Goal: Task Accomplishment & Management: Manage account settings

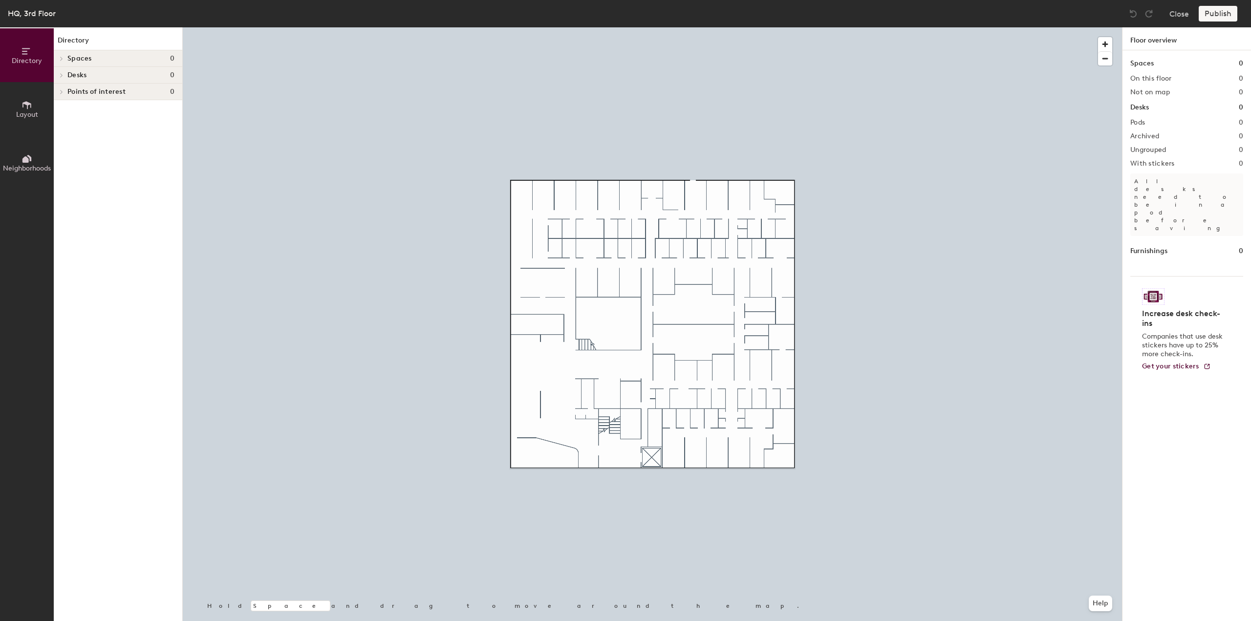
click at [74, 75] on span "Desks" at bounding box center [76, 75] width 19 height 8
click at [28, 106] on icon at bounding box center [26, 105] width 11 height 11
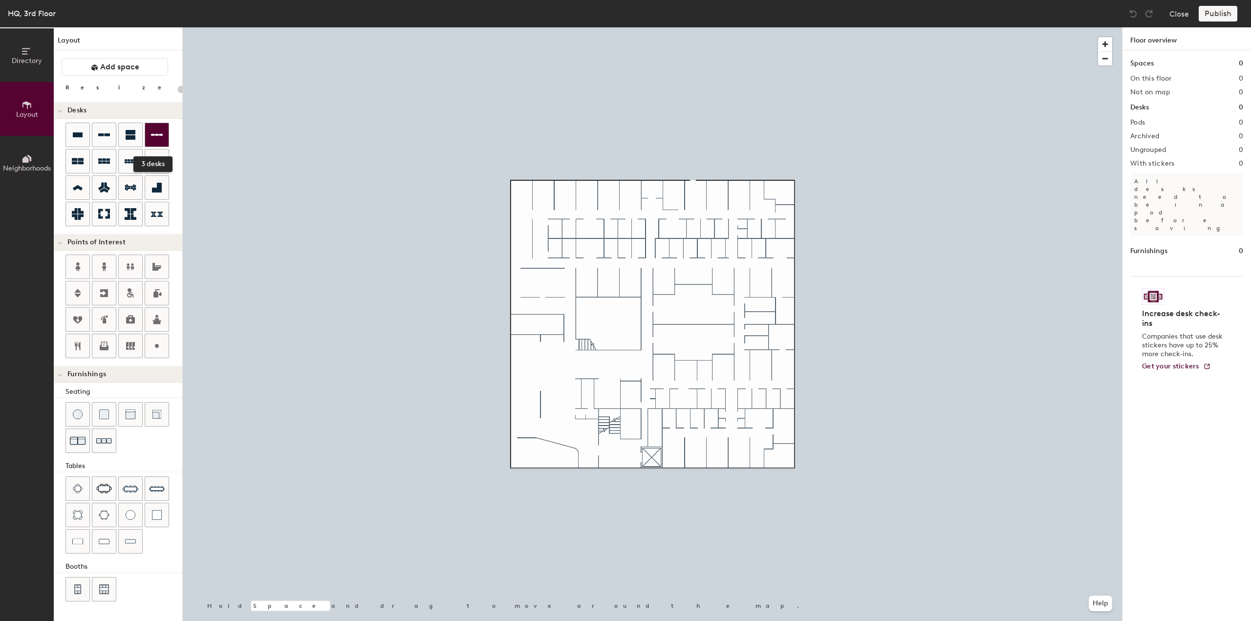
click at [158, 140] on icon at bounding box center [157, 135] width 12 height 12
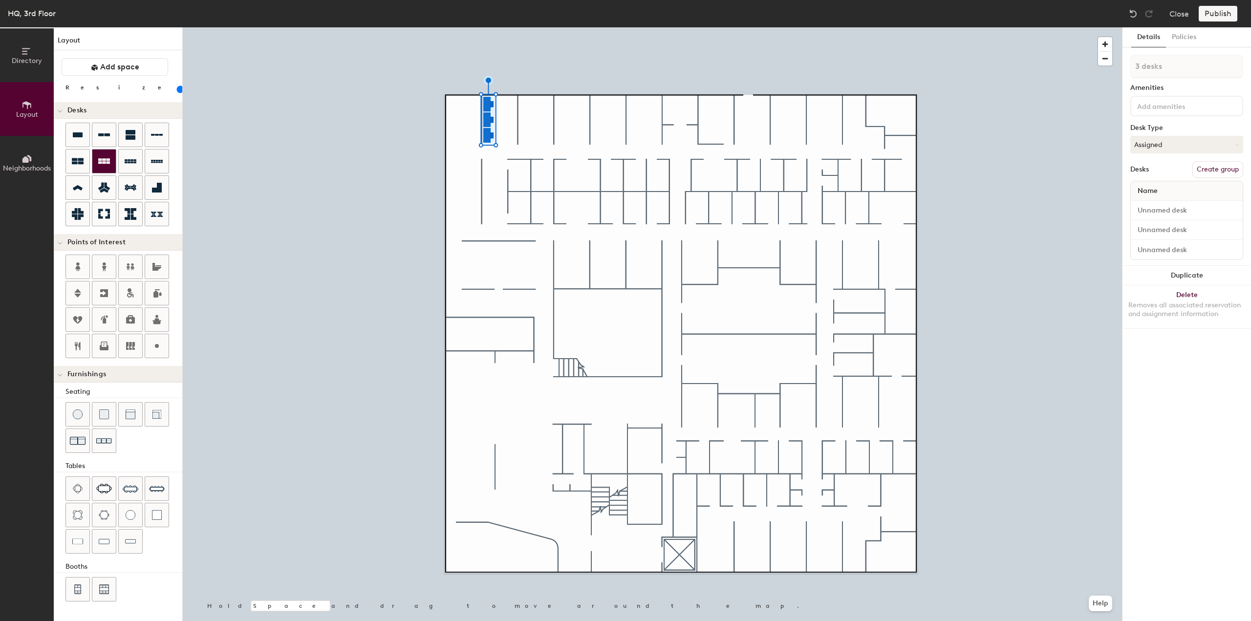
click at [103, 167] on div at bounding box center [103, 160] width 23 height 23
click at [108, 168] on div at bounding box center [103, 160] width 23 height 23
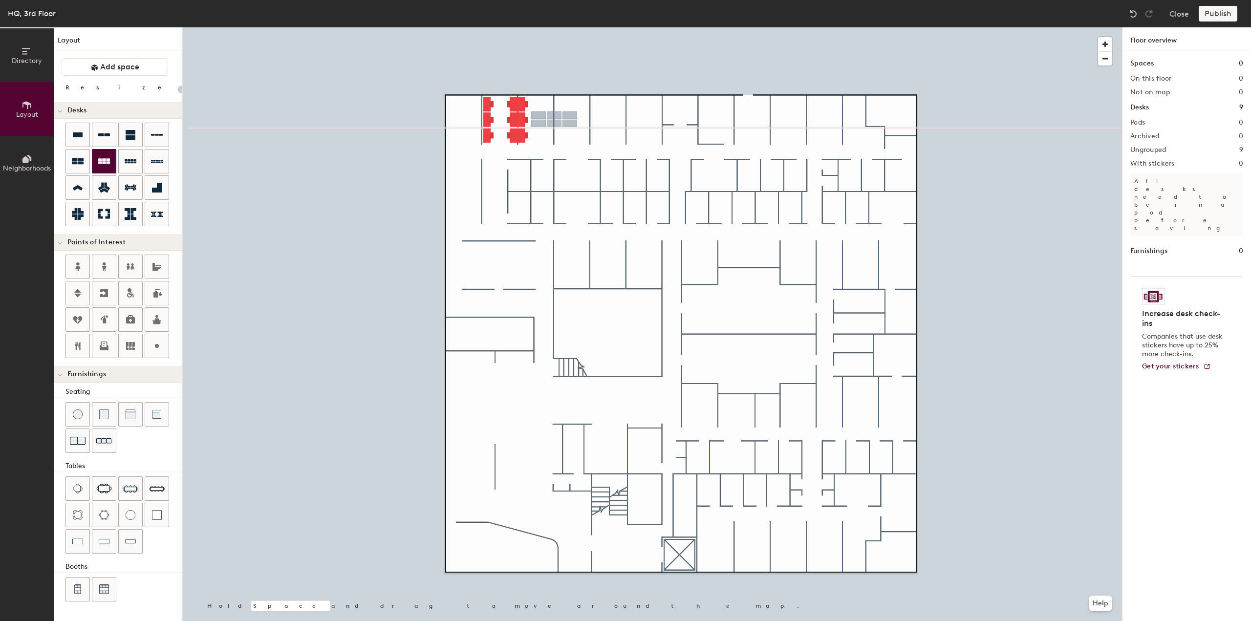
type input "100"
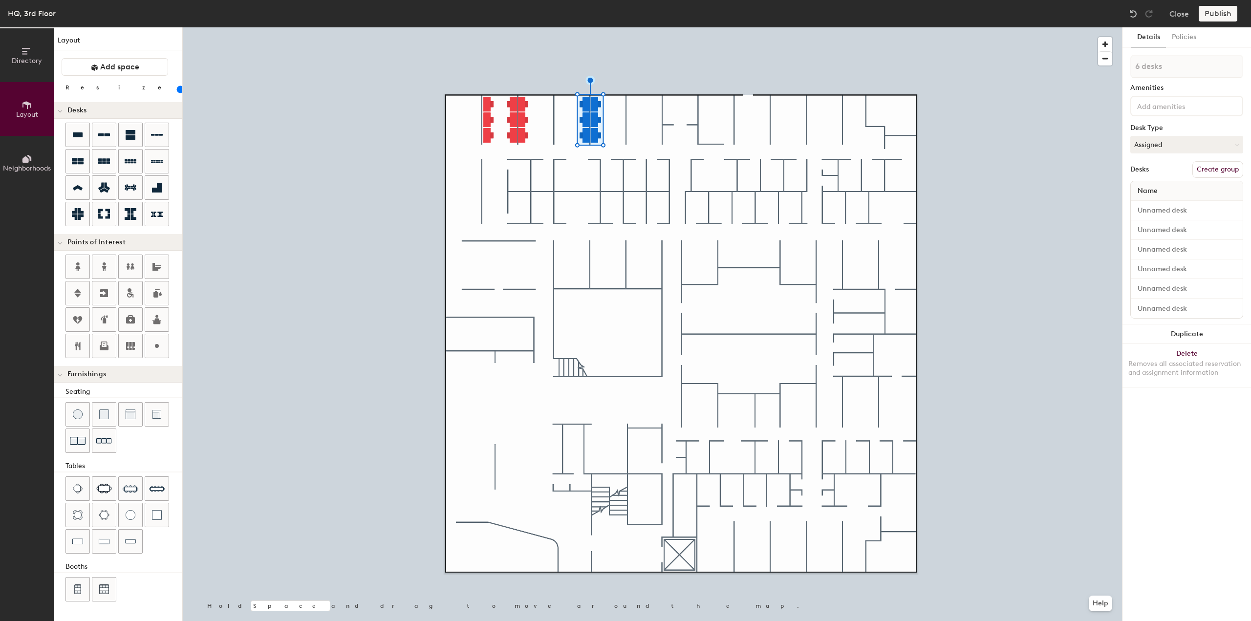
type input "1 desk"
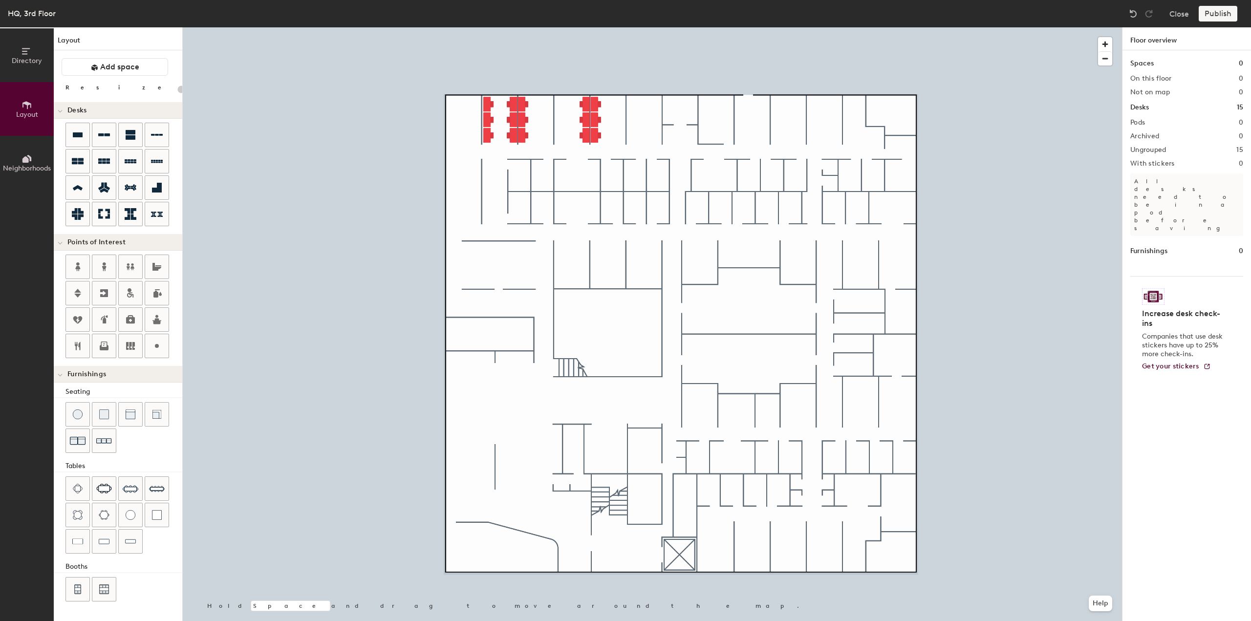
type input "100"
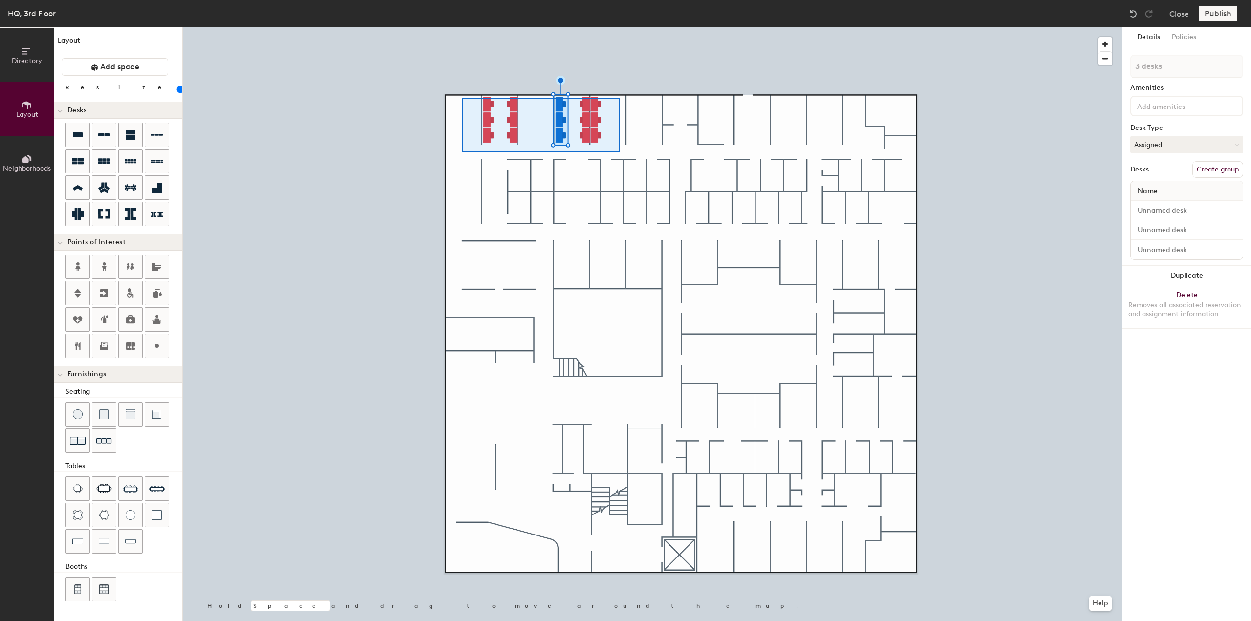
type input "15 desks"
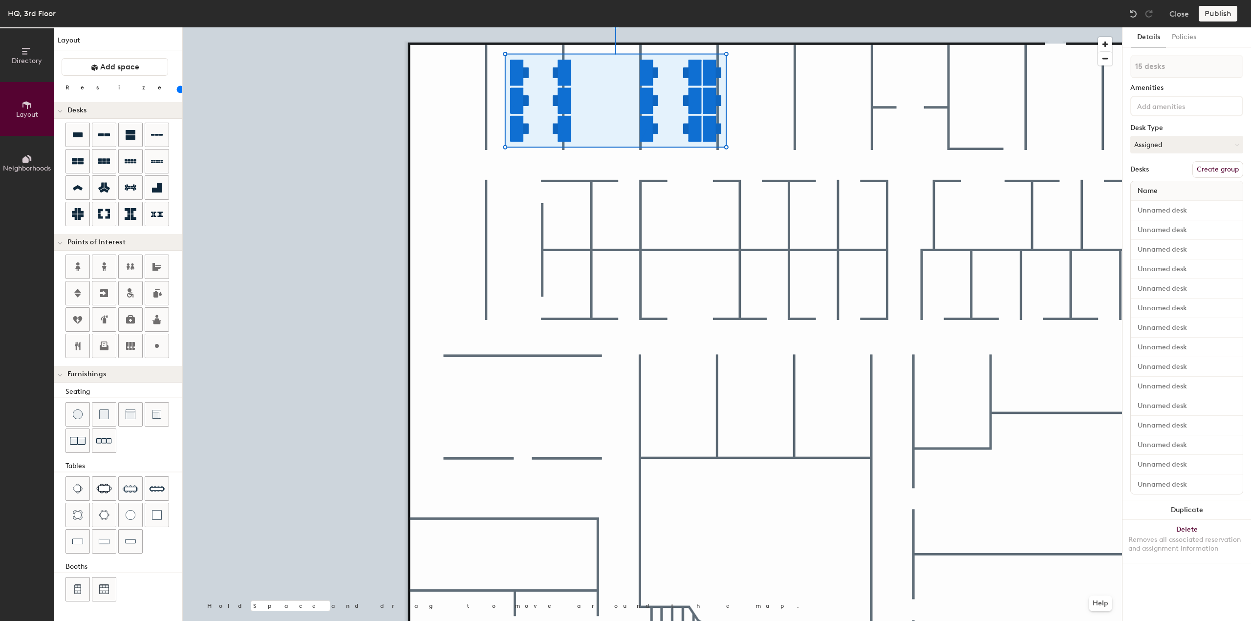
type input "100"
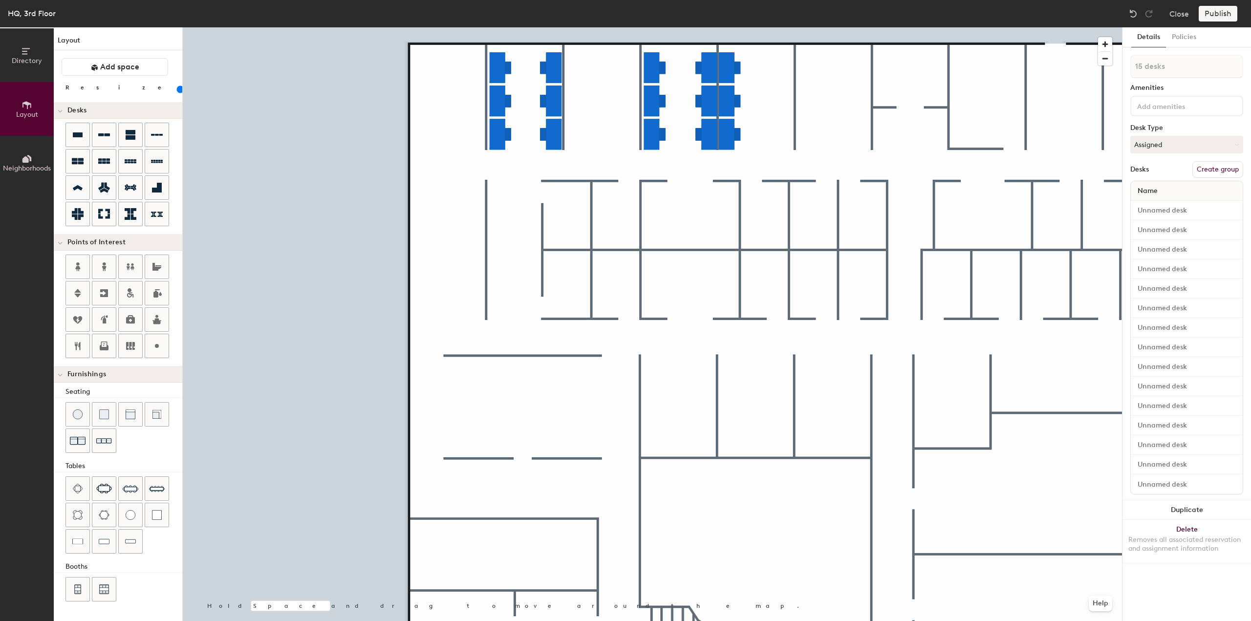
type input "1 desk"
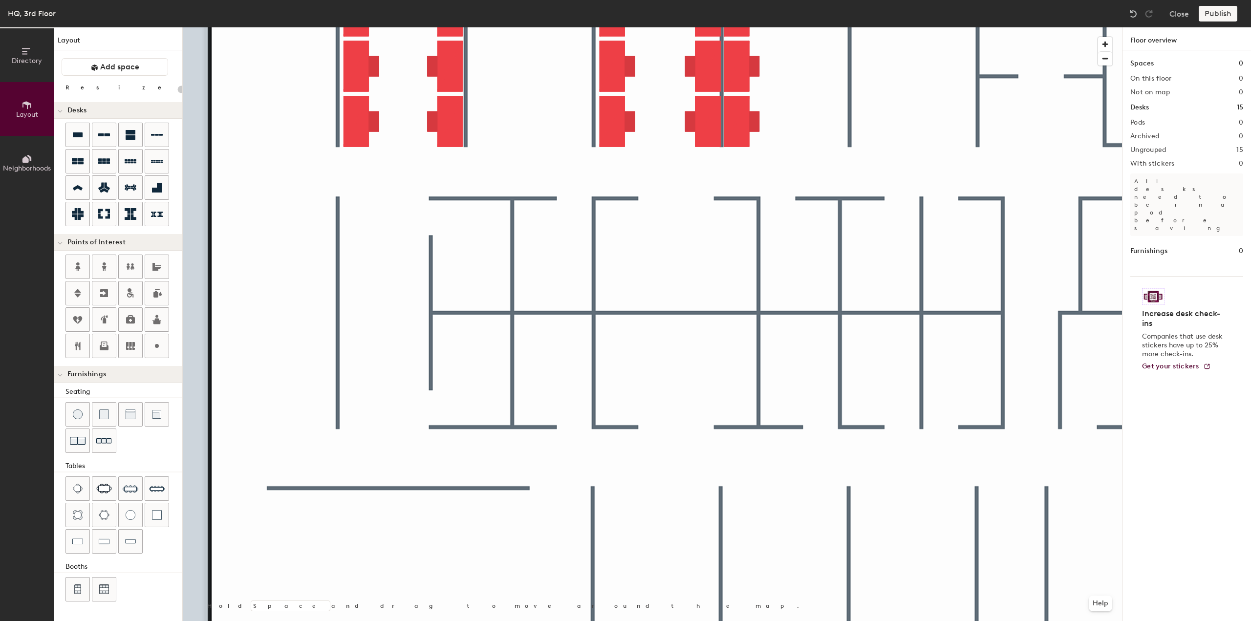
click at [554, 27] on div at bounding box center [652, 27] width 939 height 0
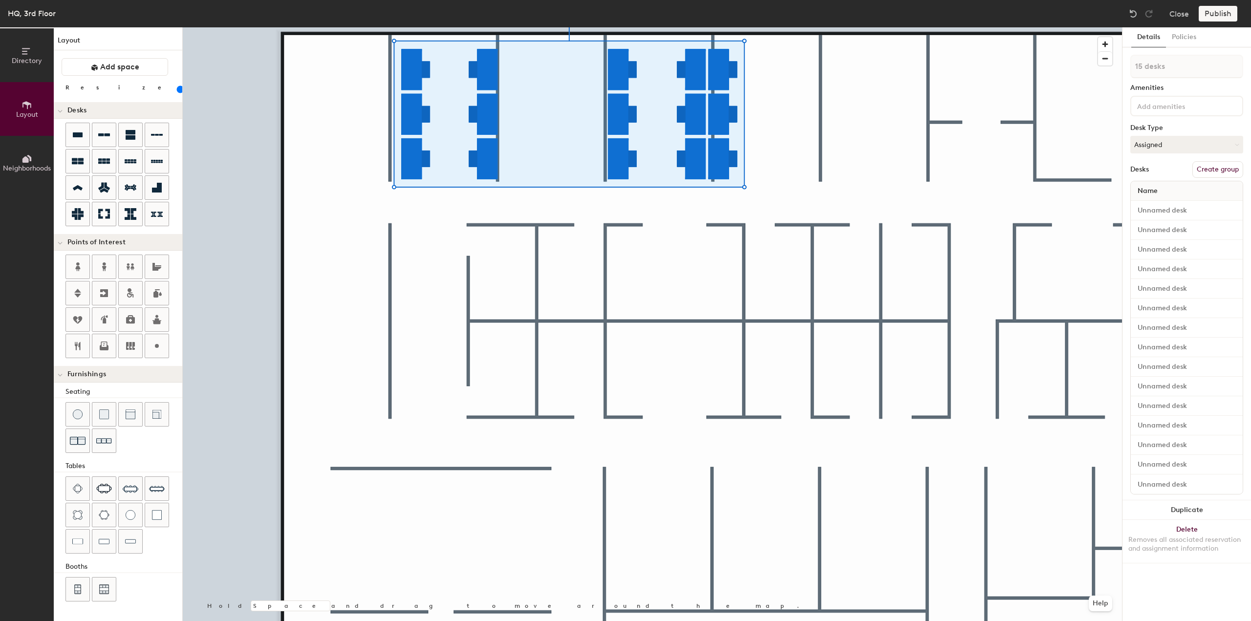
click at [436, 27] on div at bounding box center [652, 27] width 939 height 0
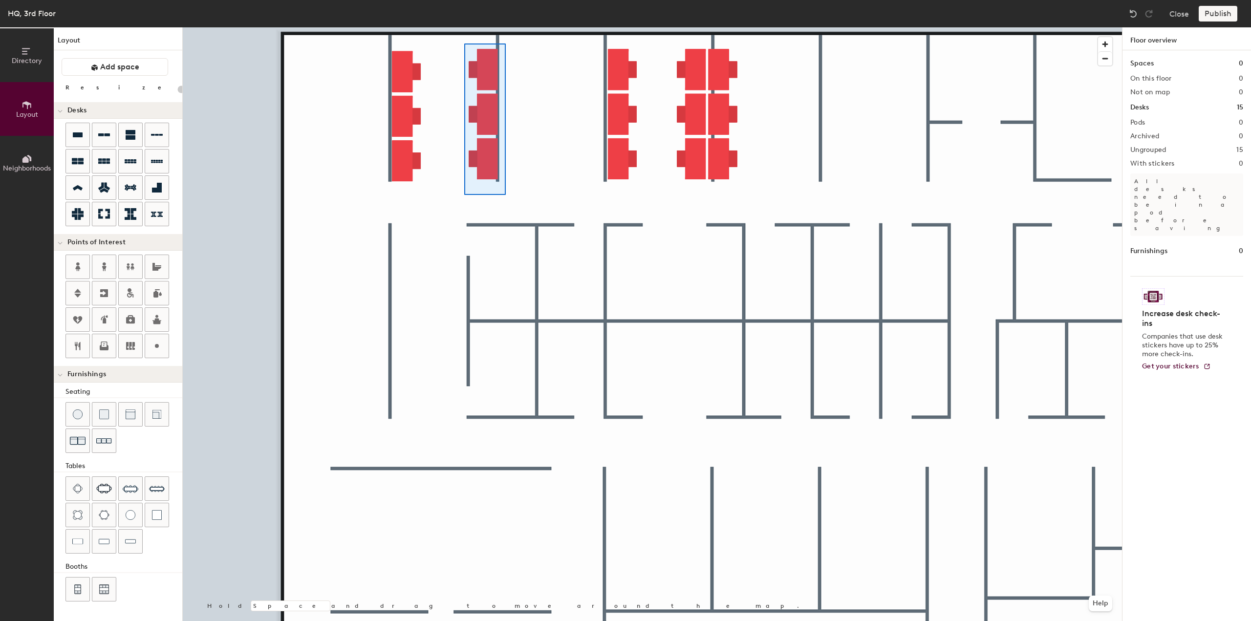
type input "100"
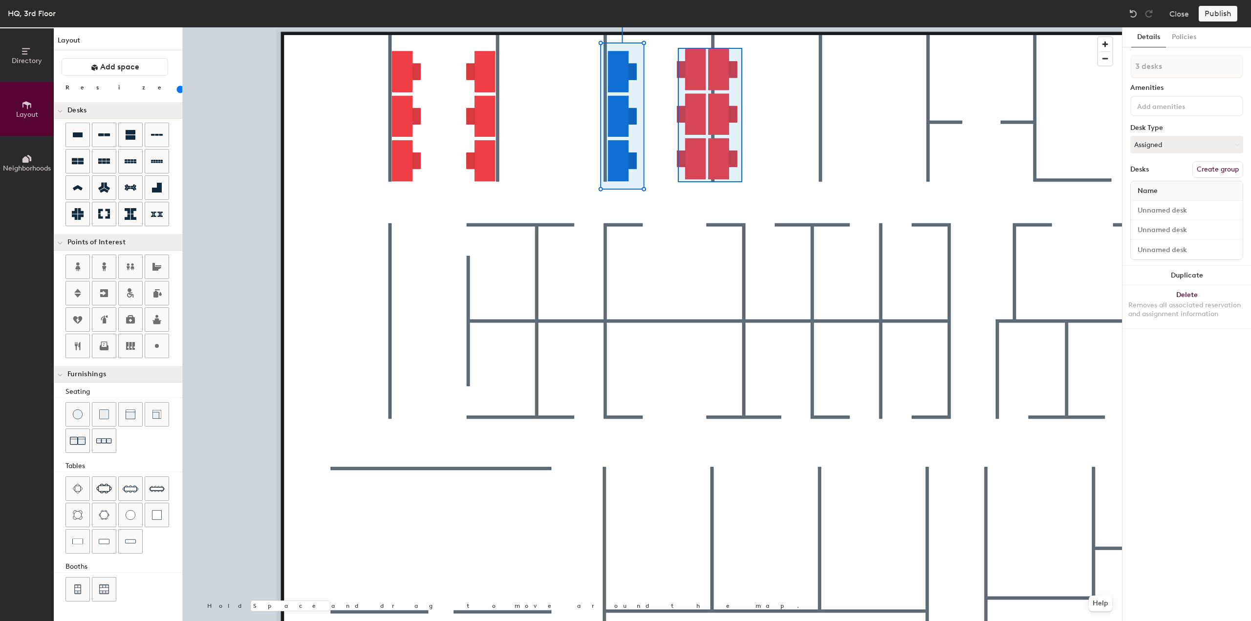
type input "6 desks"
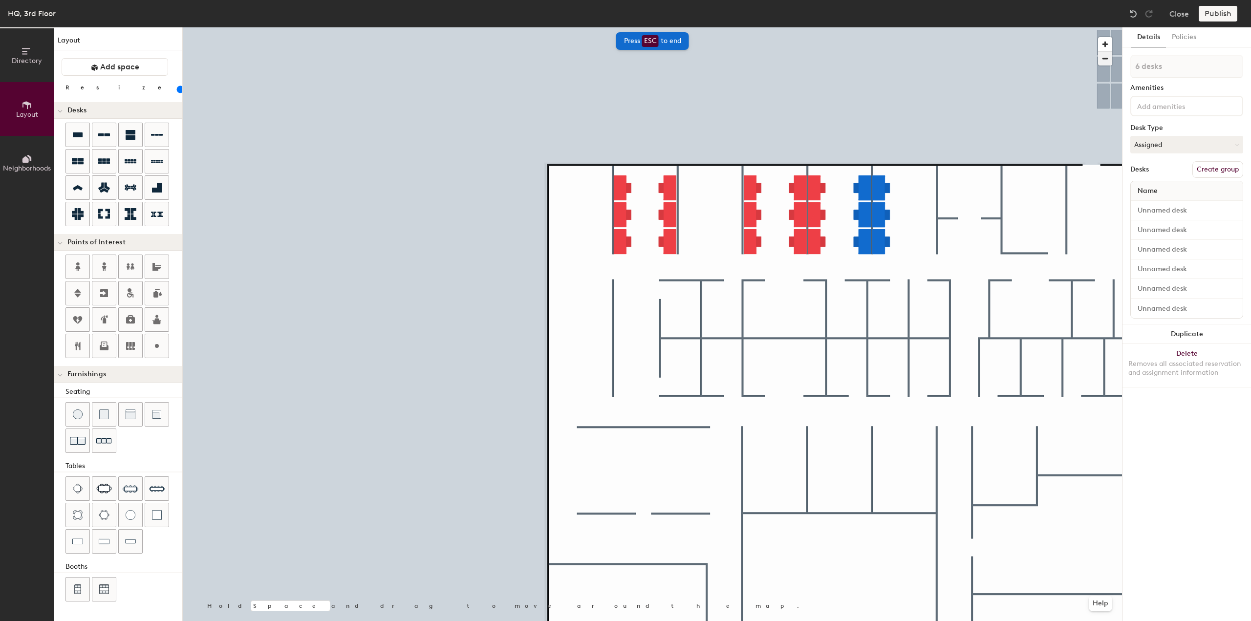
click at [624, 59] on span "button" at bounding box center [1105, 59] width 14 height 14
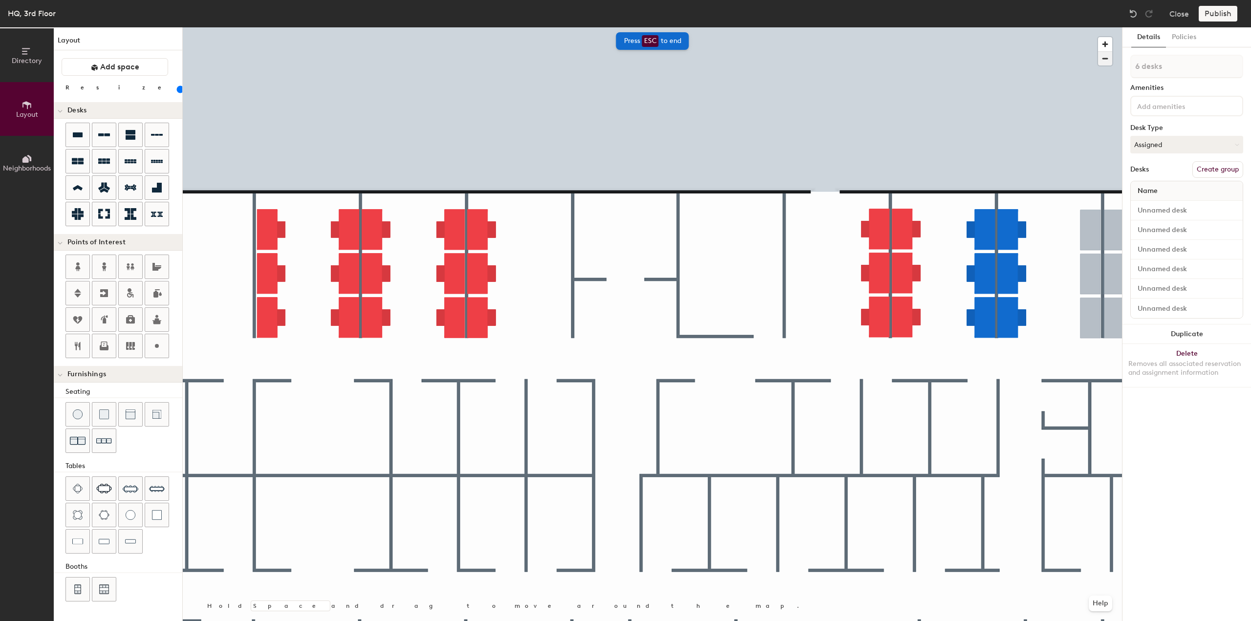
click at [624, 59] on span "button" at bounding box center [1105, 59] width 14 height 14
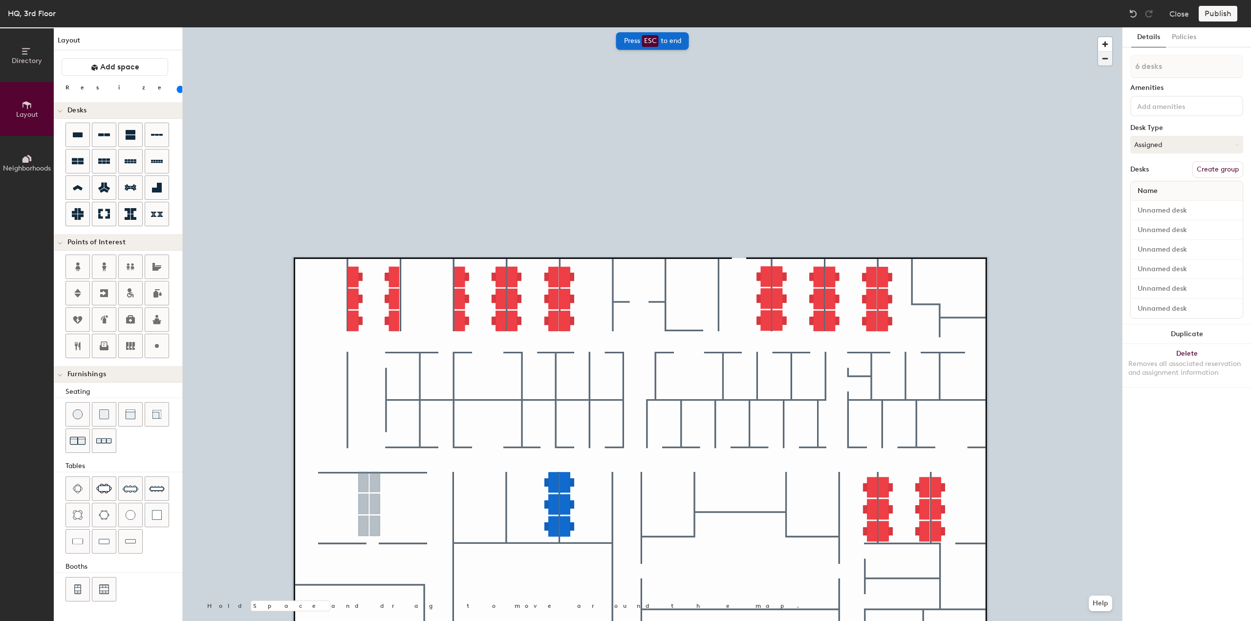
click at [624, 59] on span "button" at bounding box center [1105, 59] width 14 height 14
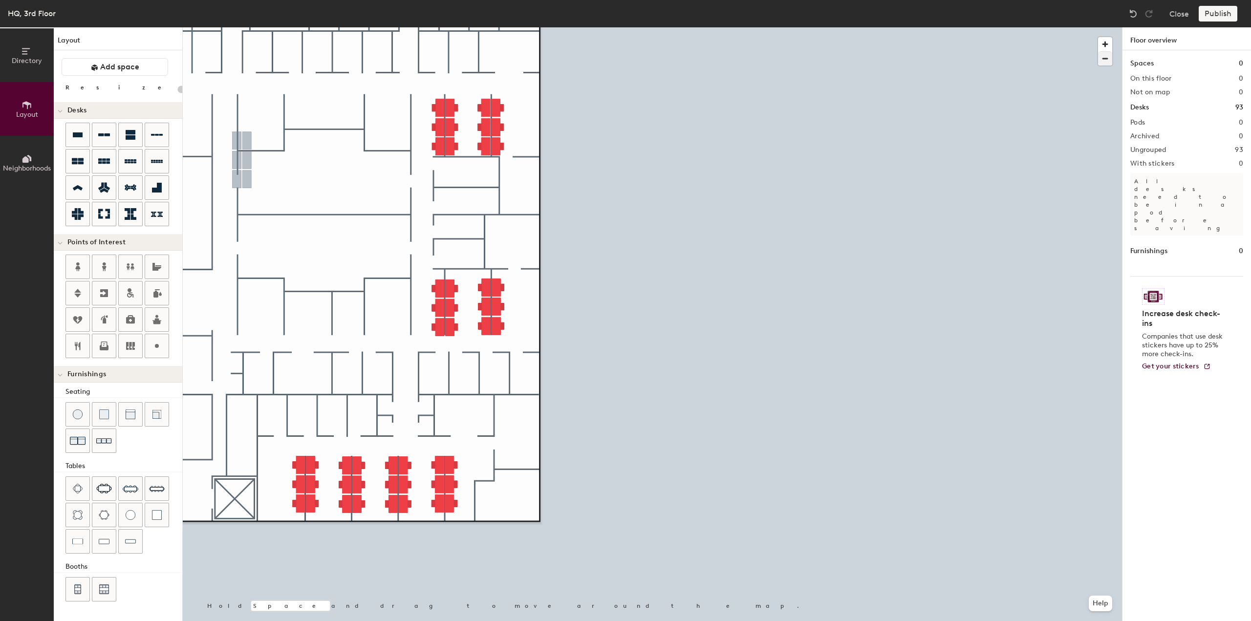
type input "20"
click at [624, 57] on span "button" at bounding box center [1105, 59] width 14 height 14
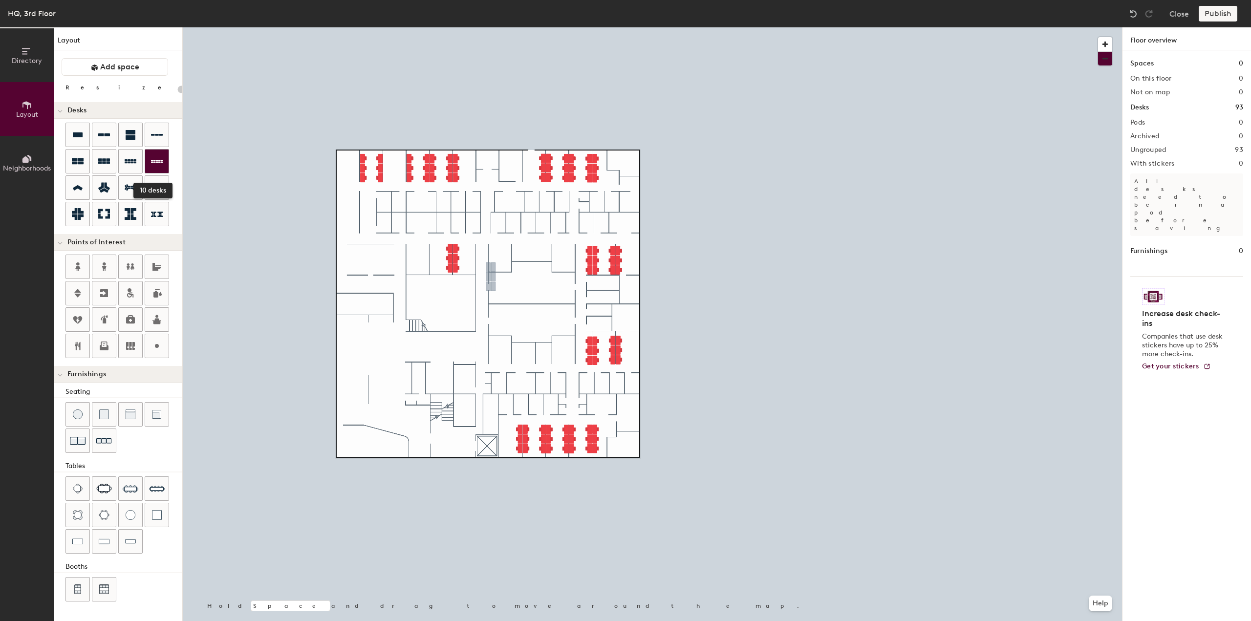
click at [159, 164] on icon at bounding box center [157, 161] width 12 height 12
type input "100"
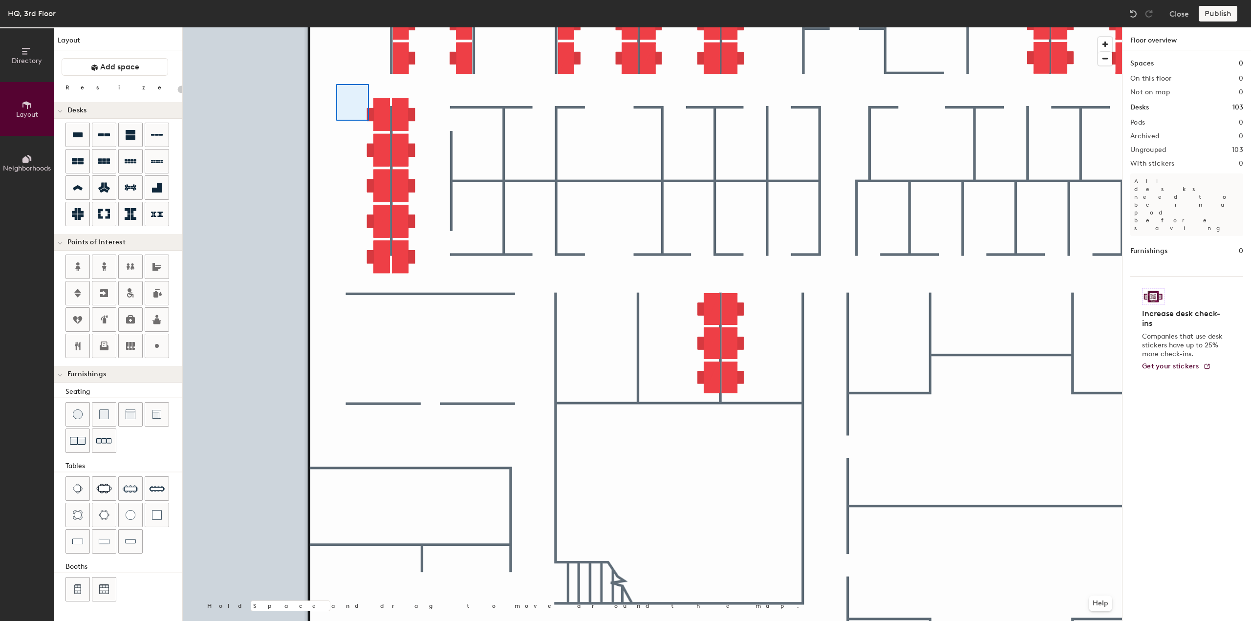
click at [352, 27] on div at bounding box center [652, 27] width 939 height 0
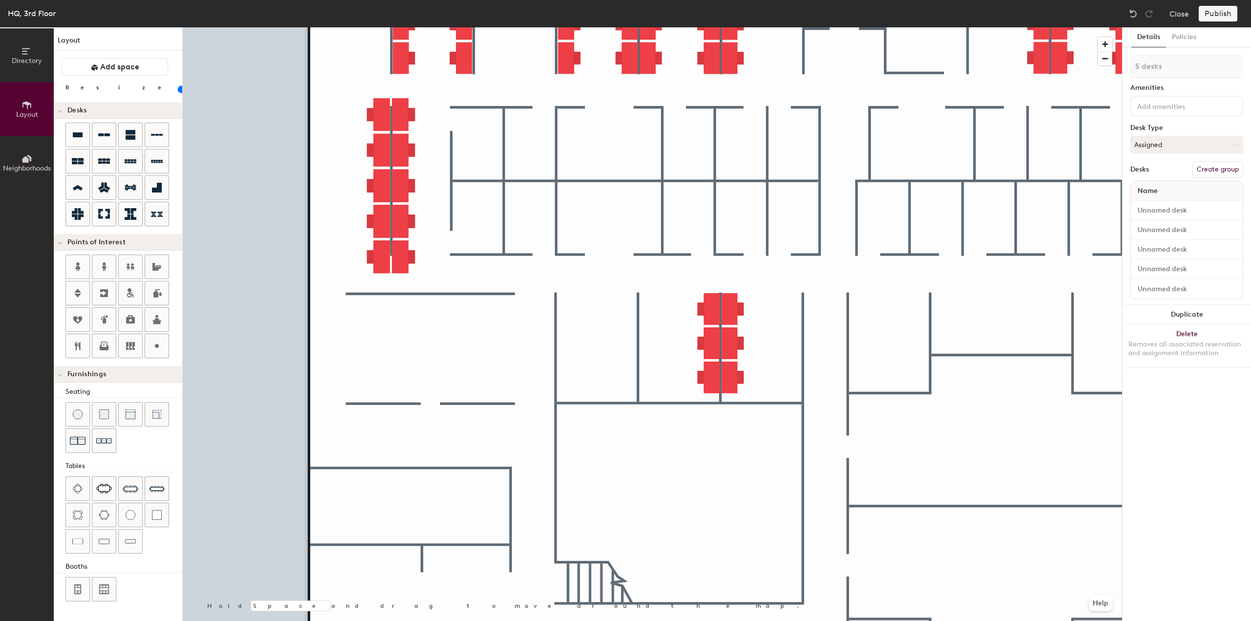
type input "100"
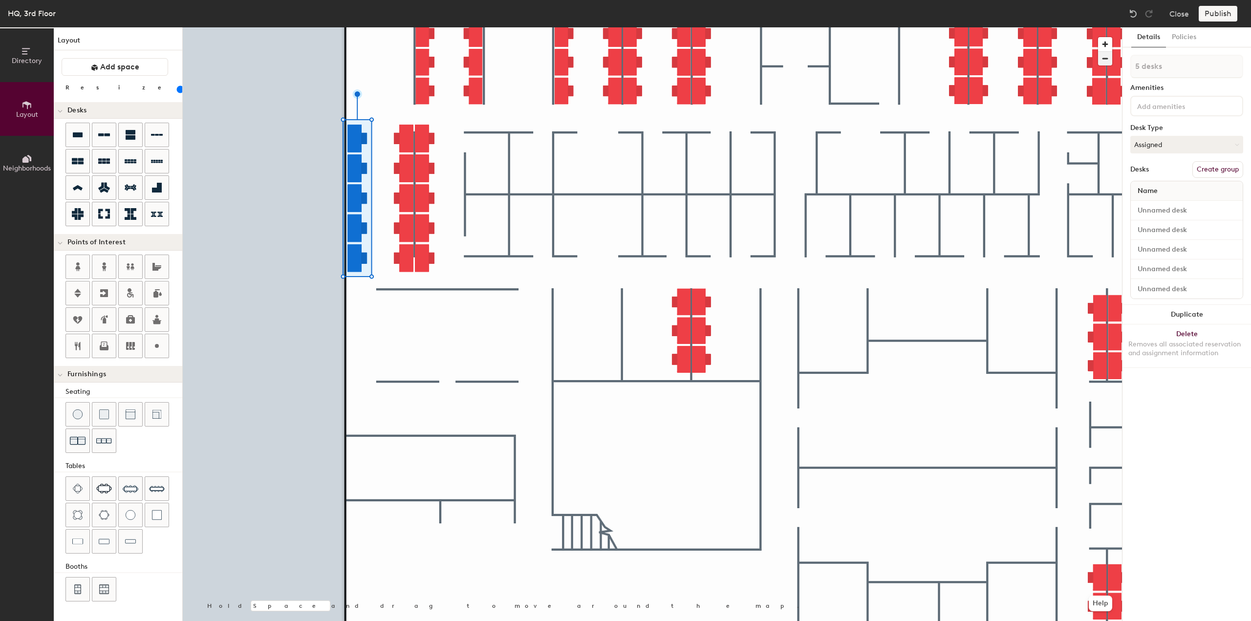
click at [1104, 61] on span "button" at bounding box center [1105, 59] width 14 height 14
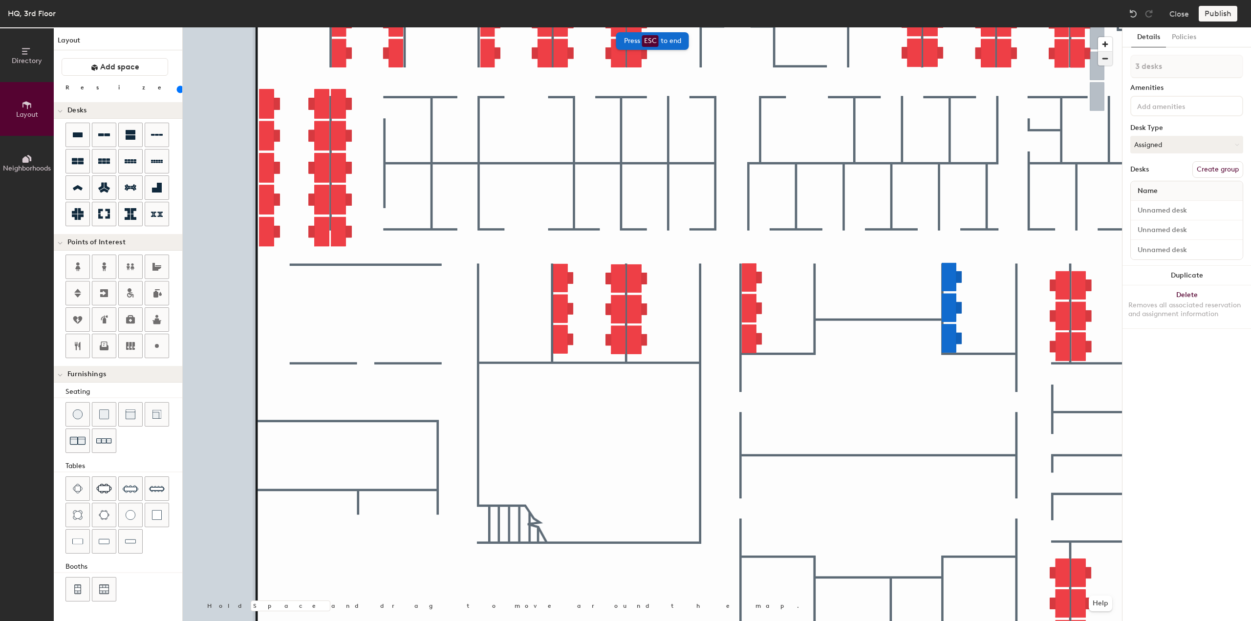
click at [1103, 57] on span "button" at bounding box center [1105, 59] width 14 height 14
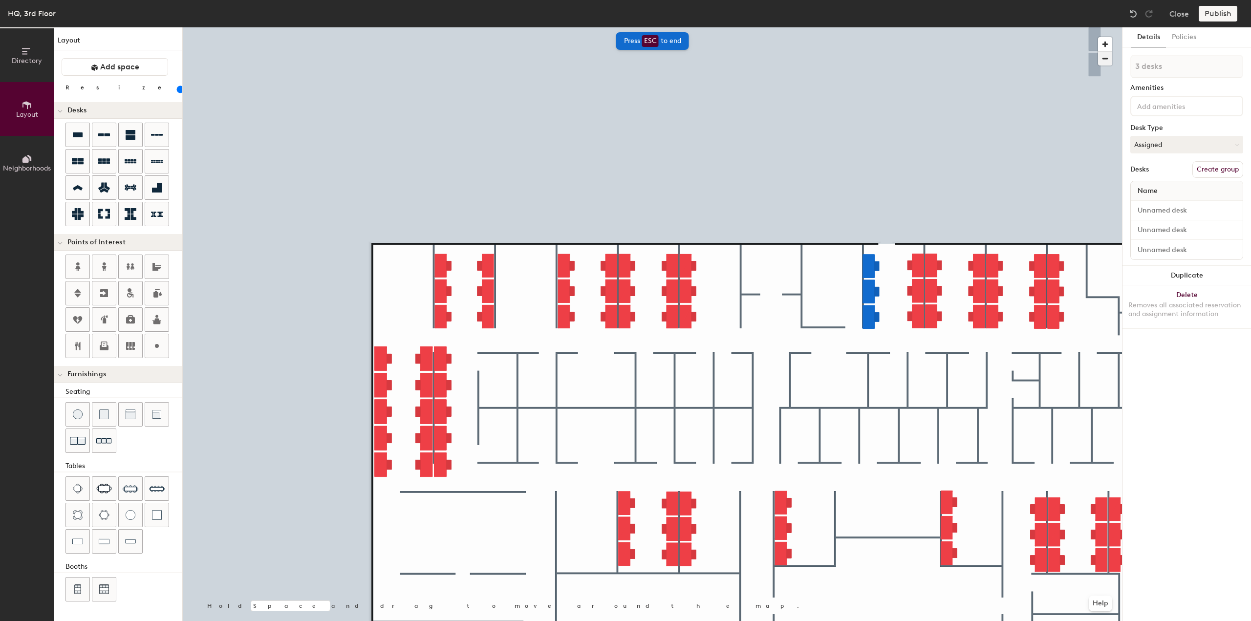
click at [1105, 61] on span "button" at bounding box center [1105, 59] width 14 height 14
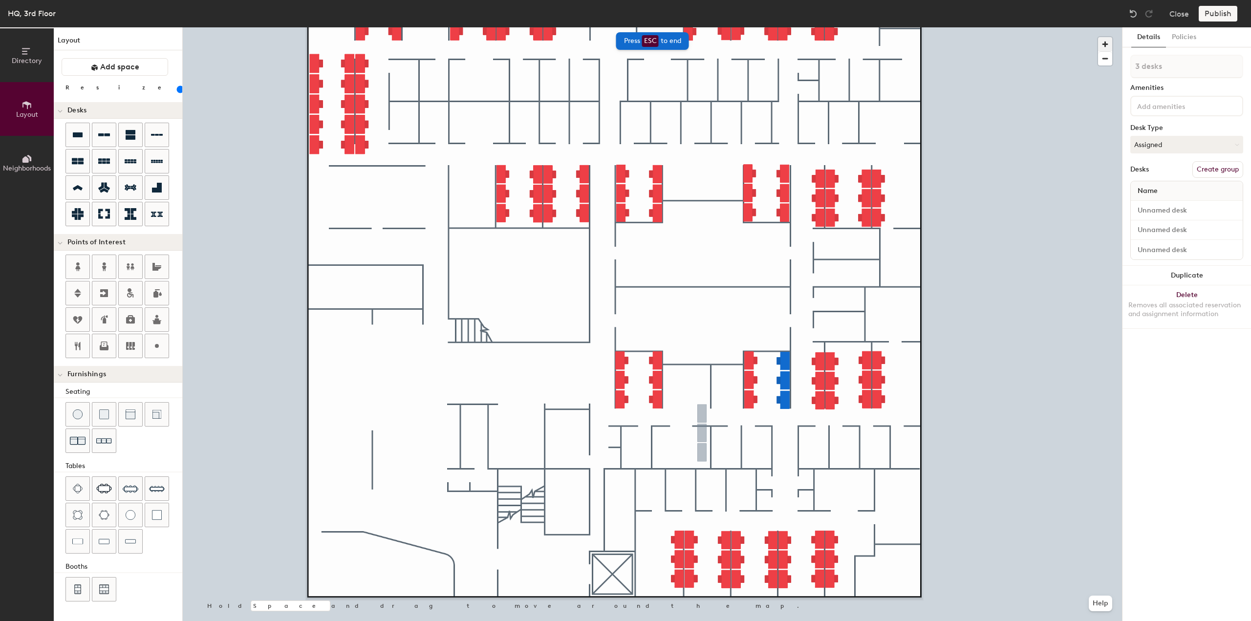
click at [1103, 47] on span "button" at bounding box center [1105, 44] width 14 height 14
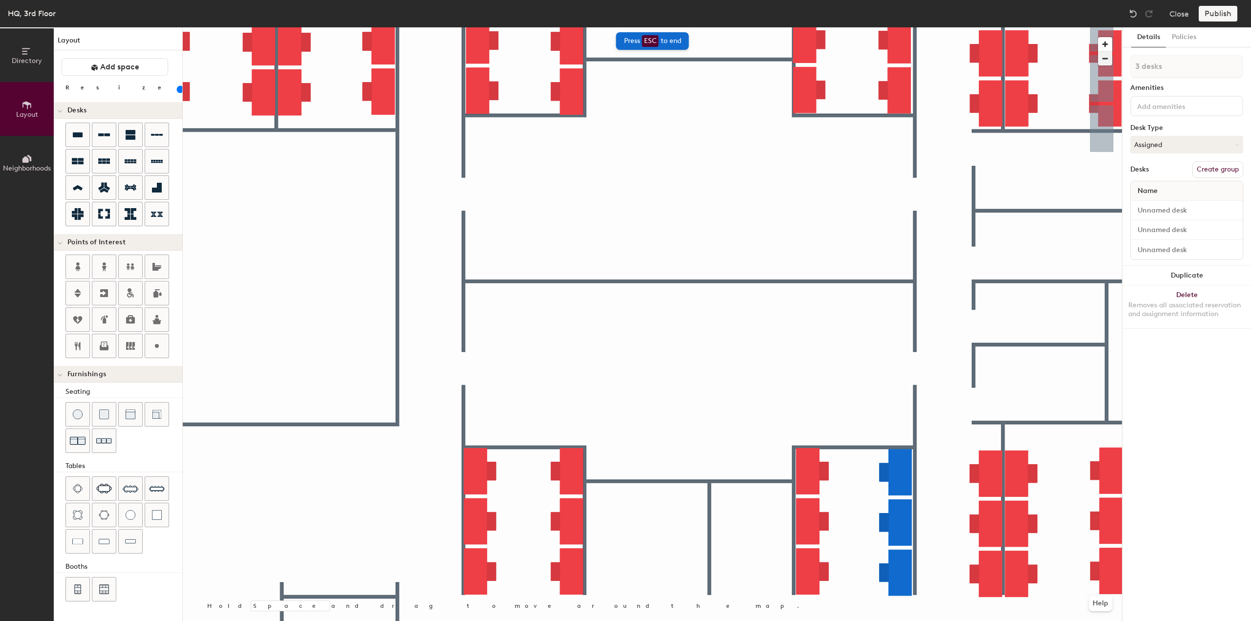
click at [1101, 61] on span "button" at bounding box center [1105, 59] width 14 height 14
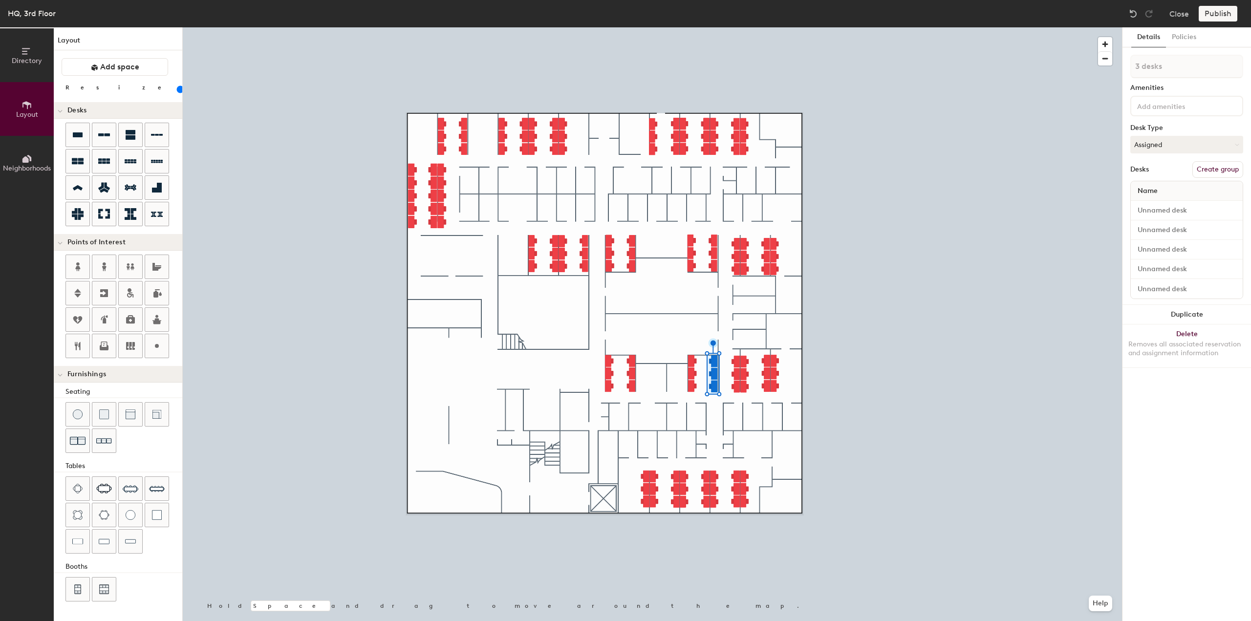
type input "5 desks"
click at [166, 159] on div at bounding box center [156, 160] width 23 height 23
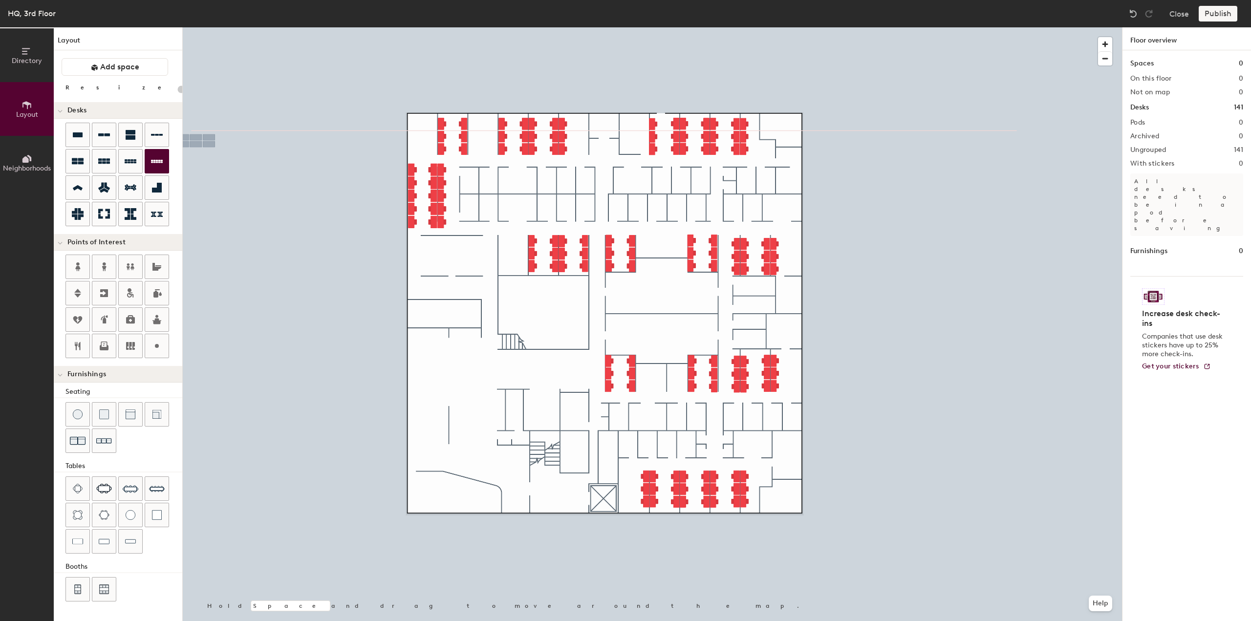
click at [156, 161] on icon at bounding box center [157, 161] width 12 height 3
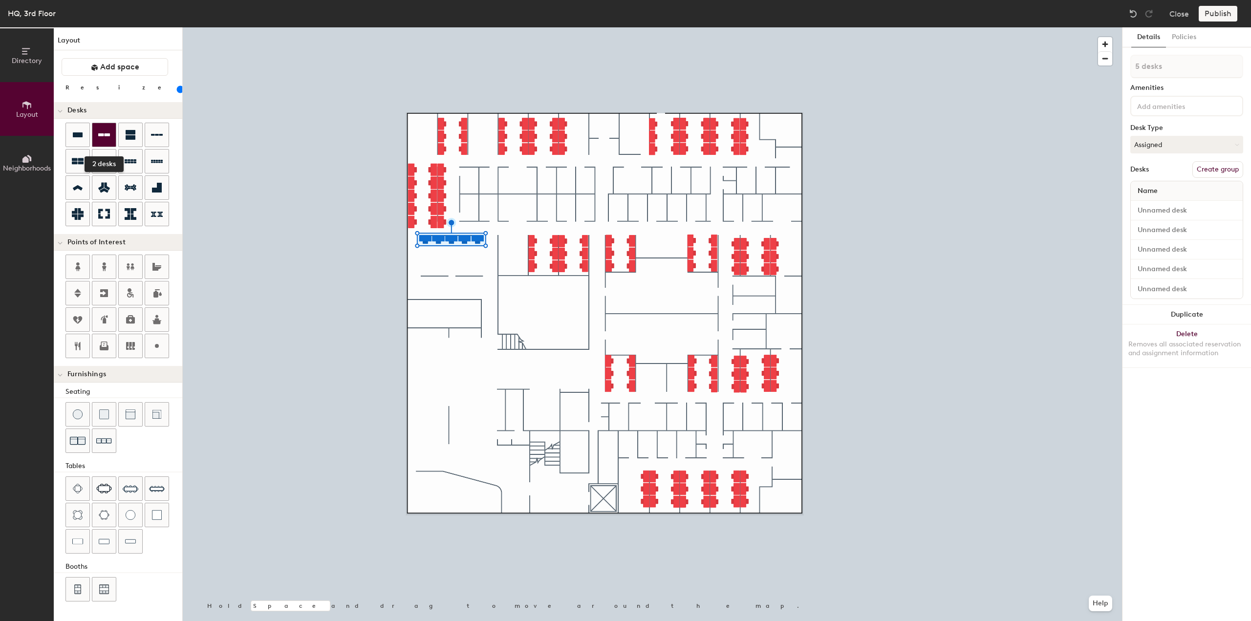
click at [98, 137] on div at bounding box center [103, 134] width 23 height 23
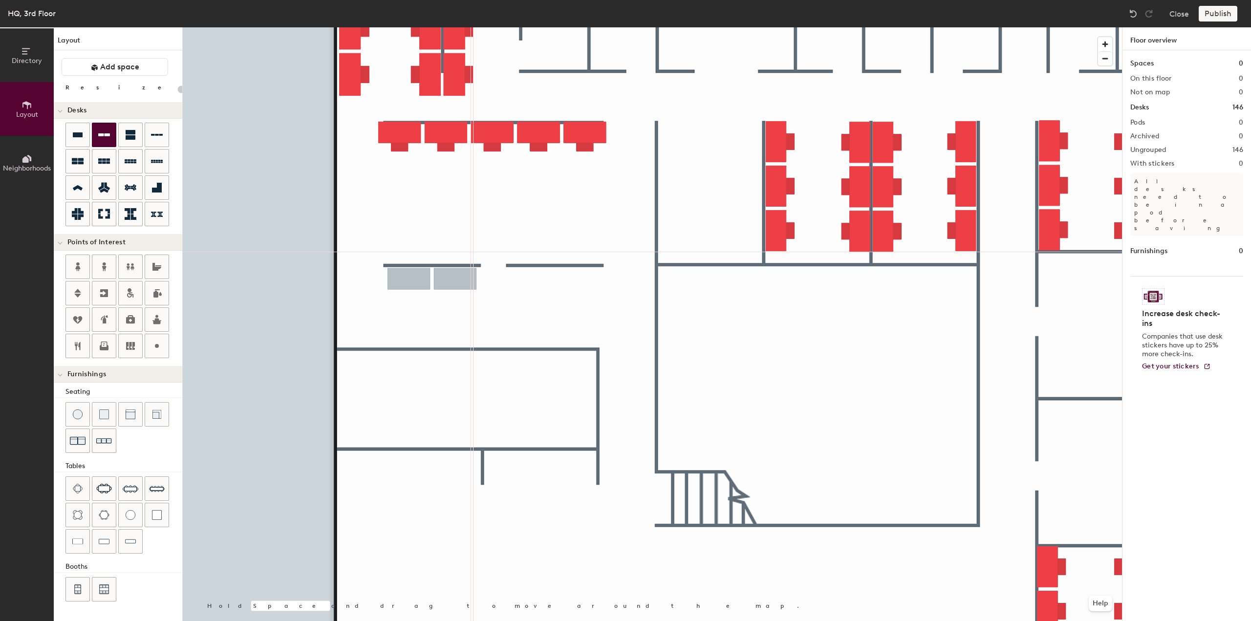
type input "100"
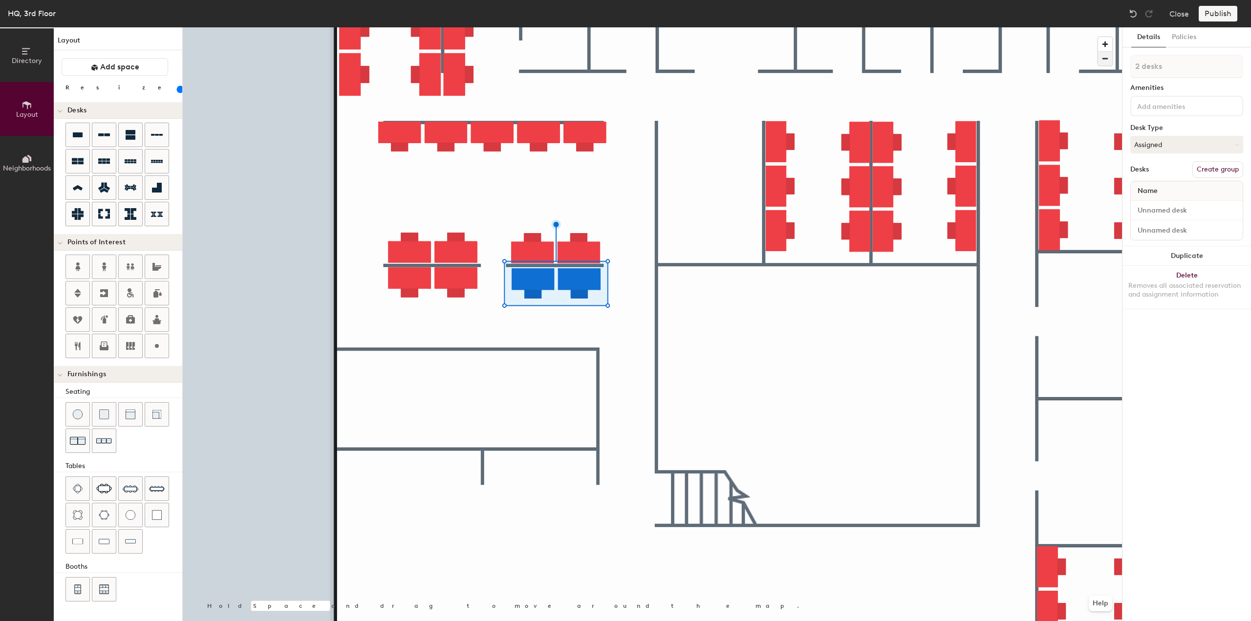
click at [1106, 61] on span "button" at bounding box center [1105, 59] width 14 height 14
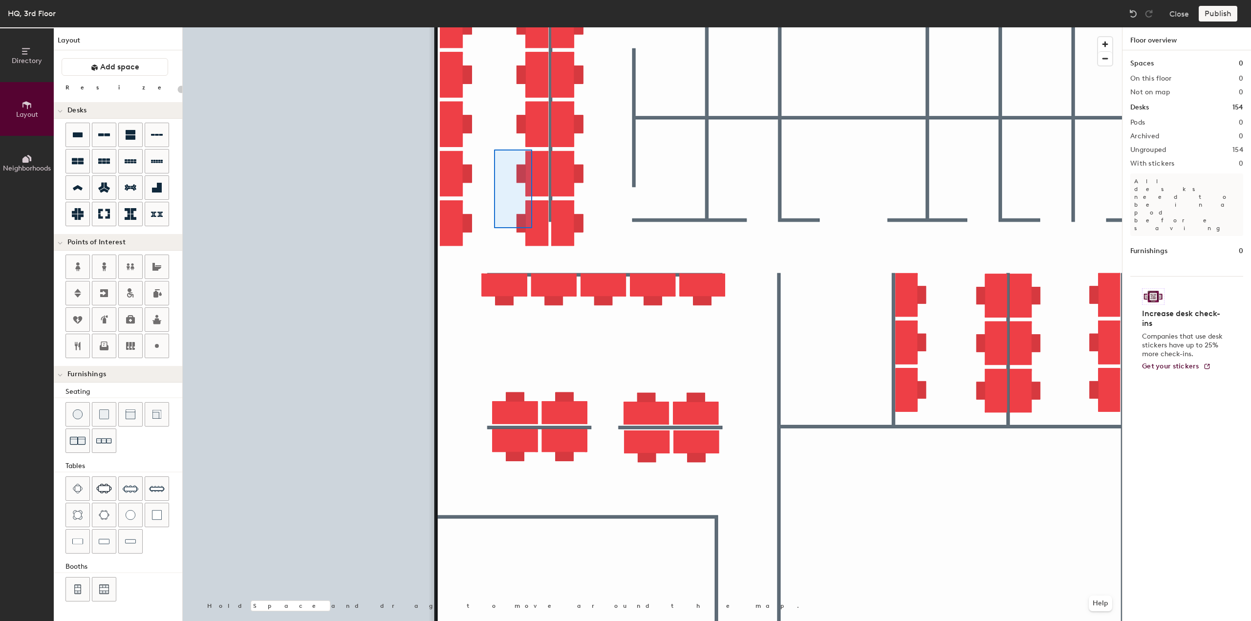
type input "100"
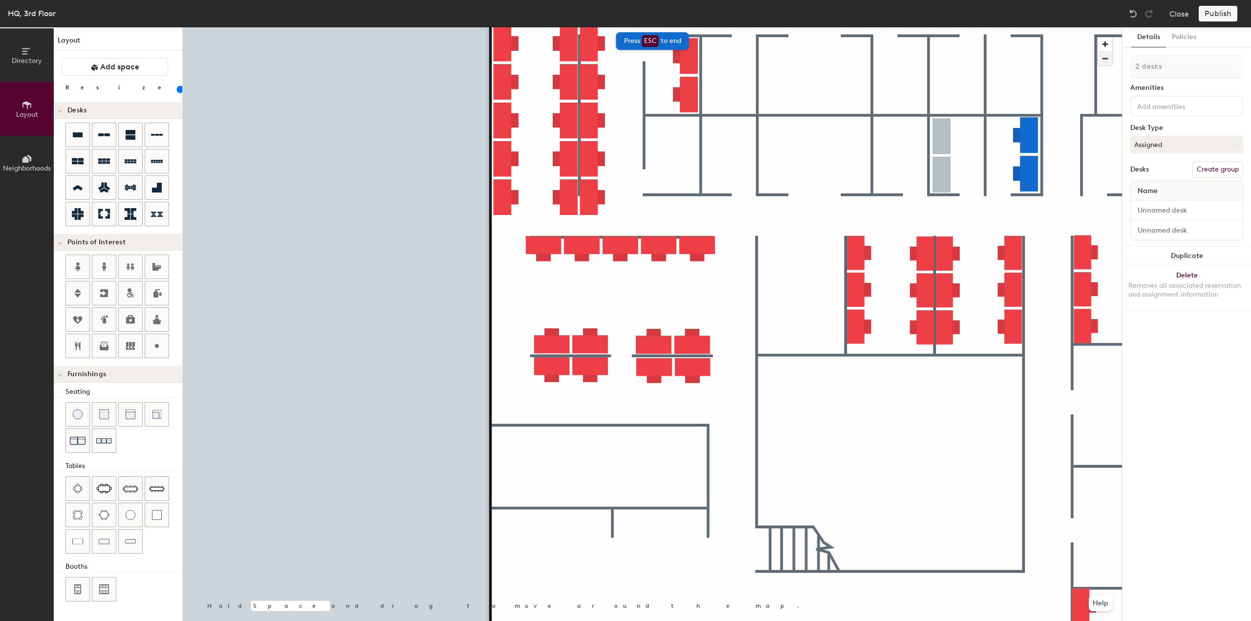
click at [1104, 62] on span "button" at bounding box center [1105, 59] width 14 height 14
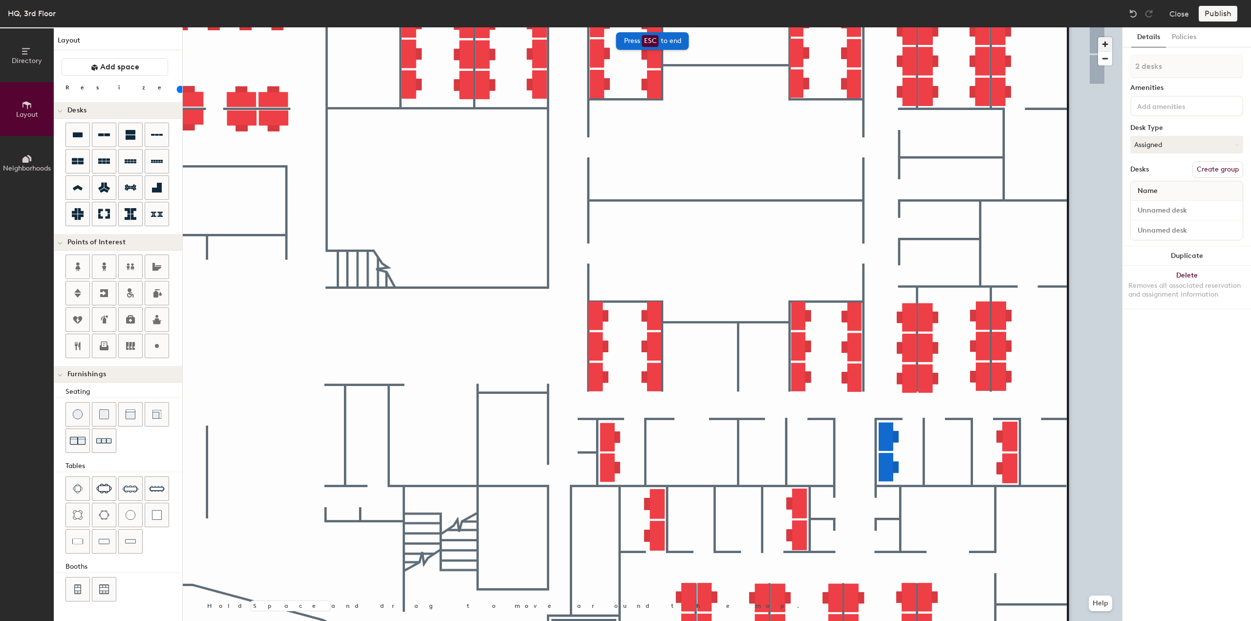
click at [1103, 46] on span "button" at bounding box center [1105, 44] width 14 height 14
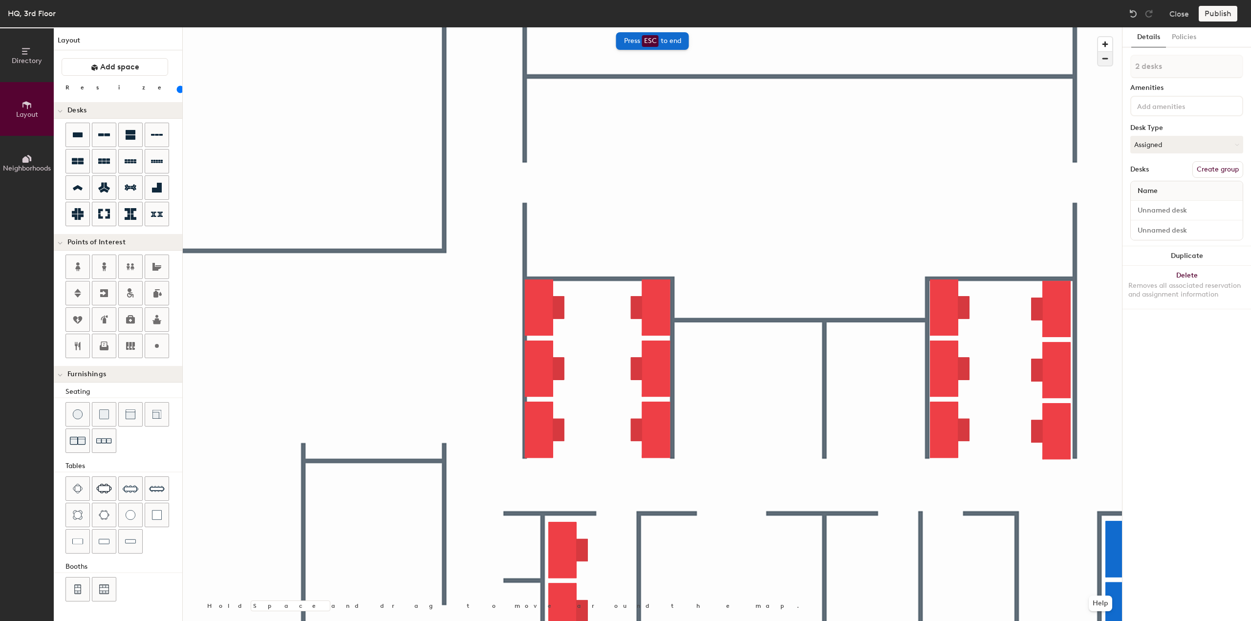
click at [1104, 60] on span "button" at bounding box center [1105, 59] width 14 height 14
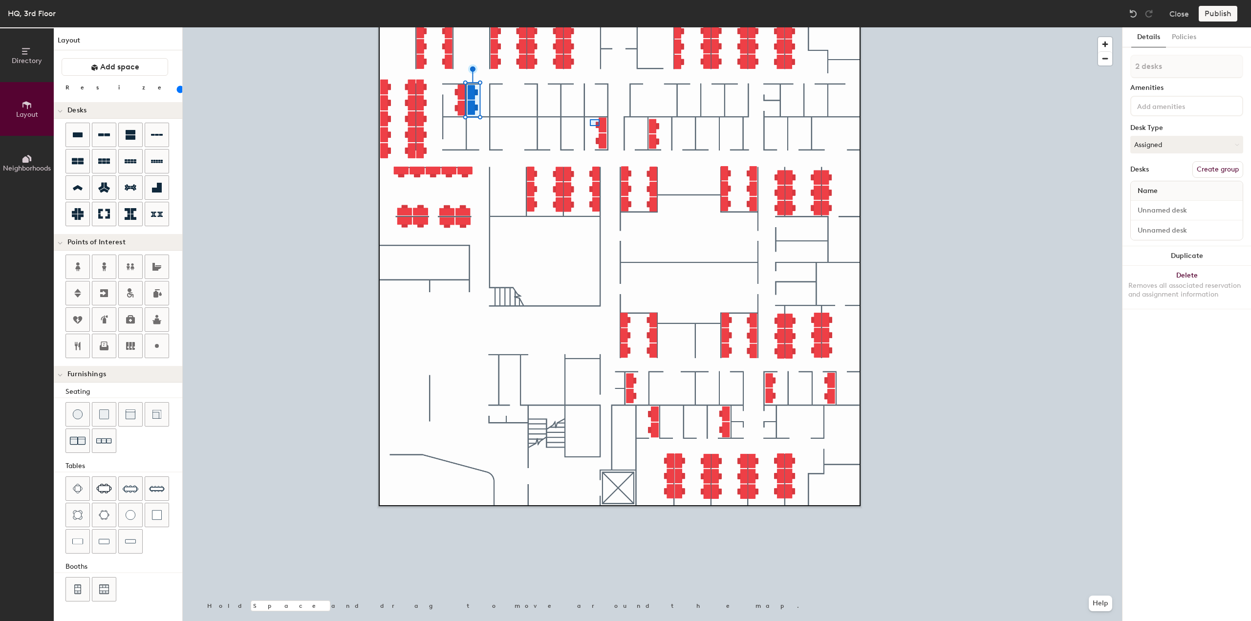
type input "1 desk"
click at [587, 27] on div at bounding box center [652, 27] width 939 height 0
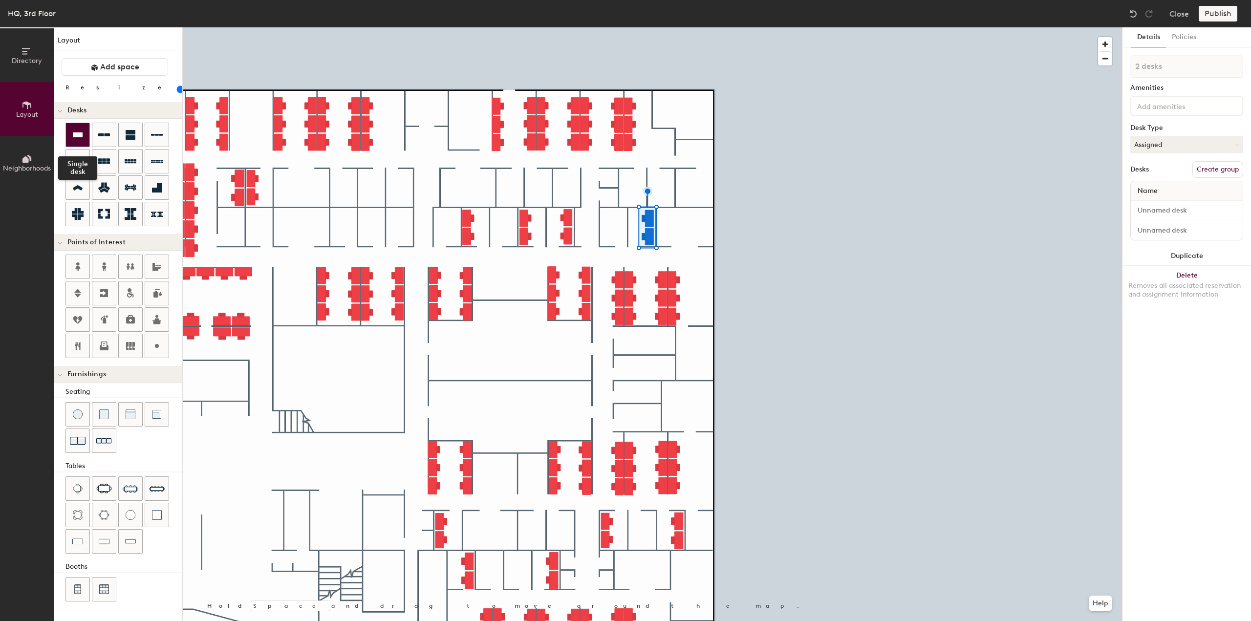
click at [80, 139] on icon at bounding box center [78, 135] width 12 height 12
type input "20"
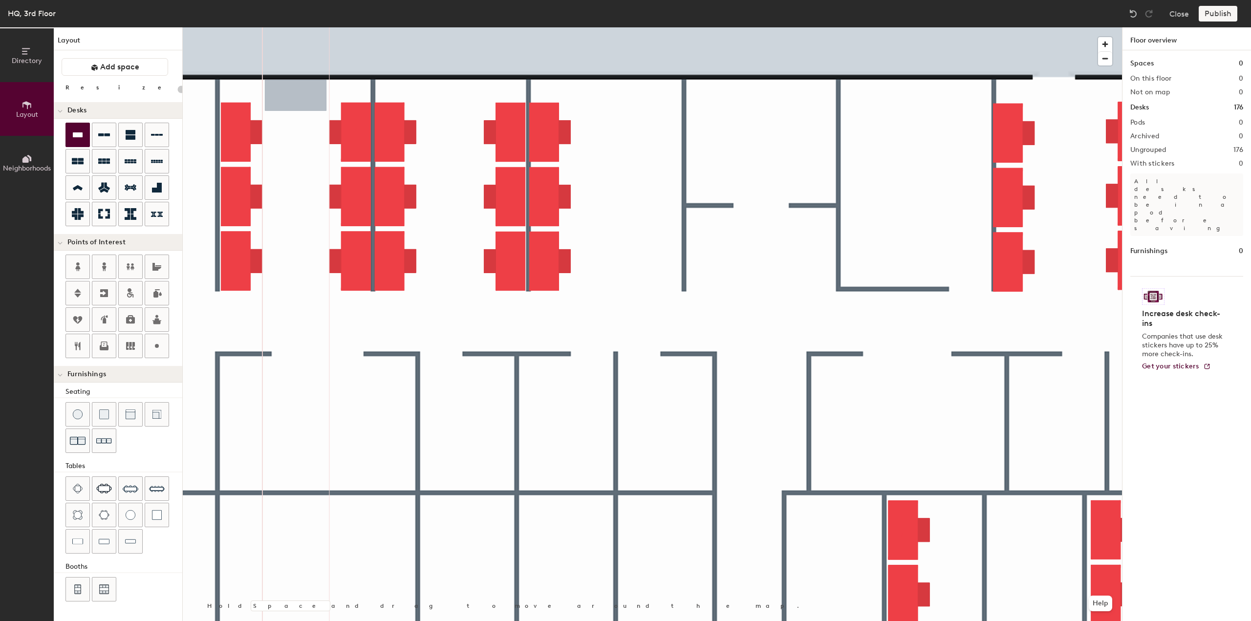
type input "100"
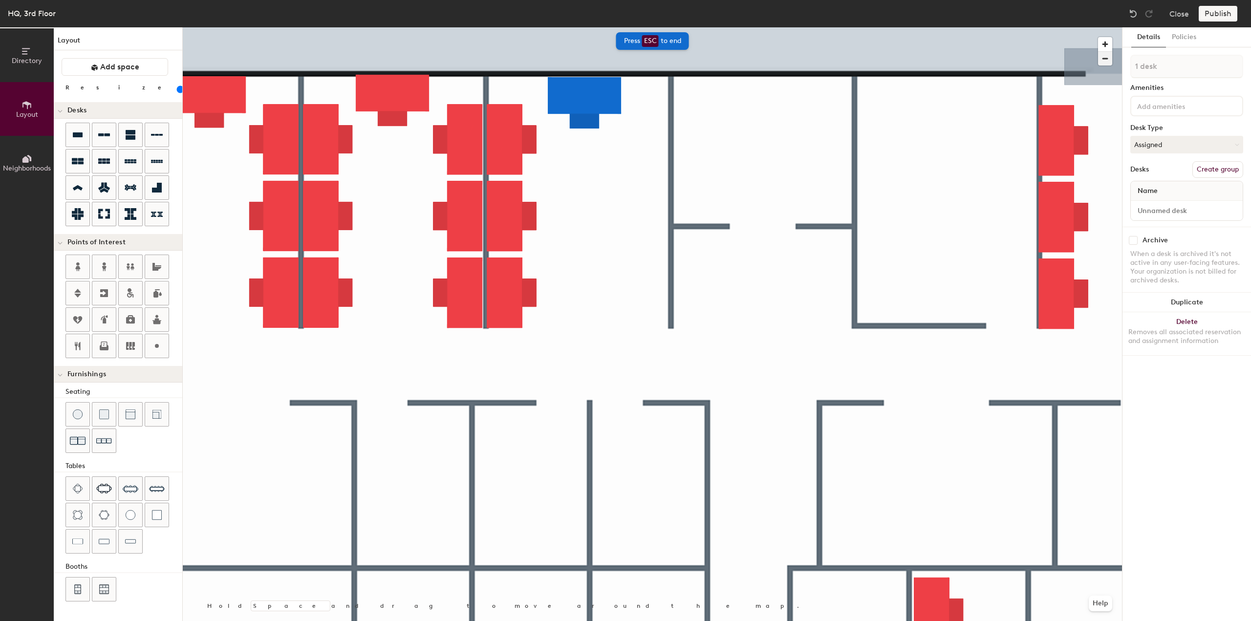
click at [1107, 62] on span "button" at bounding box center [1105, 59] width 14 height 14
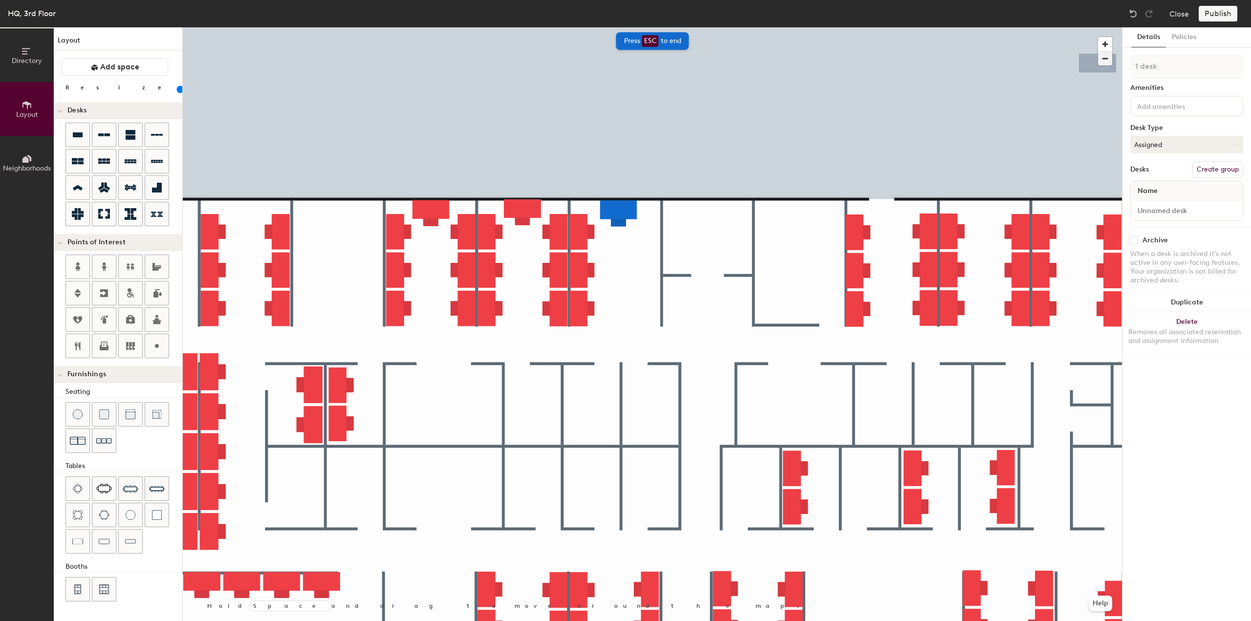
click at [1103, 63] on span "button" at bounding box center [1105, 59] width 14 height 14
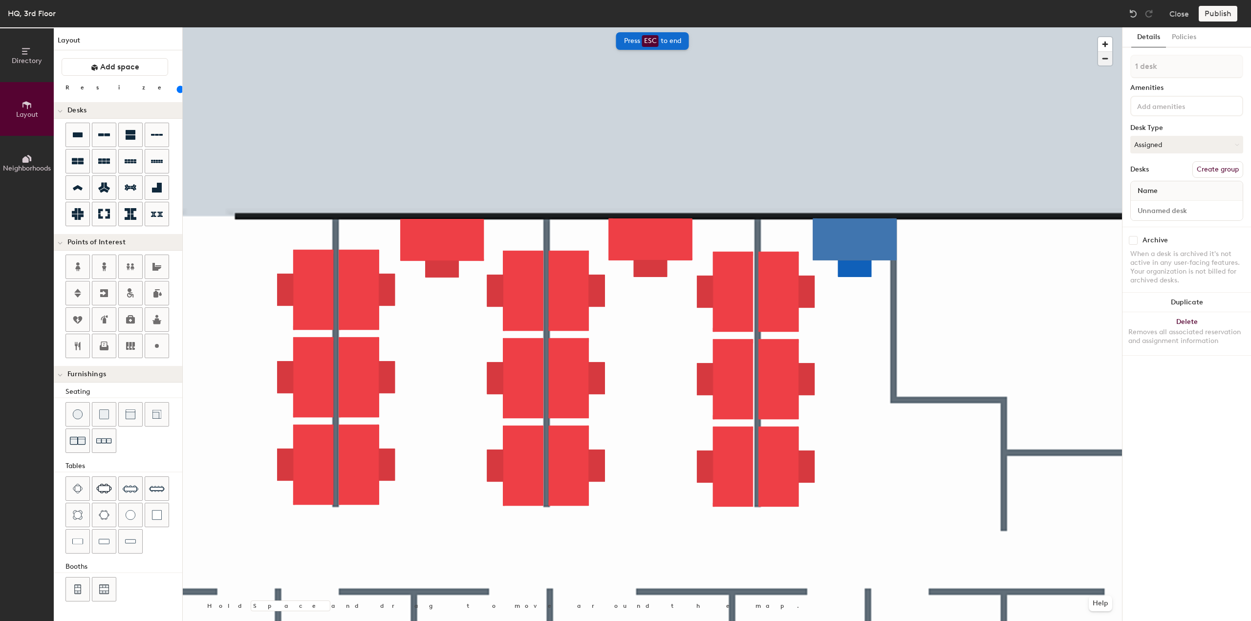
click at [1103, 60] on span "button" at bounding box center [1105, 59] width 14 height 14
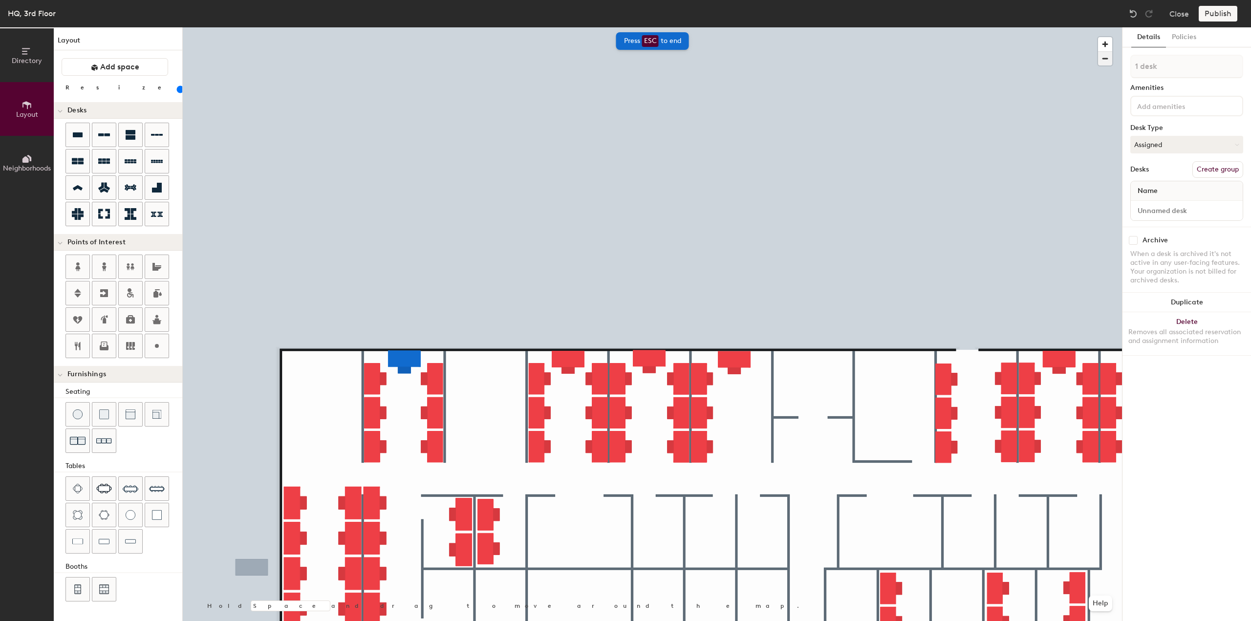
click at [1107, 58] on span "button" at bounding box center [1105, 59] width 14 height 14
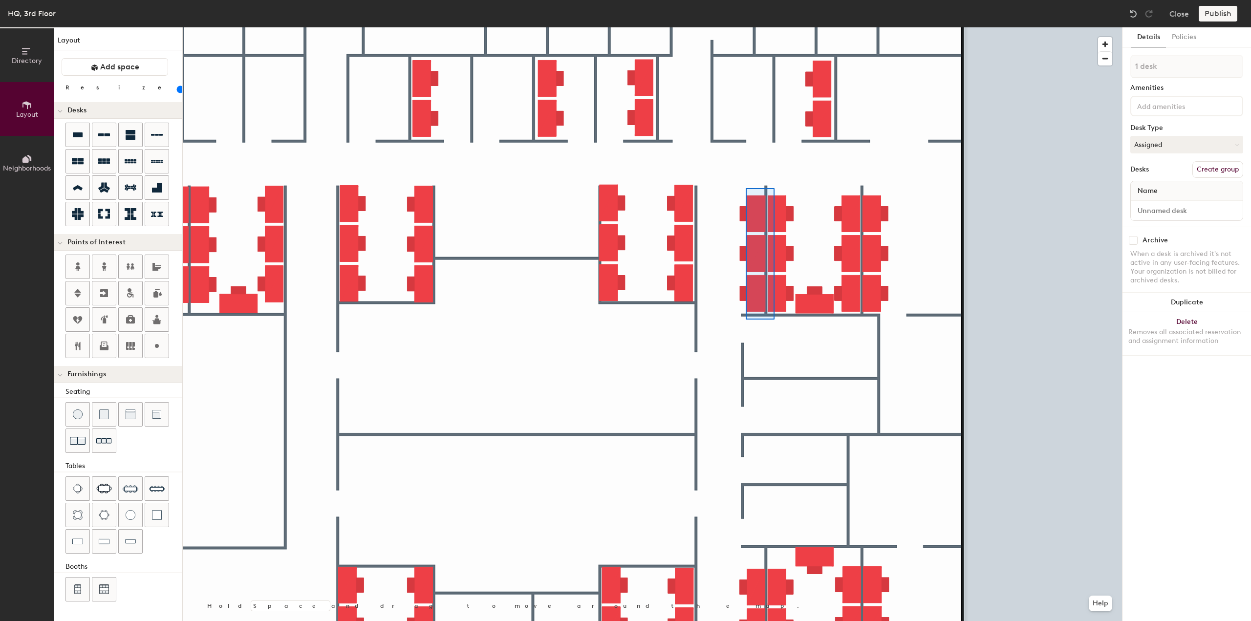
type input "6 desks"
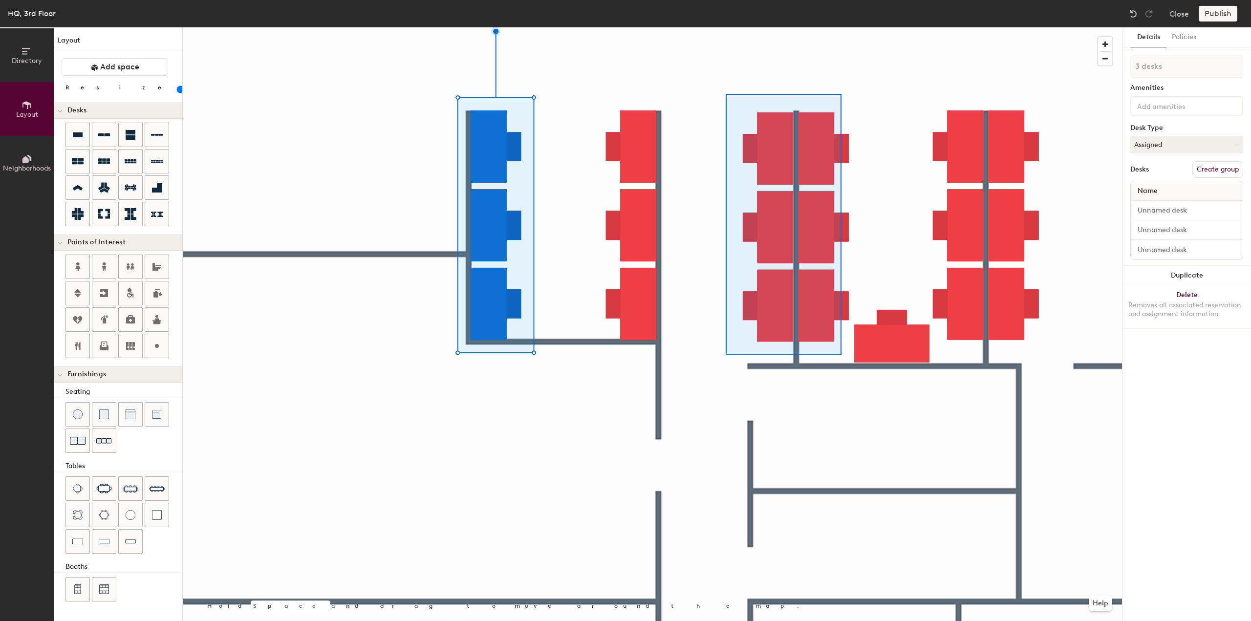
type input "6 desks"
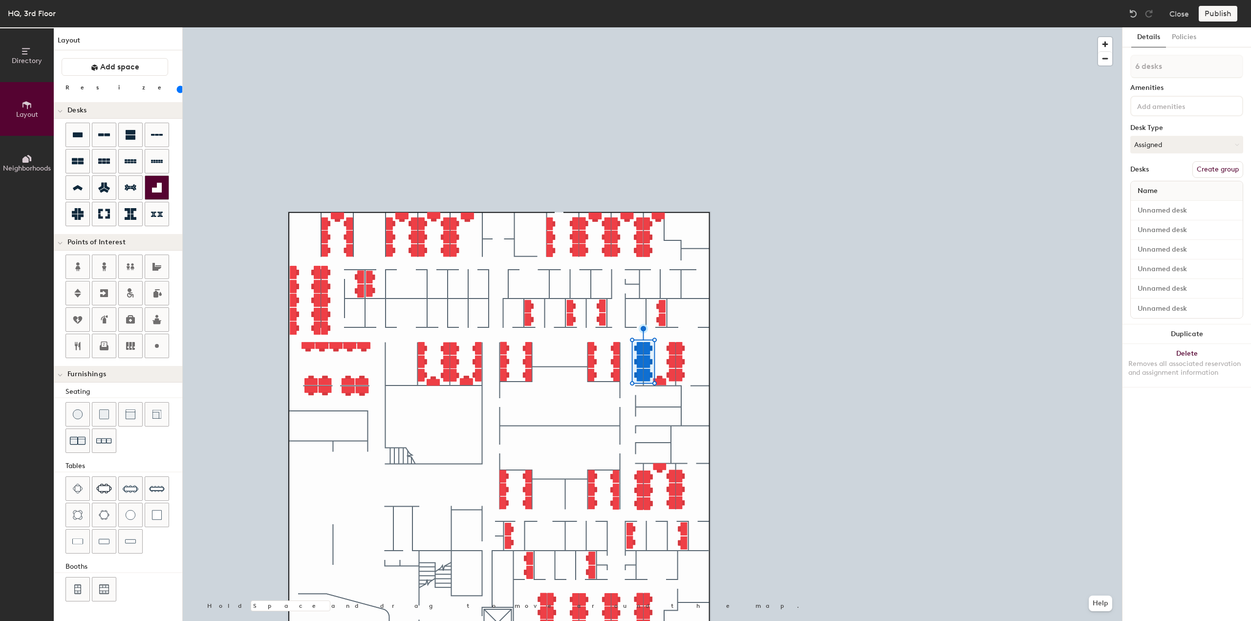
click at [156, 190] on icon at bounding box center [157, 188] width 10 height 10
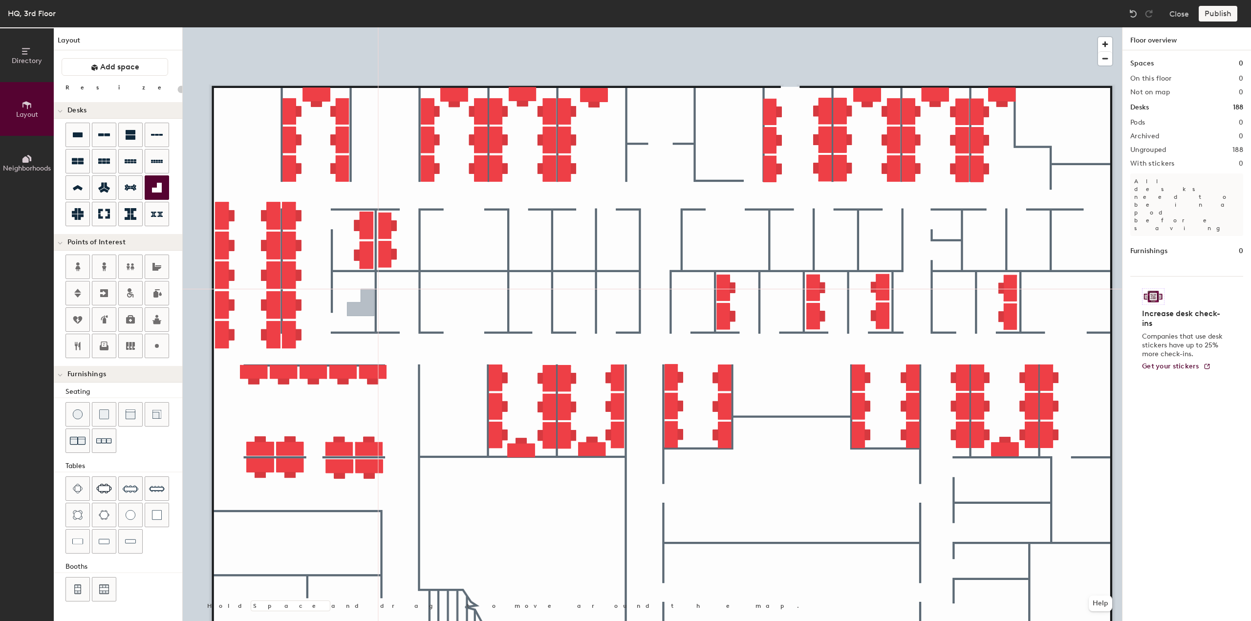
type input "100"
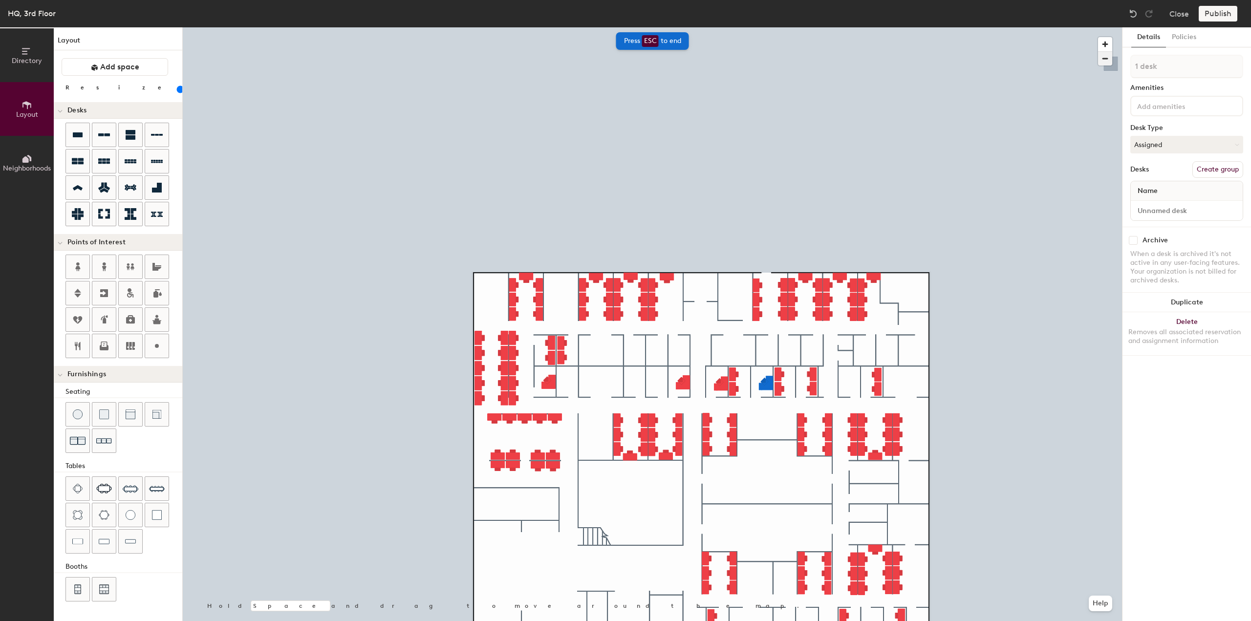
click at [1104, 62] on span "button" at bounding box center [1105, 59] width 14 height 14
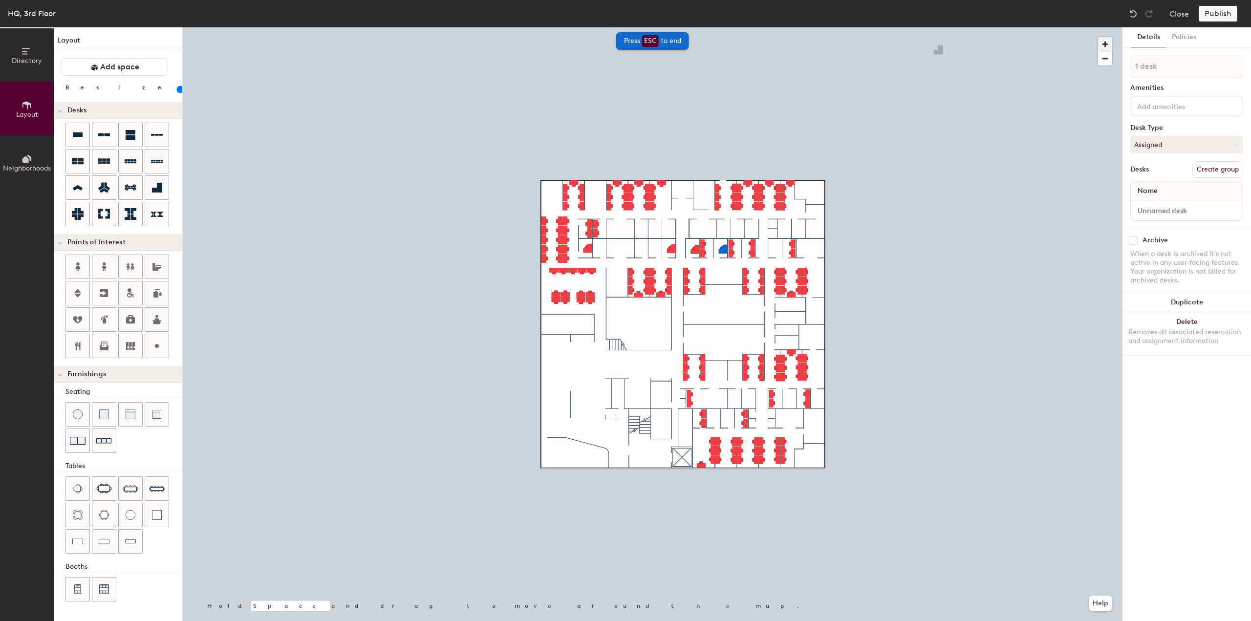
click at [1102, 47] on span "button" at bounding box center [1105, 44] width 14 height 14
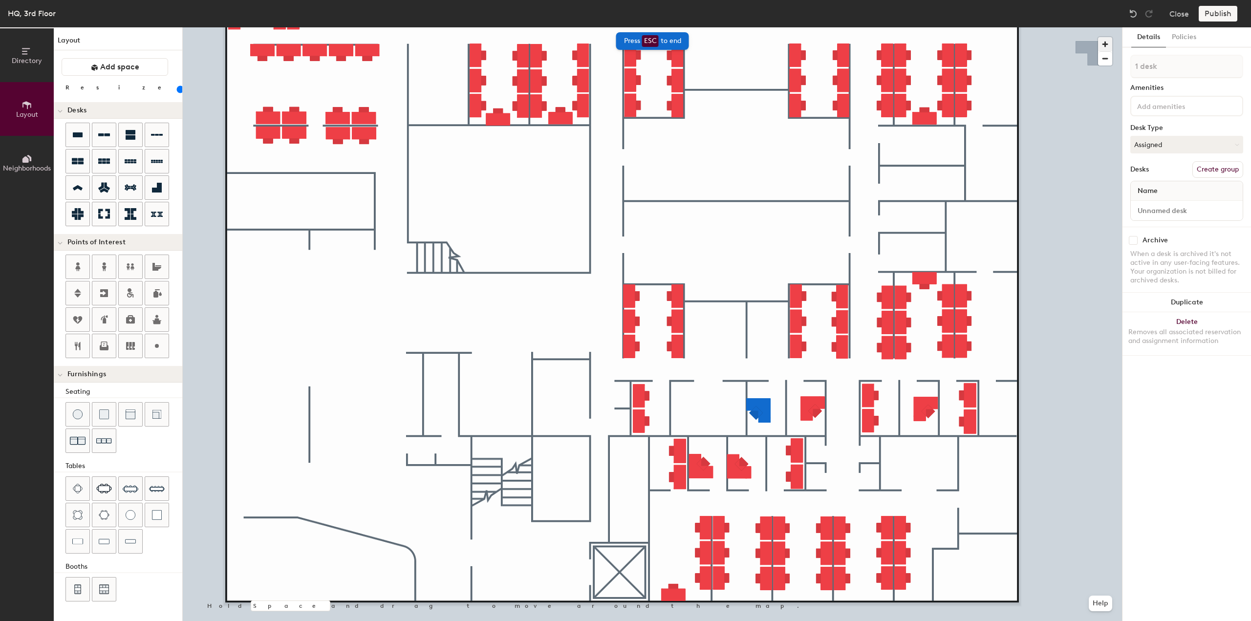
click at [1105, 43] on span "button" at bounding box center [1105, 44] width 14 height 14
click at [1104, 56] on span "button" at bounding box center [1105, 59] width 14 height 14
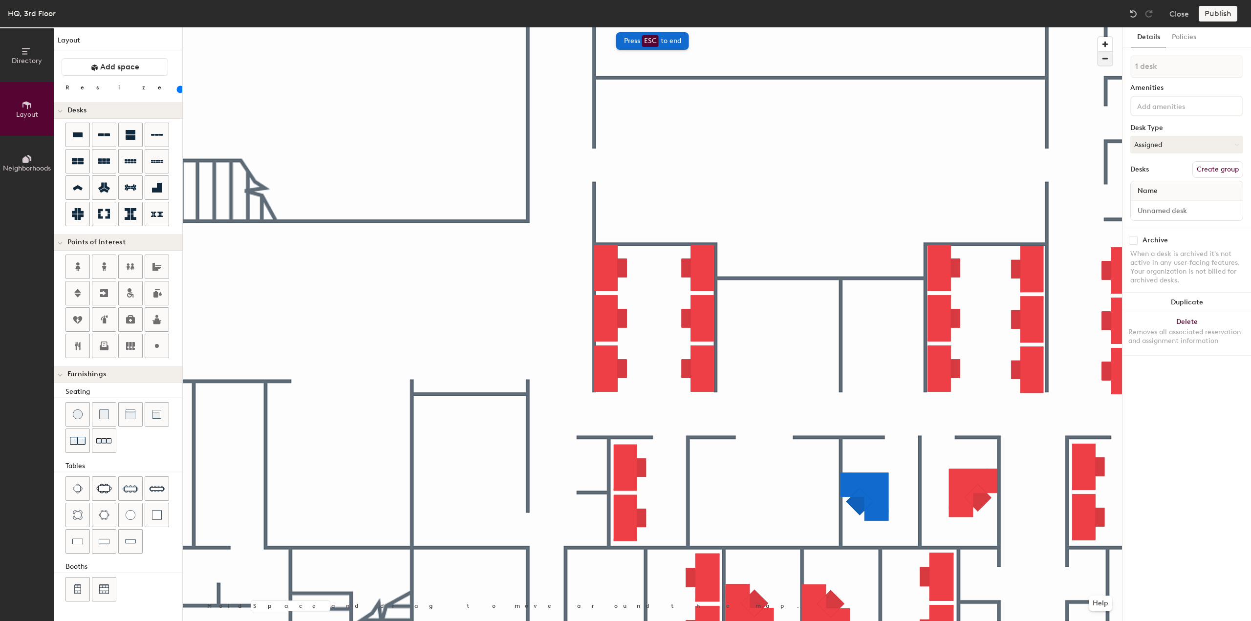
click at [1104, 56] on span "button" at bounding box center [1105, 59] width 14 height 14
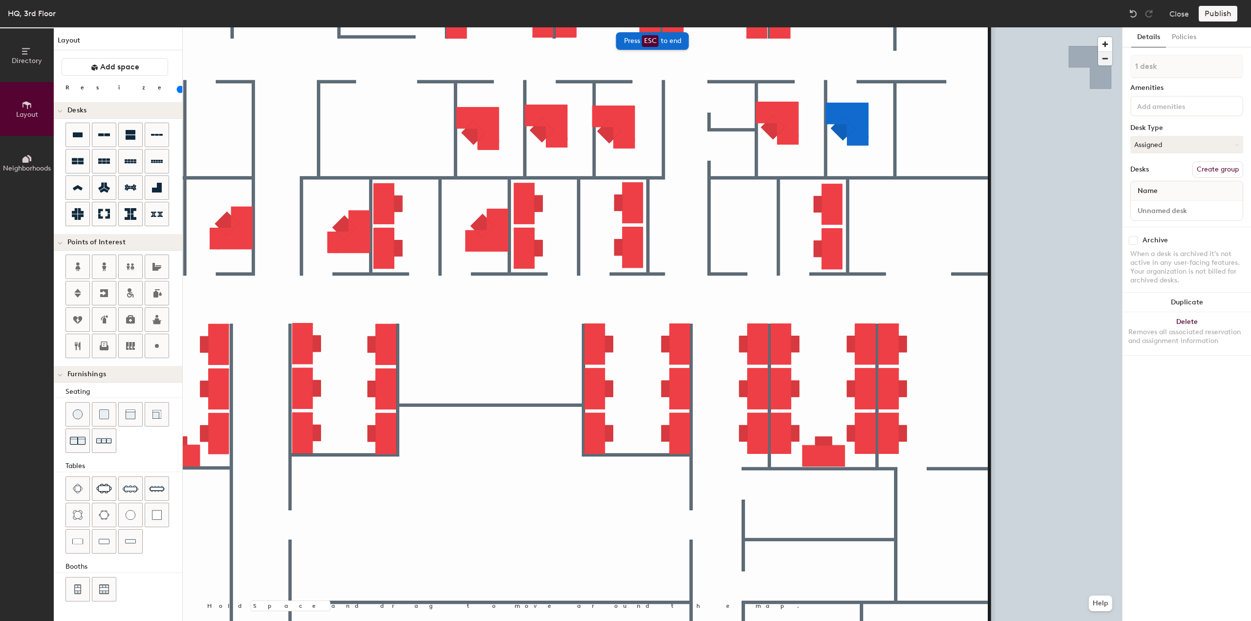
click at [1102, 56] on span "button" at bounding box center [1105, 59] width 14 height 14
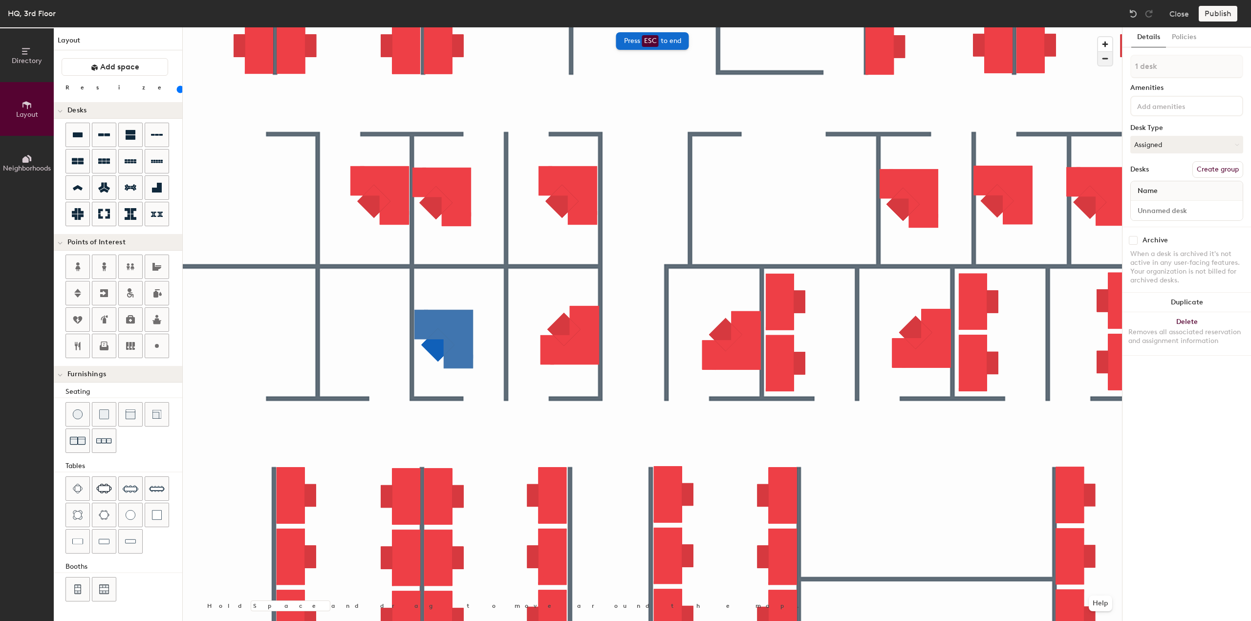
click at [1105, 60] on span "button" at bounding box center [1105, 59] width 14 height 14
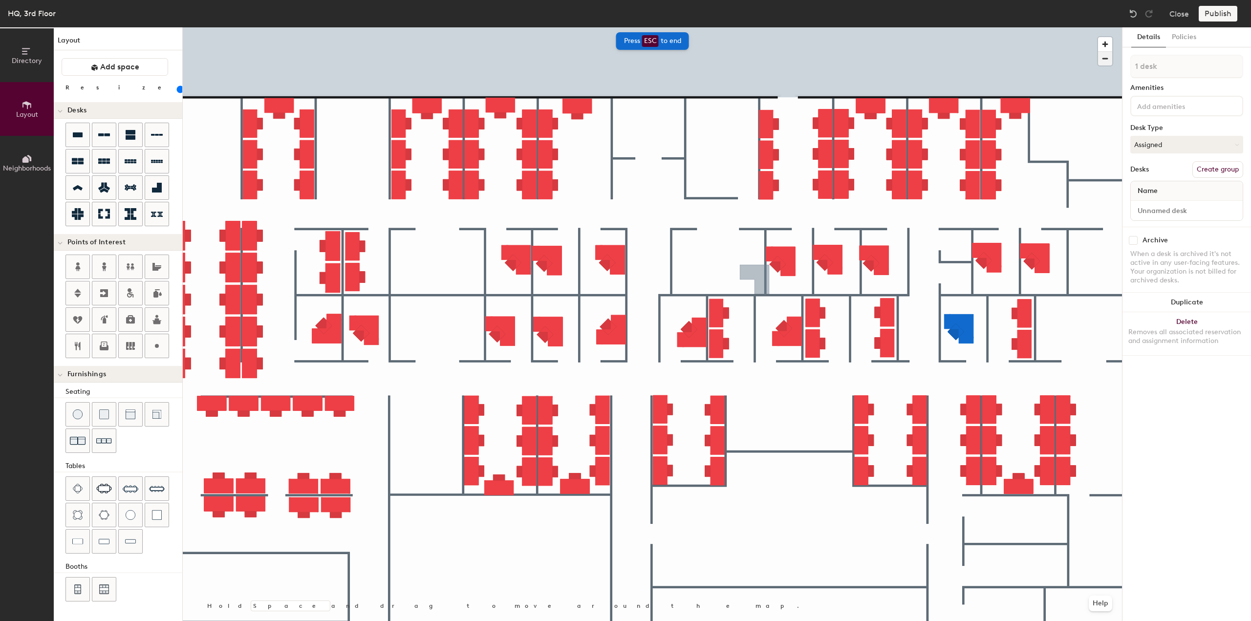
click at [1105, 62] on span "button" at bounding box center [1105, 59] width 14 height 14
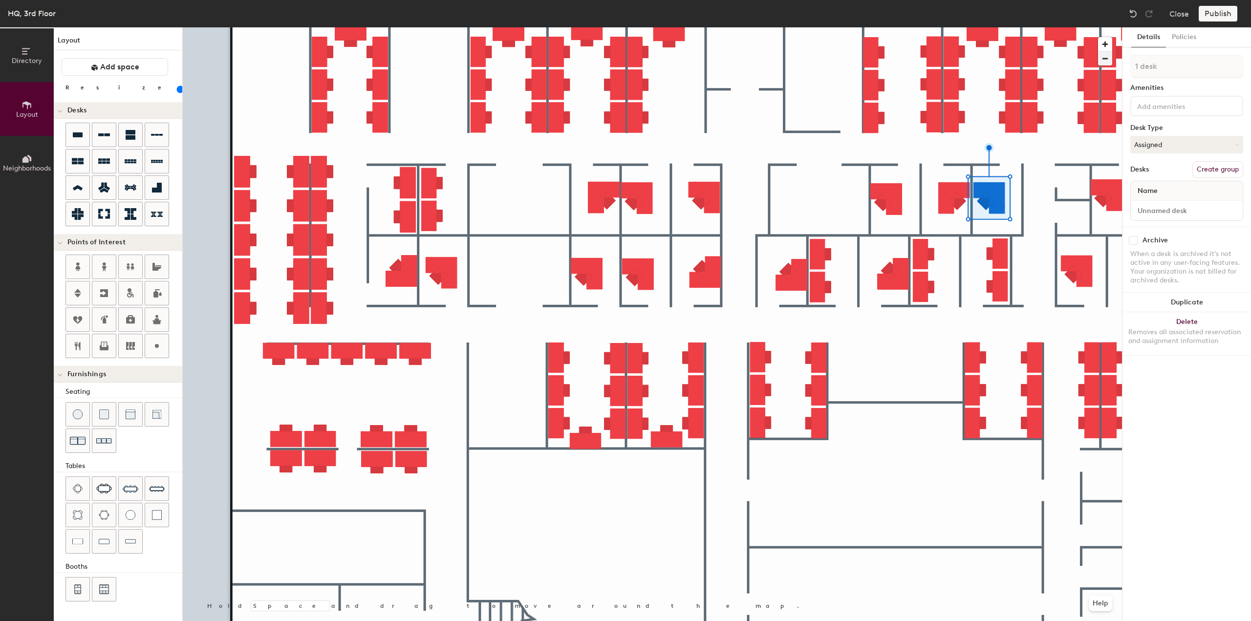
click at [1104, 56] on span "button" at bounding box center [1105, 59] width 14 height 14
click at [1104, 44] on span "button" at bounding box center [1105, 44] width 14 height 14
click at [1106, 61] on span "button" at bounding box center [1105, 59] width 14 height 14
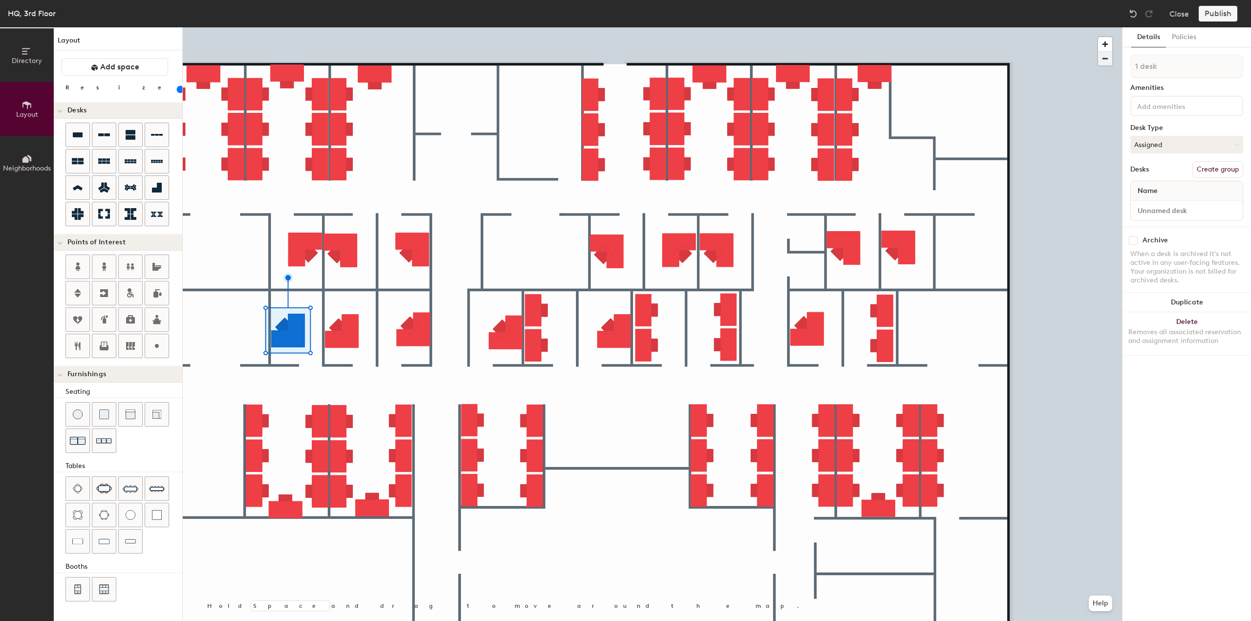
click at [1104, 62] on span "button" at bounding box center [1105, 59] width 14 height 14
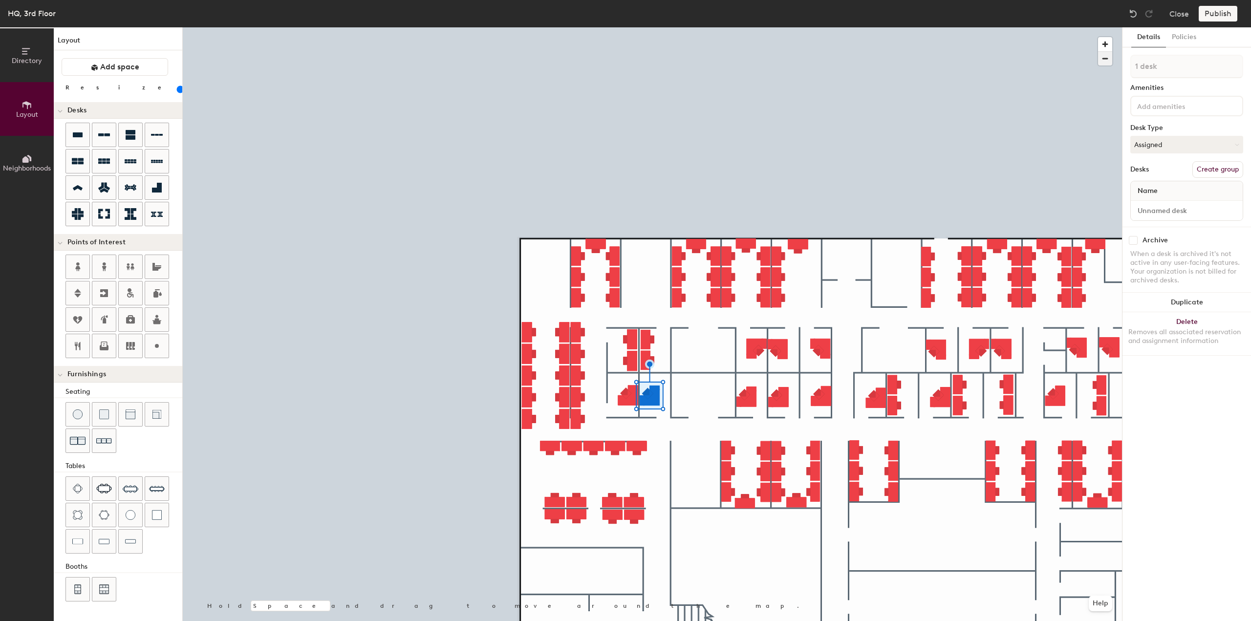
click at [1101, 61] on span "button" at bounding box center [1105, 59] width 14 height 14
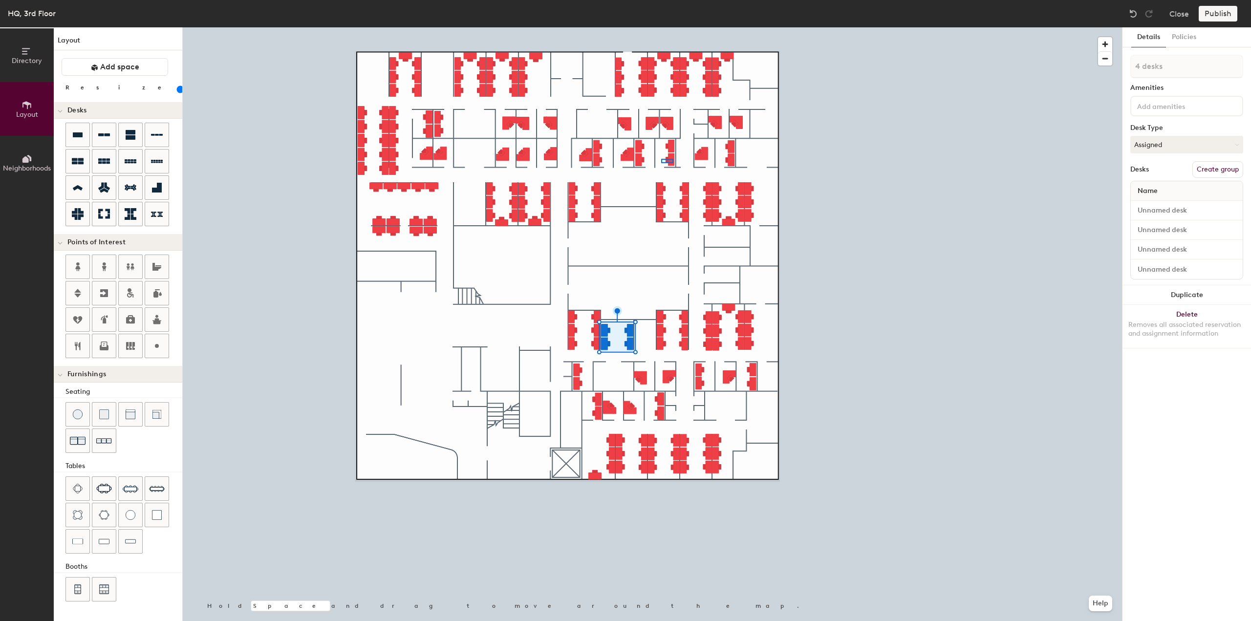
type input "1 desk"
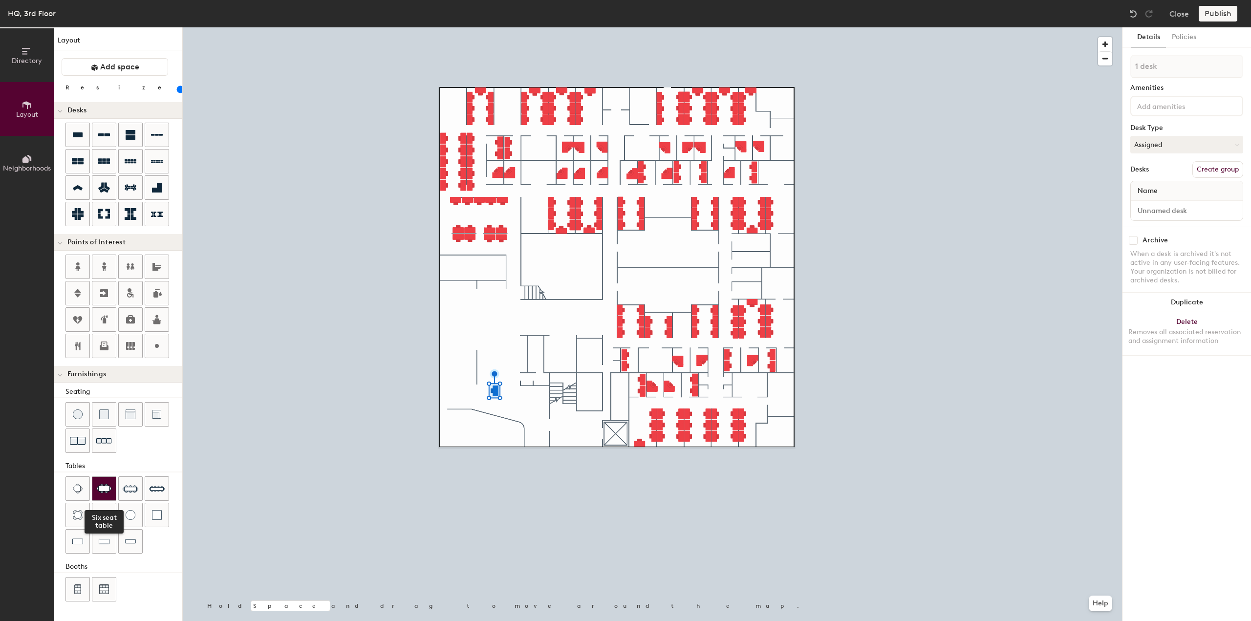
click at [102, 483] on div at bounding box center [103, 488] width 23 height 23
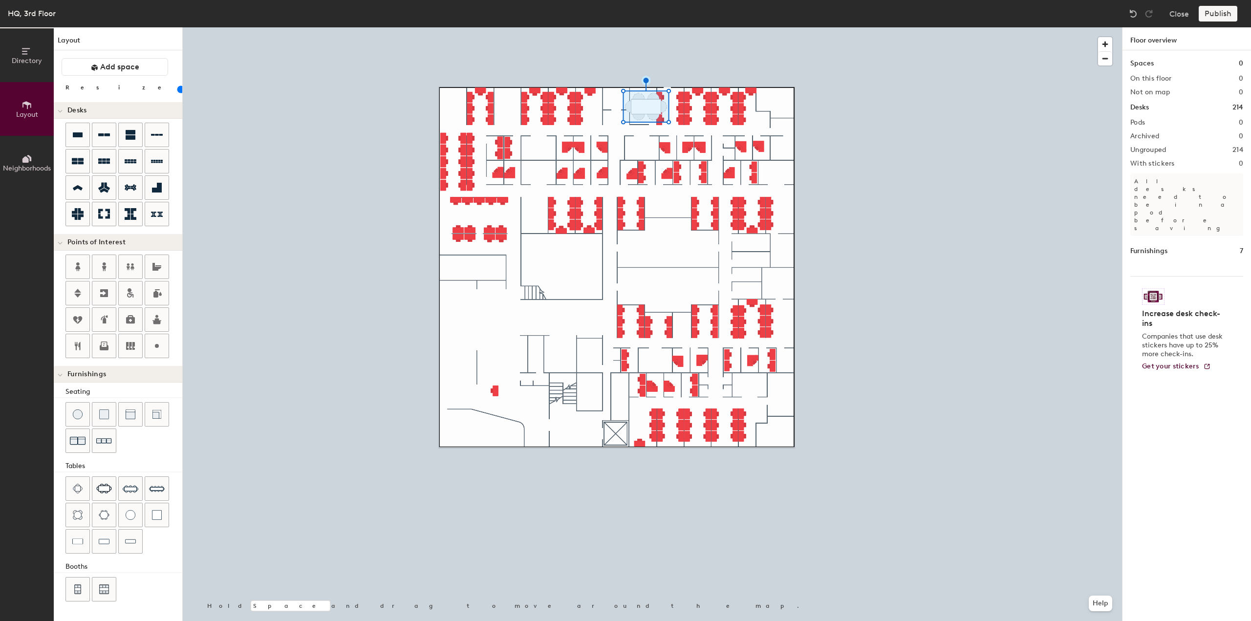
type input "40"
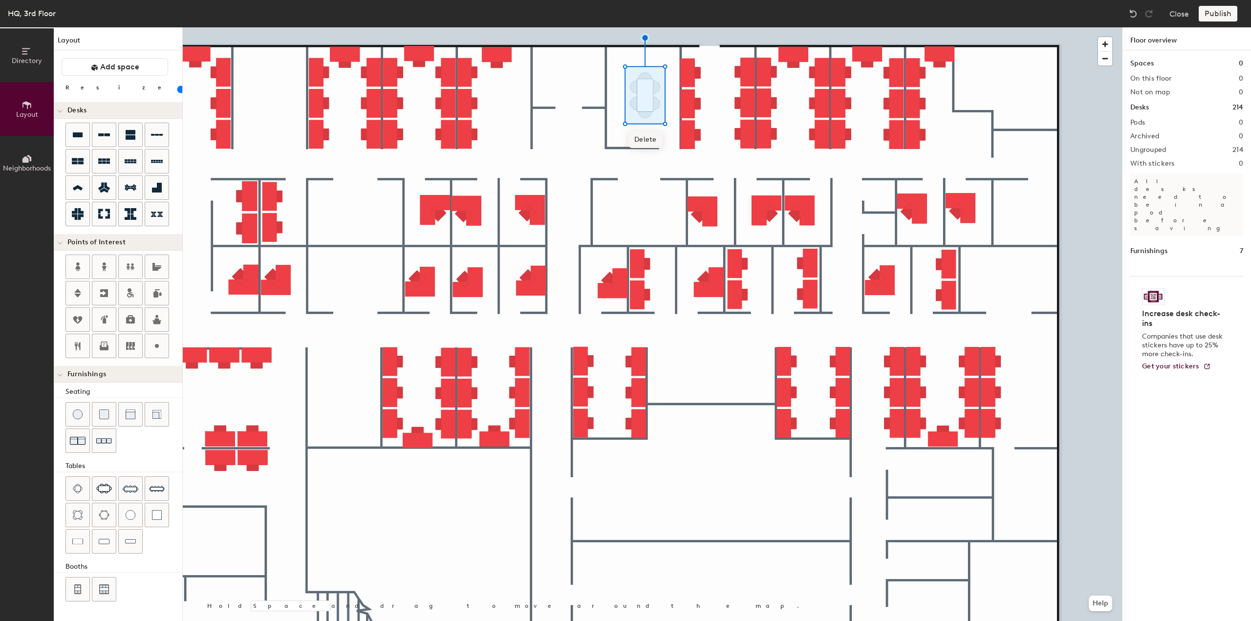
click at [643, 140] on span "Delete" at bounding box center [645, 139] width 34 height 17
click at [84, 141] on div at bounding box center [77, 134] width 23 height 23
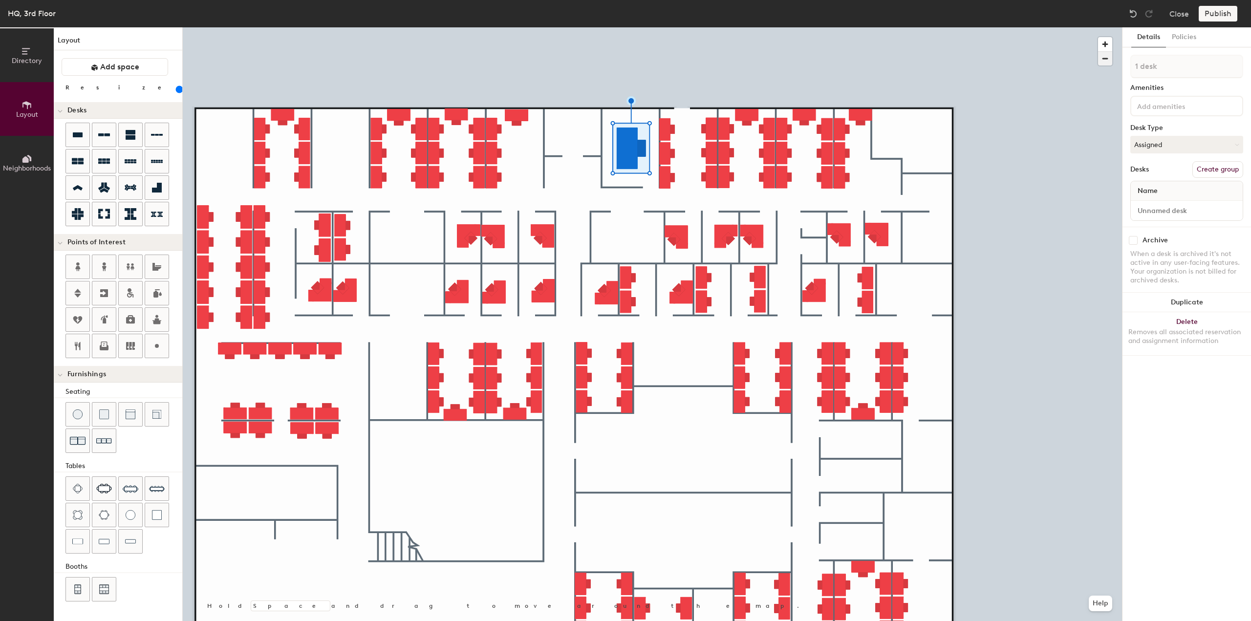
click at [1103, 64] on span "button" at bounding box center [1105, 59] width 14 height 14
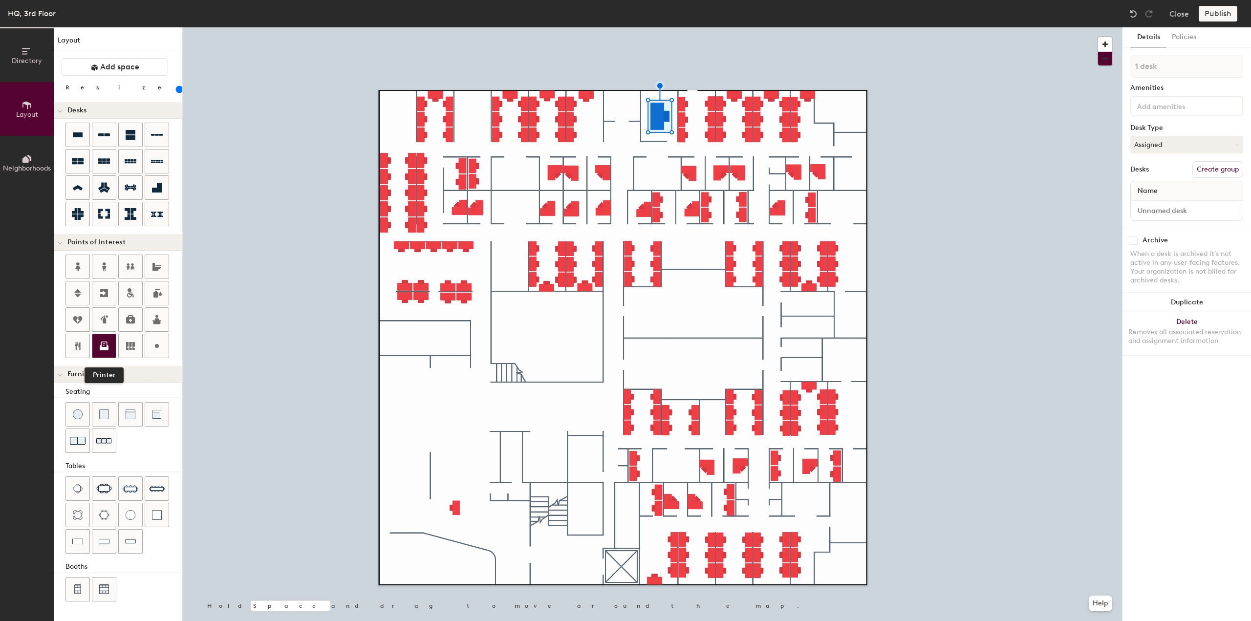
click at [104, 345] on icon at bounding box center [104, 346] width 12 height 12
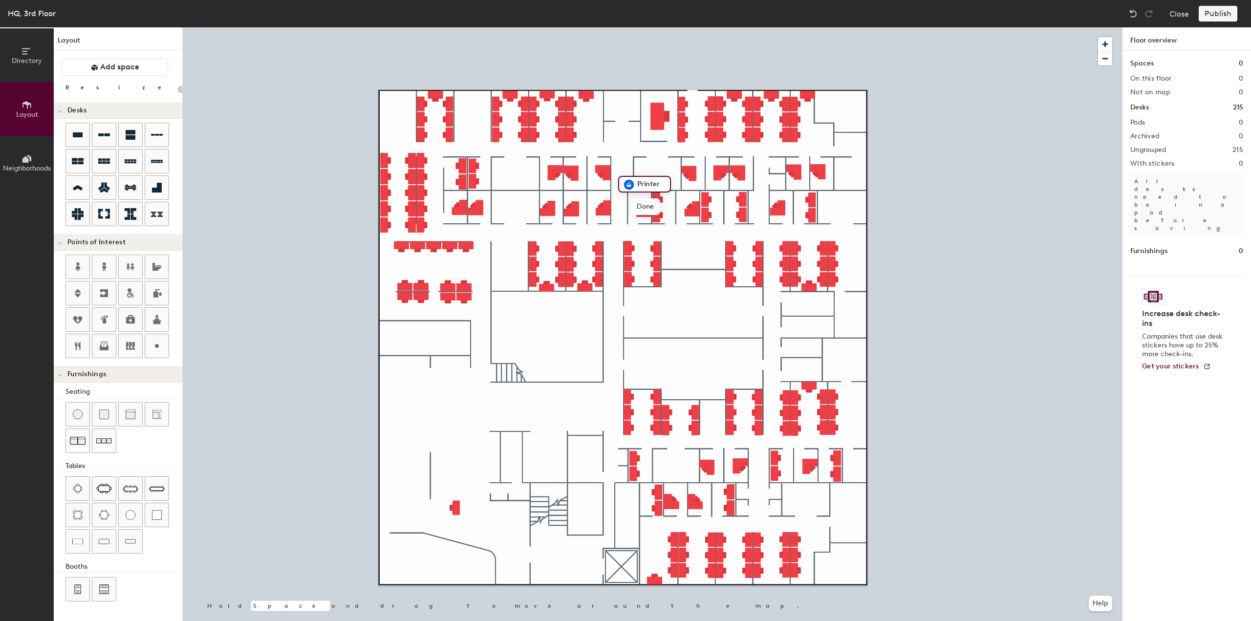
type input "20"
type input "Red Printer"
click at [657, 206] on span "Done" at bounding box center [653, 206] width 29 height 17
click at [105, 344] on icon at bounding box center [104, 344] width 6 height 6
type input "20"
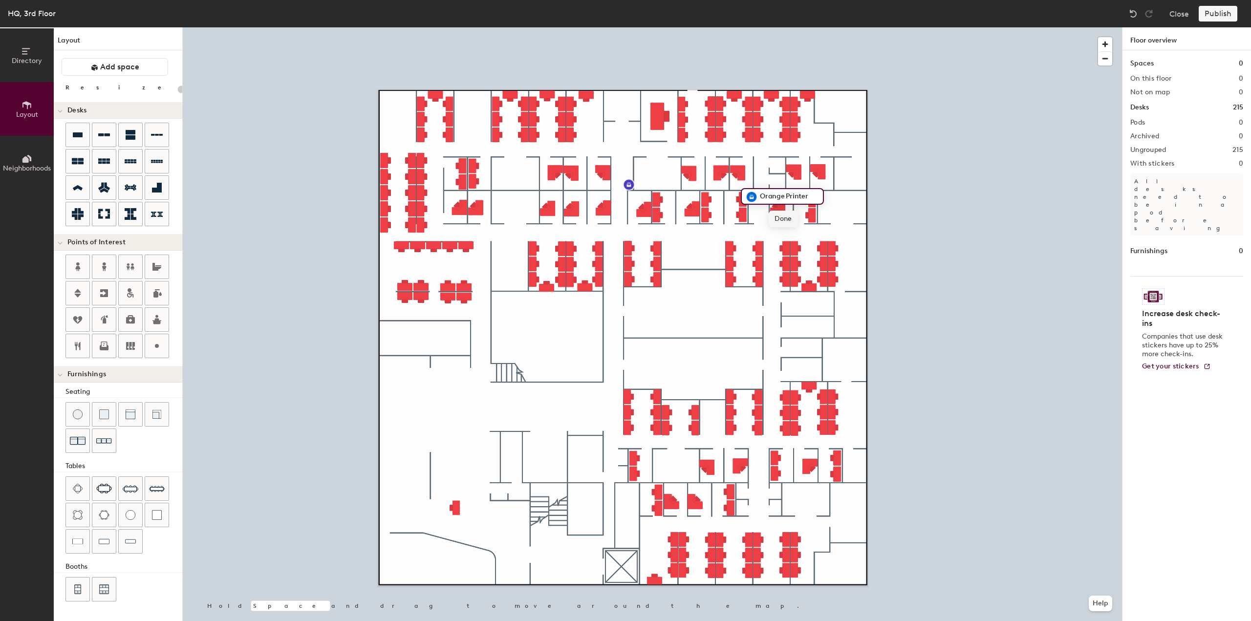
type input "Orange Printer"
click at [778, 217] on span "Done" at bounding box center [782, 219] width 29 height 17
click at [103, 345] on icon at bounding box center [104, 346] width 12 height 12
type input "20"
type input "B"
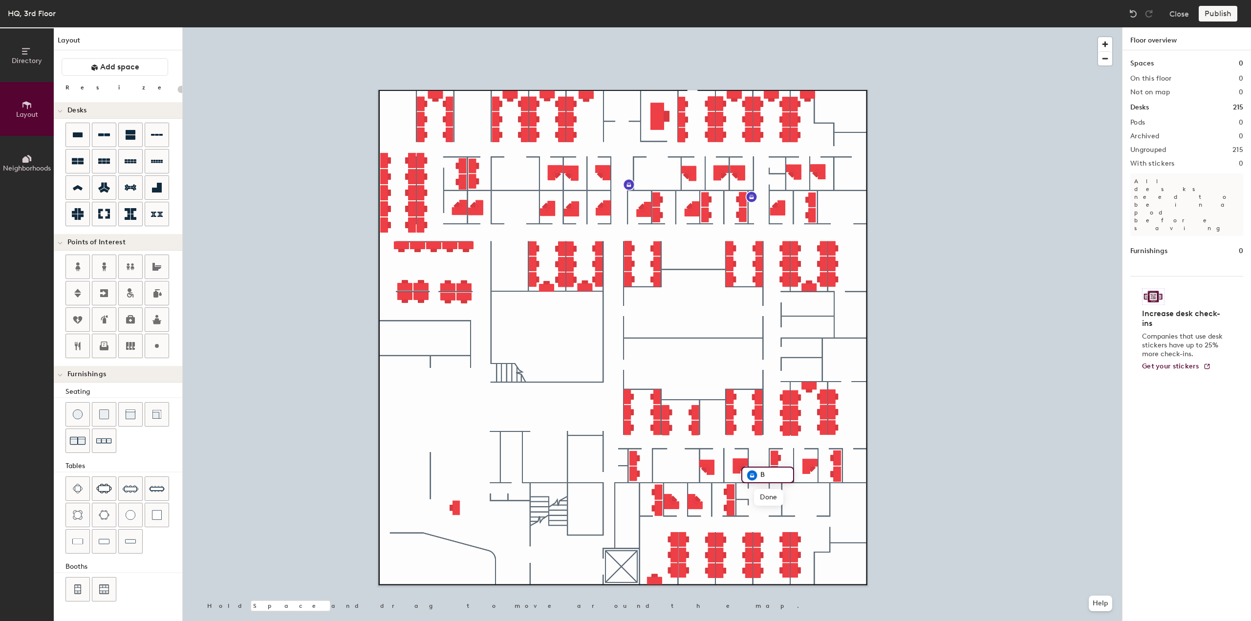
type input "20"
type input "Blue Printer"
click at [771, 495] on span "Done" at bounding box center [778, 497] width 29 height 17
click at [80, 590] on img at bounding box center [77, 589] width 9 height 10
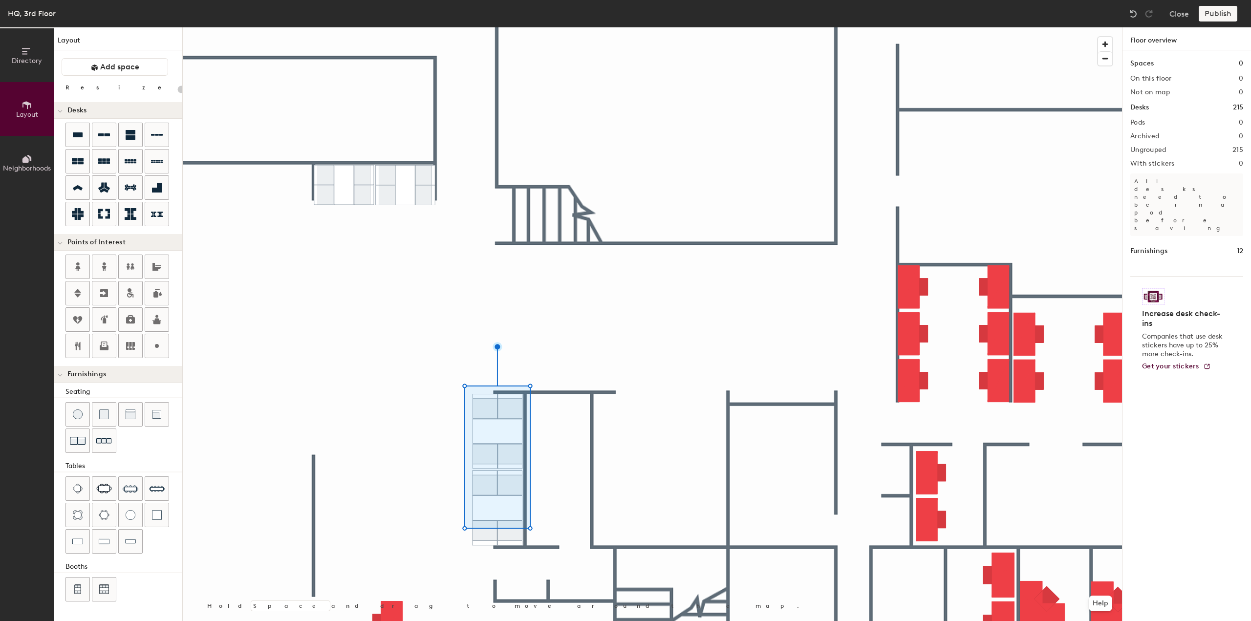
click at [475, 27] on div at bounding box center [652, 27] width 939 height 0
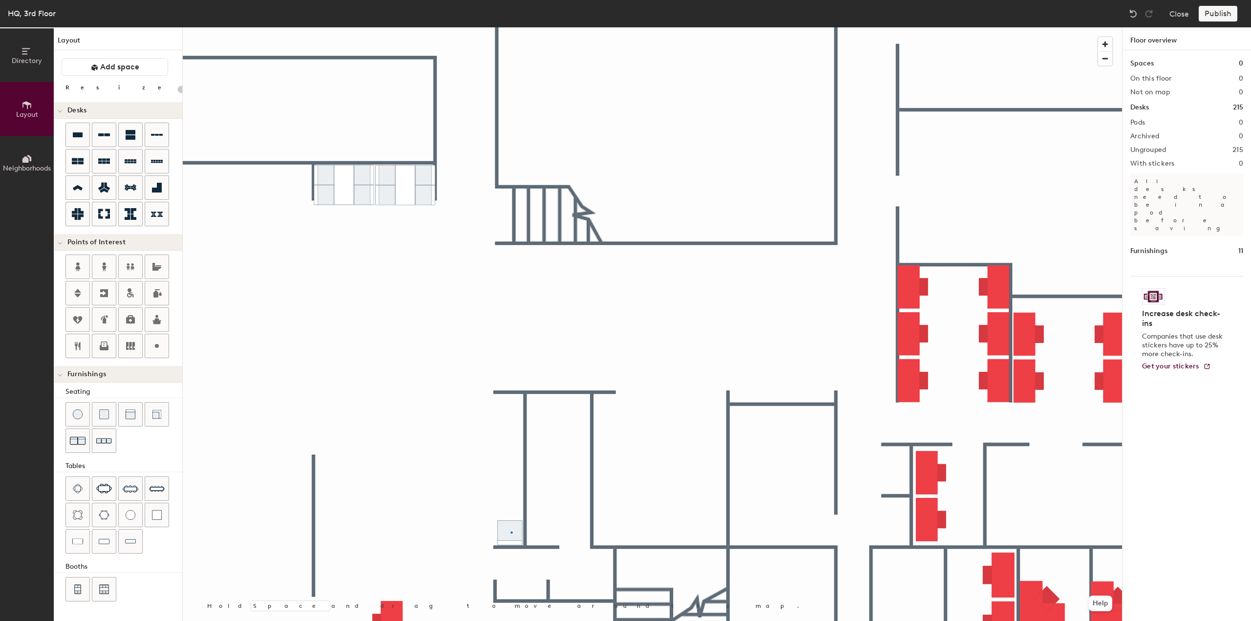
click at [511, 27] on div at bounding box center [652, 27] width 939 height 0
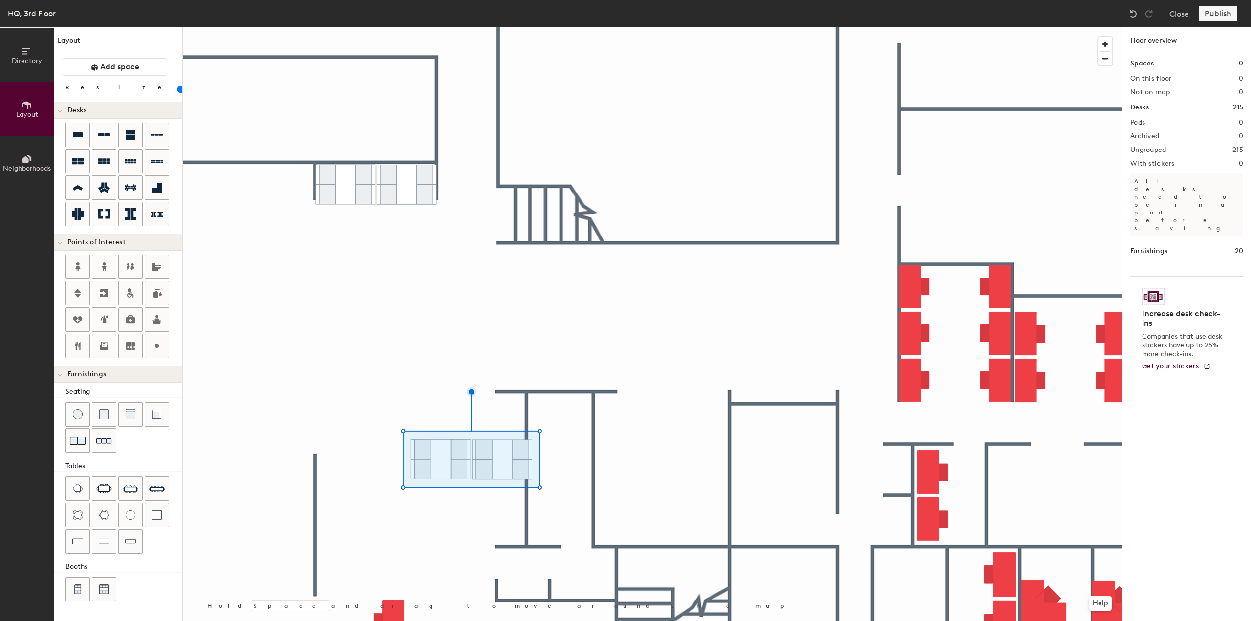
type input "40"
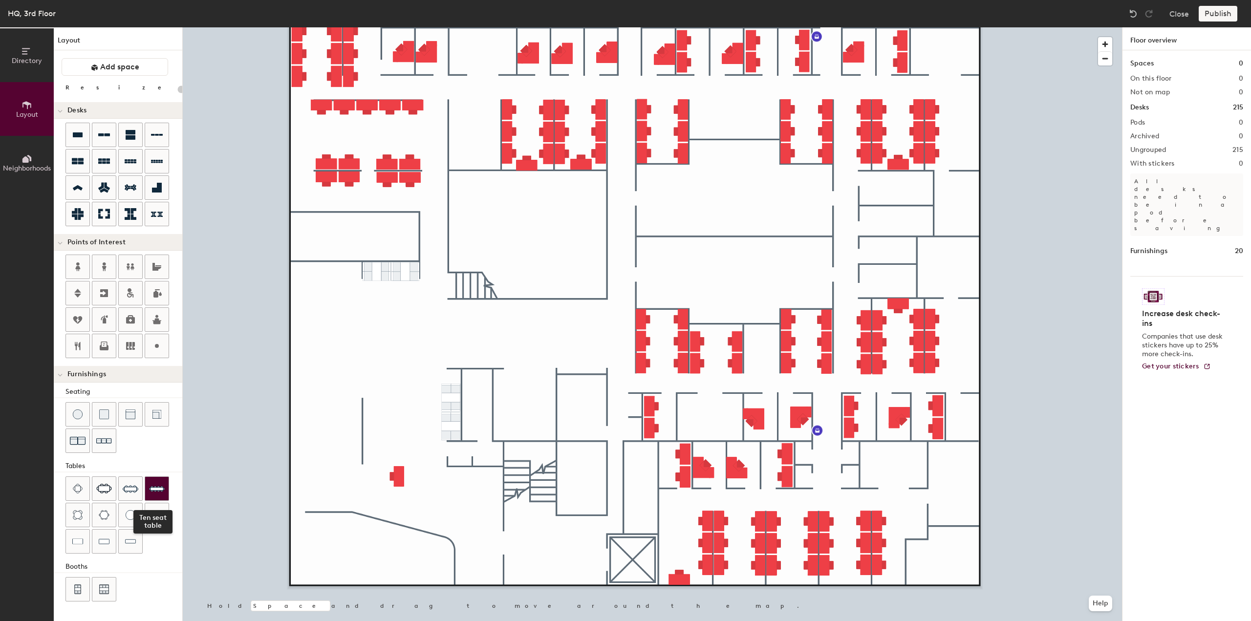
click at [156, 489] on img at bounding box center [157, 489] width 16 height 16
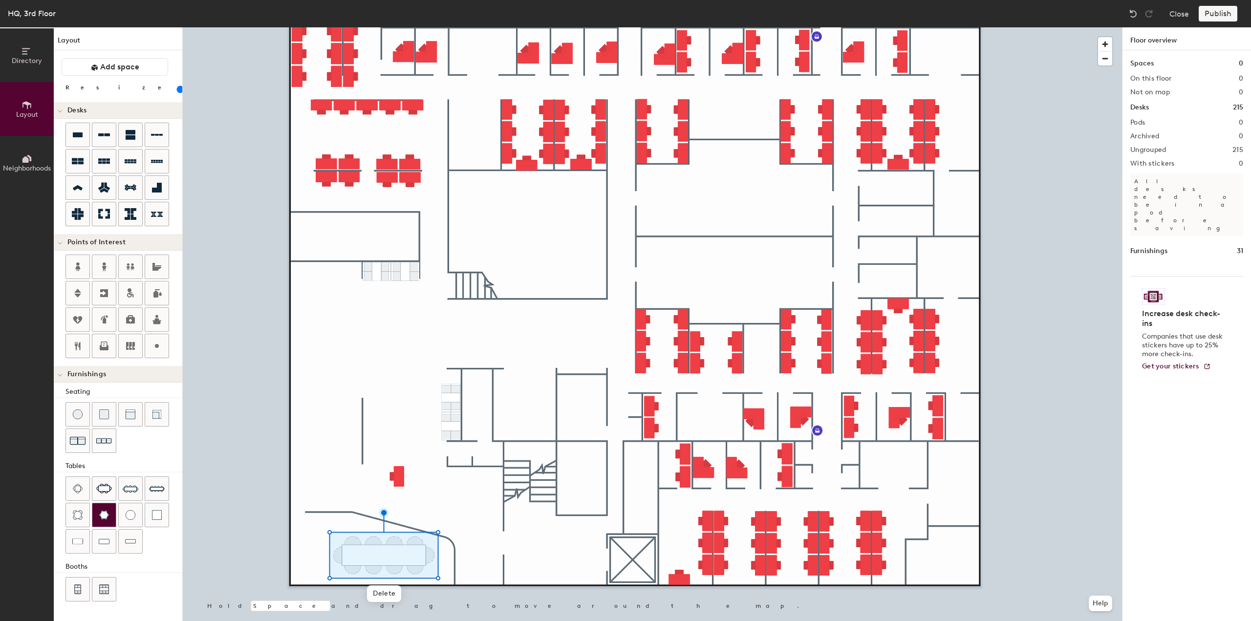
click at [101, 515] on img at bounding box center [104, 515] width 11 height 10
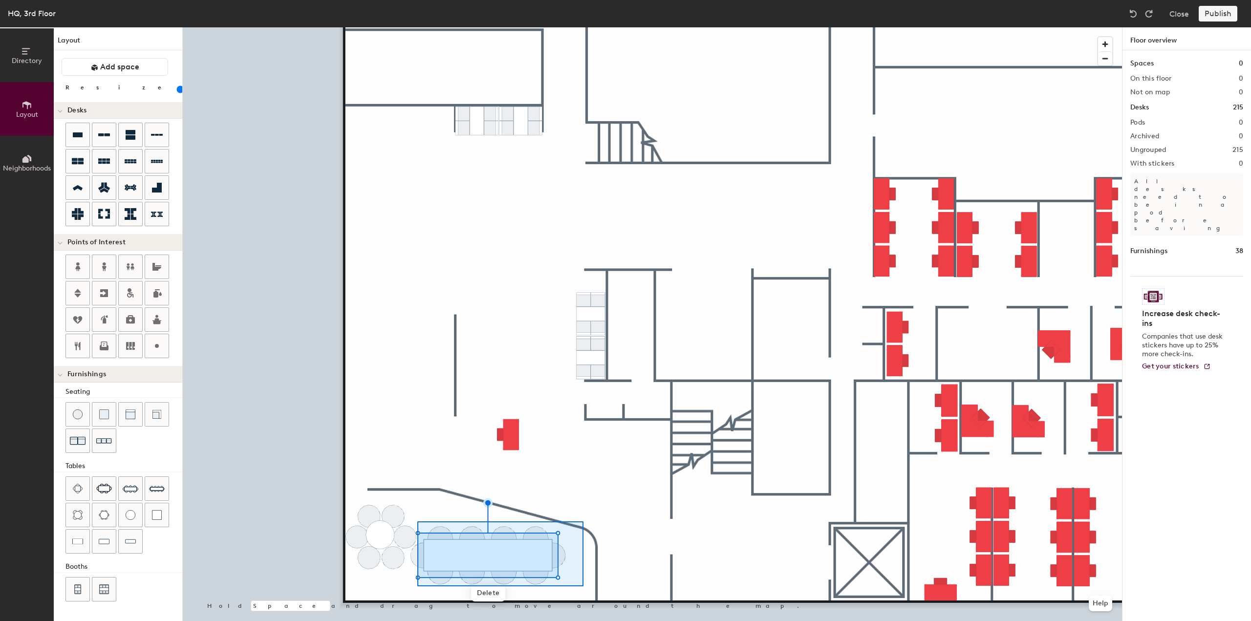
click at [417, 27] on div at bounding box center [652, 27] width 939 height 0
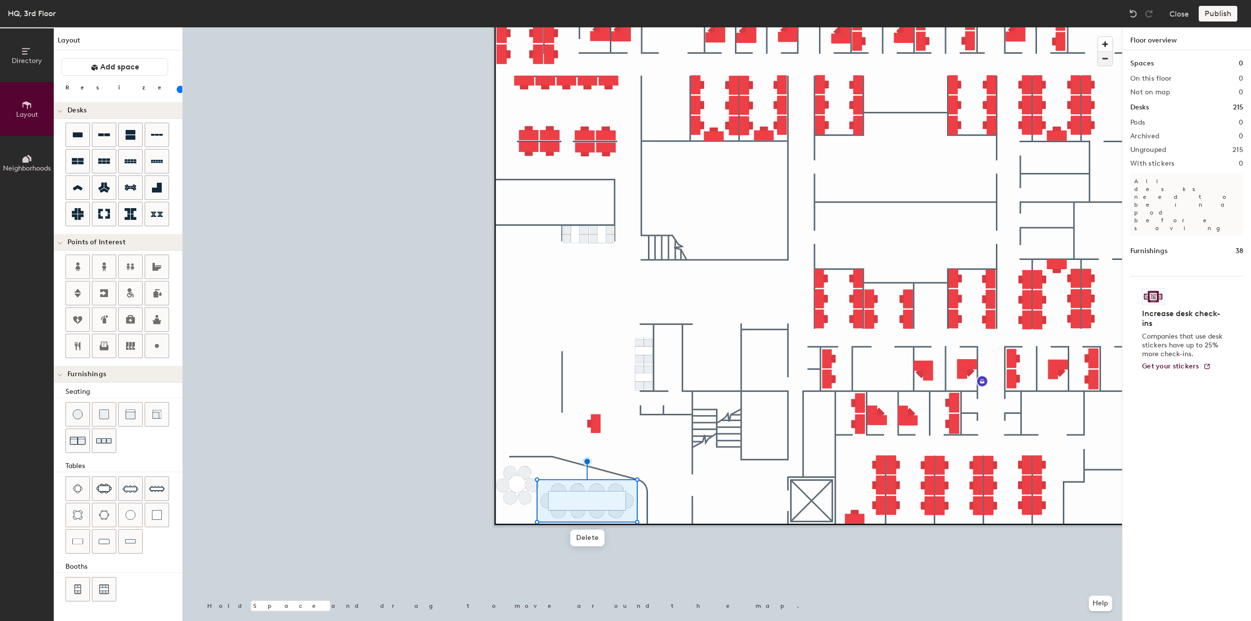
click at [1105, 57] on span "button" at bounding box center [1105, 59] width 14 height 14
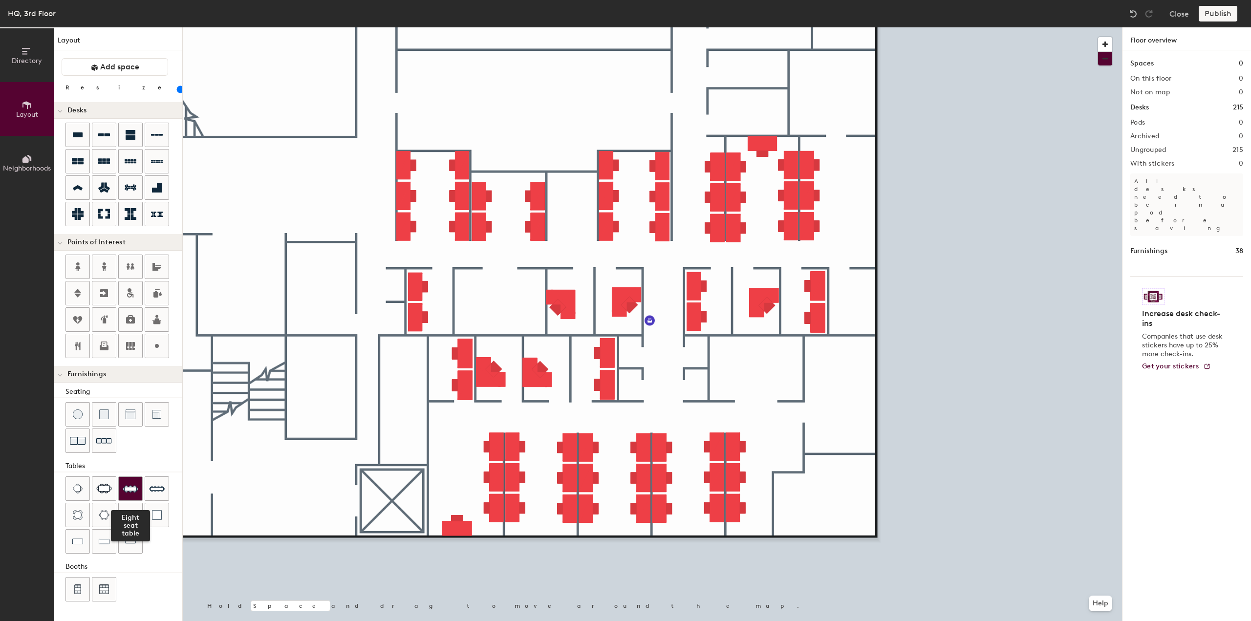
click at [133, 488] on img at bounding box center [131, 489] width 16 height 16
click at [161, 488] on img at bounding box center [157, 489] width 16 height 16
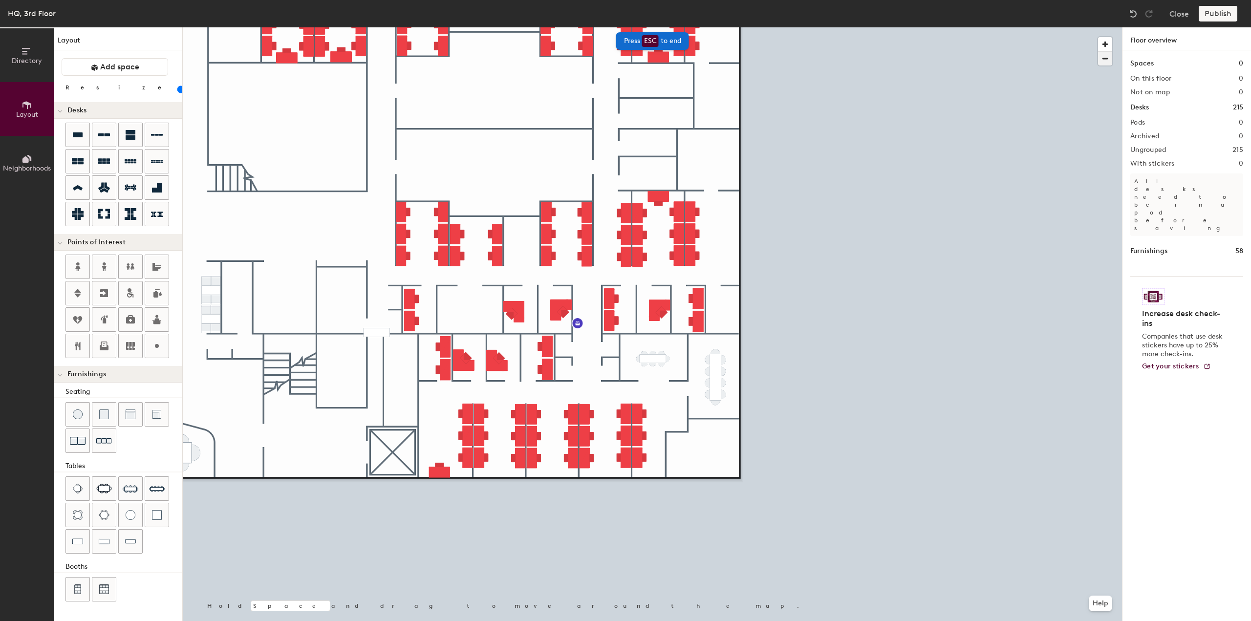
click at [1104, 59] on span "button" at bounding box center [1105, 59] width 14 height 14
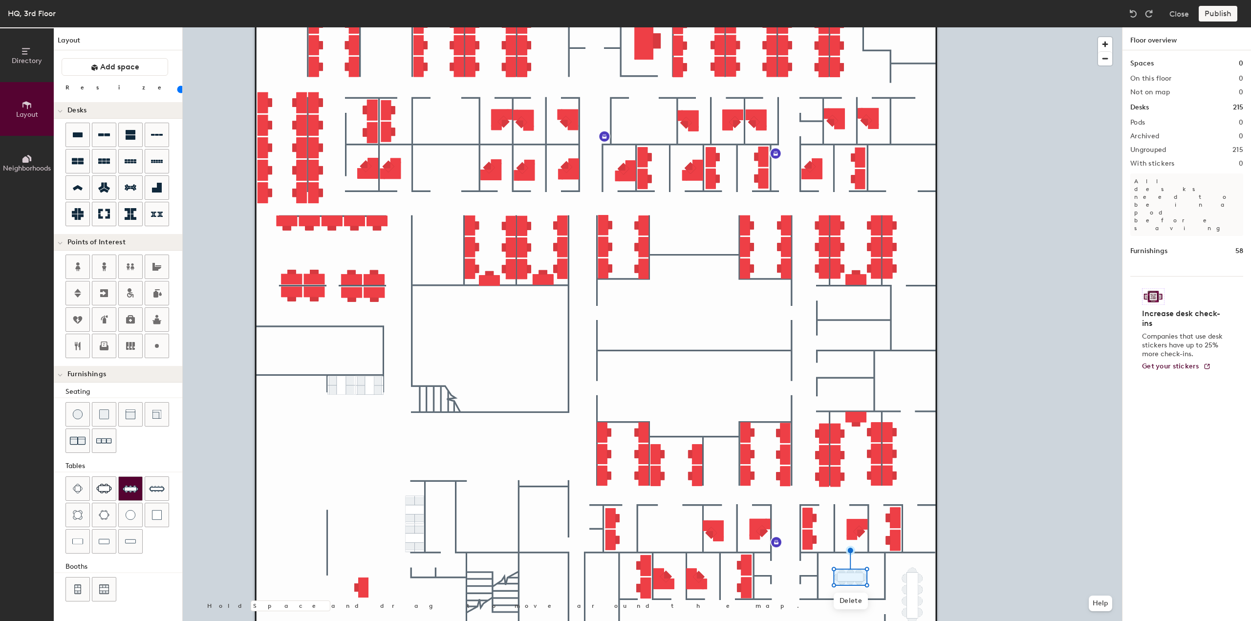
click at [132, 485] on img at bounding box center [131, 489] width 16 height 16
click at [131, 487] on img at bounding box center [131, 489] width 16 height 16
click at [133, 485] on img at bounding box center [131, 489] width 16 height 16
click at [105, 492] on img at bounding box center [104, 489] width 16 height 10
type input "40"
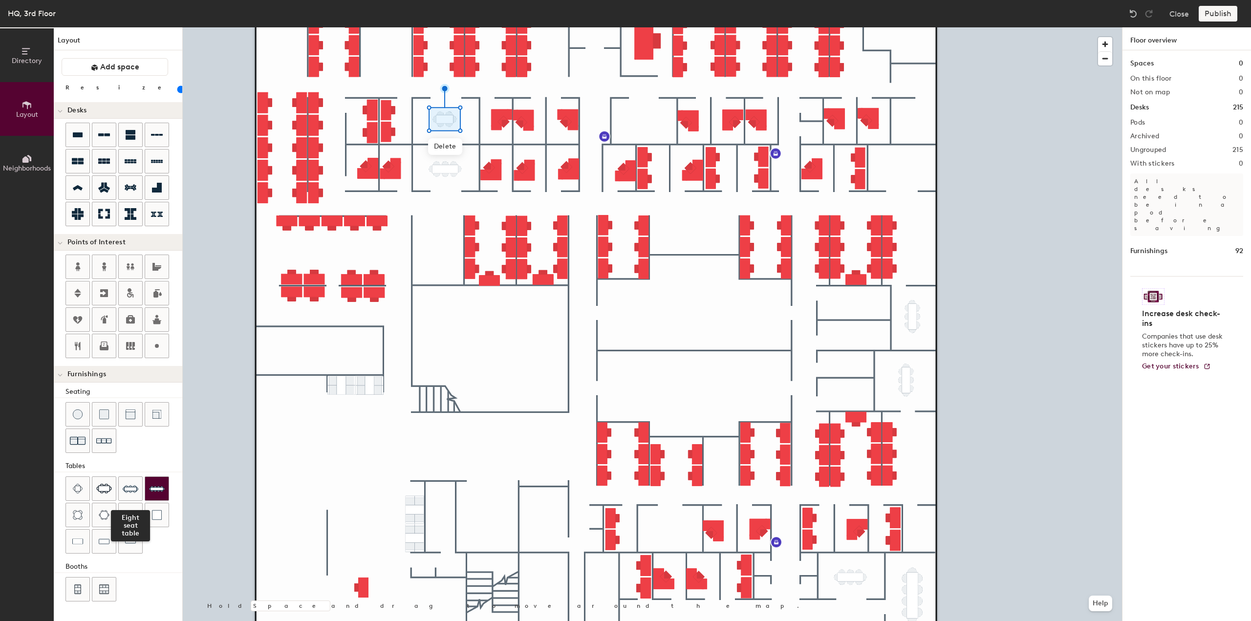
drag, startPoint x: 140, startPoint y: 489, endPoint x: 145, endPoint y: 485, distance: 6.6
click at [142, 488] on button "Eight seat table" at bounding box center [130, 488] width 24 height 24
drag, startPoint x: 165, startPoint y: 489, endPoint x: 170, endPoint y: 484, distance: 7.3
click at [165, 488] on div at bounding box center [156, 488] width 23 height 23
click at [131, 492] on img at bounding box center [131, 489] width 16 height 16
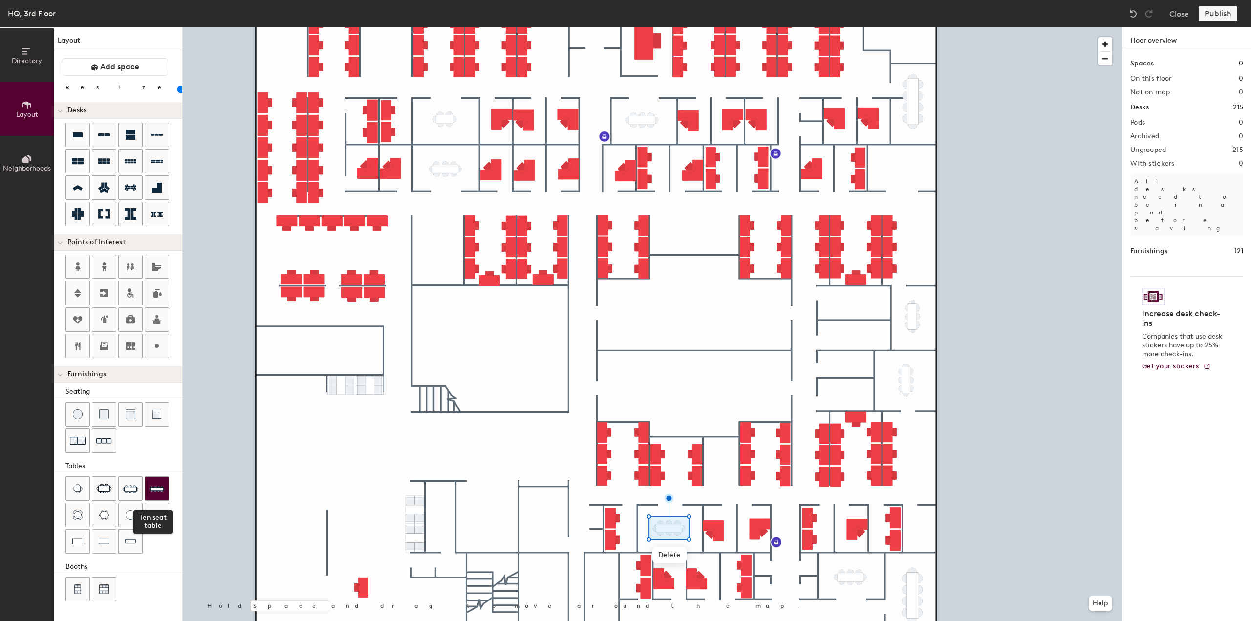
click at [154, 481] on img at bounding box center [157, 489] width 16 height 16
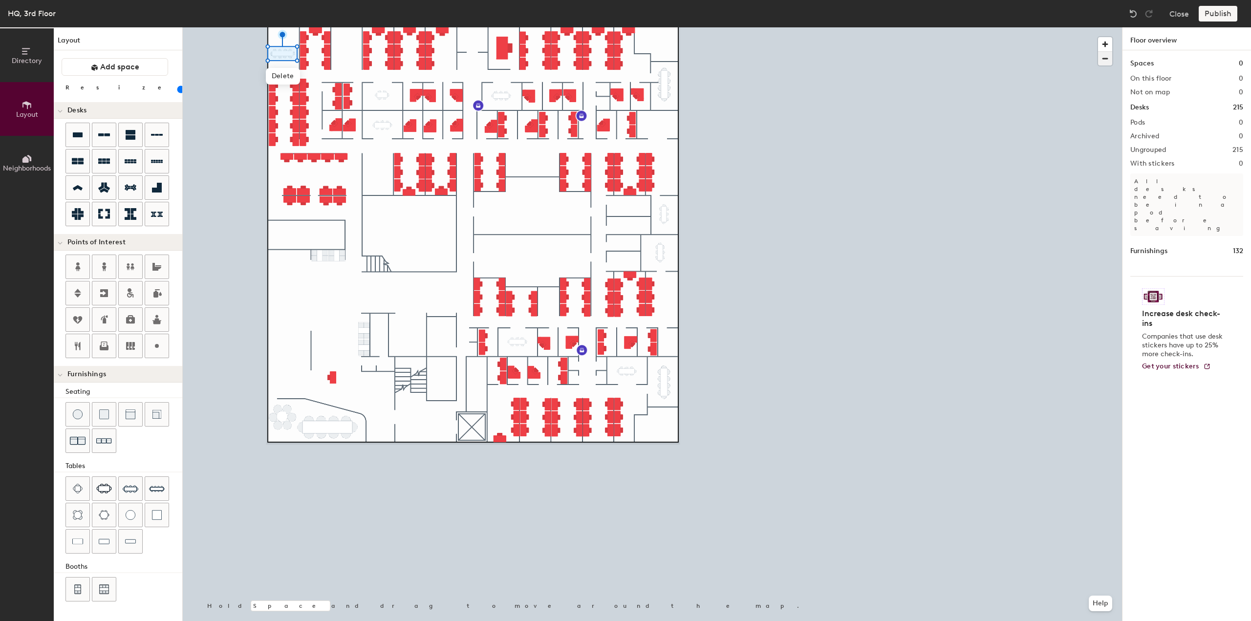
click at [1105, 56] on span "button" at bounding box center [1105, 59] width 14 height 14
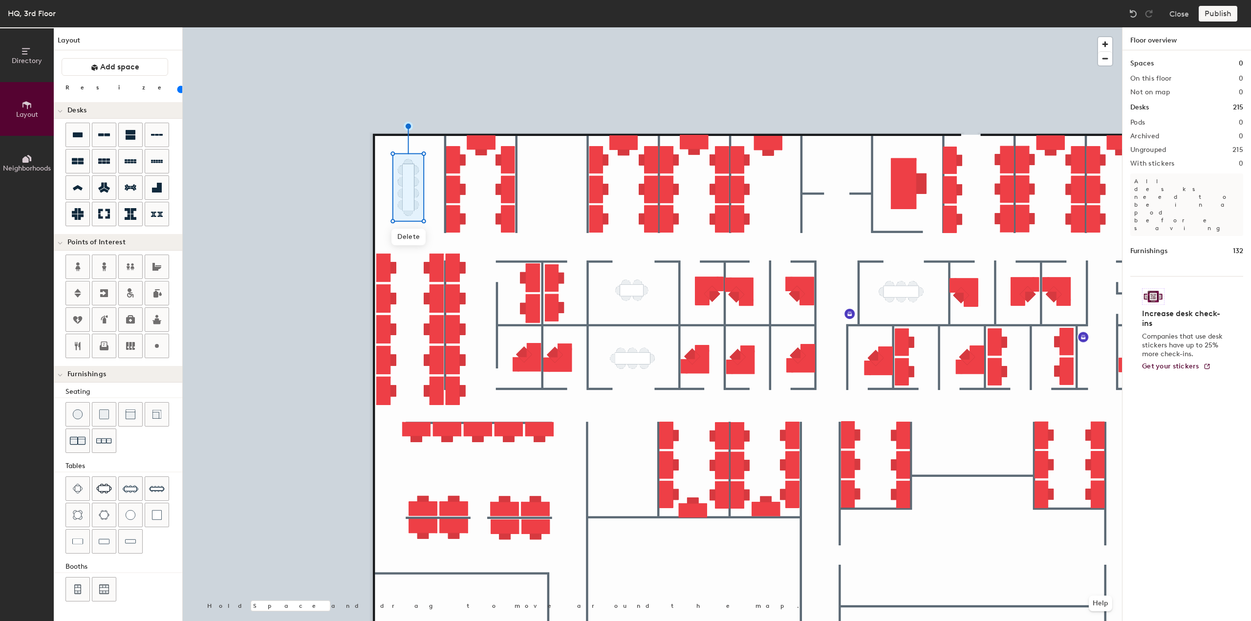
type input "40"
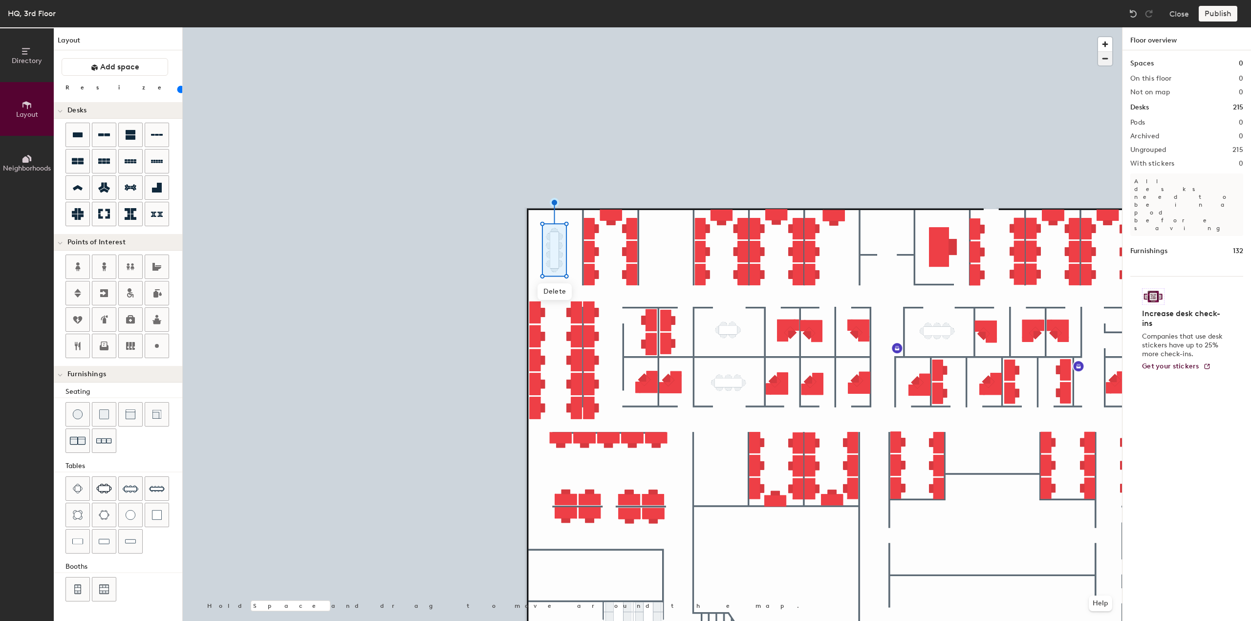
click at [1103, 62] on span "button" at bounding box center [1105, 59] width 14 height 14
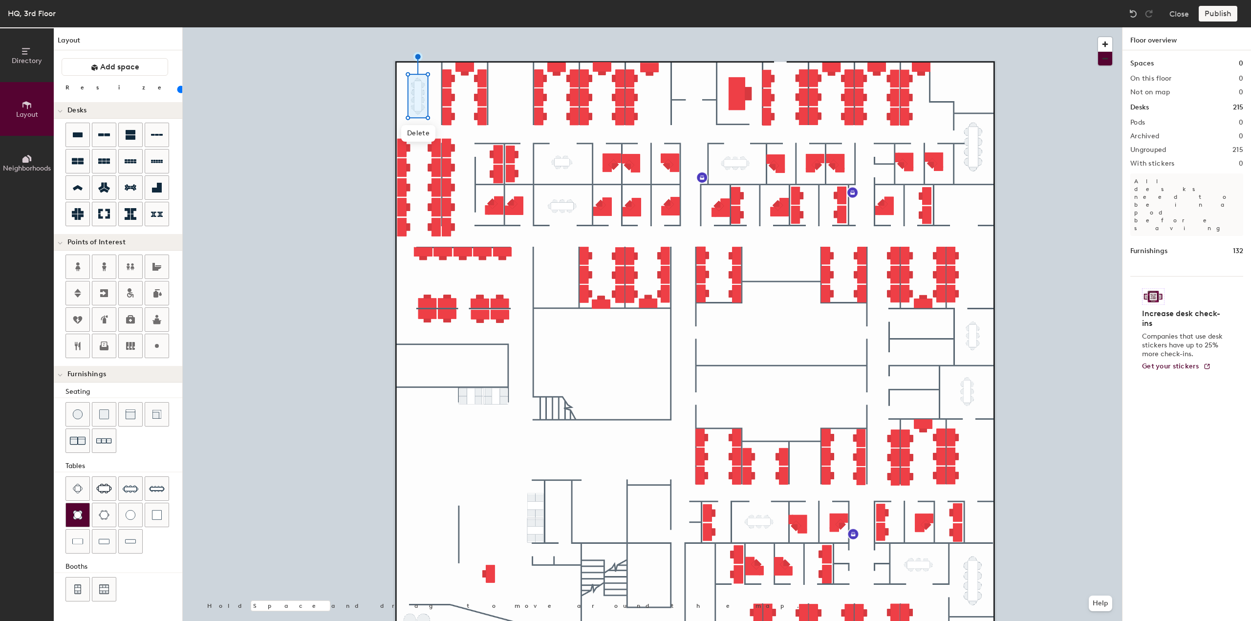
click at [75, 521] on div at bounding box center [77, 514] width 23 height 23
click at [73, 515] on img at bounding box center [78, 515] width 10 height 10
click at [687, 116] on span "Delete" at bounding box center [694, 112] width 34 height 17
click at [101, 525] on div at bounding box center [103, 514] width 23 height 23
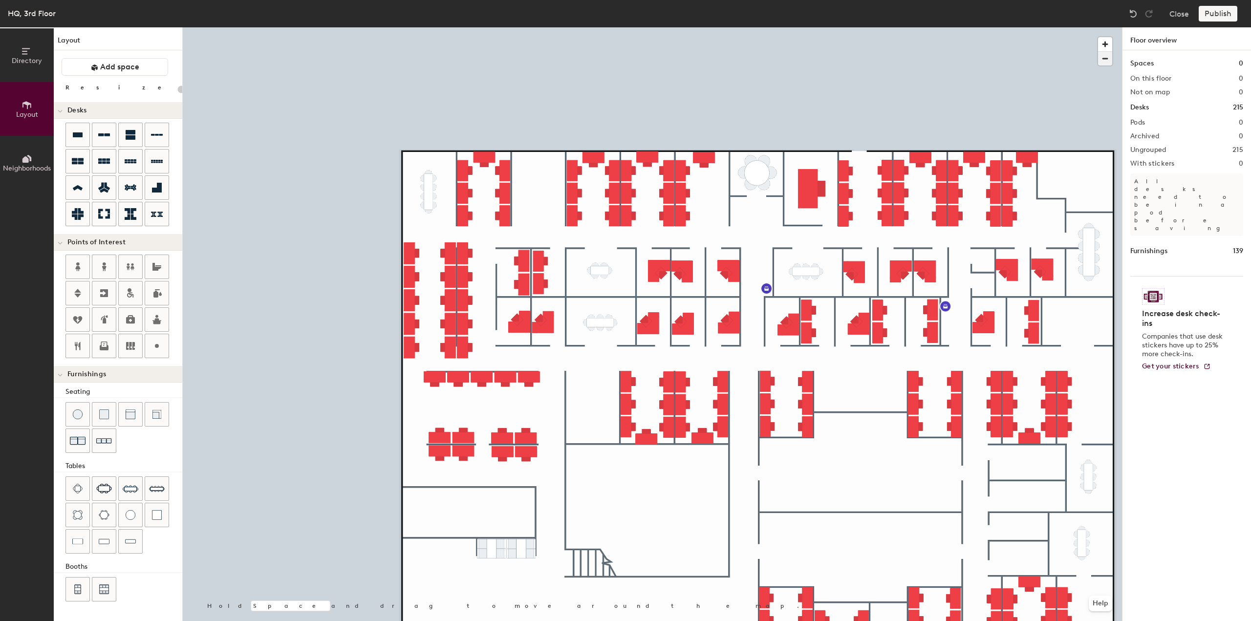
click at [1100, 62] on span "button" at bounding box center [1105, 59] width 14 height 14
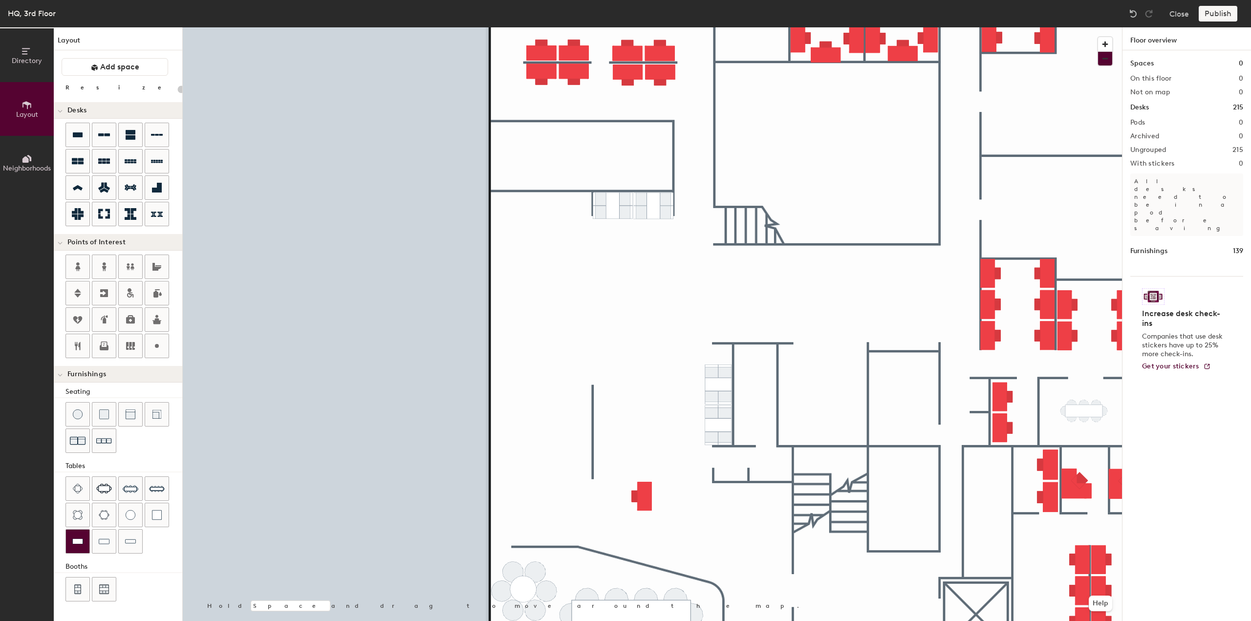
click at [73, 540] on img at bounding box center [77, 541] width 11 height 10
type input "80"
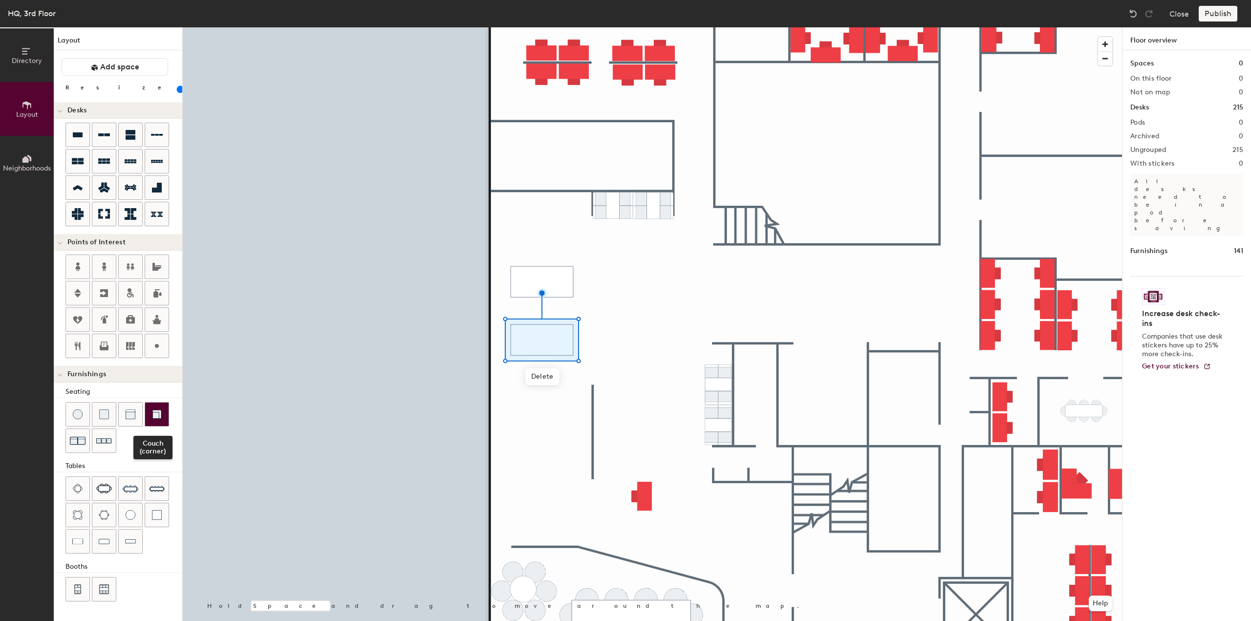
click at [156, 417] on img at bounding box center [157, 414] width 10 height 10
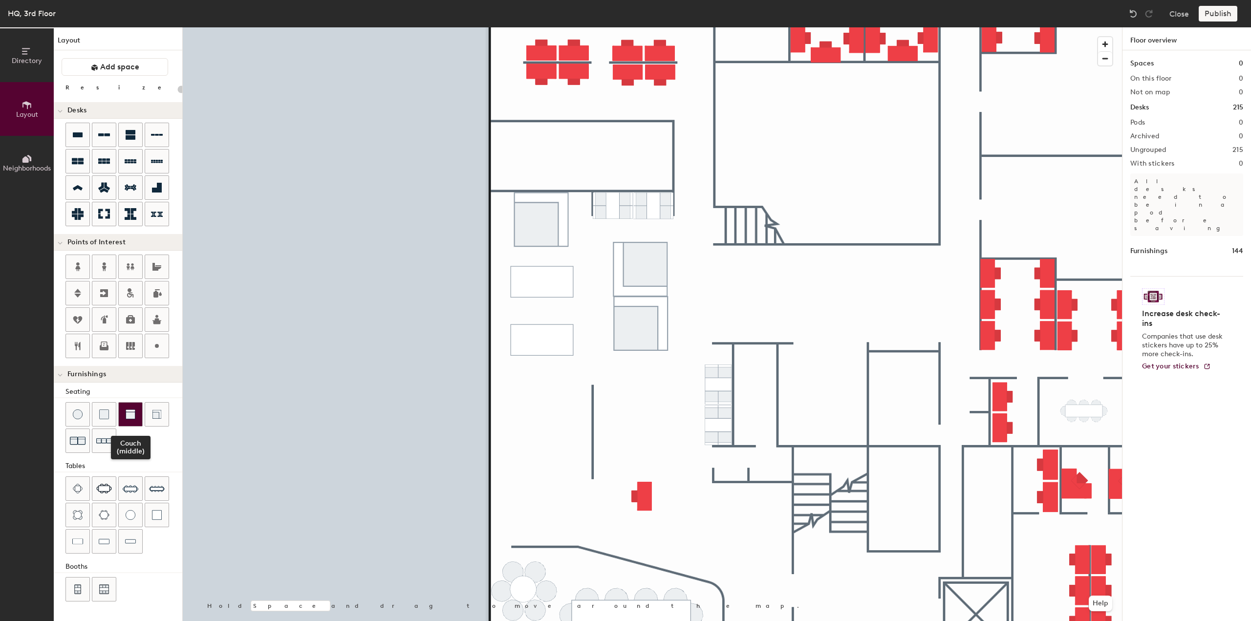
click at [131, 413] on img at bounding box center [131, 414] width 10 height 10
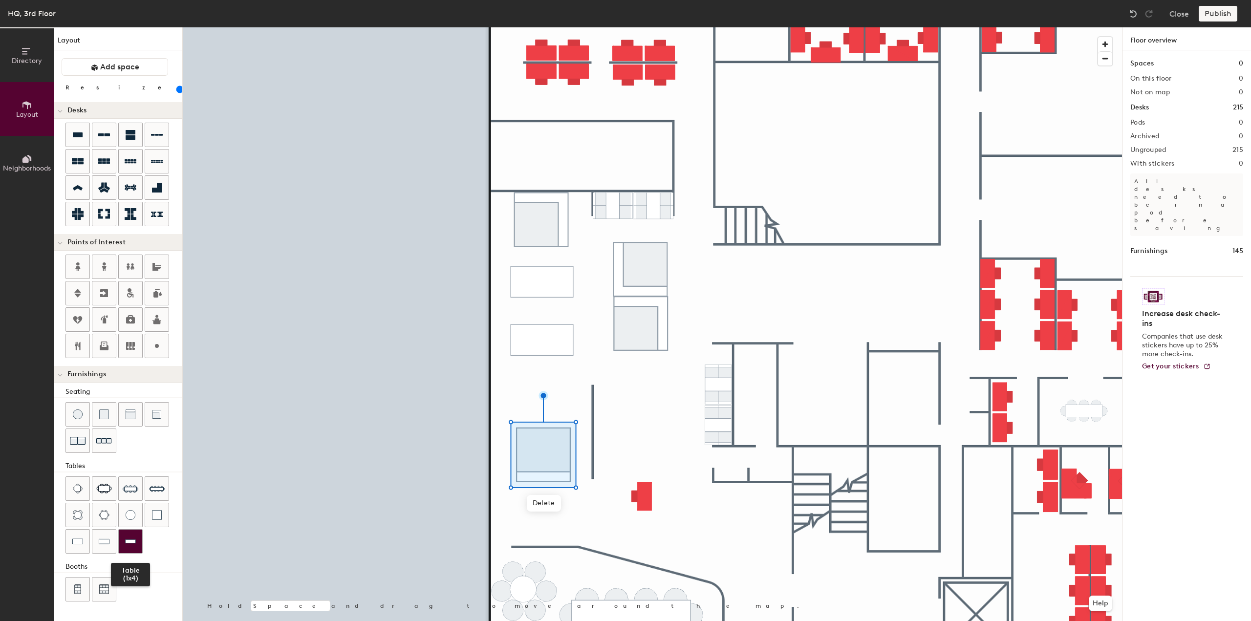
click at [135, 543] on img at bounding box center [130, 541] width 11 height 10
click at [160, 488] on img at bounding box center [157, 489] width 16 height 16
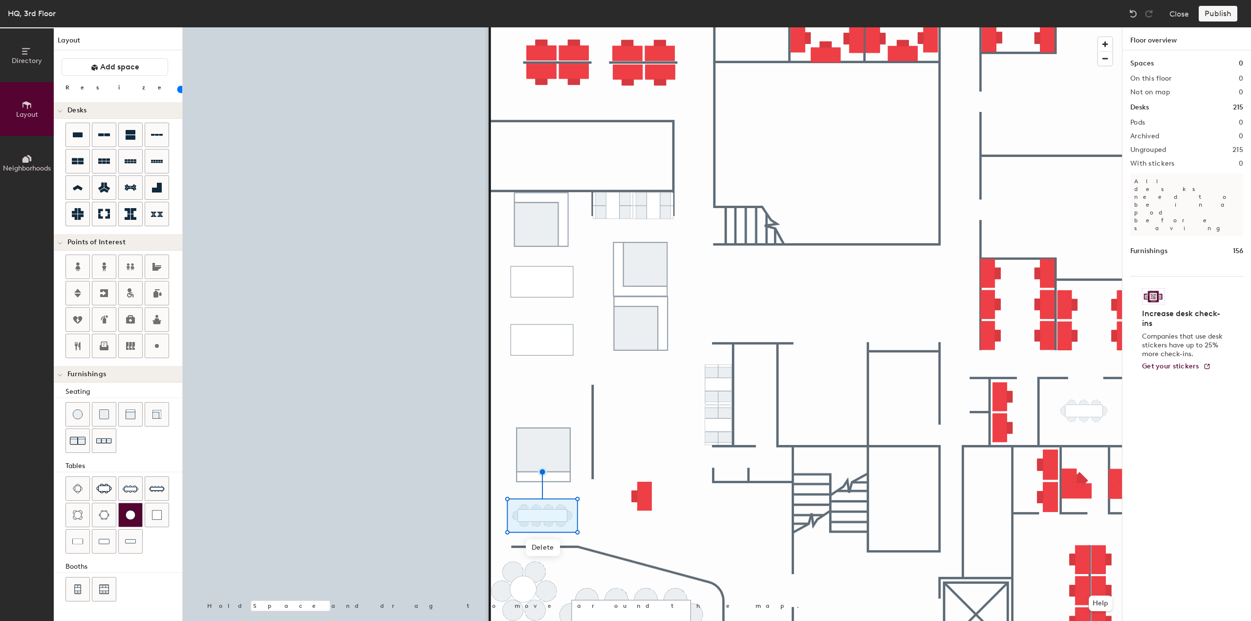
click at [133, 516] on img at bounding box center [131, 515] width 10 height 10
click at [136, 521] on div at bounding box center [130, 514] width 23 height 23
click at [540, 27] on div at bounding box center [652, 27] width 939 height 0
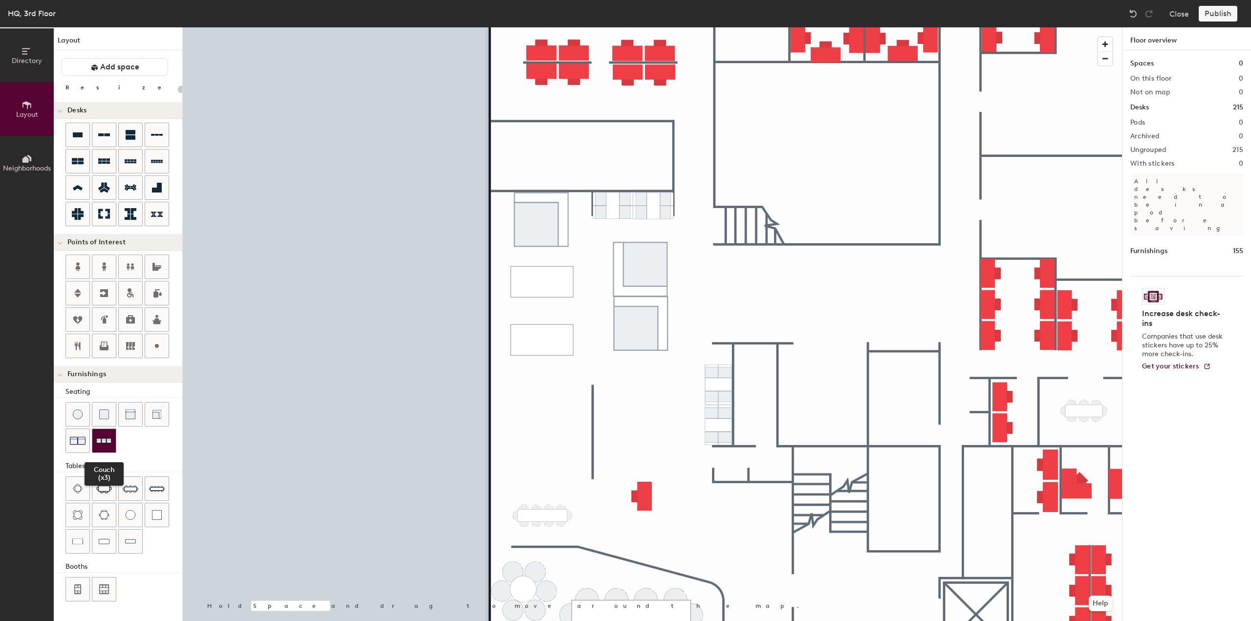
click at [102, 440] on img at bounding box center [104, 440] width 16 height 15
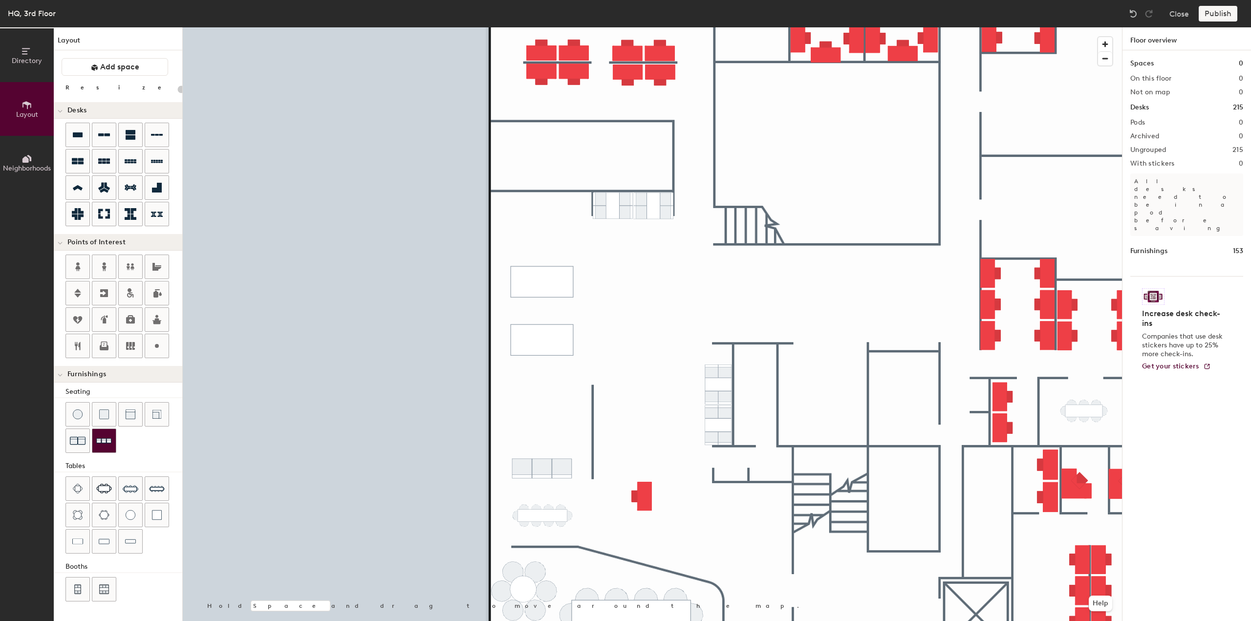
click at [108, 445] on img at bounding box center [104, 440] width 16 height 15
click at [84, 444] on img at bounding box center [78, 441] width 16 height 16
click at [156, 422] on div at bounding box center [156, 414] width 23 height 23
click at [124, 416] on div at bounding box center [130, 414] width 23 height 23
type input "20"
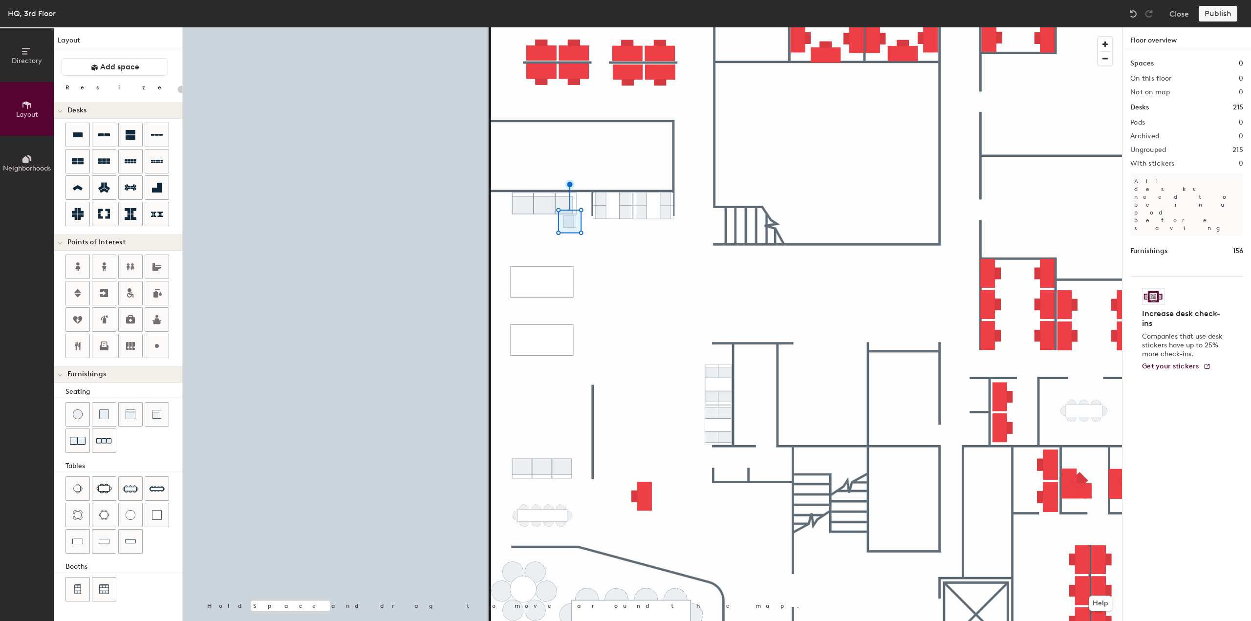
click at [573, 27] on div at bounding box center [652, 27] width 939 height 0
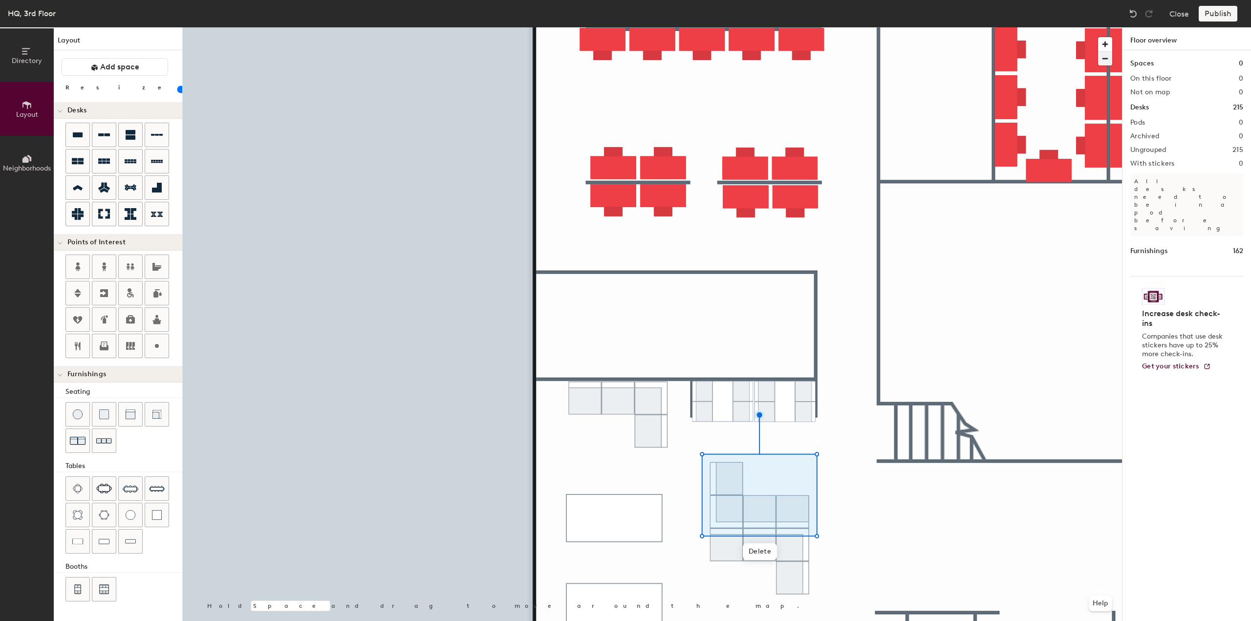
click at [1106, 62] on span "button" at bounding box center [1105, 59] width 14 height 14
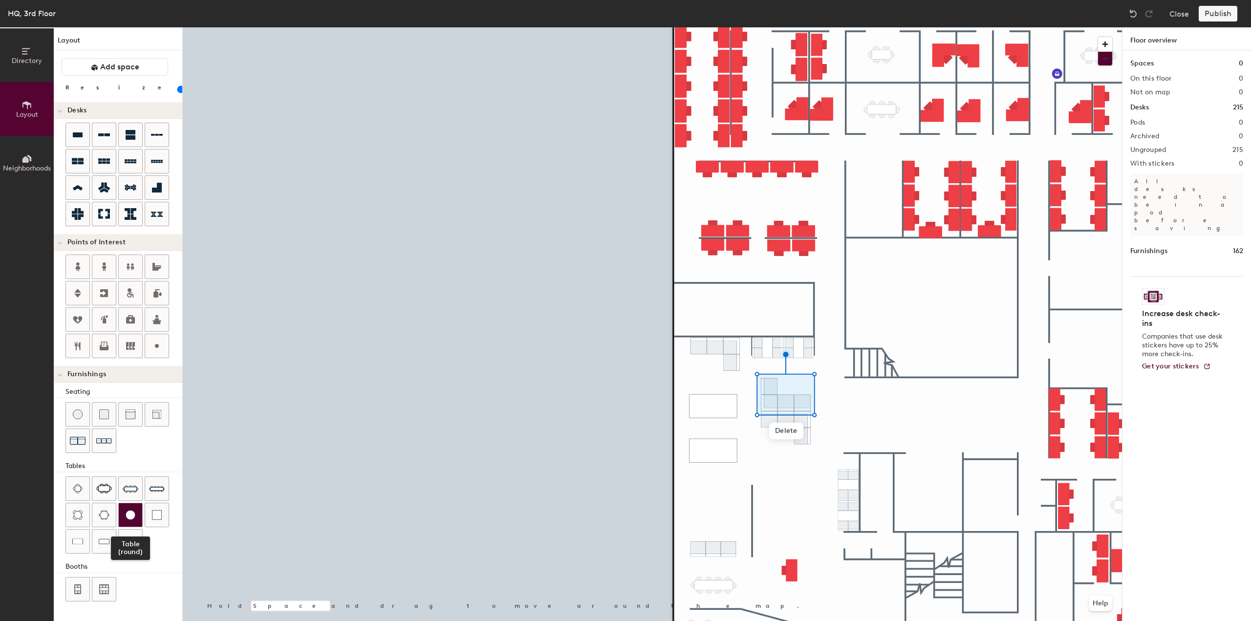
click at [126, 521] on div at bounding box center [130, 514] width 23 height 23
click at [134, 512] on img at bounding box center [131, 515] width 10 height 10
click at [124, 515] on div at bounding box center [130, 514] width 23 height 23
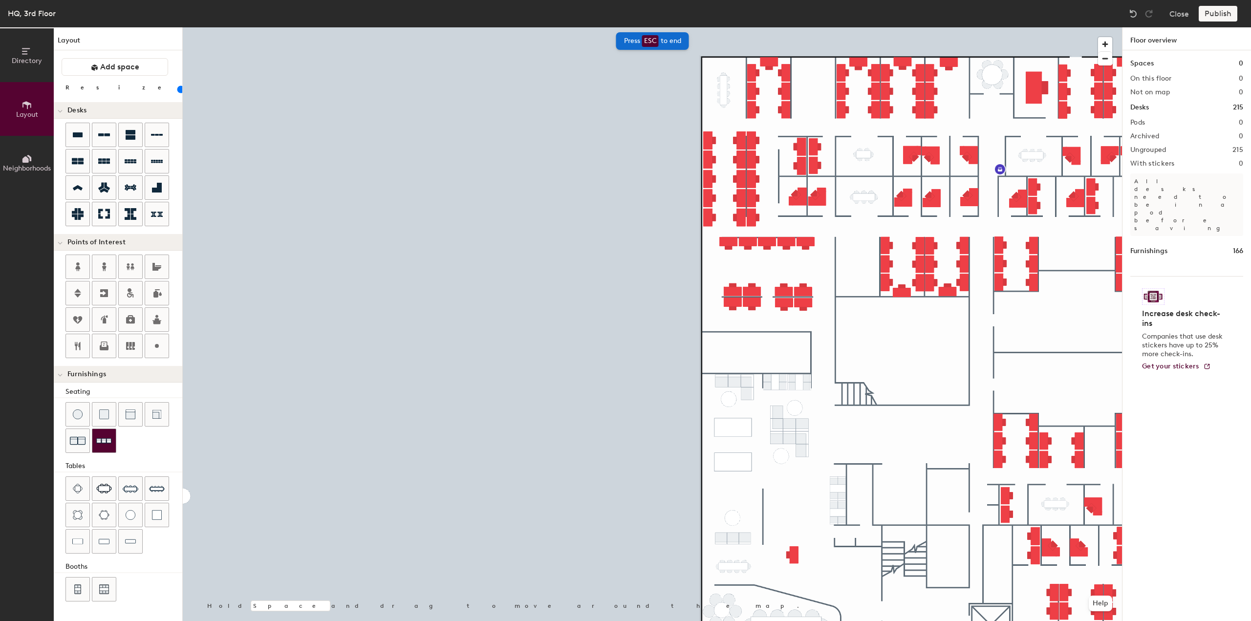
click at [105, 447] on img at bounding box center [104, 440] width 16 height 15
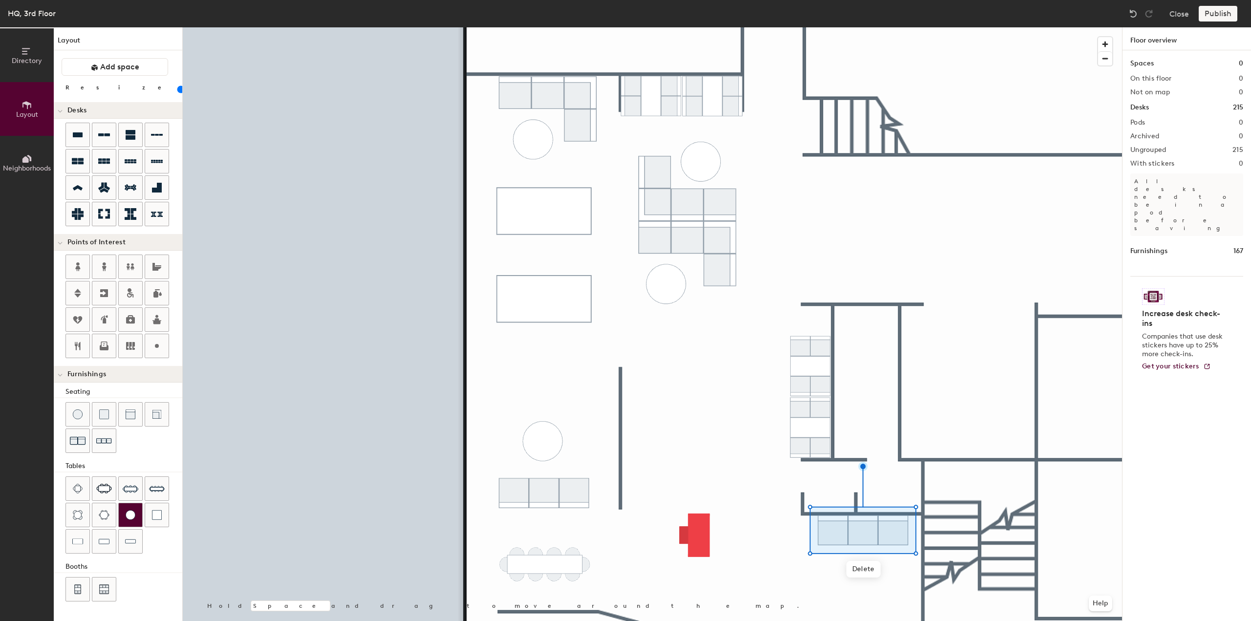
click at [135, 522] on div at bounding box center [130, 514] width 23 height 23
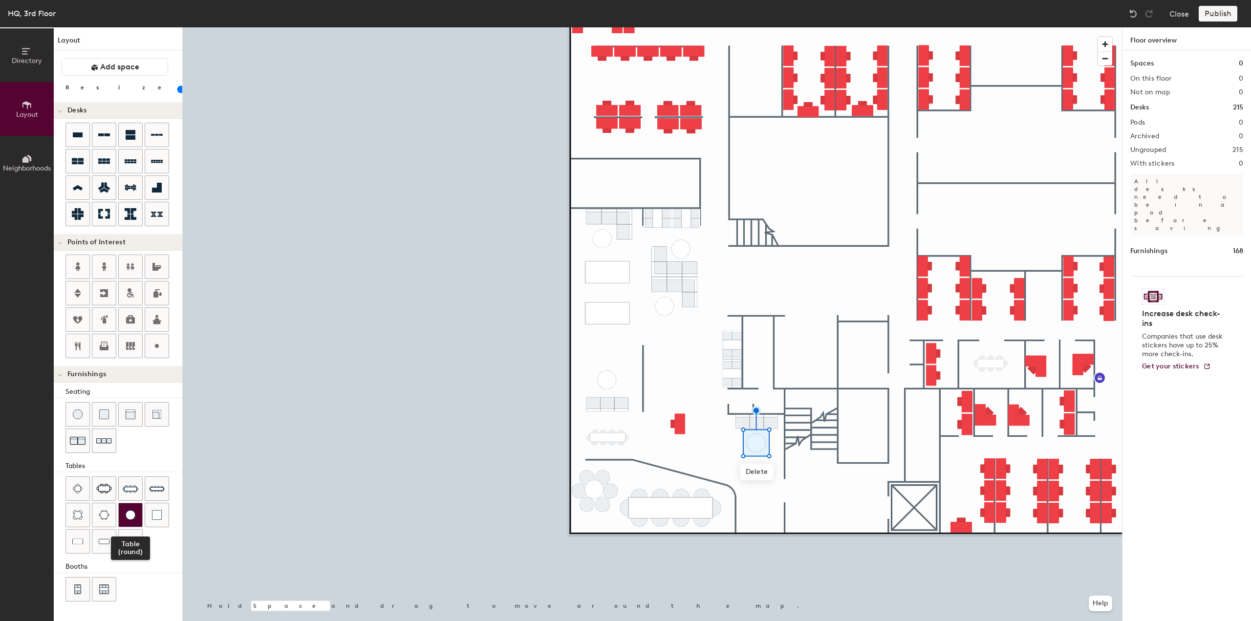
click at [131, 515] on img at bounding box center [131, 515] width 10 height 10
click at [135, 513] on img at bounding box center [131, 515] width 10 height 10
click at [1107, 62] on span "button" at bounding box center [1105, 59] width 14 height 14
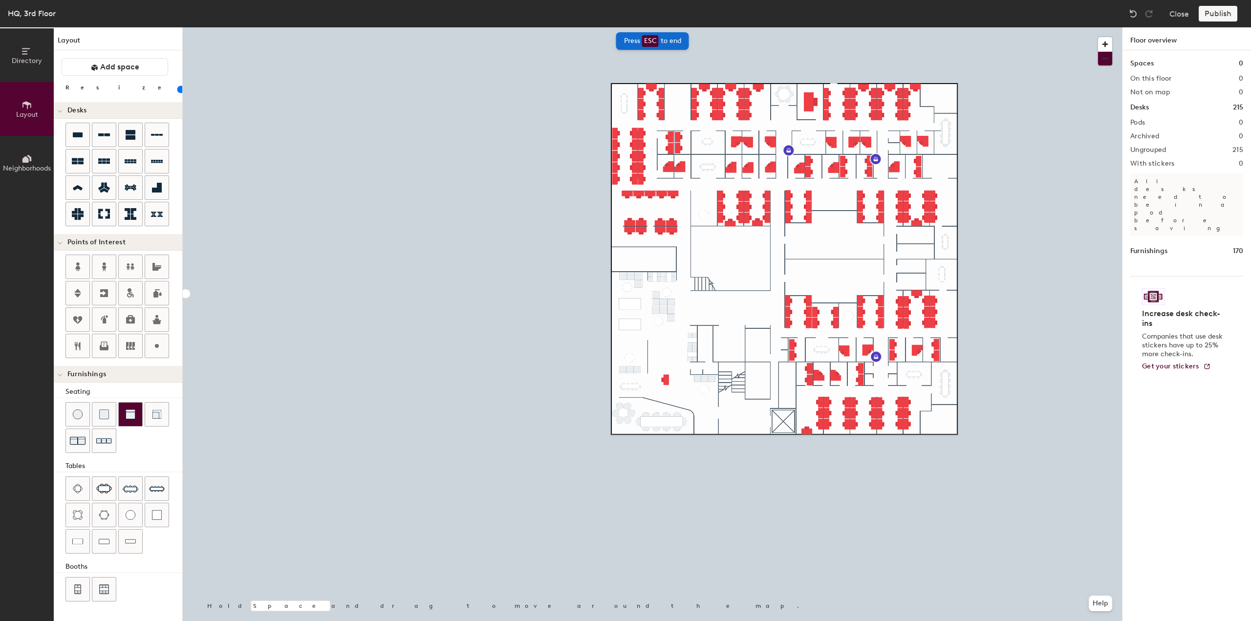
click at [128, 412] on img at bounding box center [131, 414] width 10 height 10
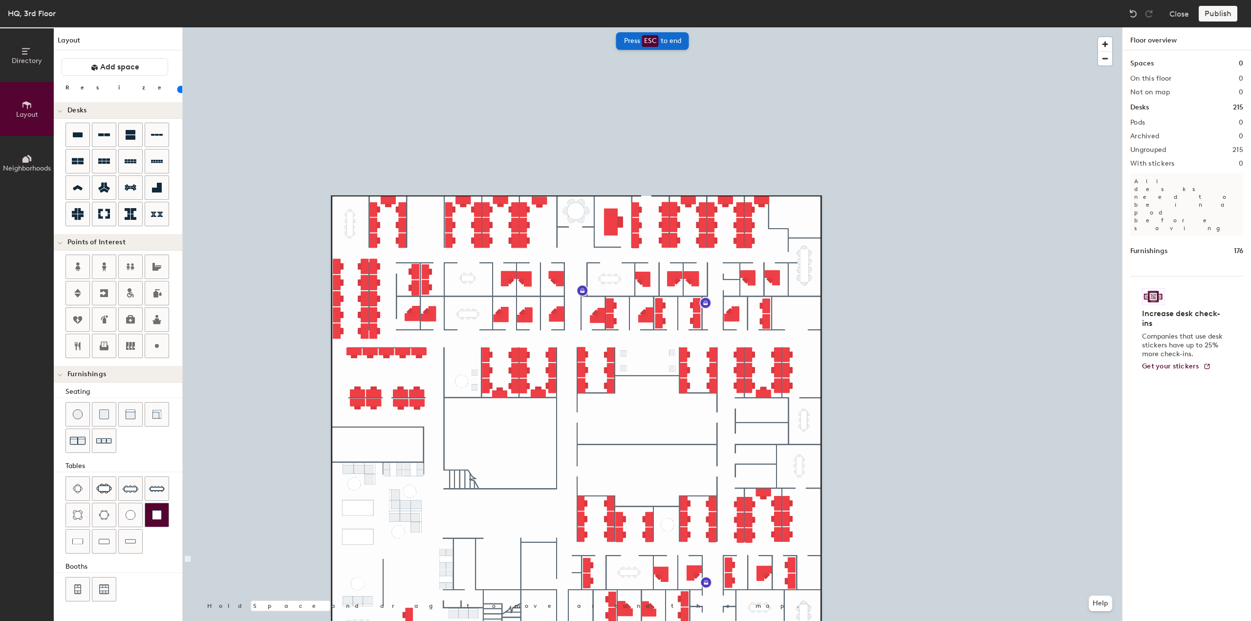
click at [155, 515] on img at bounding box center [157, 515] width 10 height 10
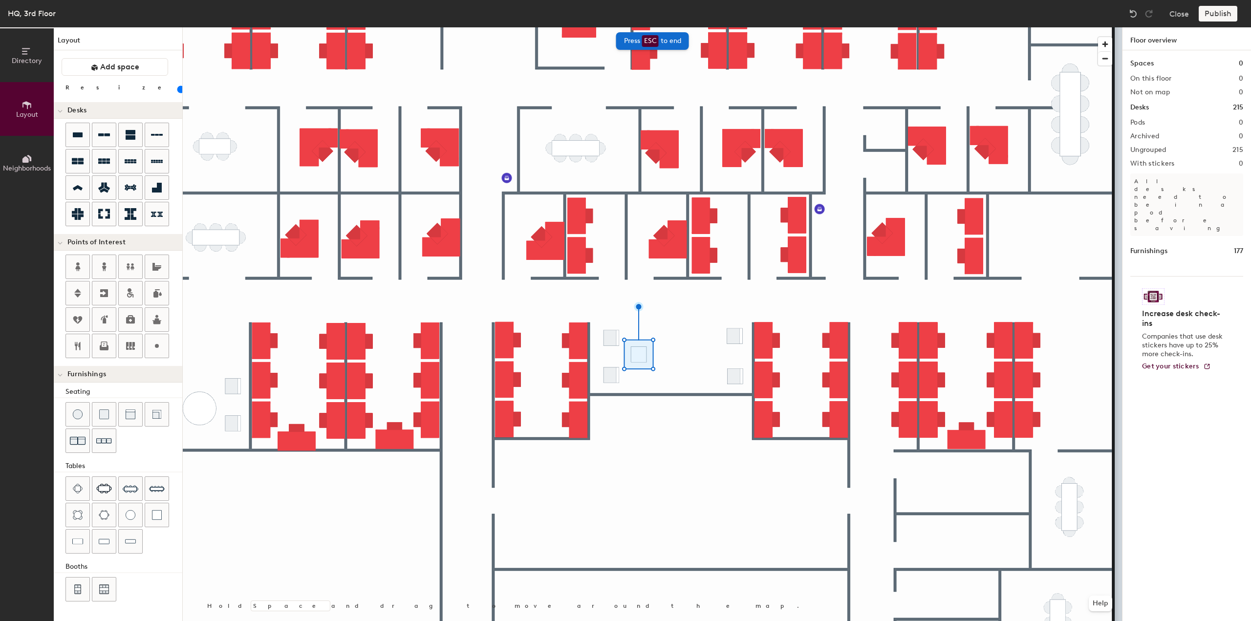
type input "40"
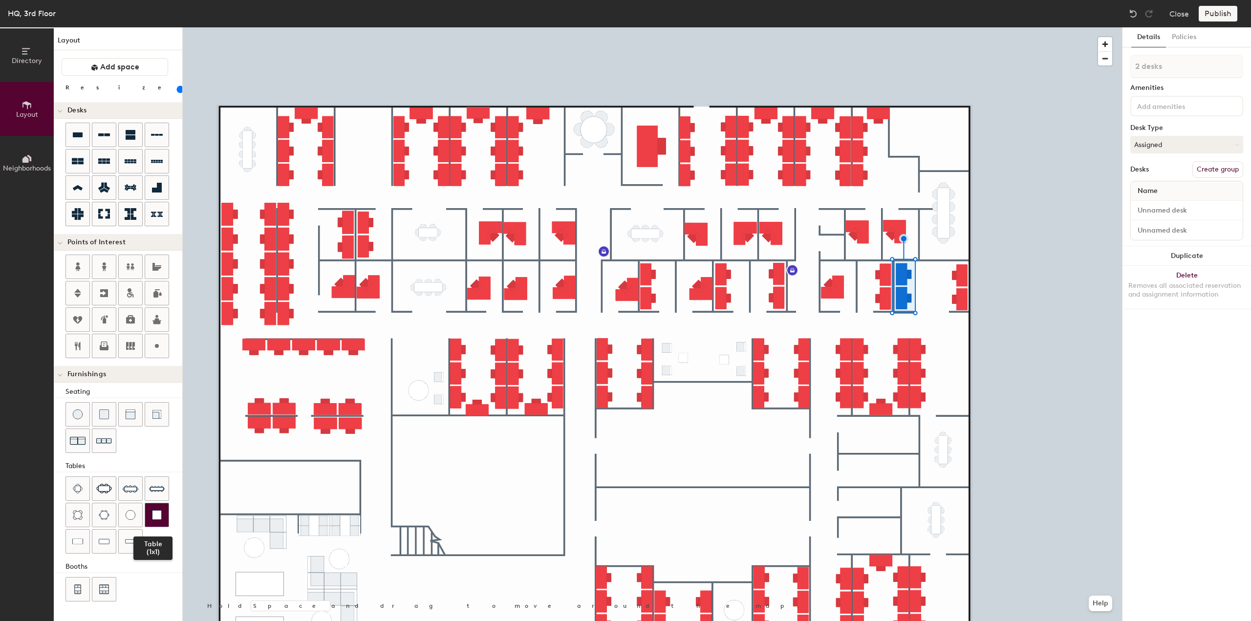
click at [159, 511] on img at bounding box center [157, 515] width 10 height 10
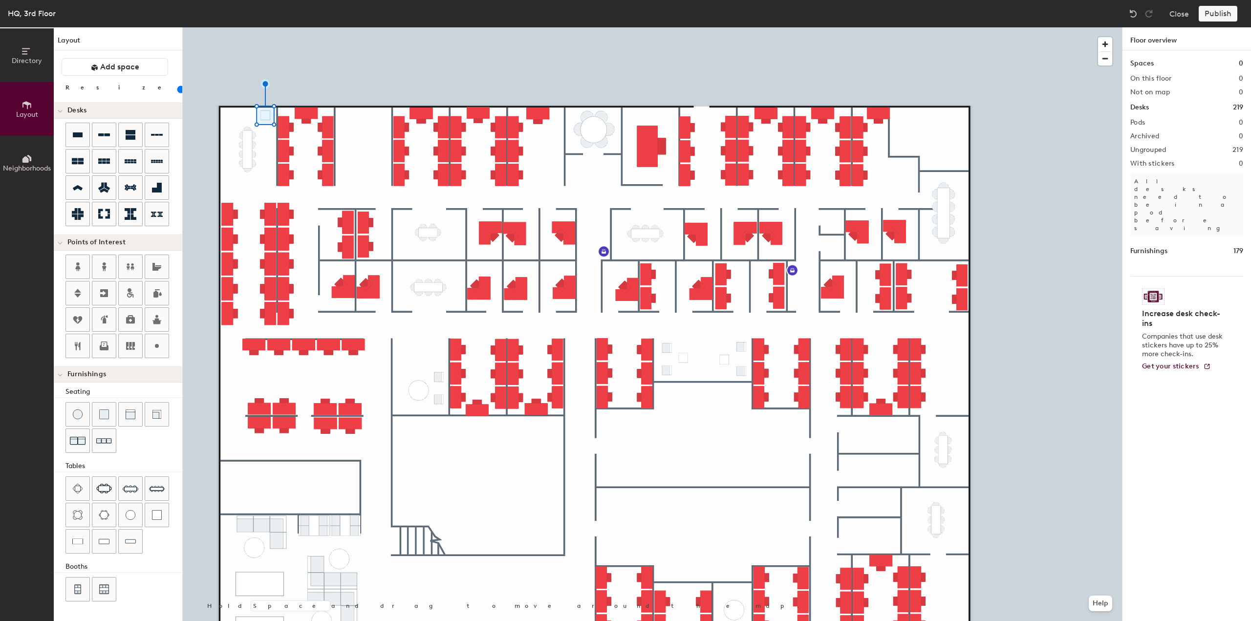
type input "60"
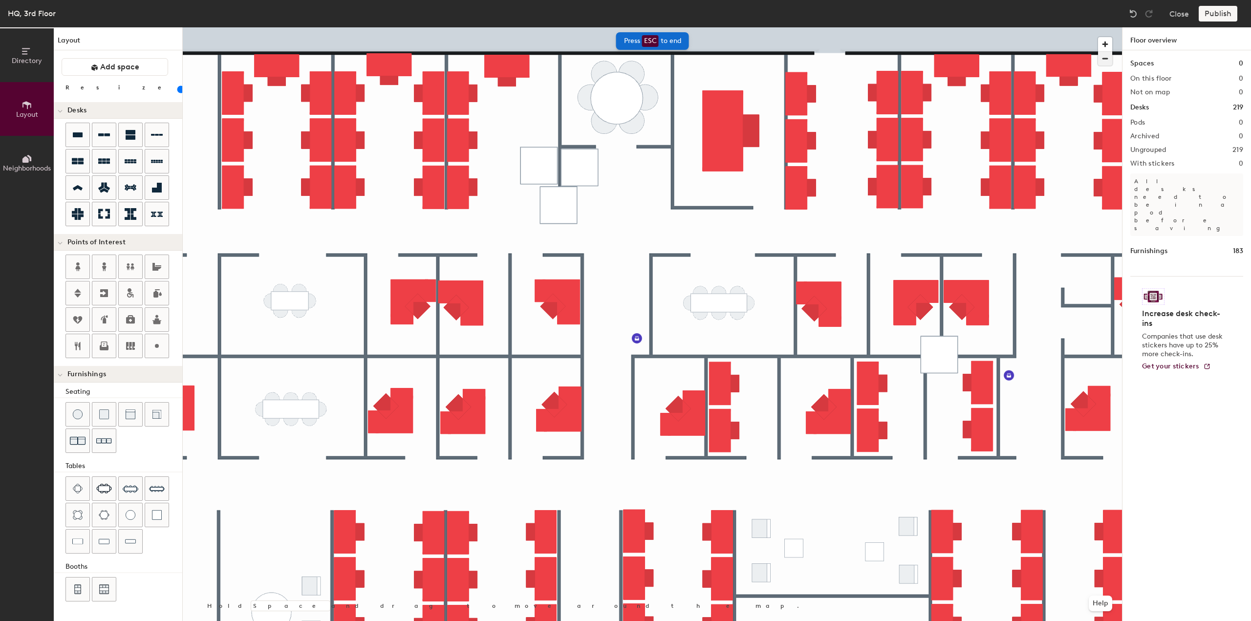
click at [1101, 64] on span "button" at bounding box center [1105, 59] width 14 height 14
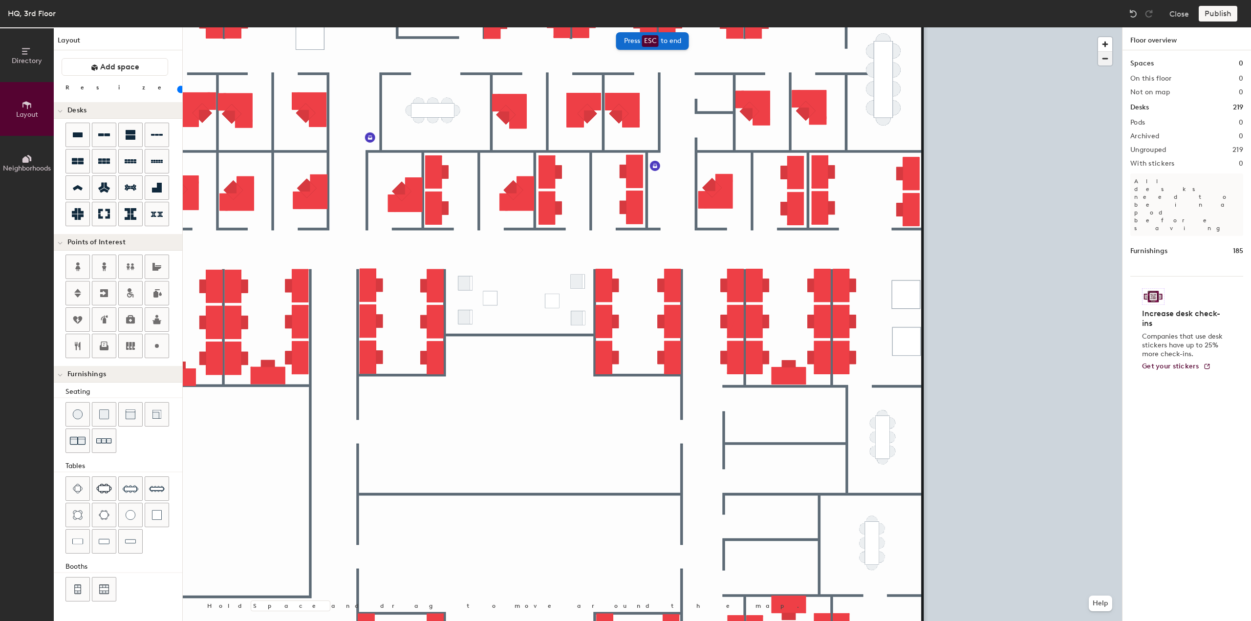
click at [1105, 61] on span "button" at bounding box center [1105, 59] width 14 height 14
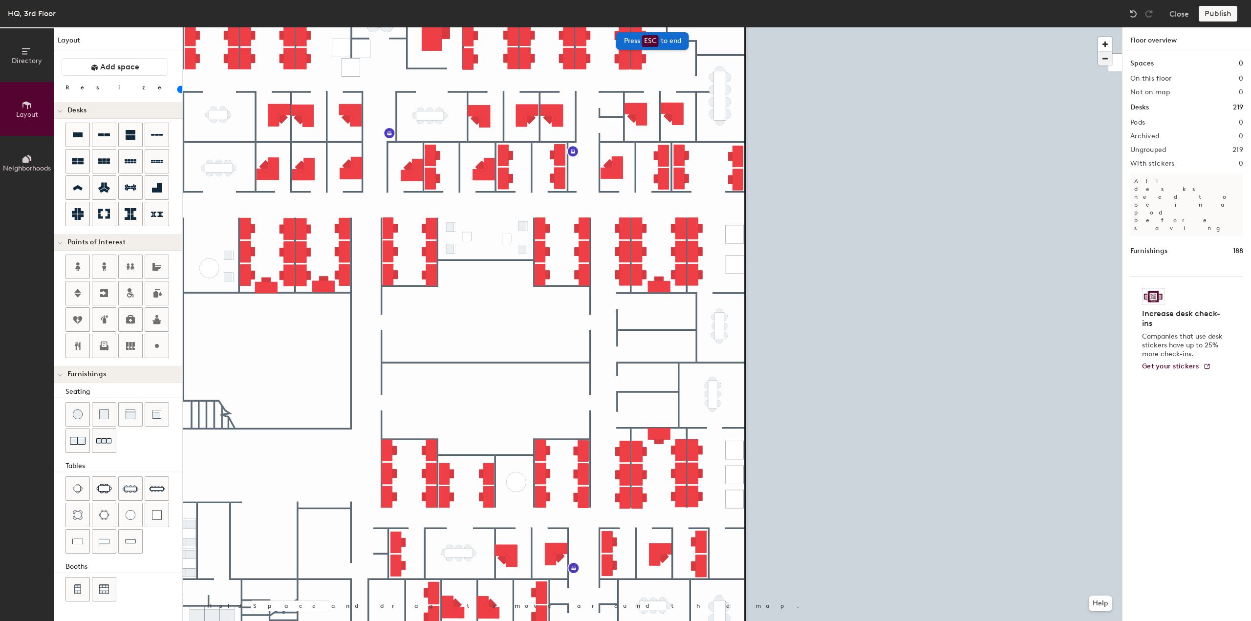
click at [1111, 61] on span "button" at bounding box center [1105, 59] width 14 height 14
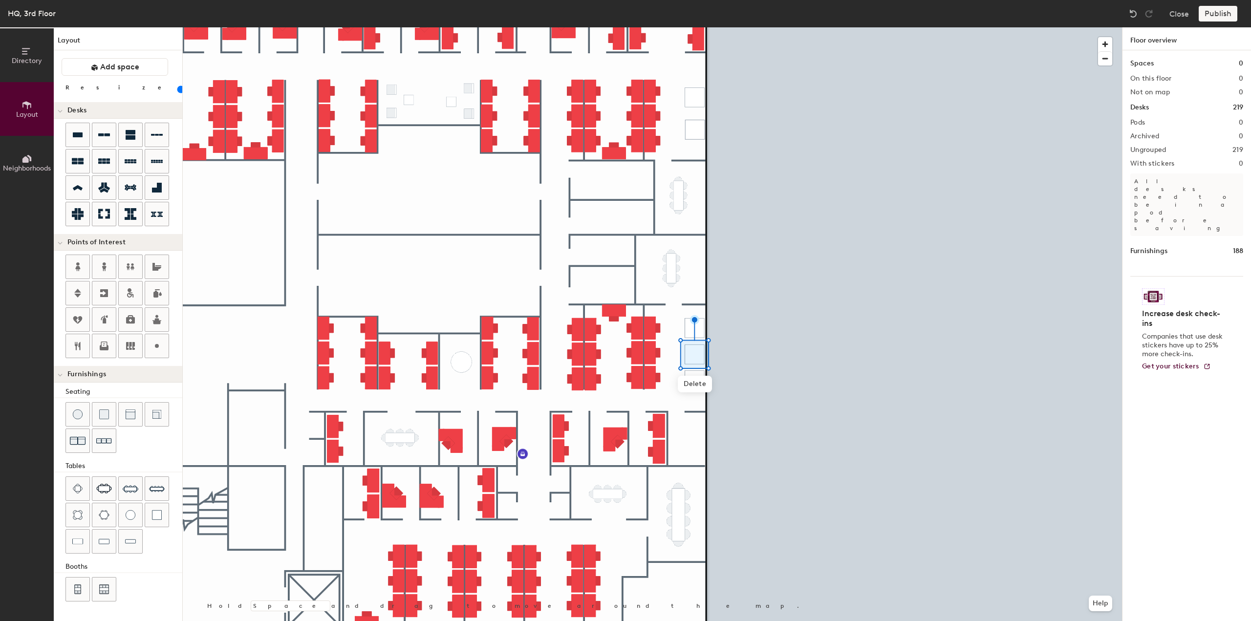
type input "100"
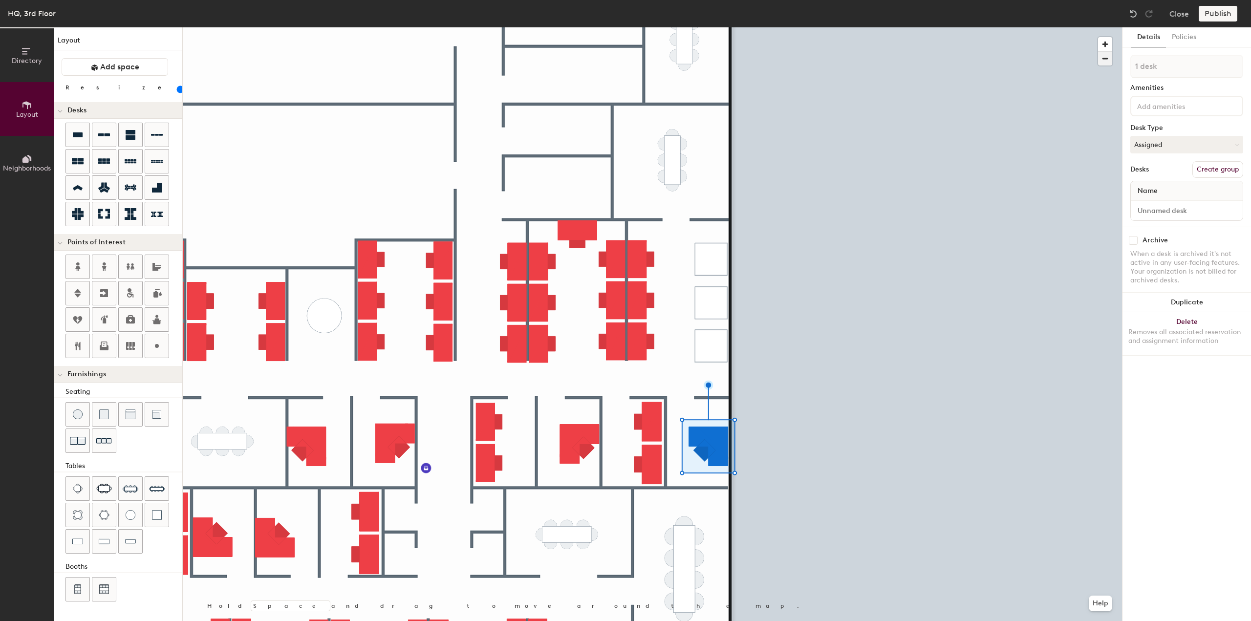
click at [1101, 62] on span "button" at bounding box center [1105, 59] width 14 height 14
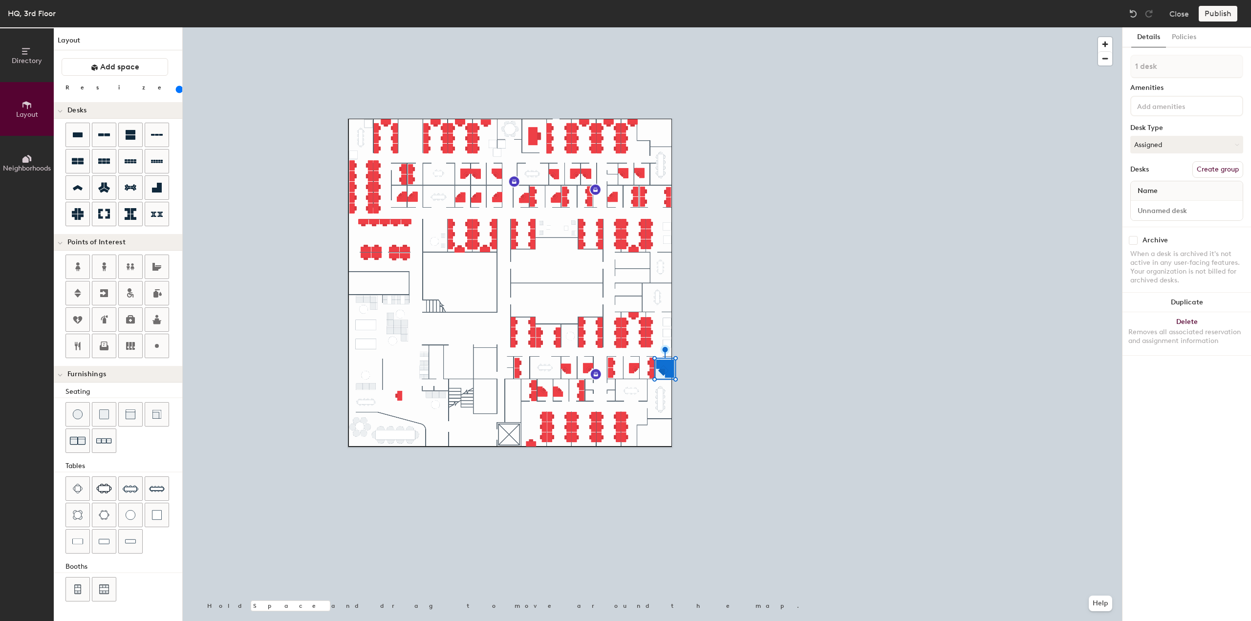
drag, startPoint x: 102, startPoint y: 89, endPoint x: 109, endPoint y: 88, distance: 7.8
click at [177, 88] on input "range" at bounding box center [177, 89] width 0 height 8
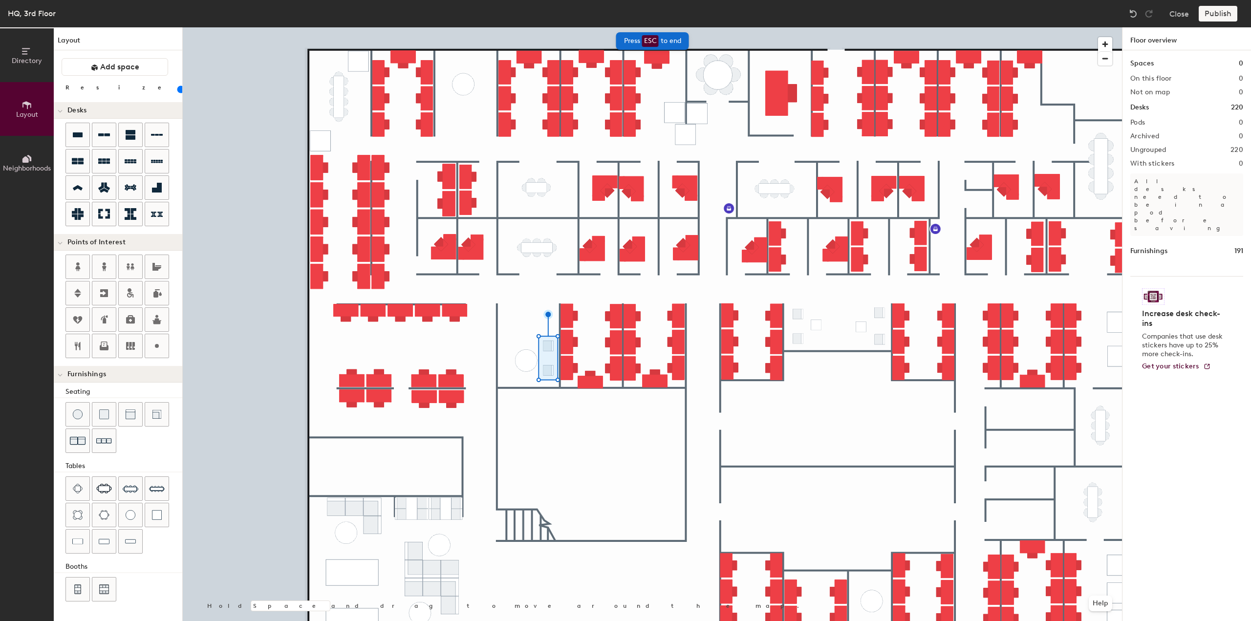
type input "40"
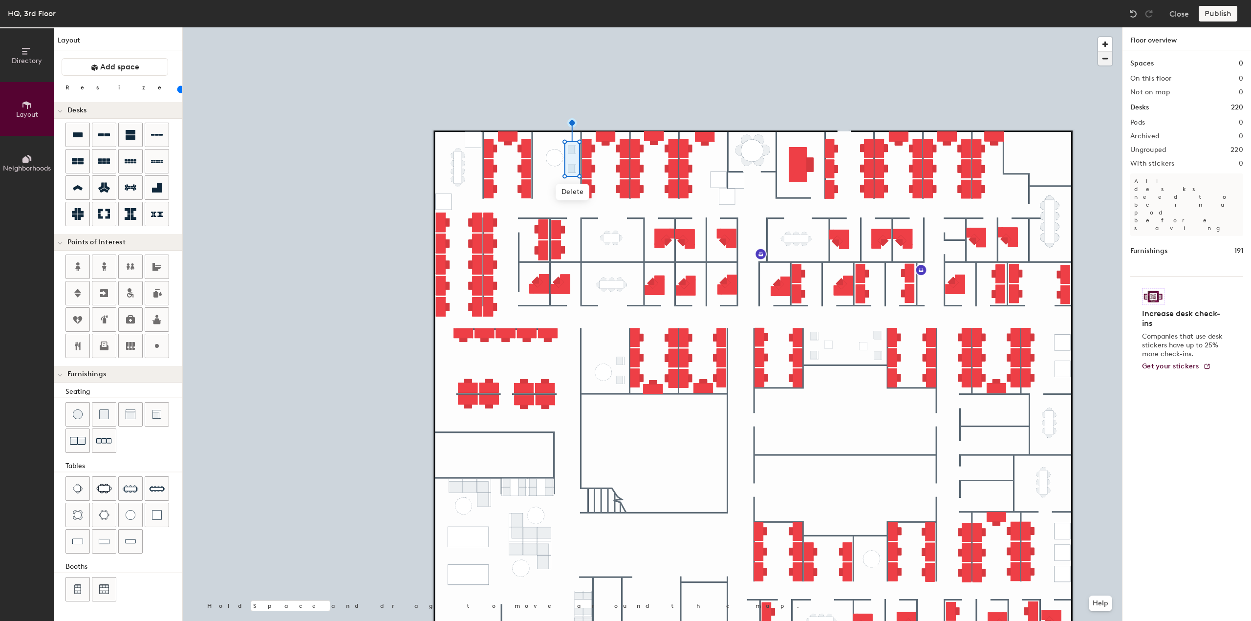
click at [1106, 57] on span "button" at bounding box center [1105, 59] width 14 height 14
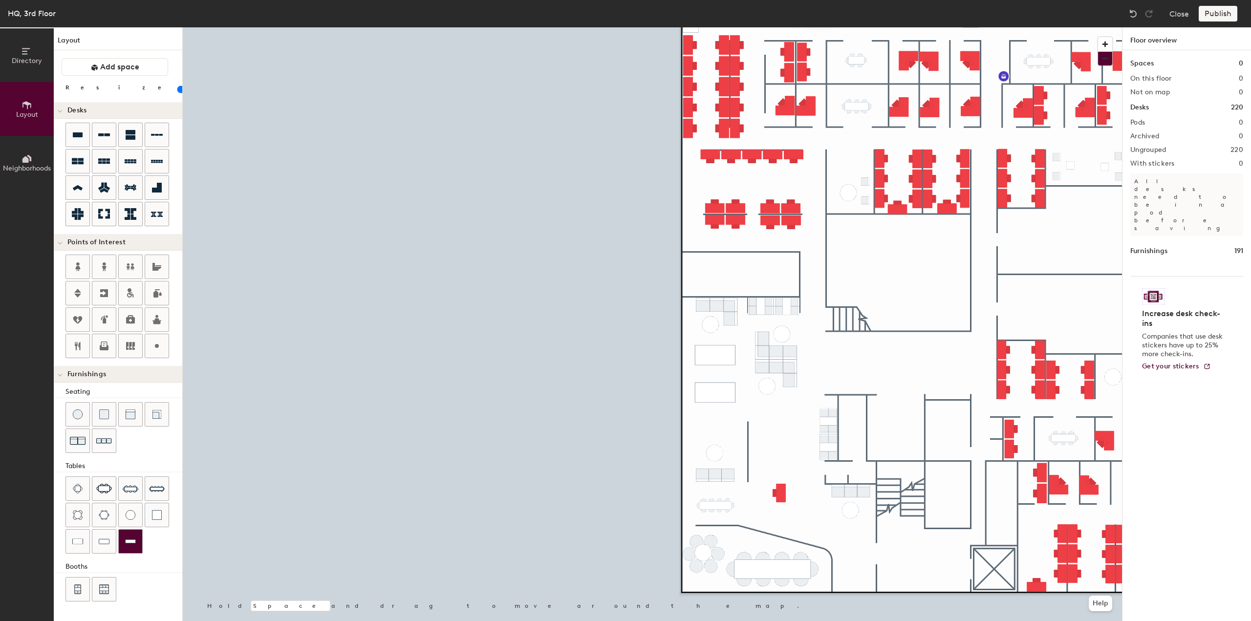
click at [138, 545] on div at bounding box center [130, 541] width 23 height 23
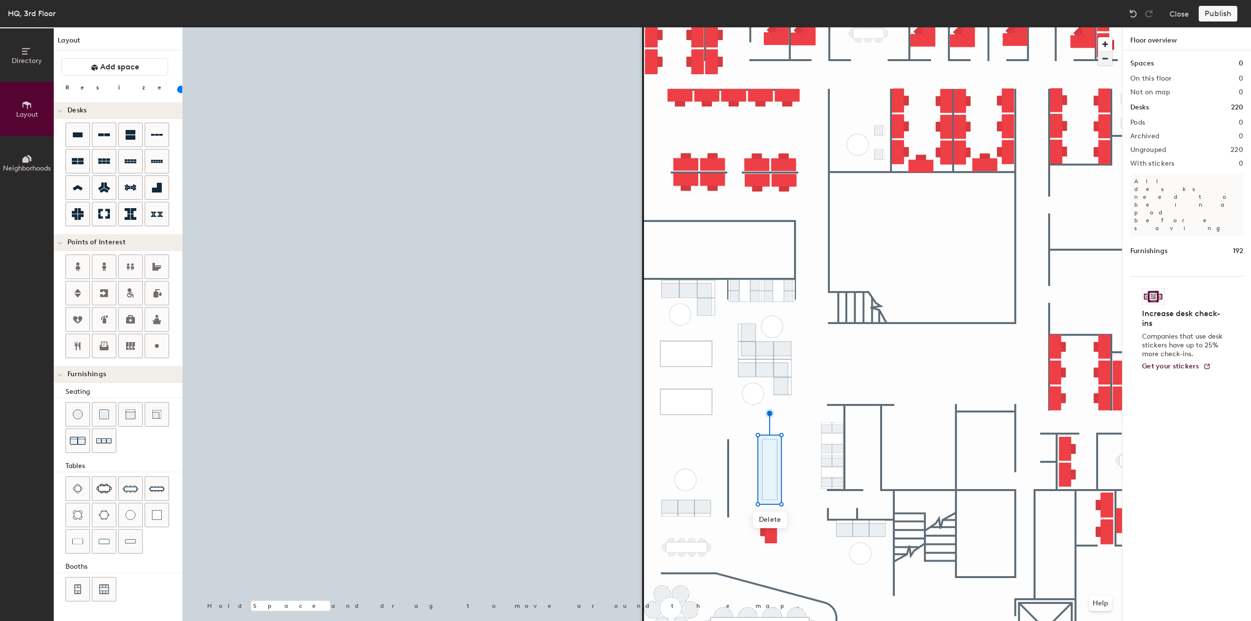
click at [1101, 59] on span "button" at bounding box center [1105, 59] width 14 height 14
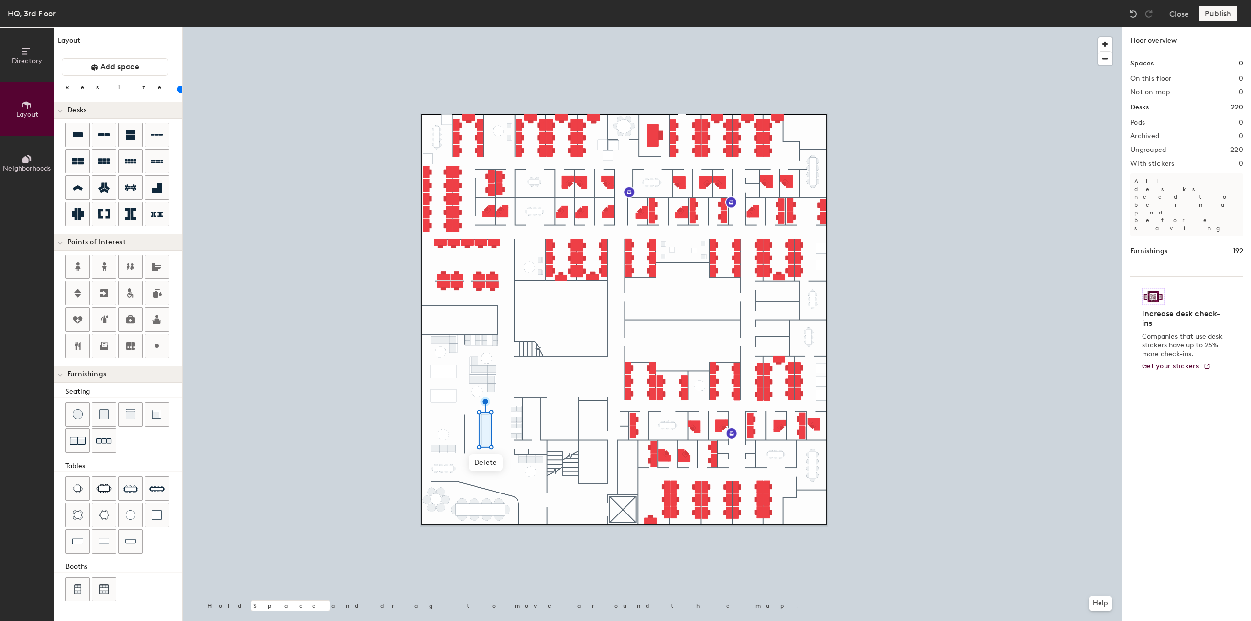
click at [684, 339] on div "Directory Layout Neighborhoods Layout Add space Resize Desks Points of Interest…" at bounding box center [625, 324] width 1251 height 594
click at [714, 360] on span "Done" at bounding box center [720, 360] width 29 height 17
click at [111, 273] on div at bounding box center [103, 266] width 23 height 23
click at [713, 319] on span "Done" at bounding box center [714, 321] width 29 height 17
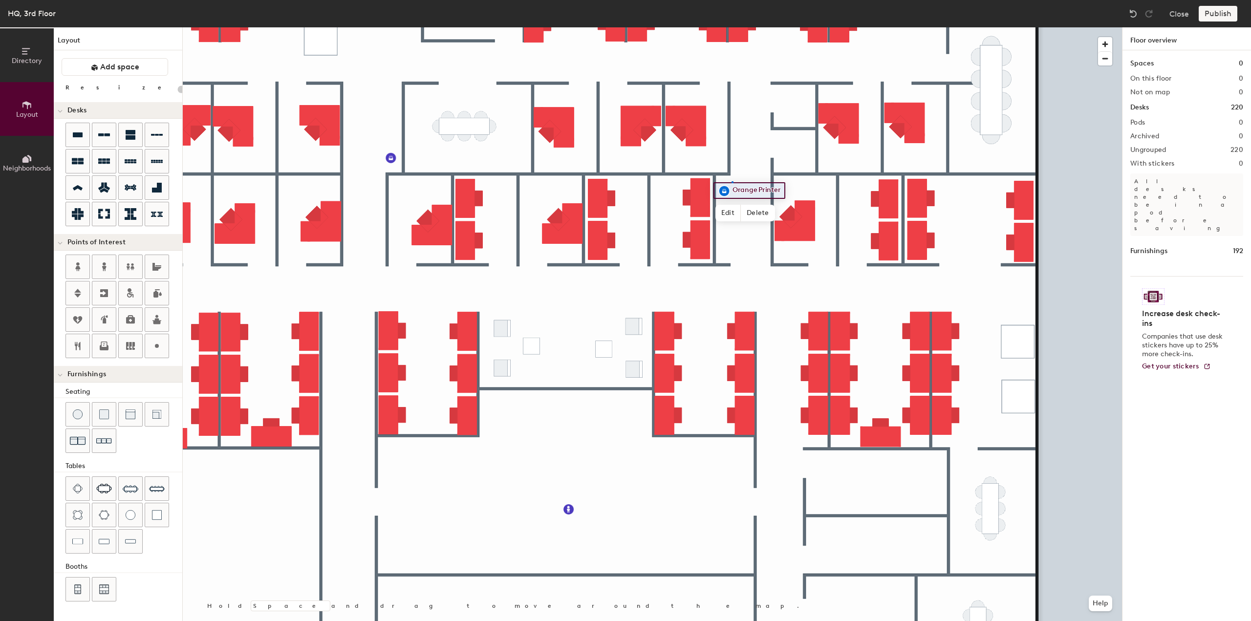
click at [732, 27] on div at bounding box center [652, 27] width 939 height 0
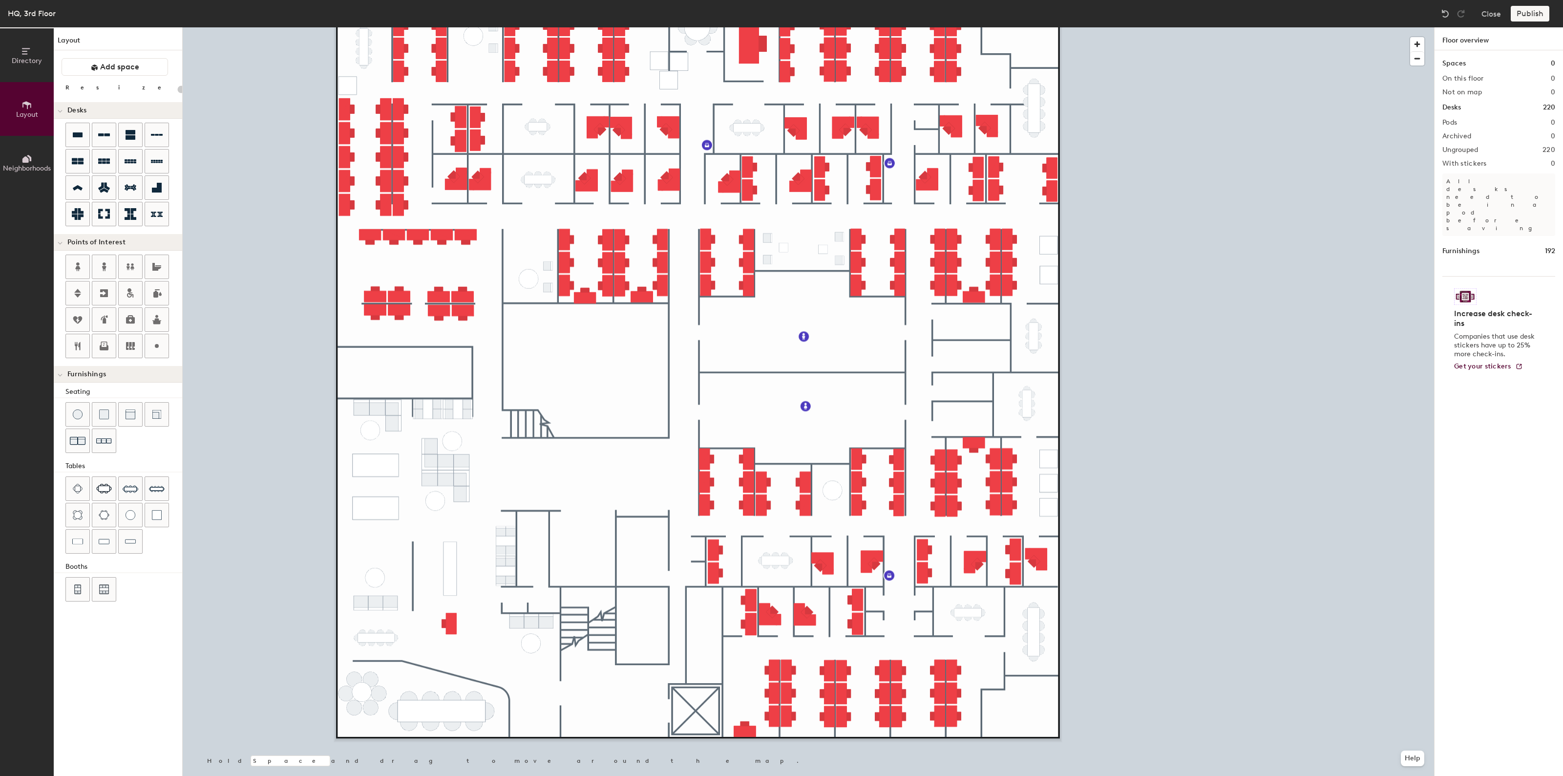
click at [1250, 15] on div "Publish" at bounding box center [1533, 14] width 44 height 16
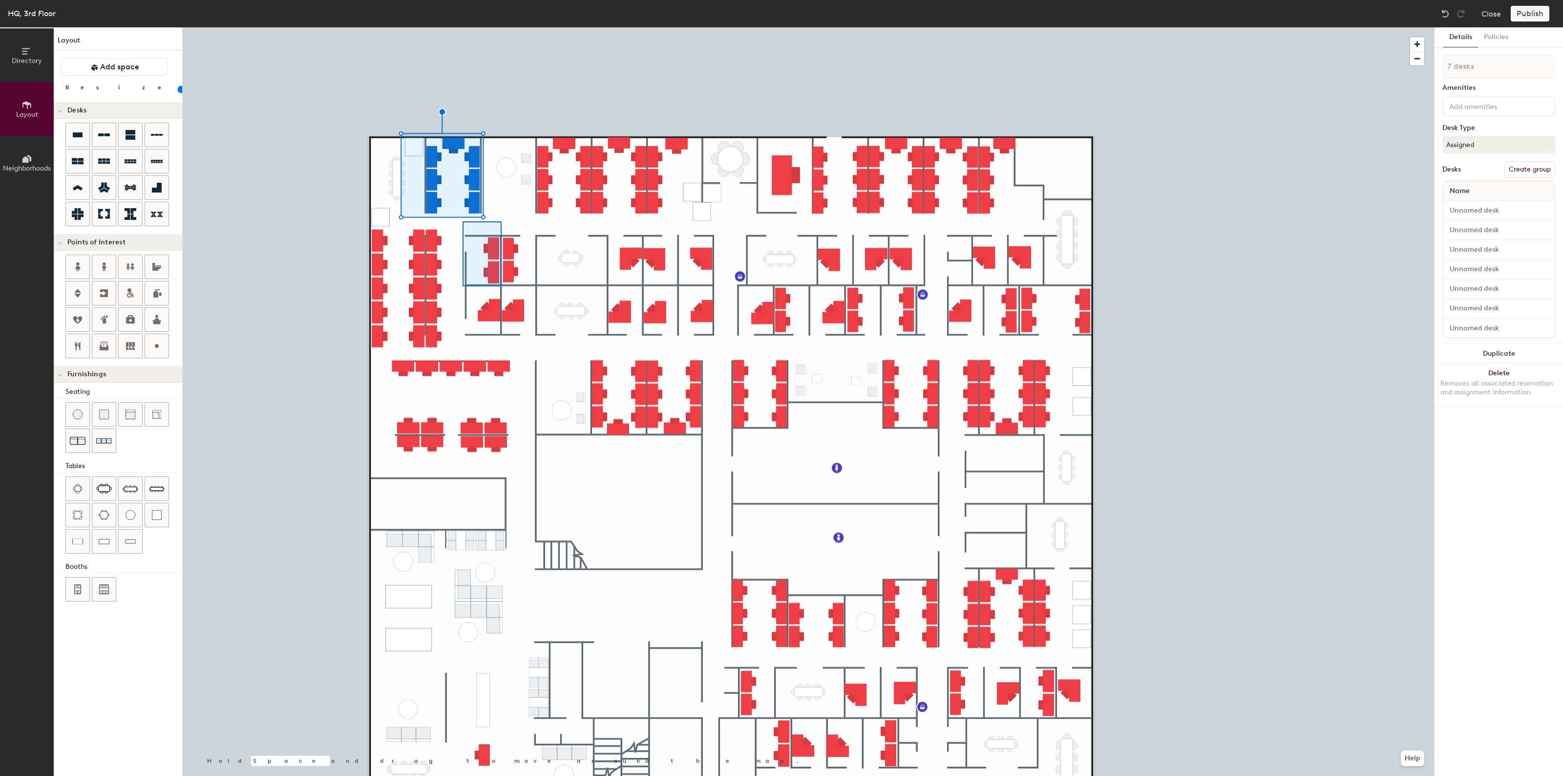
type input "100"
type input "2 desks"
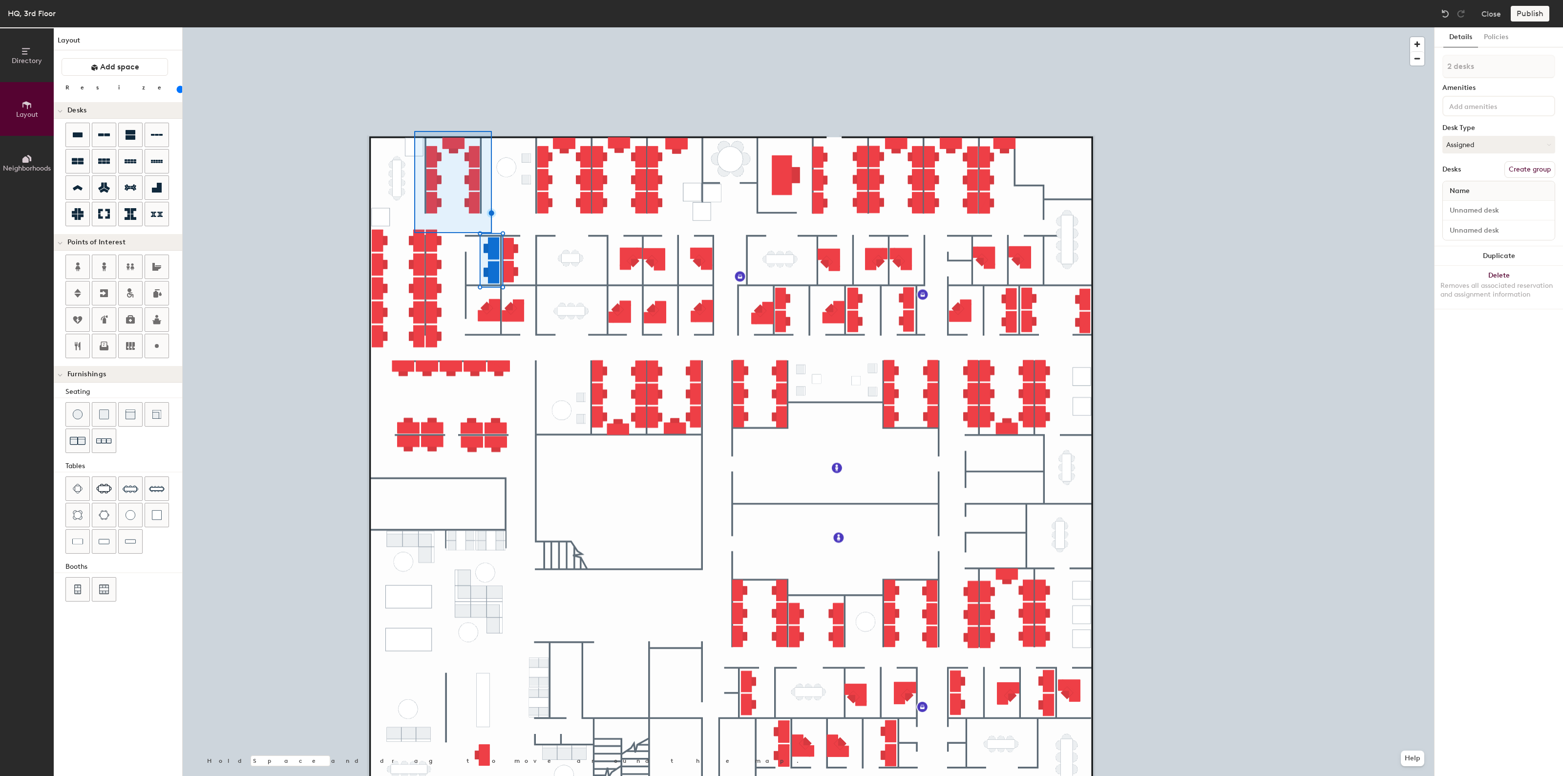
type input "20"
type input "9 desks"
type input "100"
type input "1 desk"
type input "20"
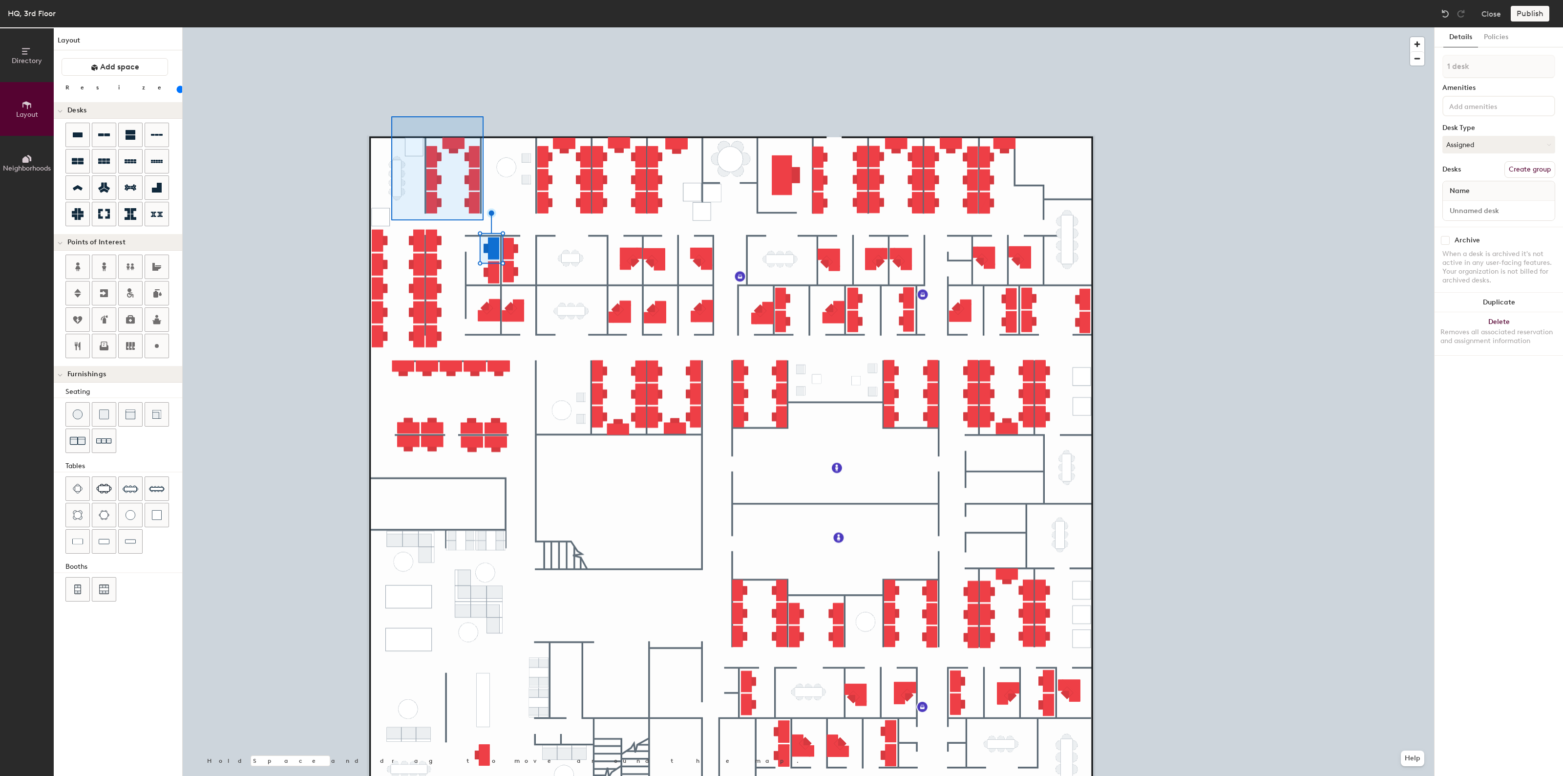
type input "7 desks"
click at [424, 27] on div at bounding box center [808, 27] width 1251 height 0
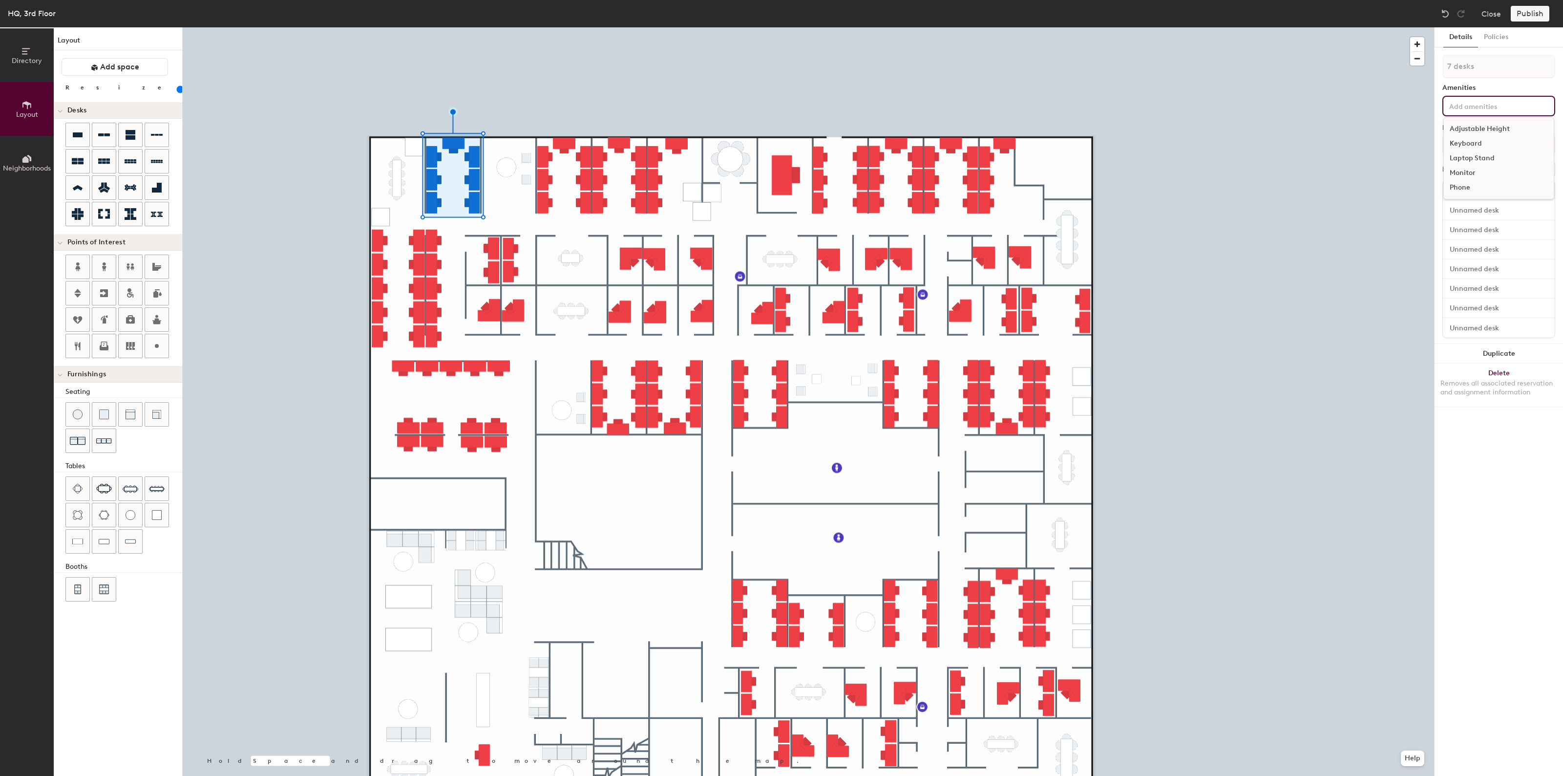
click at [1250, 96] on div "Adjustable Height Keyboard Laptop Stand Monitor Phone" at bounding box center [1498, 106] width 113 height 21
click at [1250, 461] on div "Details Policies 7 desks Amenities Adjustable Height Keyboard Laptop Stand Moni…" at bounding box center [1499, 401] width 128 height 748
click at [511, 27] on div at bounding box center [808, 27] width 1251 height 0
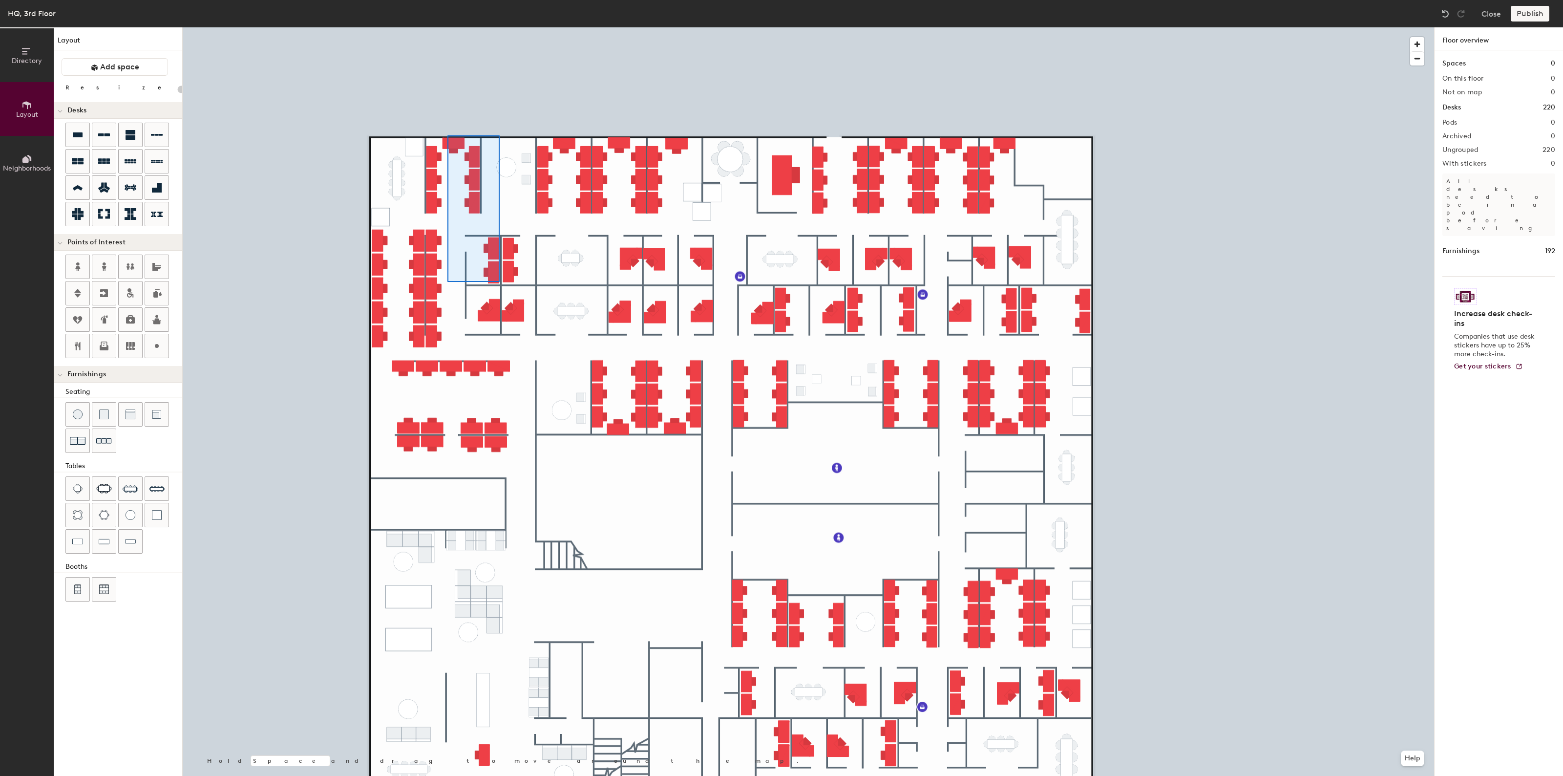
click at [447, 27] on div at bounding box center [808, 27] width 1251 height 0
type input "20"
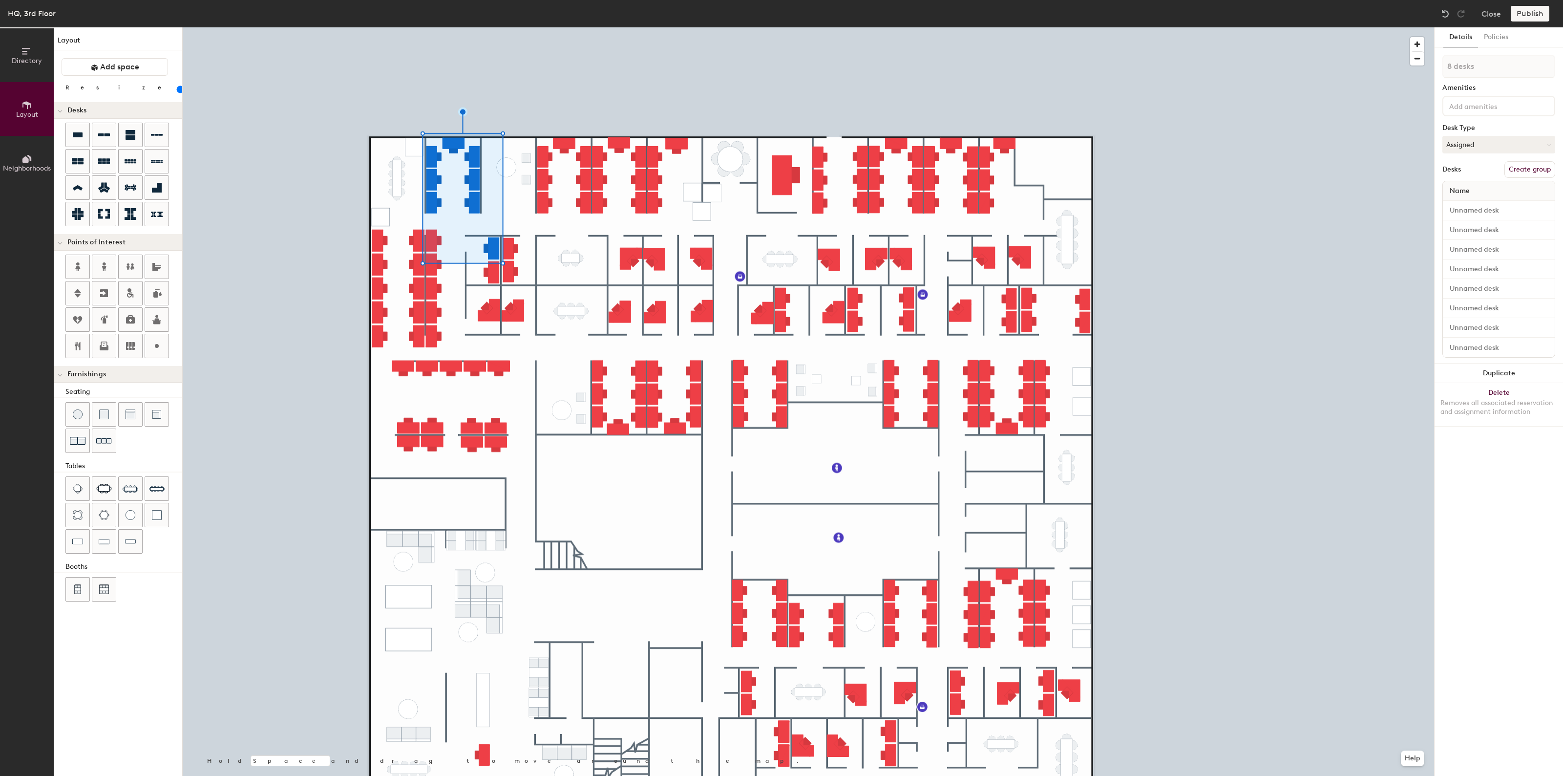
type input "9 desks"
click at [1519, 170] on button "Create group" at bounding box center [1530, 169] width 51 height 17
click at [1424, 71] on div "Directory Layout Neighborhoods Layout Add space Resize Desks Points of Interest…" at bounding box center [781, 401] width 1563 height 748
type input "Development"
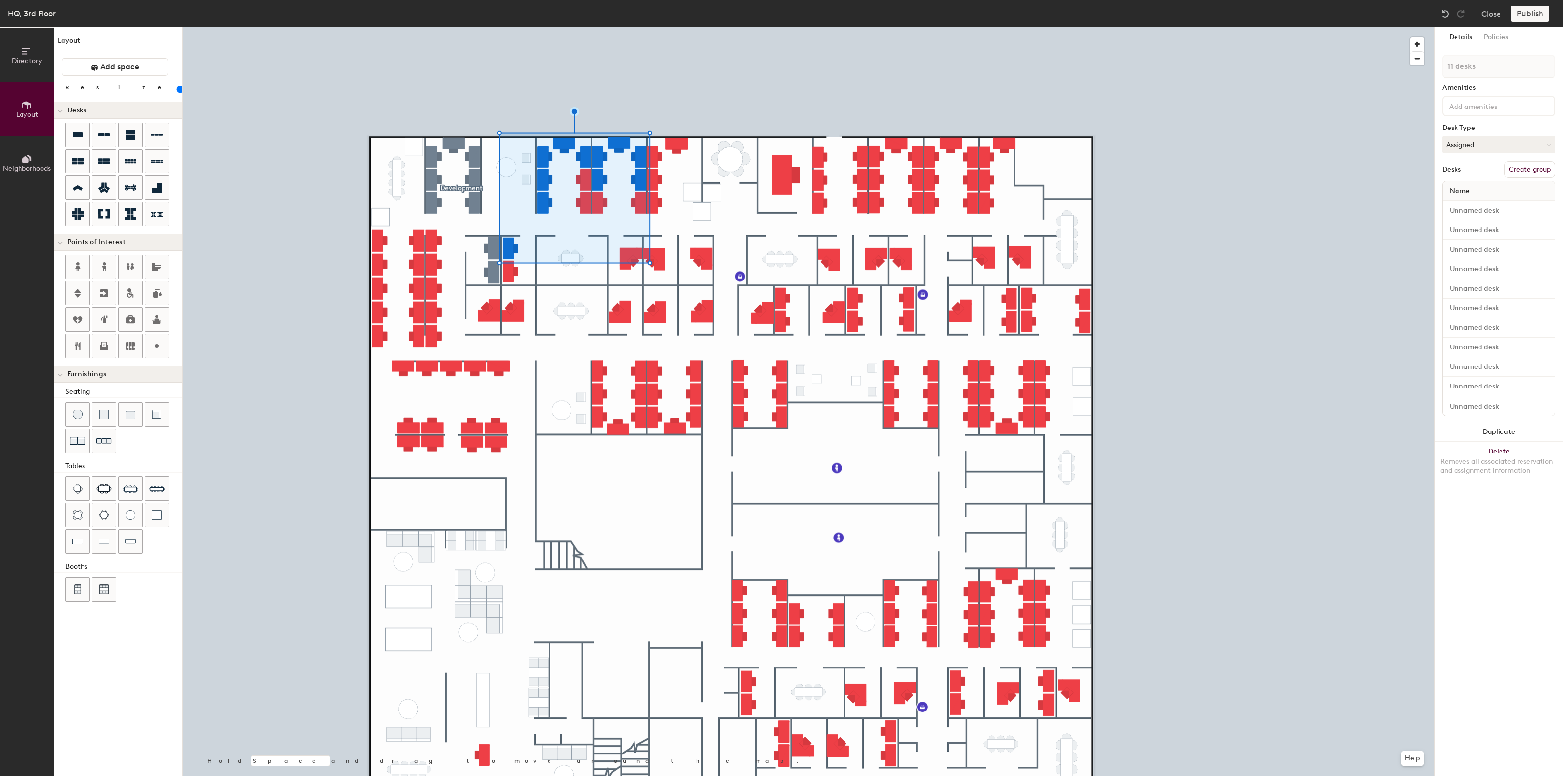
type input "12 desks"
click at [1525, 170] on button "Create group" at bounding box center [1530, 169] width 51 height 17
click at [1407, 74] on div "Directory Layout Neighborhoods Layout Add space Resize Desks Points of Interest…" at bounding box center [781, 401] width 1563 height 748
type input "Asset Management"
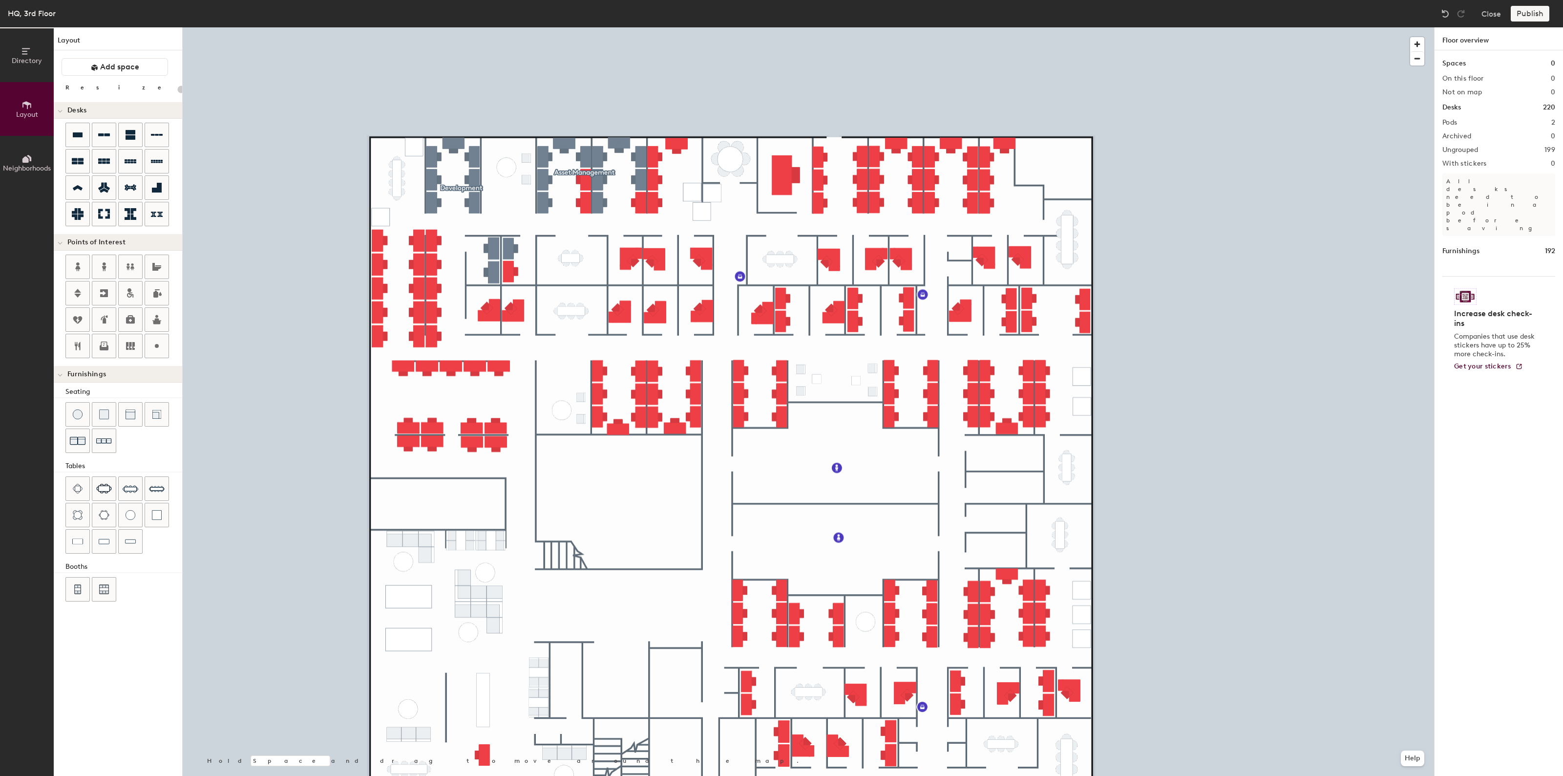
type input "100"
type input "2 desks"
click at [1527, 166] on button "Create group" at bounding box center [1530, 169] width 51 height 17
click at [1429, 67] on div "Directory Layout Neighborhoods Layout Add space Resize Desks Points of Interest…" at bounding box center [781, 401] width 1563 height 748
type input "Revenue"
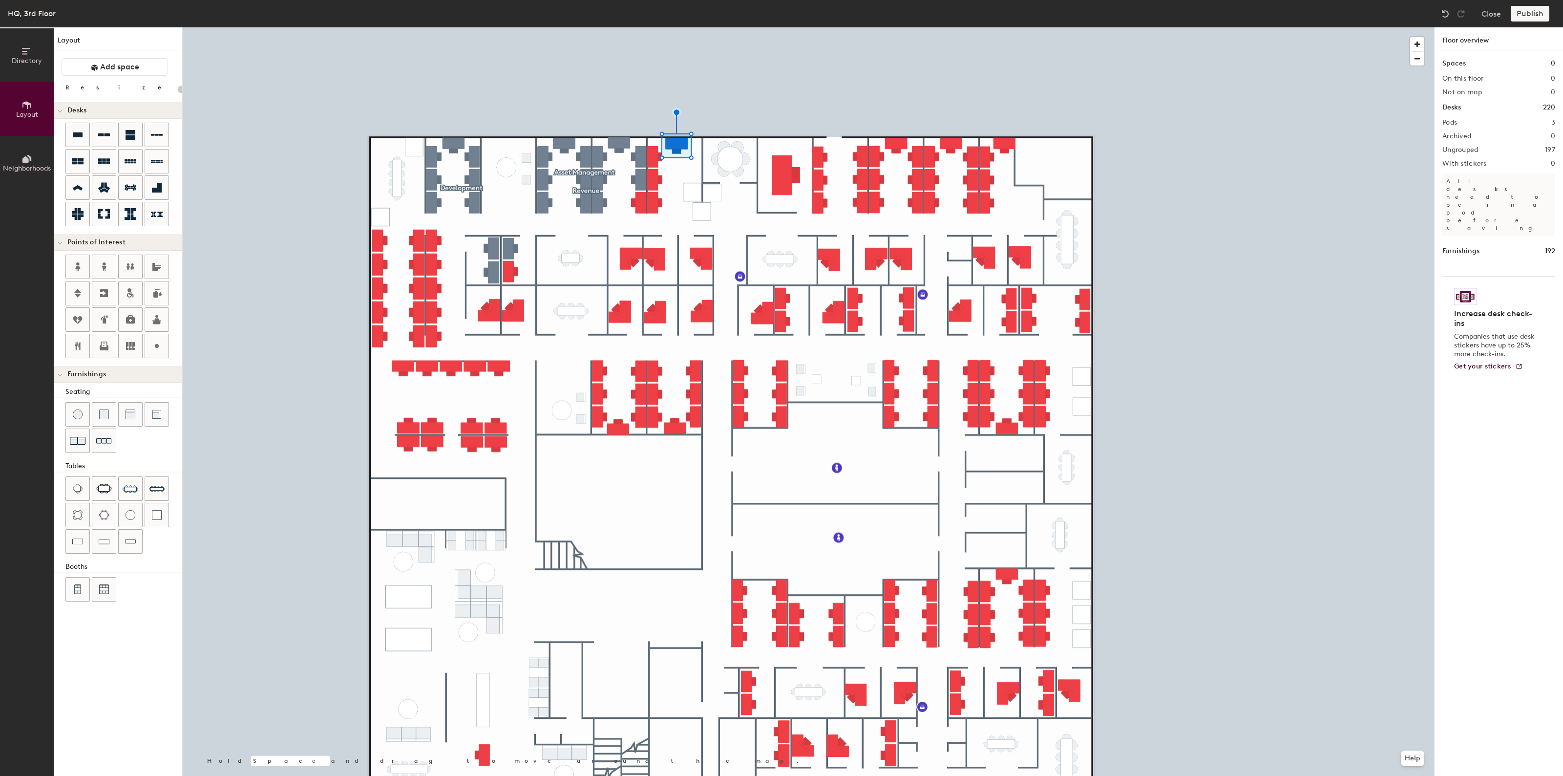
type input "20"
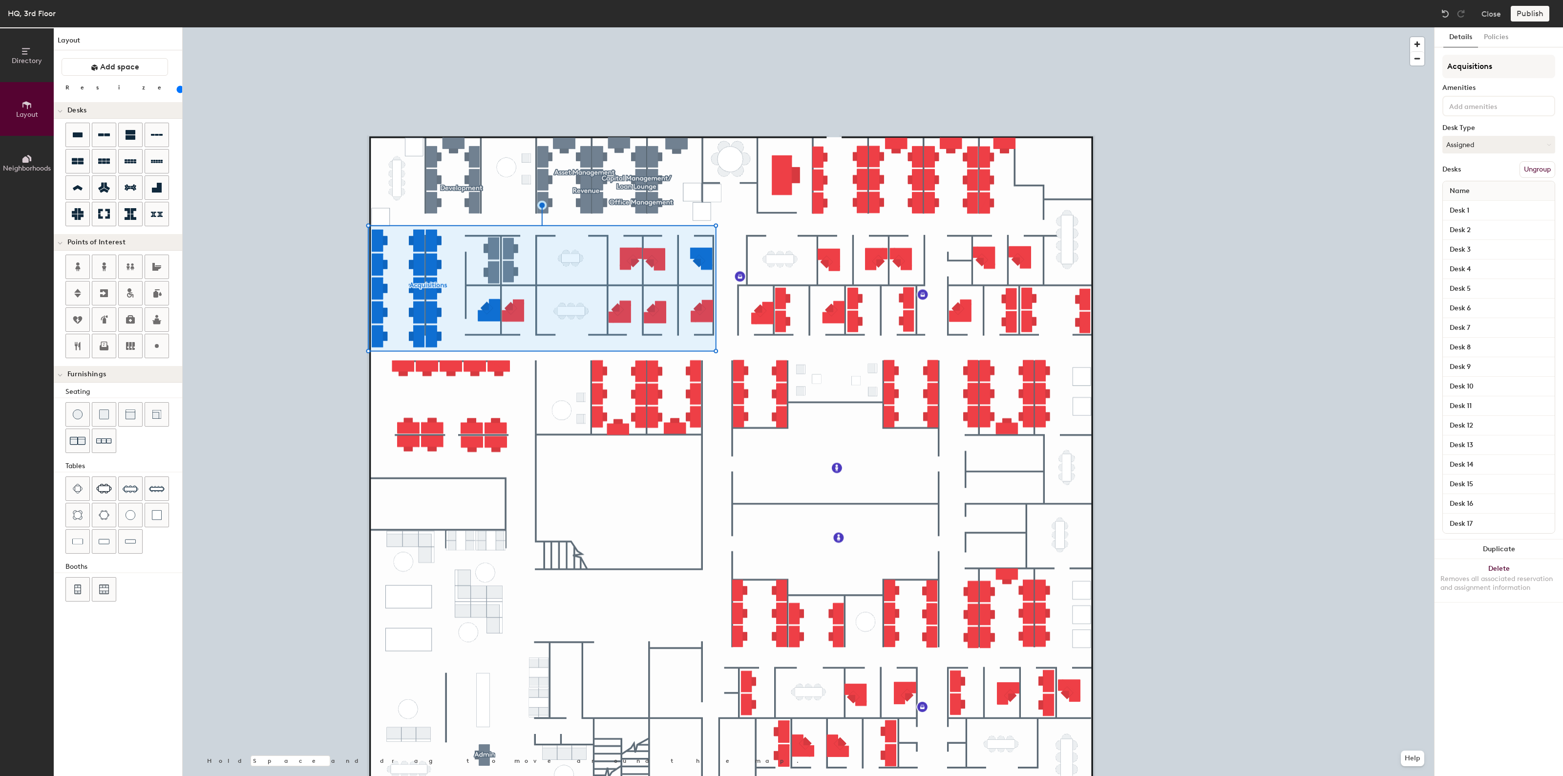
type input "Acquisitions"
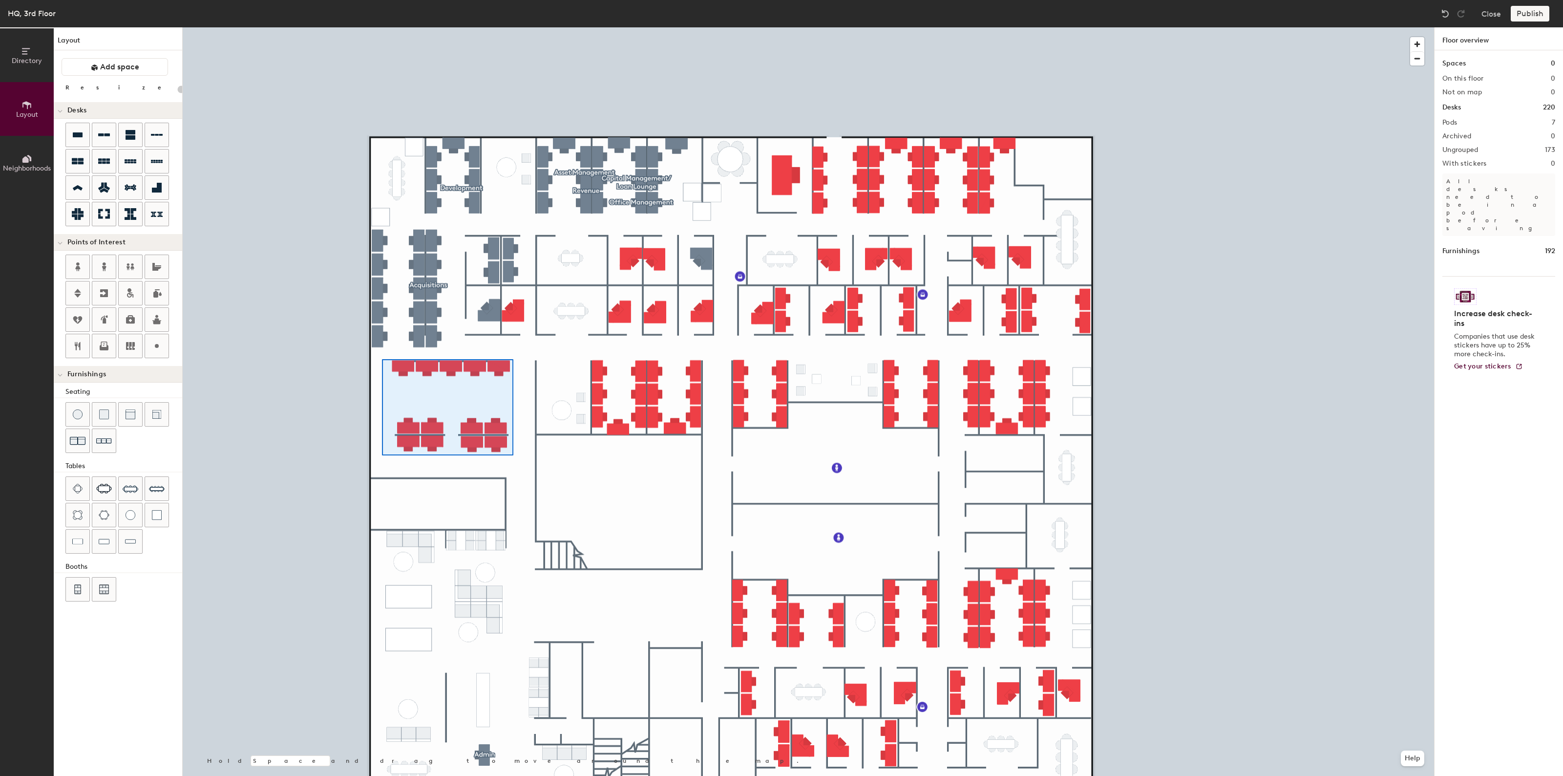
type input "100"
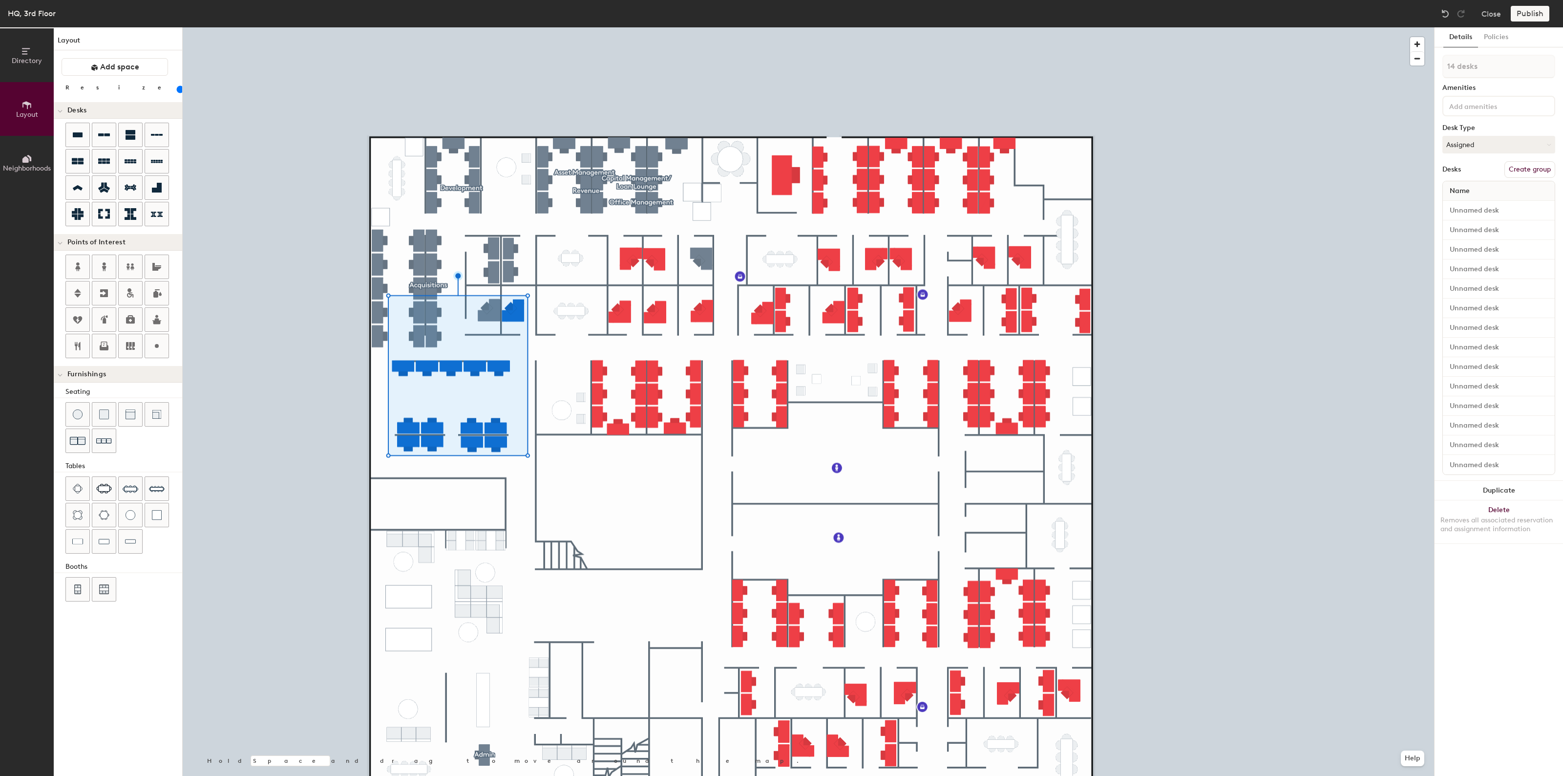
type input "15 desks"
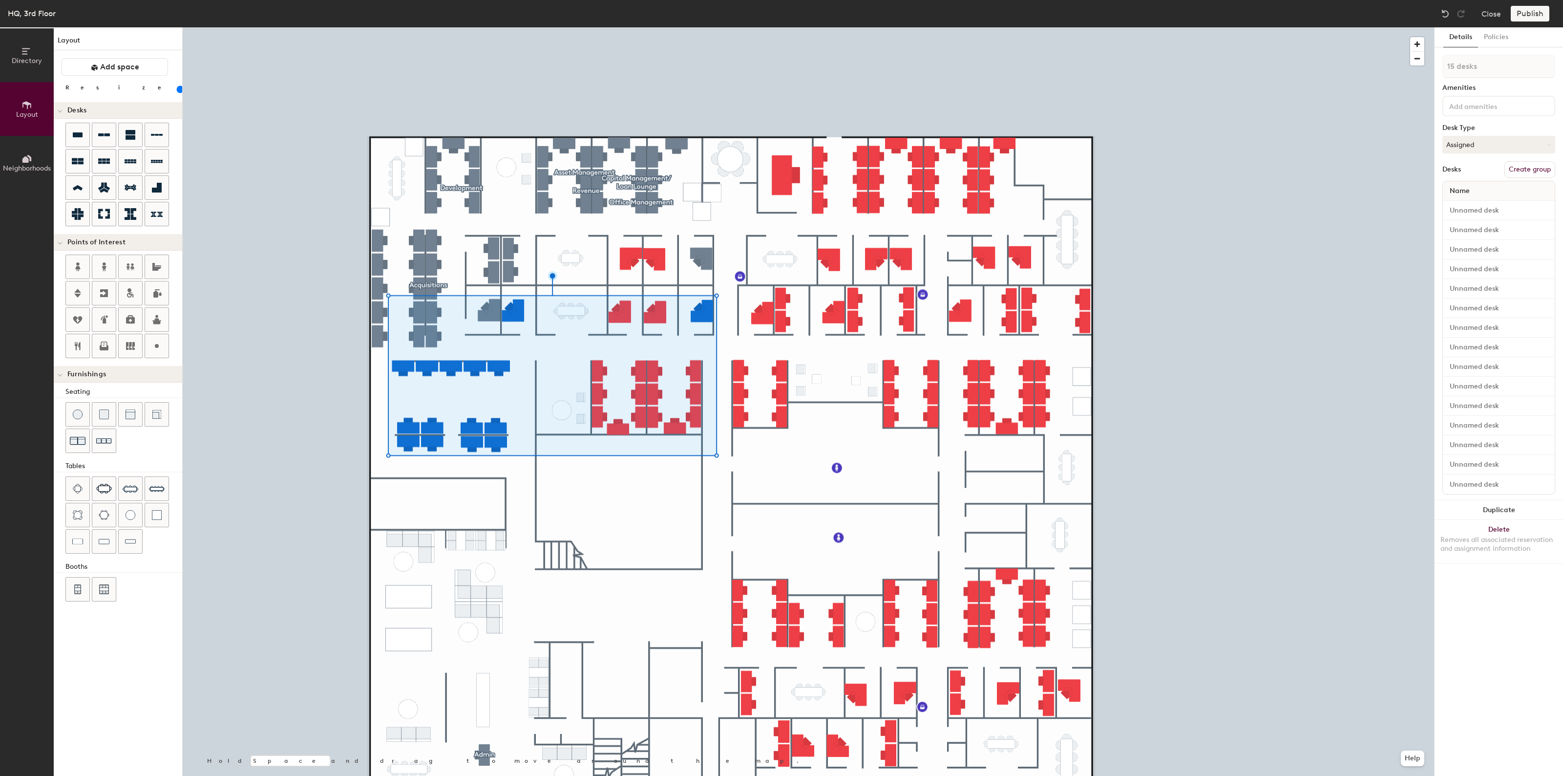
click at [1527, 165] on button "Create group" at bounding box center [1530, 169] width 51 height 17
click at [1362, 69] on div "Directory Layout Neighborhoods Layout Add space Resize Desks Points of Interest…" at bounding box center [781, 401] width 1563 height 748
type input "Design"
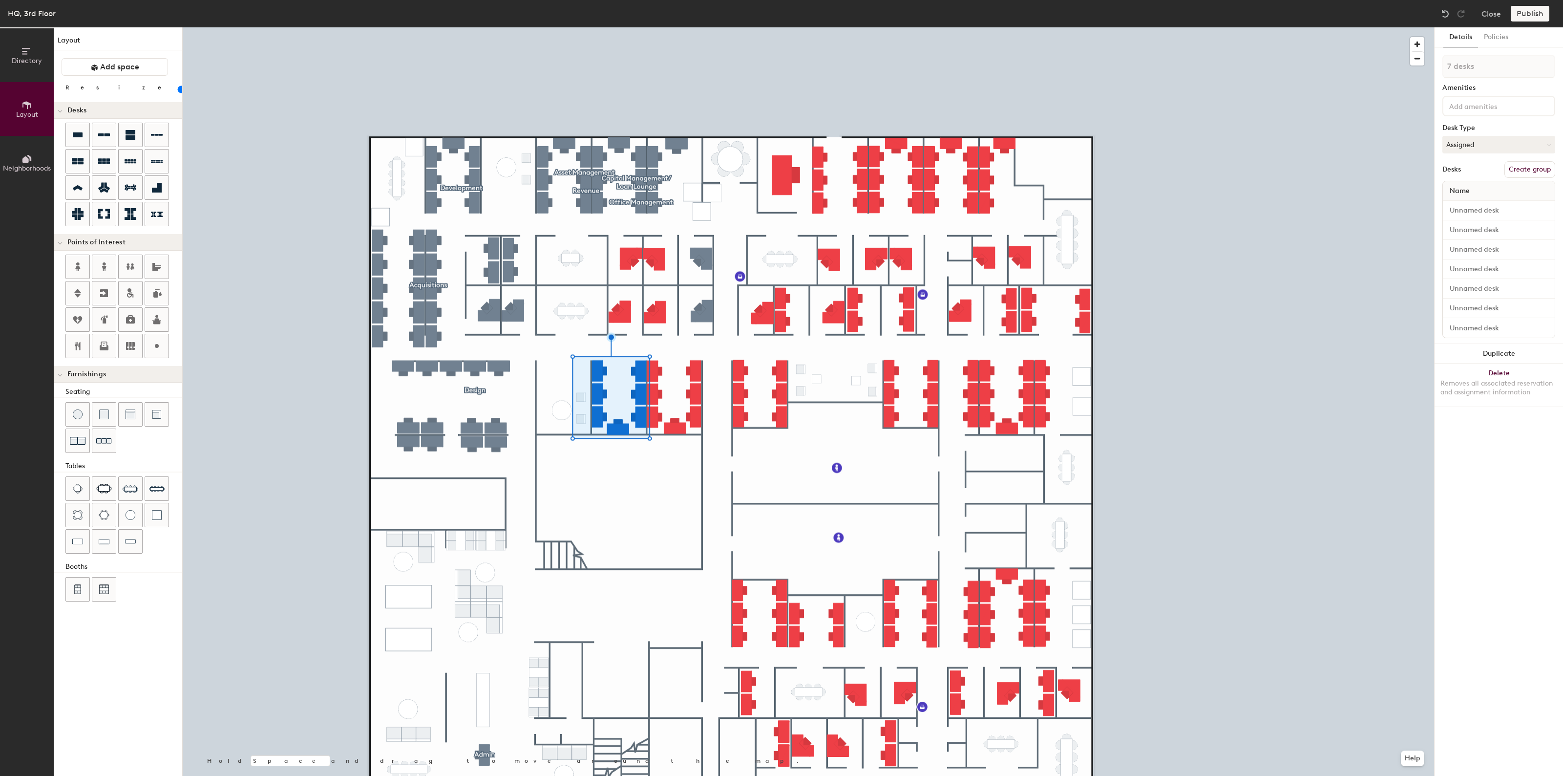
type input "20"
type input "8 desks"
type input "20"
type input "9 desks"
click at [1530, 171] on button "Create group" at bounding box center [1530, 169] width 51 height 17
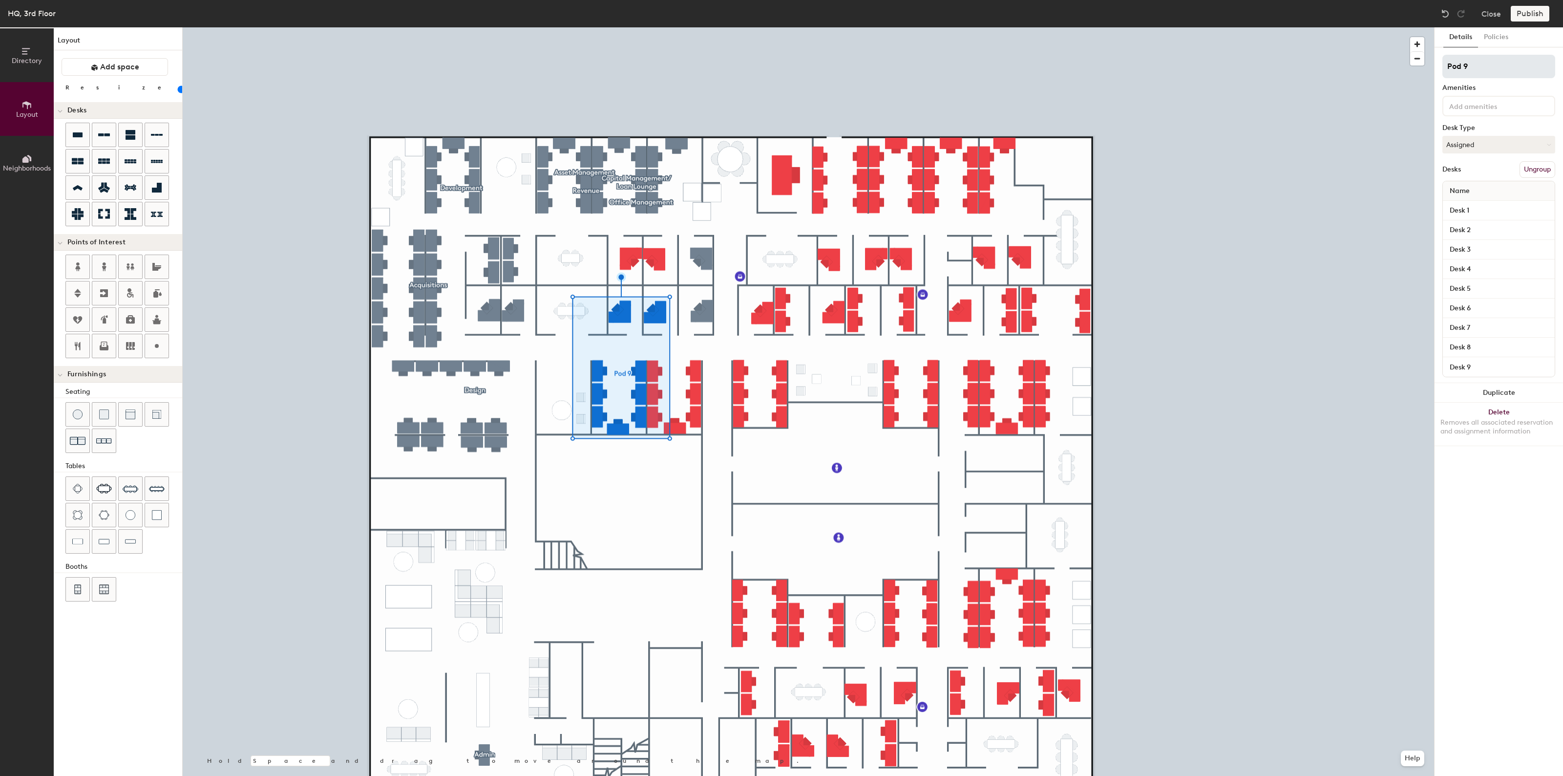
type input "20"
drag, startPoint x: 1490, startPoint y: 75, endPoint x: 1441, endPoint y: 75, distance: 49.3
click at [1441, 75] on div "Details Policies Pod 9 Amenities Desk Type Assigned Desks Ungroup Name Desk 1 D…" at bounding box center [1499, 401] width 128 height 748
type input "B"
type input "20"
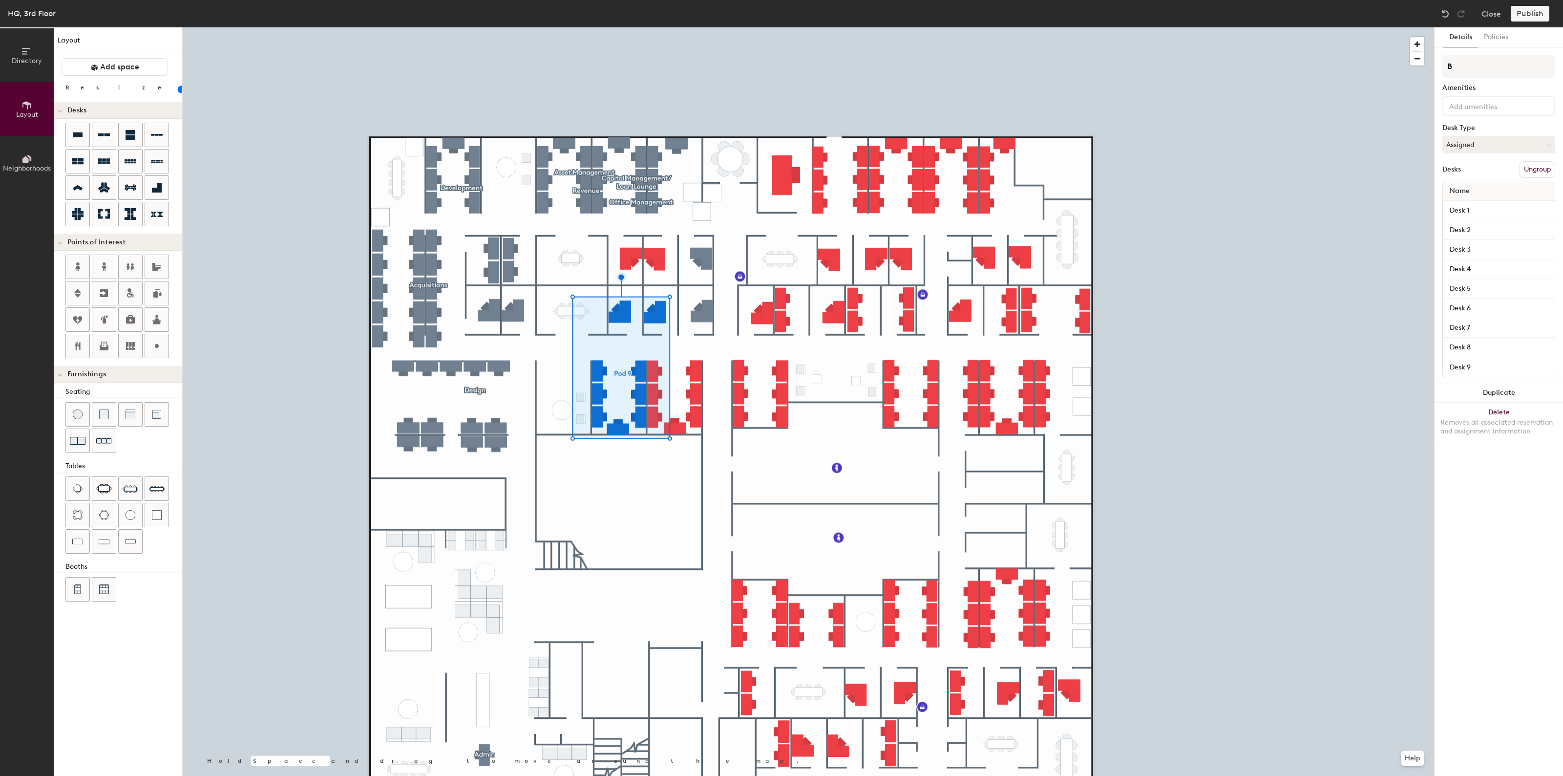
type input "BT"
type input "20"
type input "BTR"
type input "20"
type input "BTR"
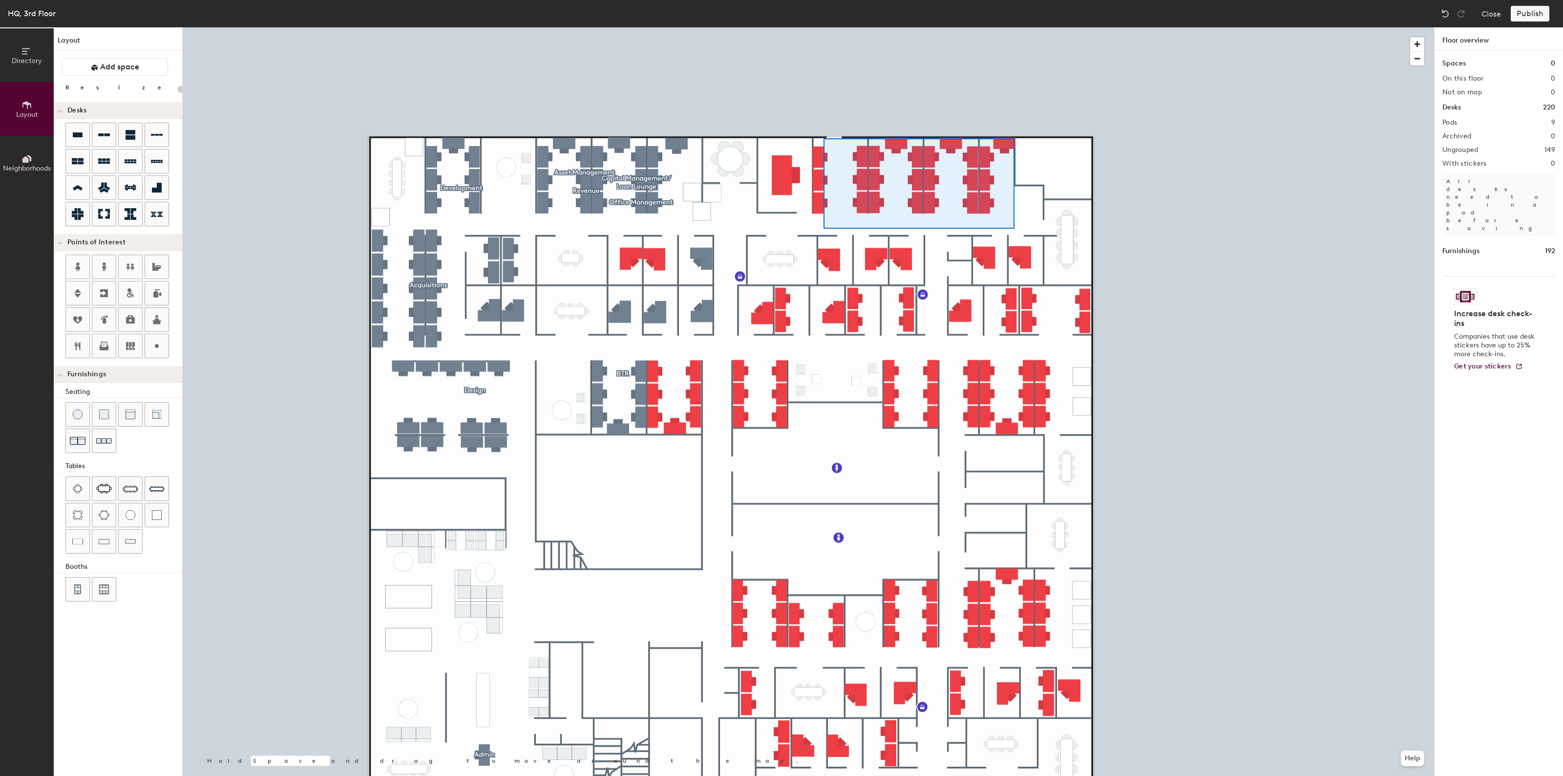
type input "100"
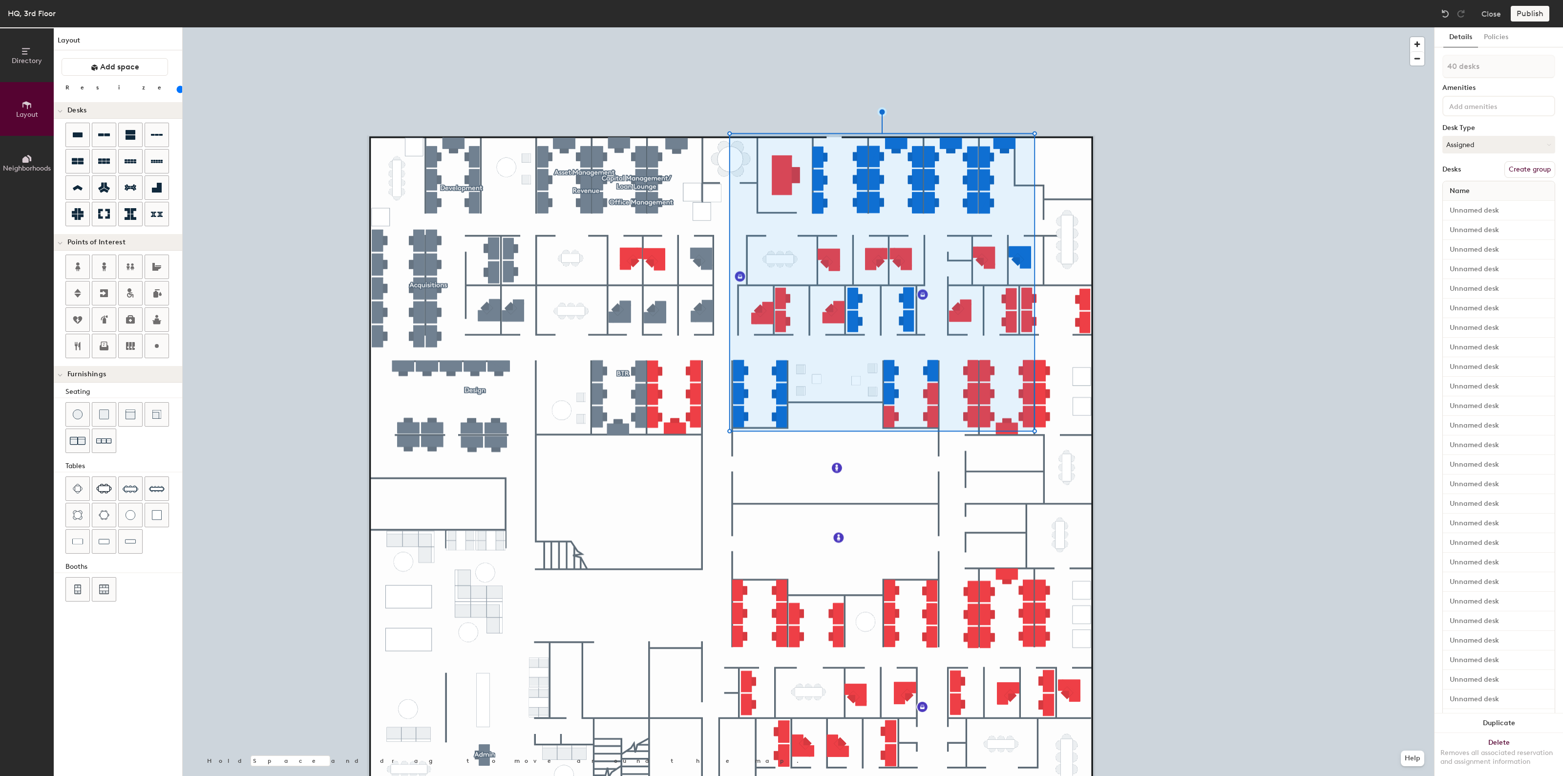
type input "41 desks"
click at [1536, 168] on button "Create group" at bounding box center [1530, 169] width 51 height 17
click at [1386, 68] on div "Directory Layout Neighborhoods Layout Add space Resize Desks Points of Interest…" at bounding box center [781, 401] width 1563 height 748
type input "Accounting"
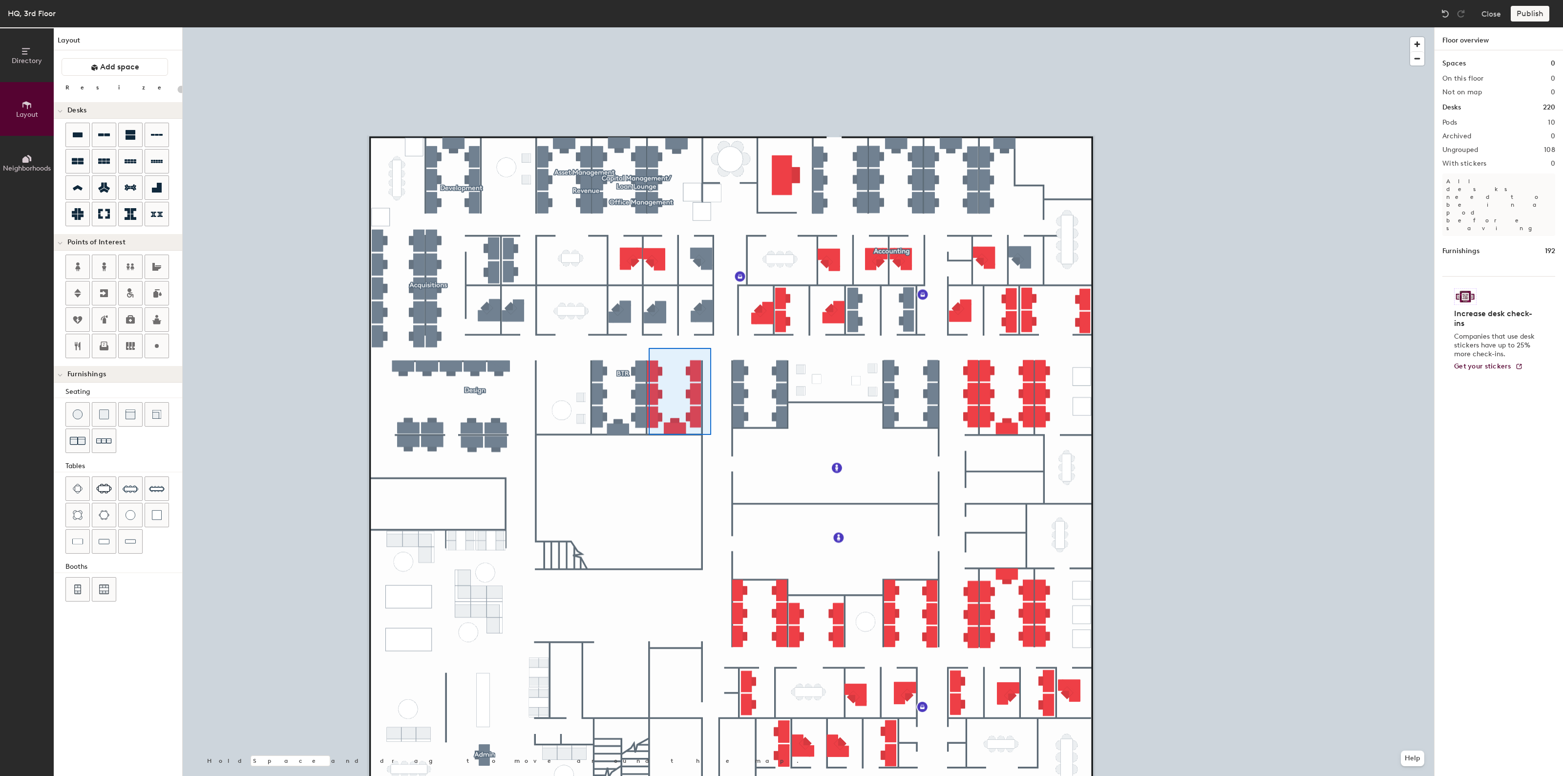
type input "100"
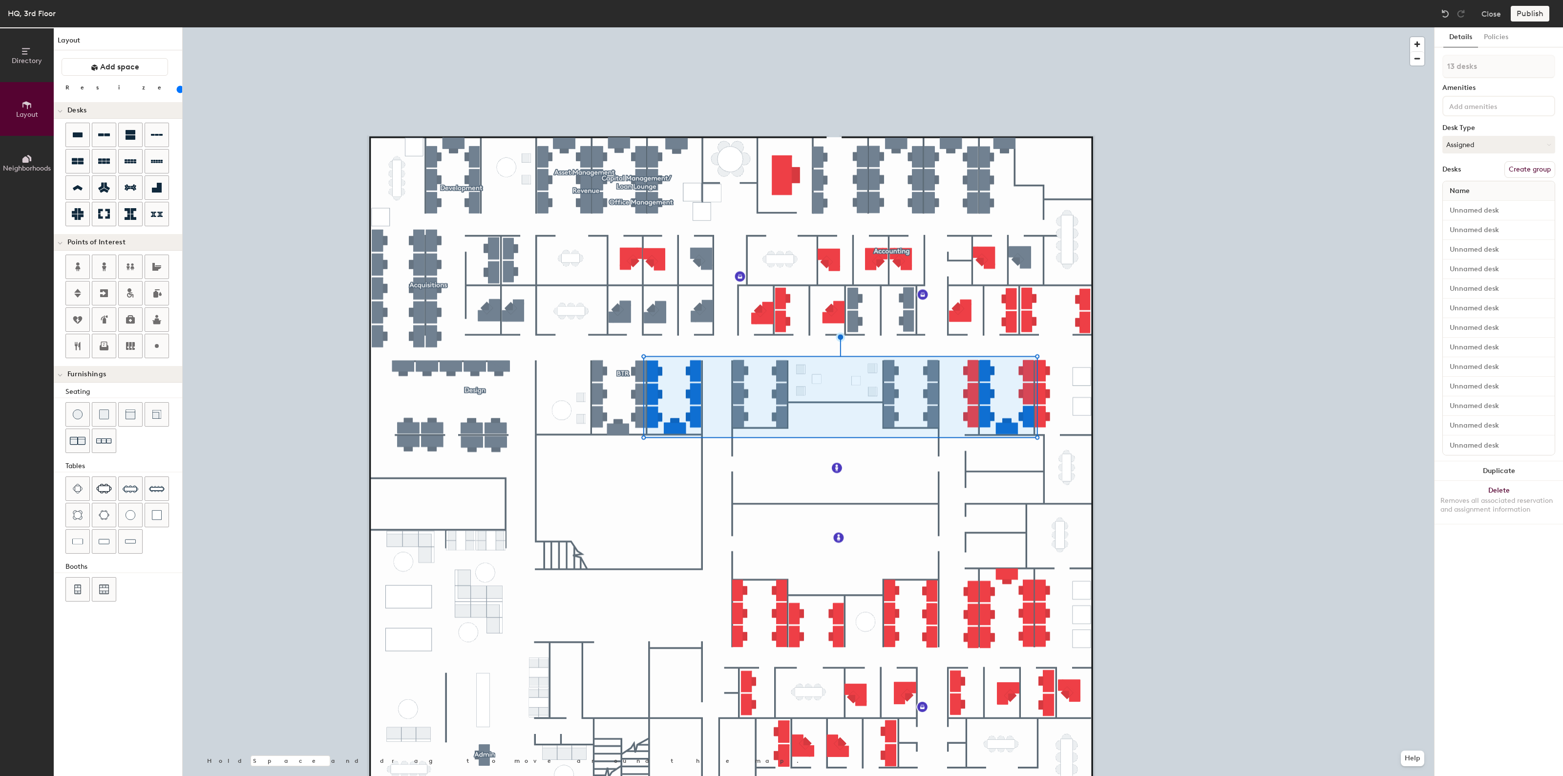
type input "14 desks"
click at [1544, 171] on button "Create group" at bounding box center [1530, 169] width 51 height 17
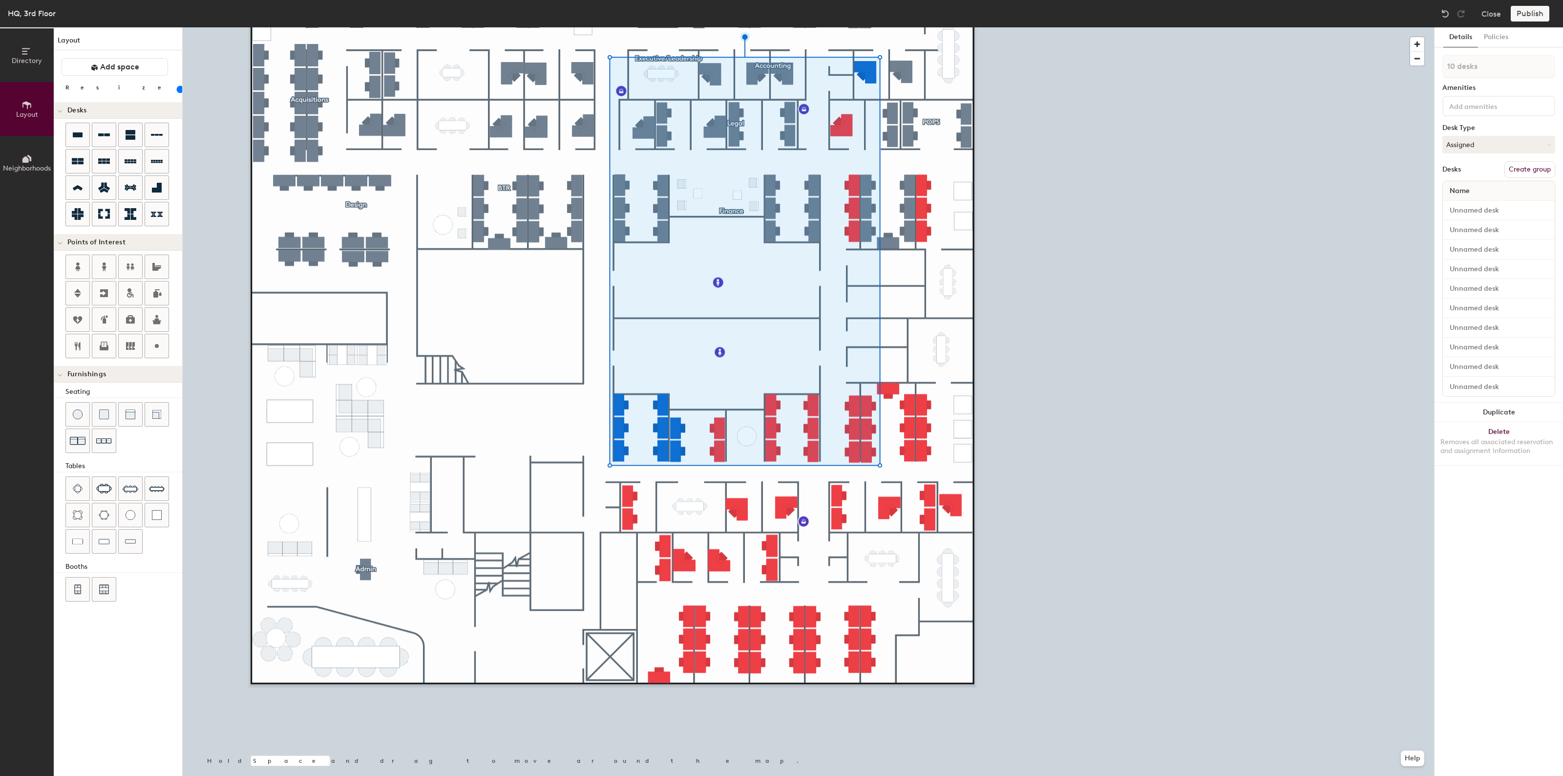
type input "11 desks"
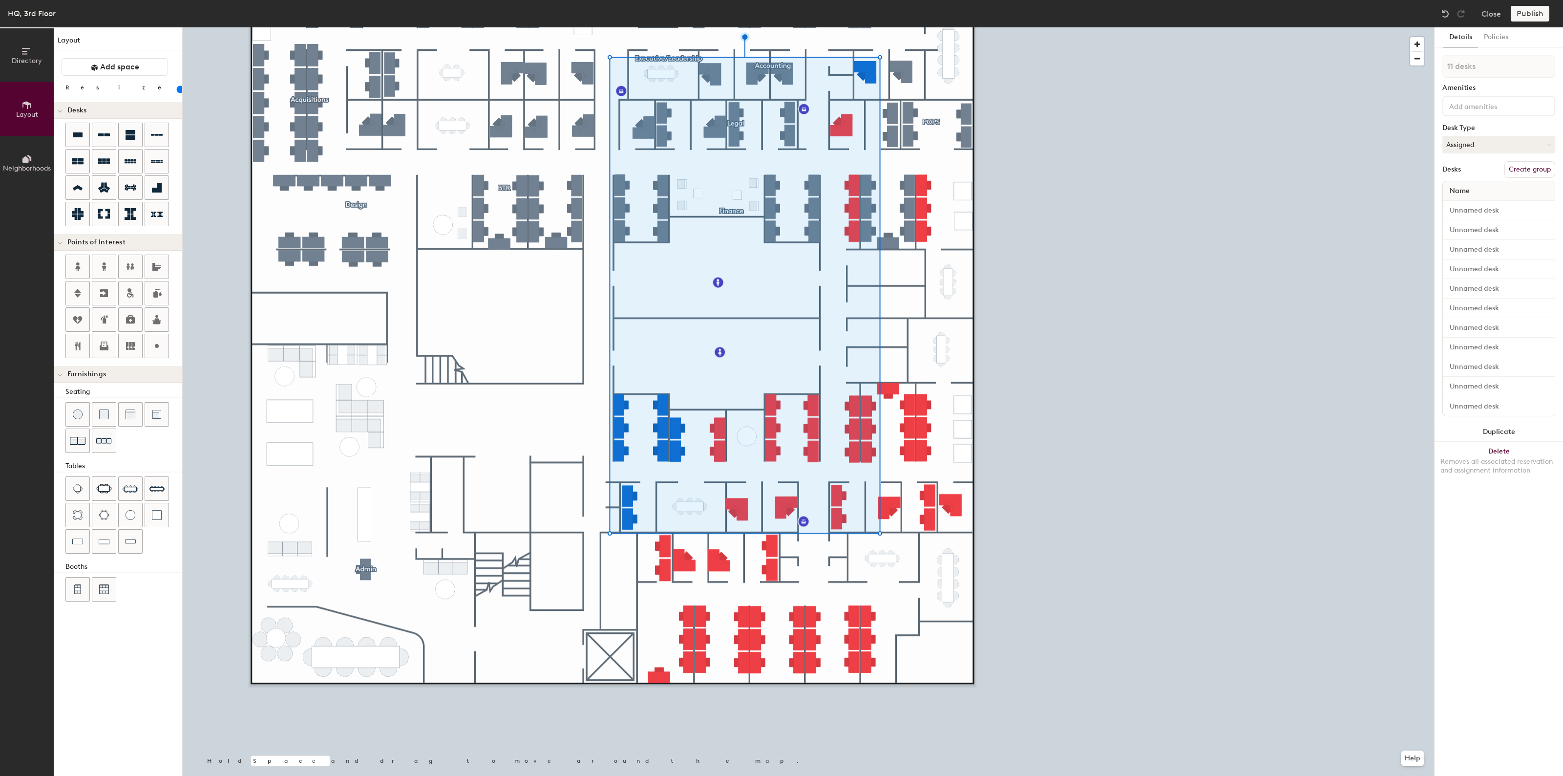
click at [1531, 167] on button "Create group" at bounding box center [1530, 169] width 51 height 17
drag, startPoint x: 1467, startPoint y: 64, endPoint x: 1437, endPoint y: 67, distance: 29.9
click at [1437, 67] on div "Details Policies Pod 15Marketing Amenities Desk Type Assigned Desks Ungroup Nam…" at bounding box center [1499, 401] width 128 height 748
type input "Marketing"
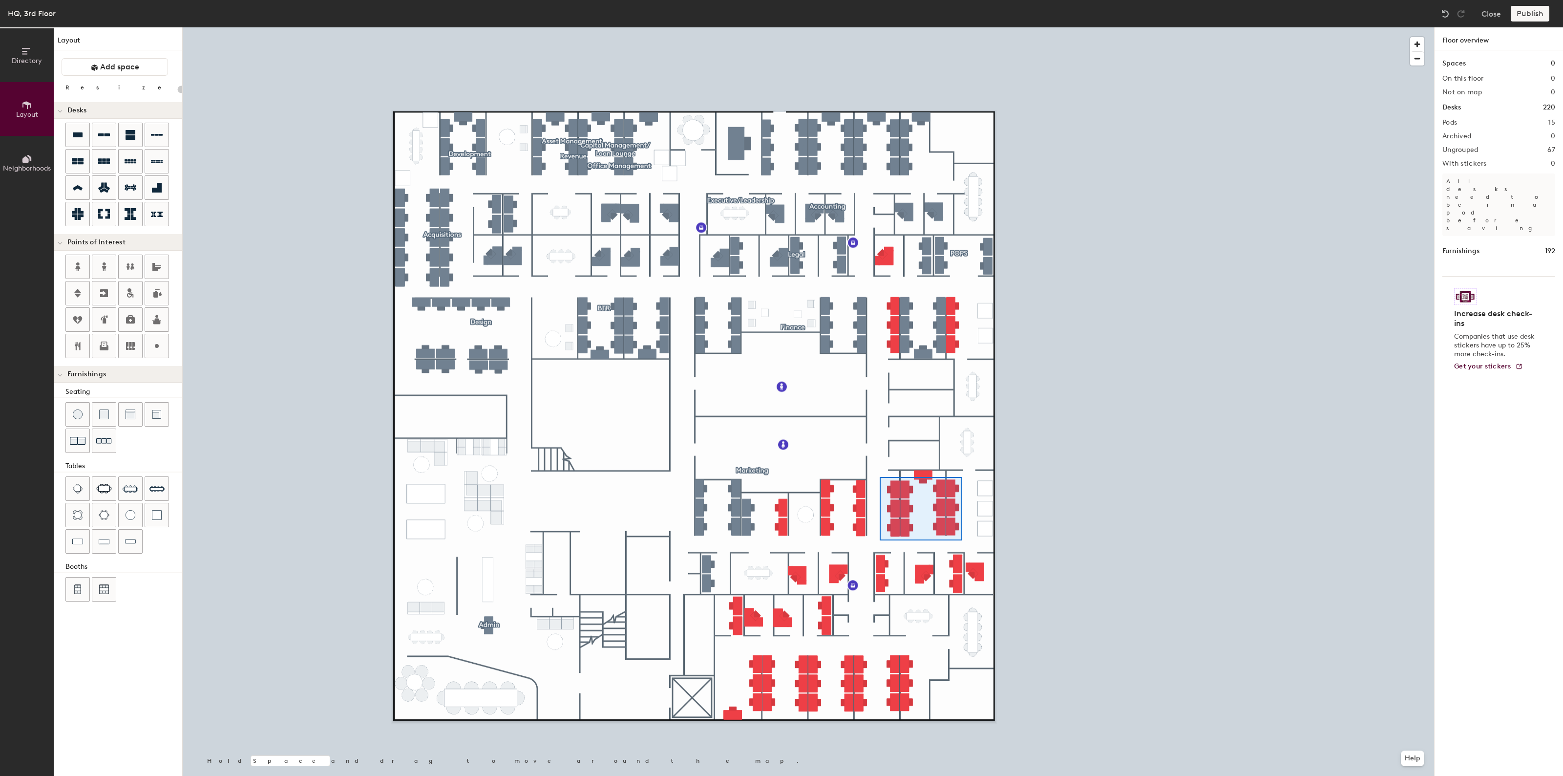
type input "100"
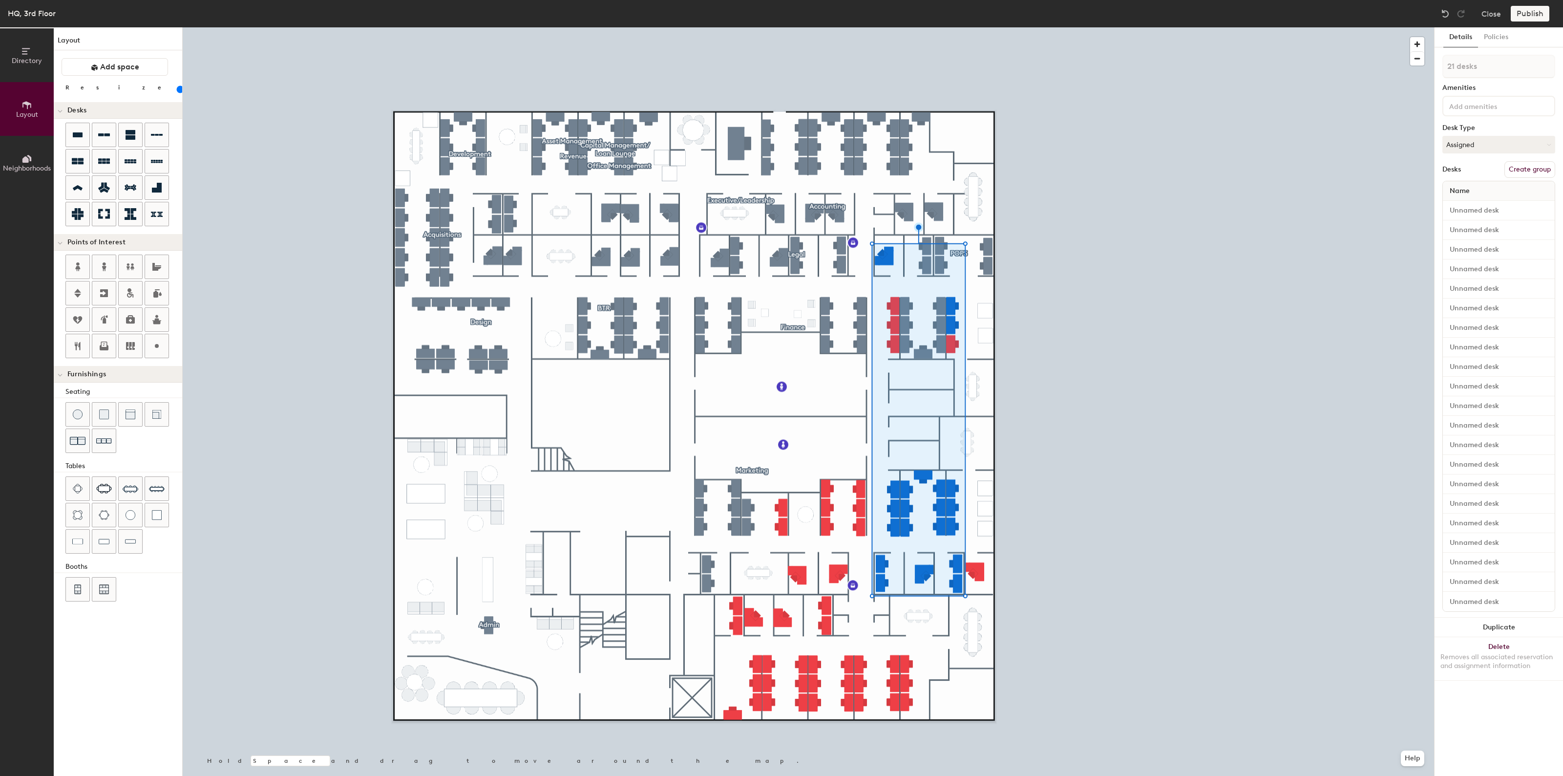
type input "22 desks"
click at [1522, 169] on button "Create group" at bounding box center [1530, 169] width 51 height 17
type input "P"
type input "Wealth Management"
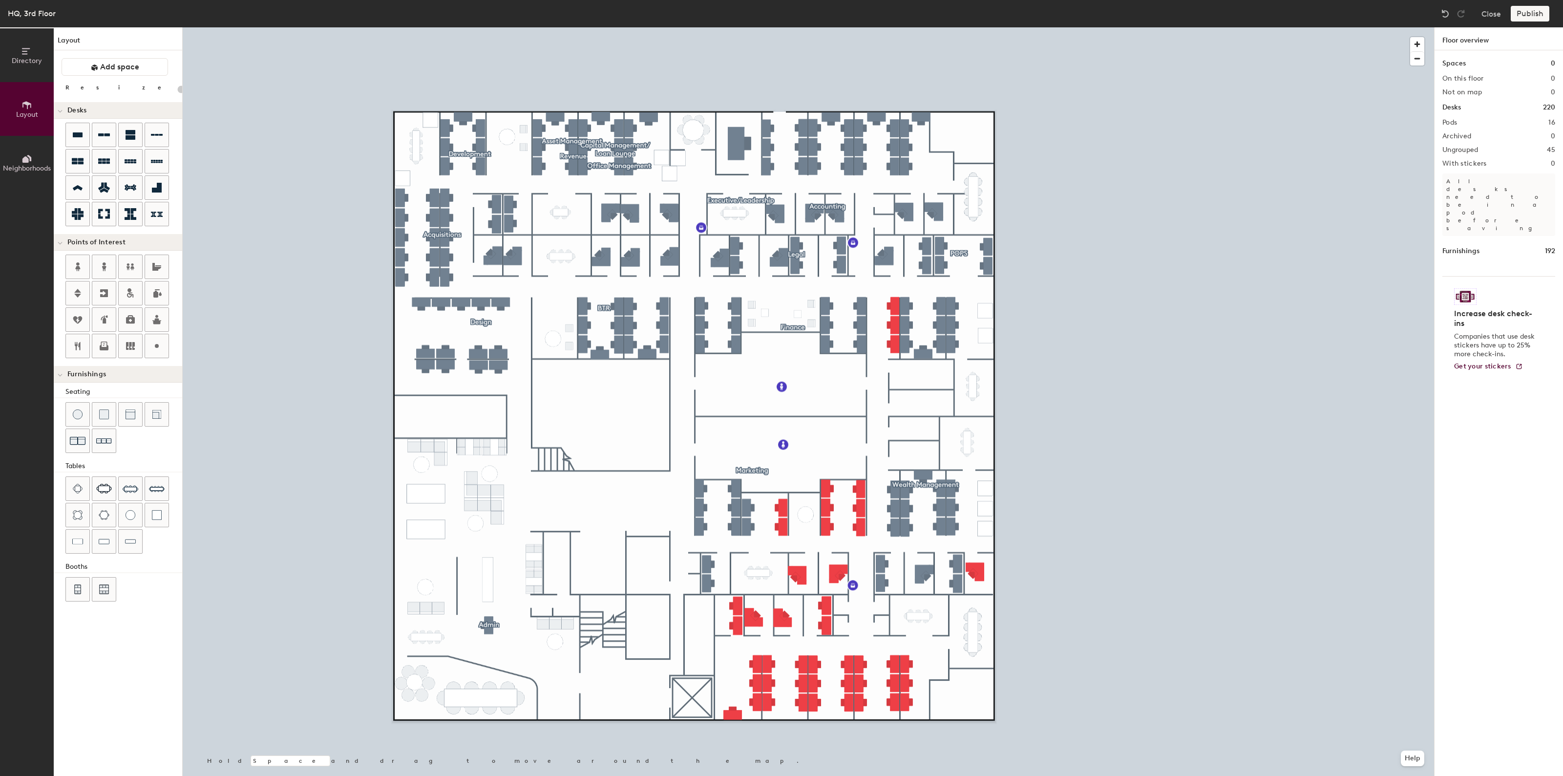
type input "100"
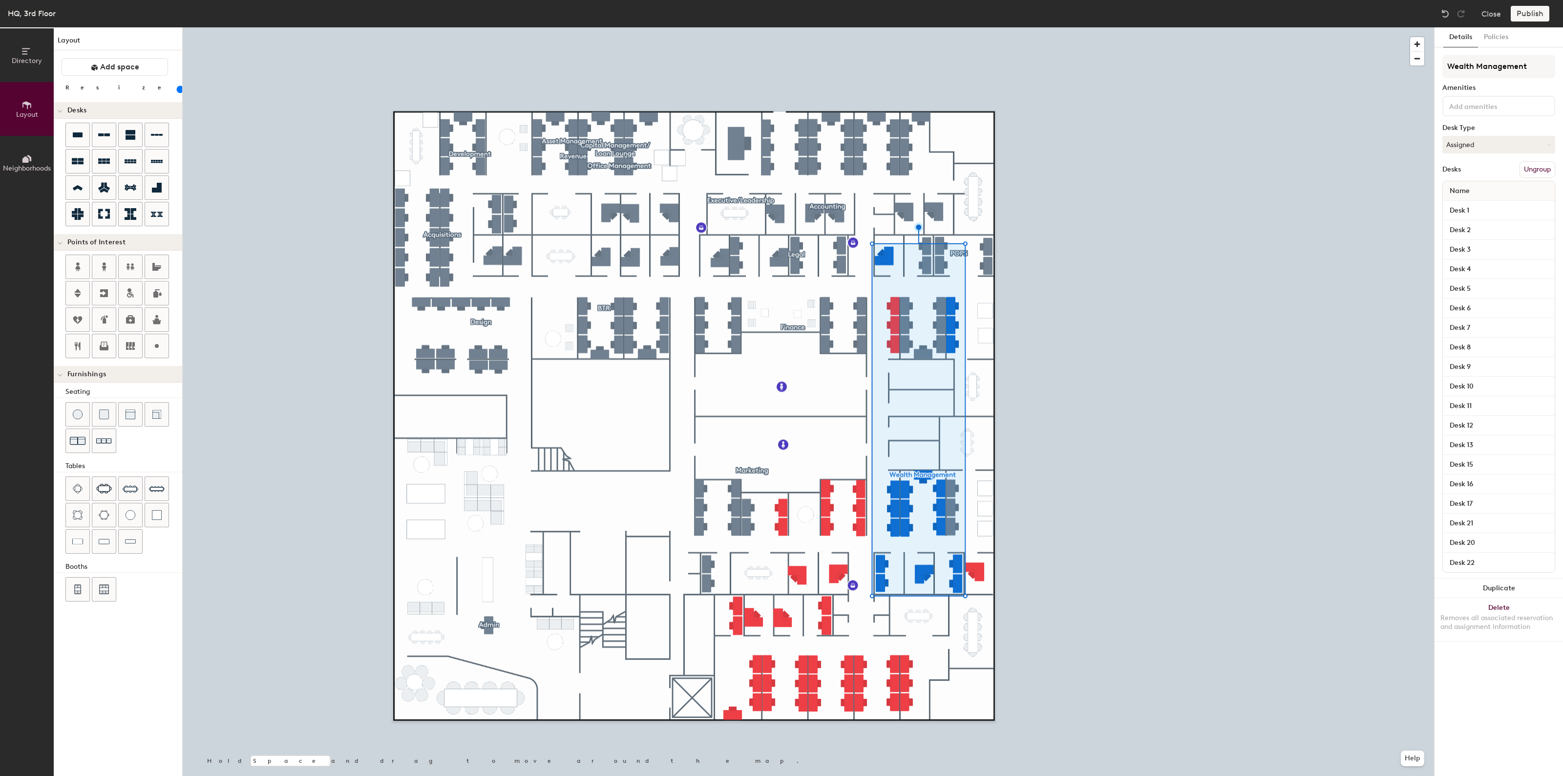
click at [1536, 167] on button "Ungroup" at bounding box center [1538, 169] width 36 height 17
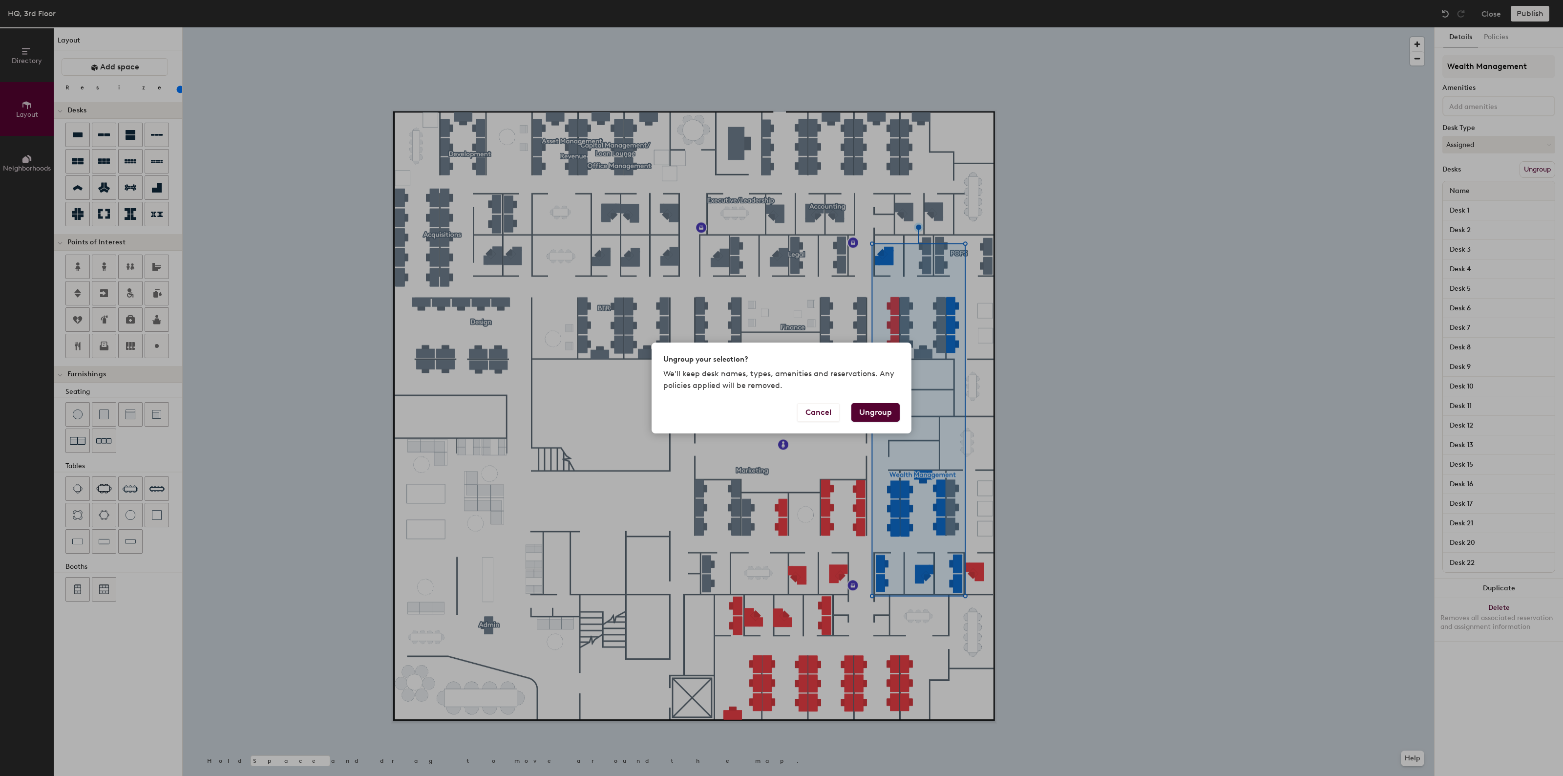
click at [866, 410] on button "Ungroup" at bounding box center [875, 412] width 48 height 19
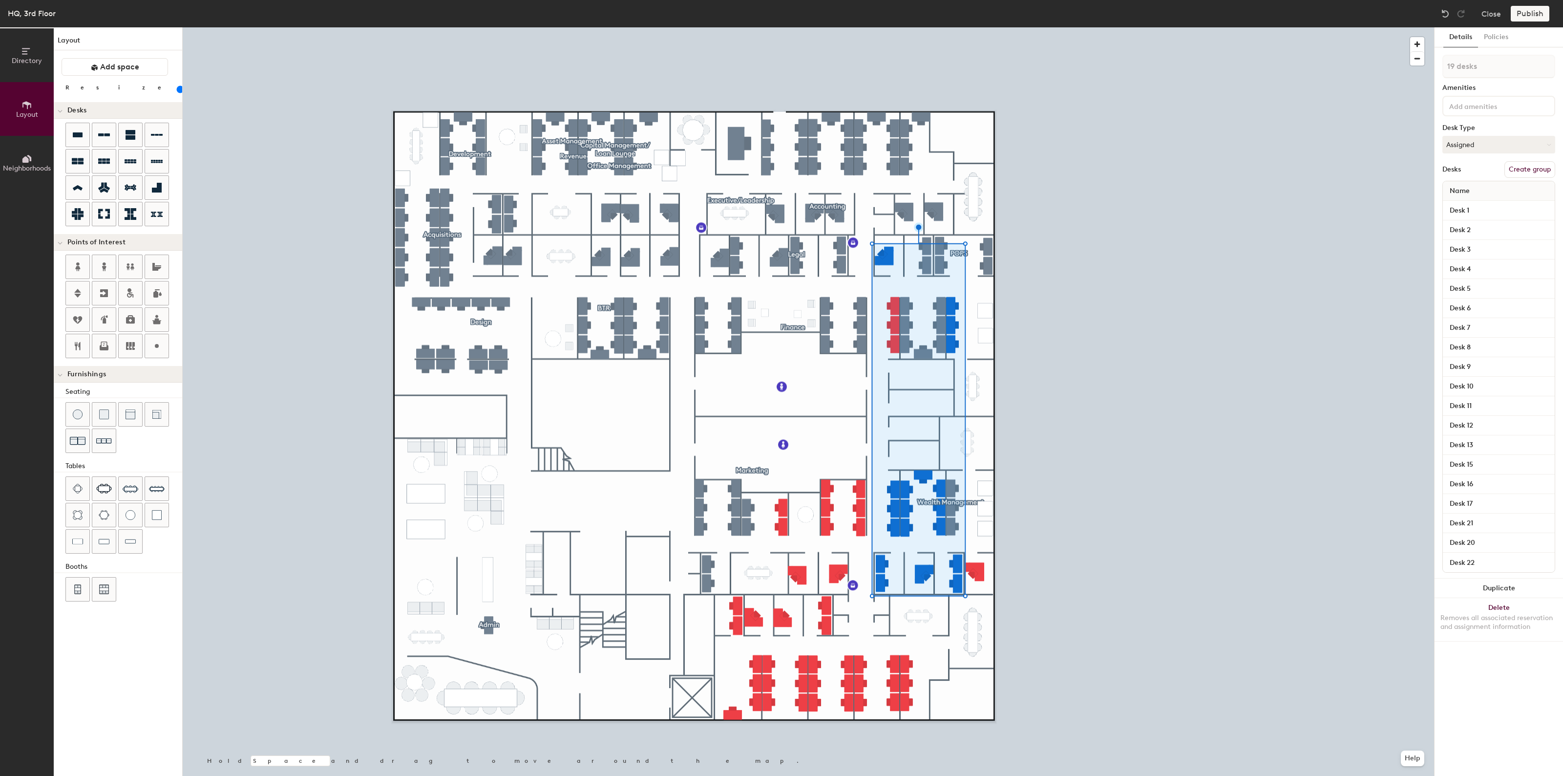
click at [1524, 171] on button "Create group" at bounding box center [1530, 169] width 51 height 17
click at [1378, 71] on div "Directory Layout Neighborhoods Layout Add space Resize Desks Points of Interest…" at bounding box center [781, 401] width 1563 height 748
type input "Wealth Management"
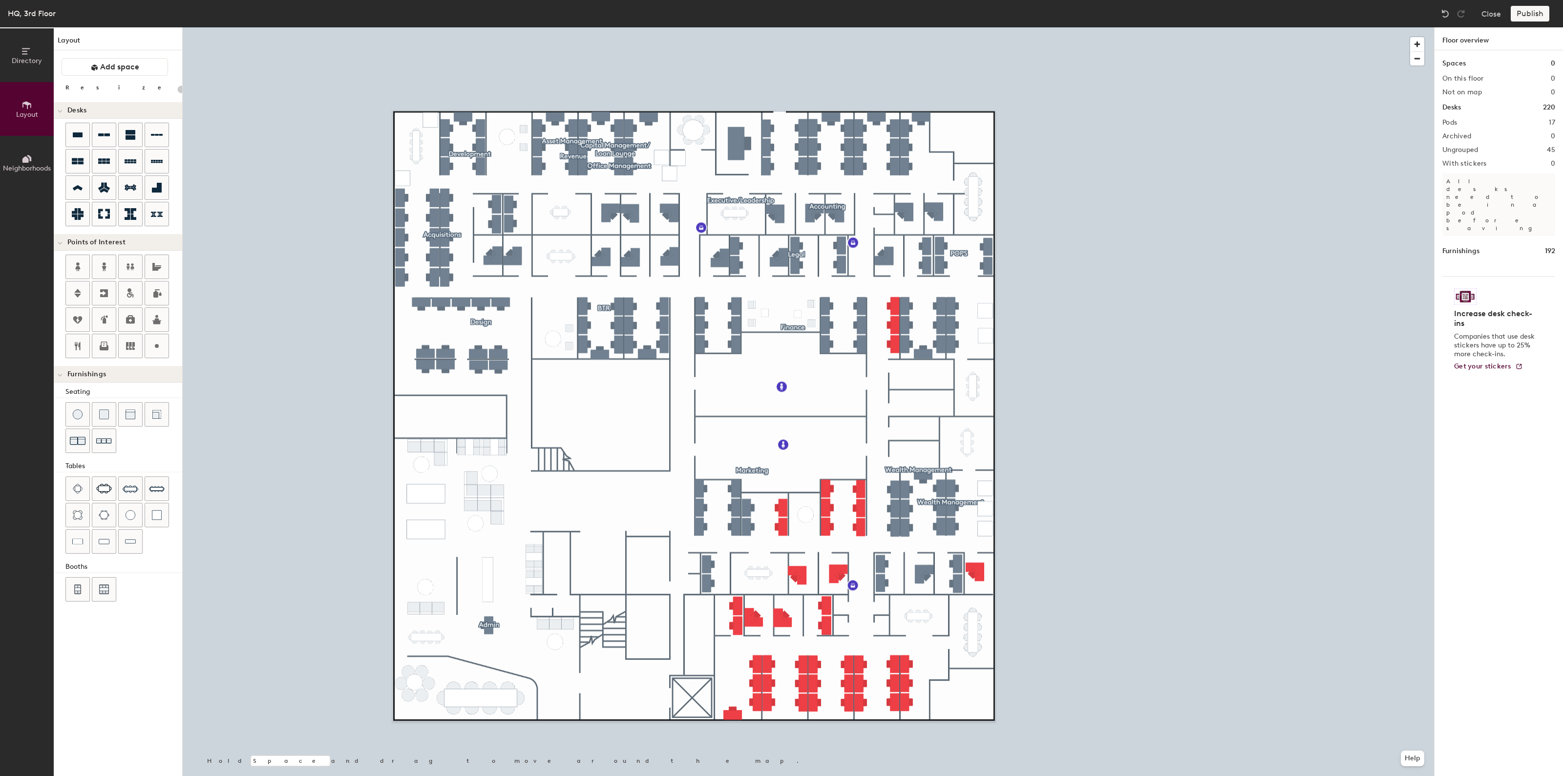
click at [960, 27] on div at bounding box center [808, 27] width 1251 height 0
drag, startPoint x: 1437, startPoint y: 71, endPoint x: 960, endPoint y: 494, distance: 637.7
click at [954, 27] on div at bounding box center [808, 27] width 1251 height 0
type input "100"
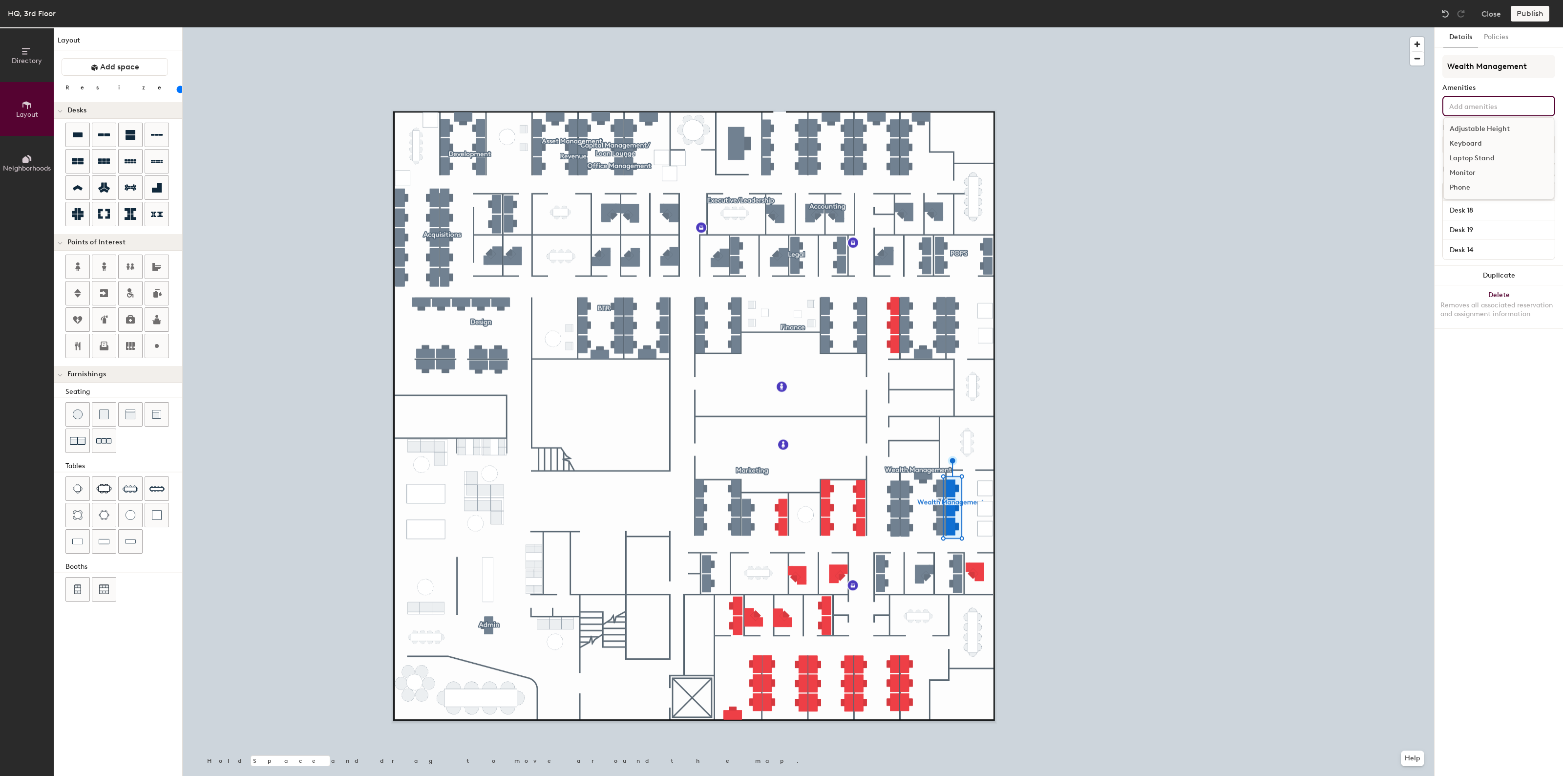
click at [1493, 100] on input at bounding box center [1491, 106] width 88 height 12
click at [1423, 67] on div "Directory Layout Neighborhoods Layout Add space Resize Desks Points of Interest…" at bounding box center [781, 401] width 1563 height 748
type input "Hoteling"
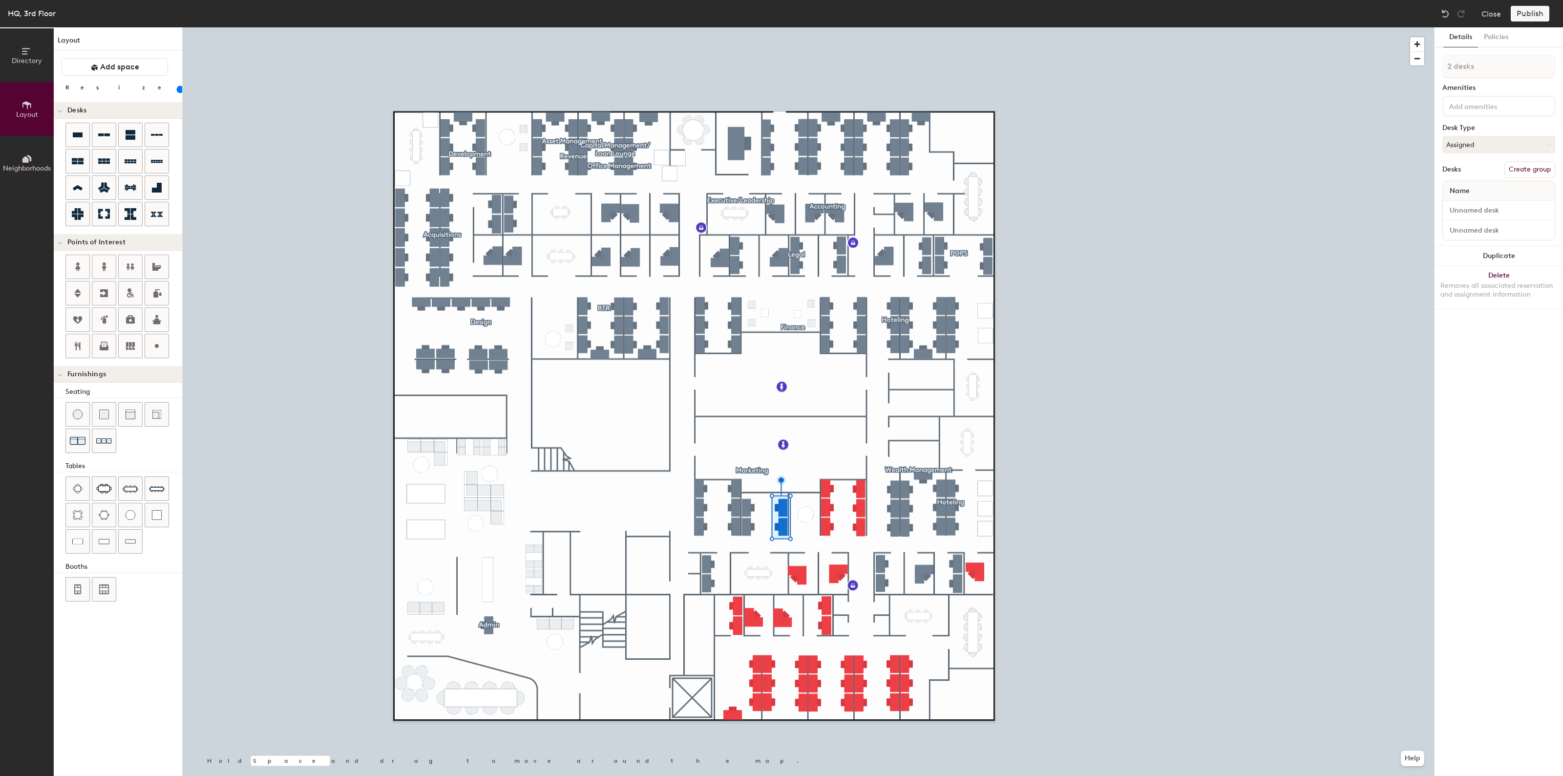
click at [1513, 170] on button "Create group" at bounding box center [1530, 169] width 51 height 17
click at [1511, 105] on input at bounding box center [1491, 106] width 88 height 12
click at [1484, 69] on input "Pod 19" at bounding box center [1498, 66] width 113 height 23
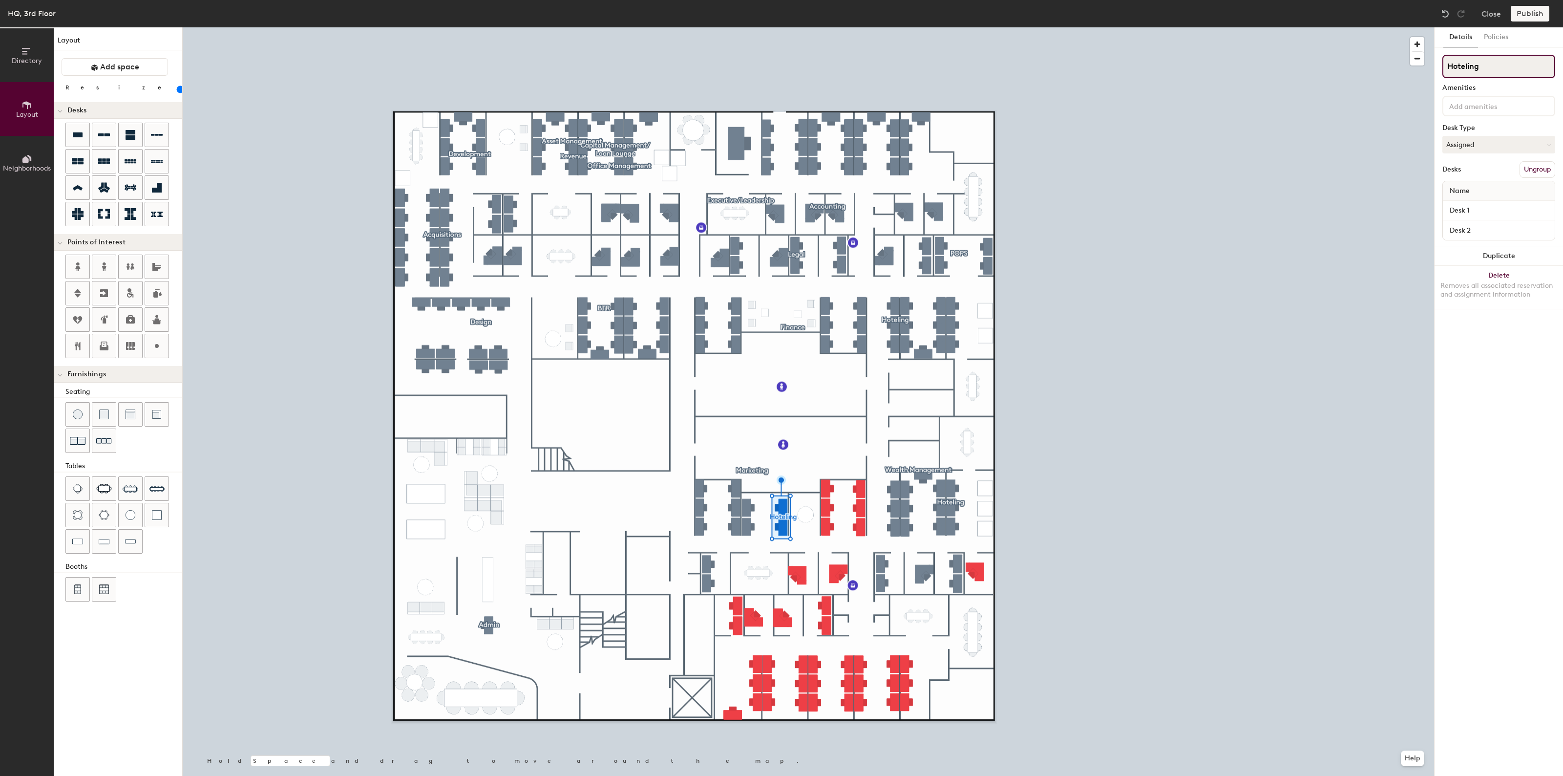
type input "Hoteling"
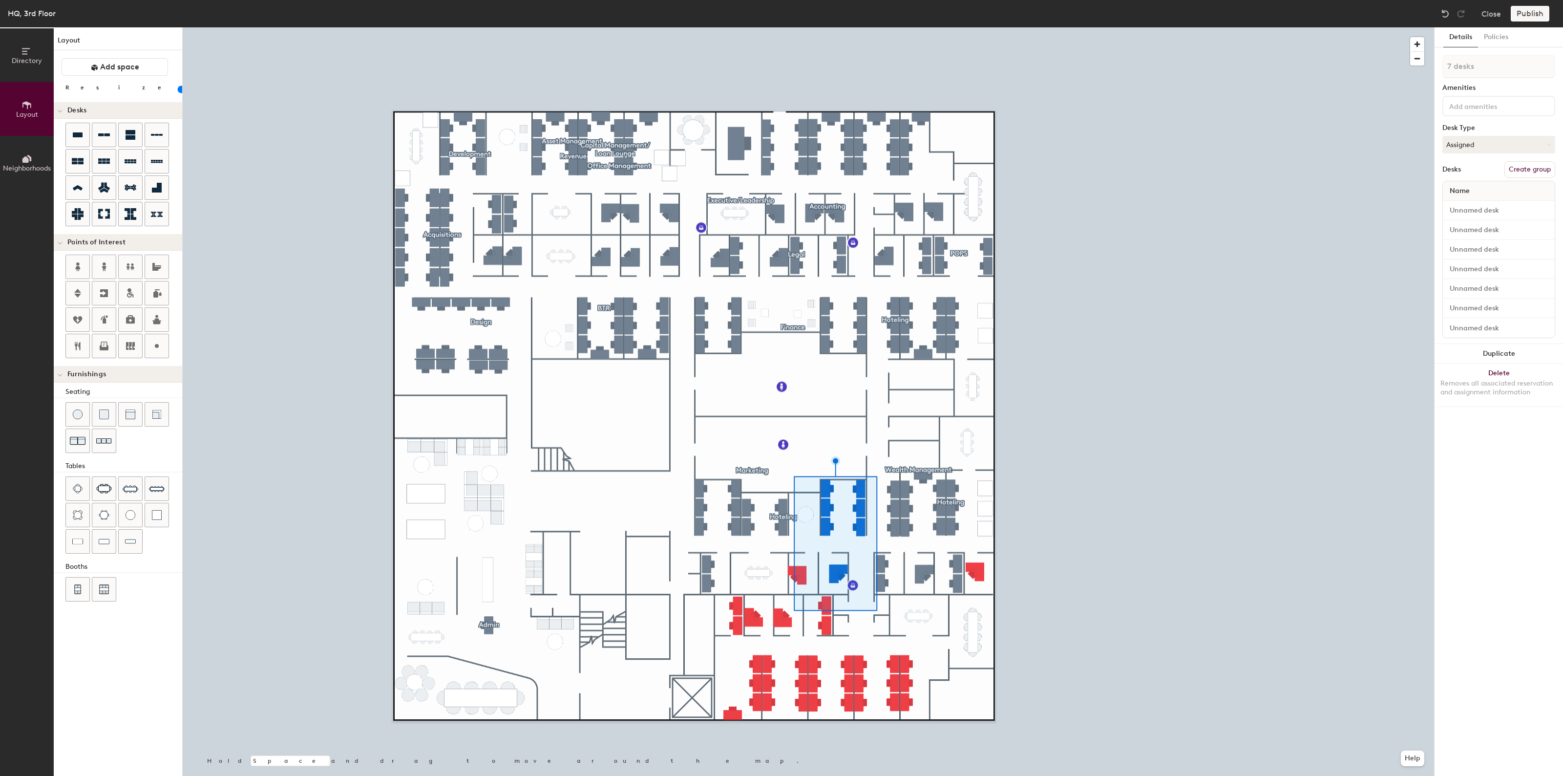
click at [1523, 173] on button "Create group" at bounding box center [1530, 169] width 51 height 17
type input "20"
click at [1418, 72] on div "Directory Layout Neighborhoods Layout Add space Resize Desks Points of Interest…" at bounding box center [781, 401] width 1563 height 748
type input "T"
type input "20"
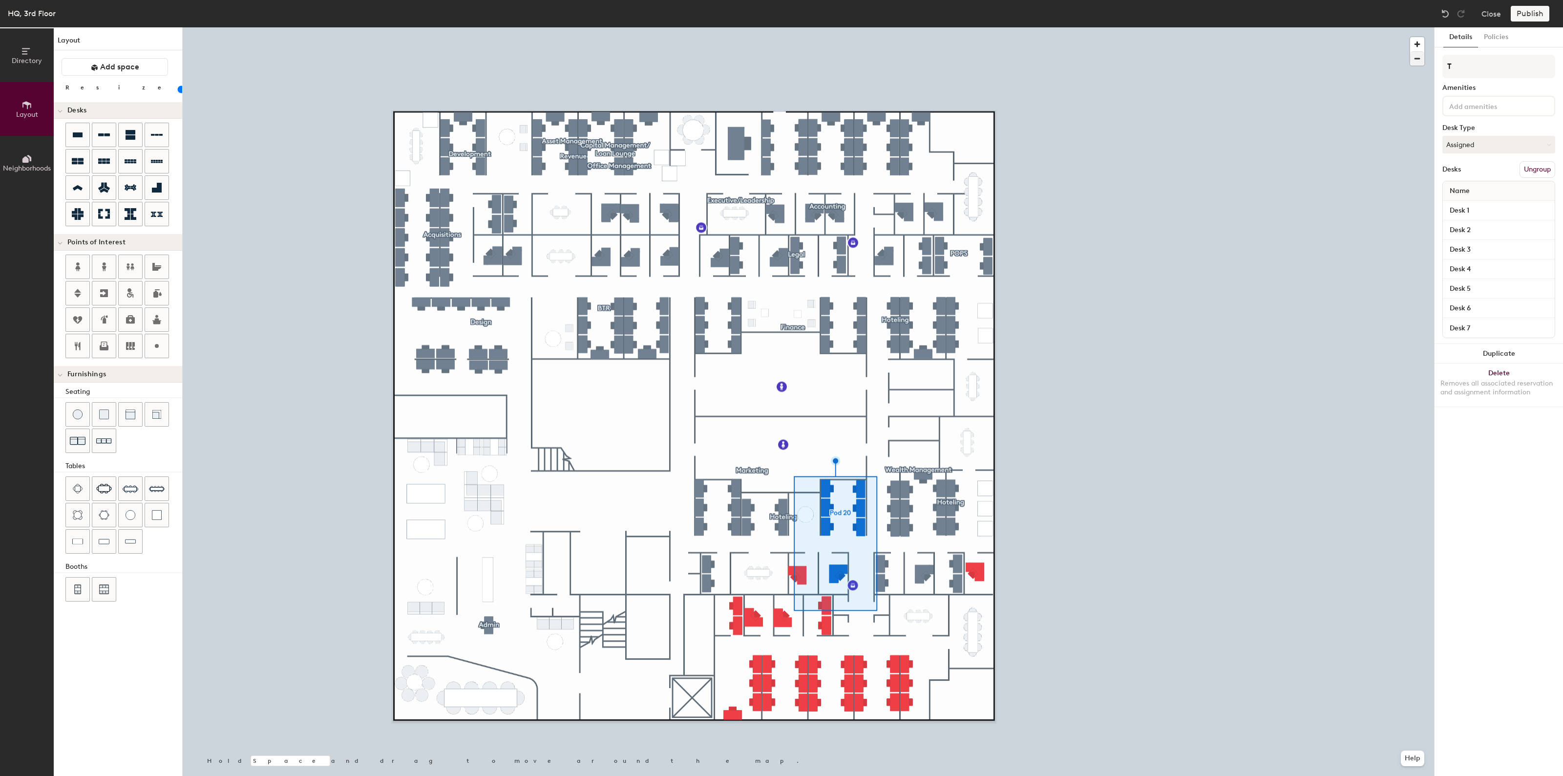
type input "Te"
type input "20"
type input "Tech"
type input "20"
type input "Tech"
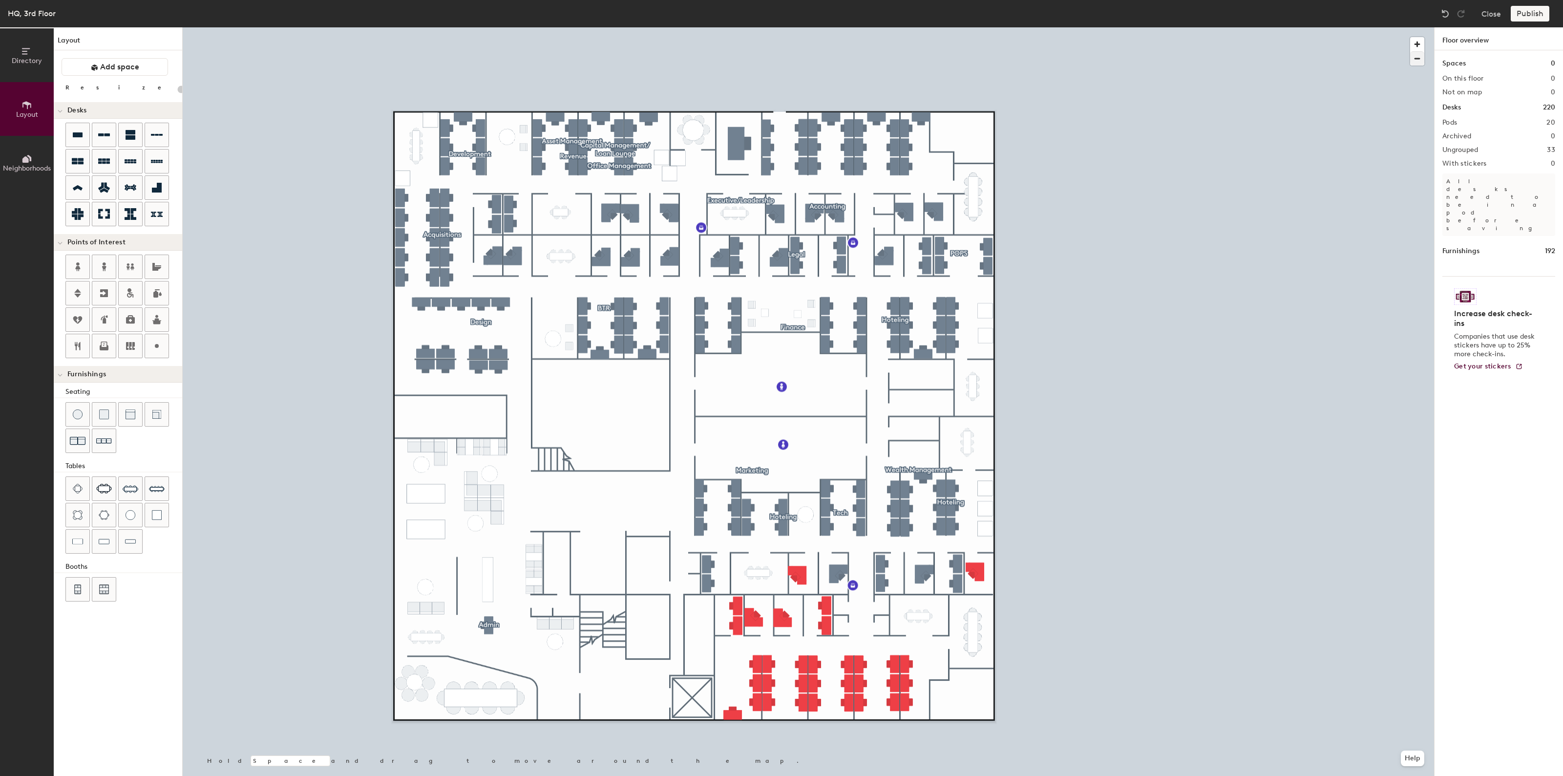
type input "100"
click at [1534, 170] on button "Create group" at bounding box center [1530, 169] width 51 height 17
drag, startPoint x: 1486, startPoint y: 66, endPoint x: 1445, endPoint y: 73, distance: 42.1
click at [1445, 73] on input "Pod 21" at bounding box center [1498, 66] width 113 height 23
type input "Flex"
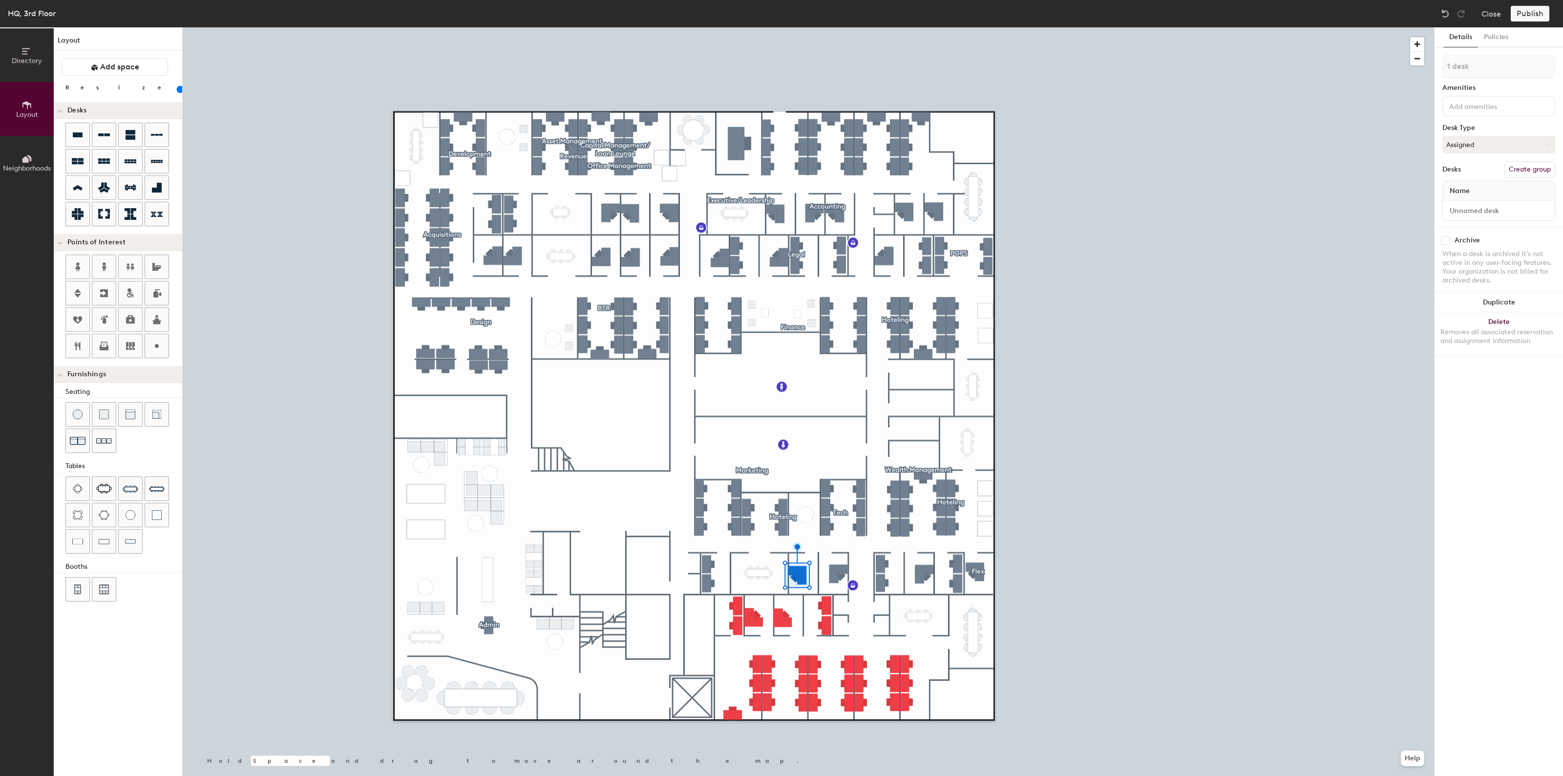
click at [1517, 168] on button "Create group" at bounding box center [1530, 169] width 51 height 17
click at [1421, 72] on div "Directory Layout Neighborhoods Layout Add space Resize Desks Points of Interest…" at bounding box center [781, 401] width 1563 height 748
type input "Flex"
type input "100"
type input "3 desks"
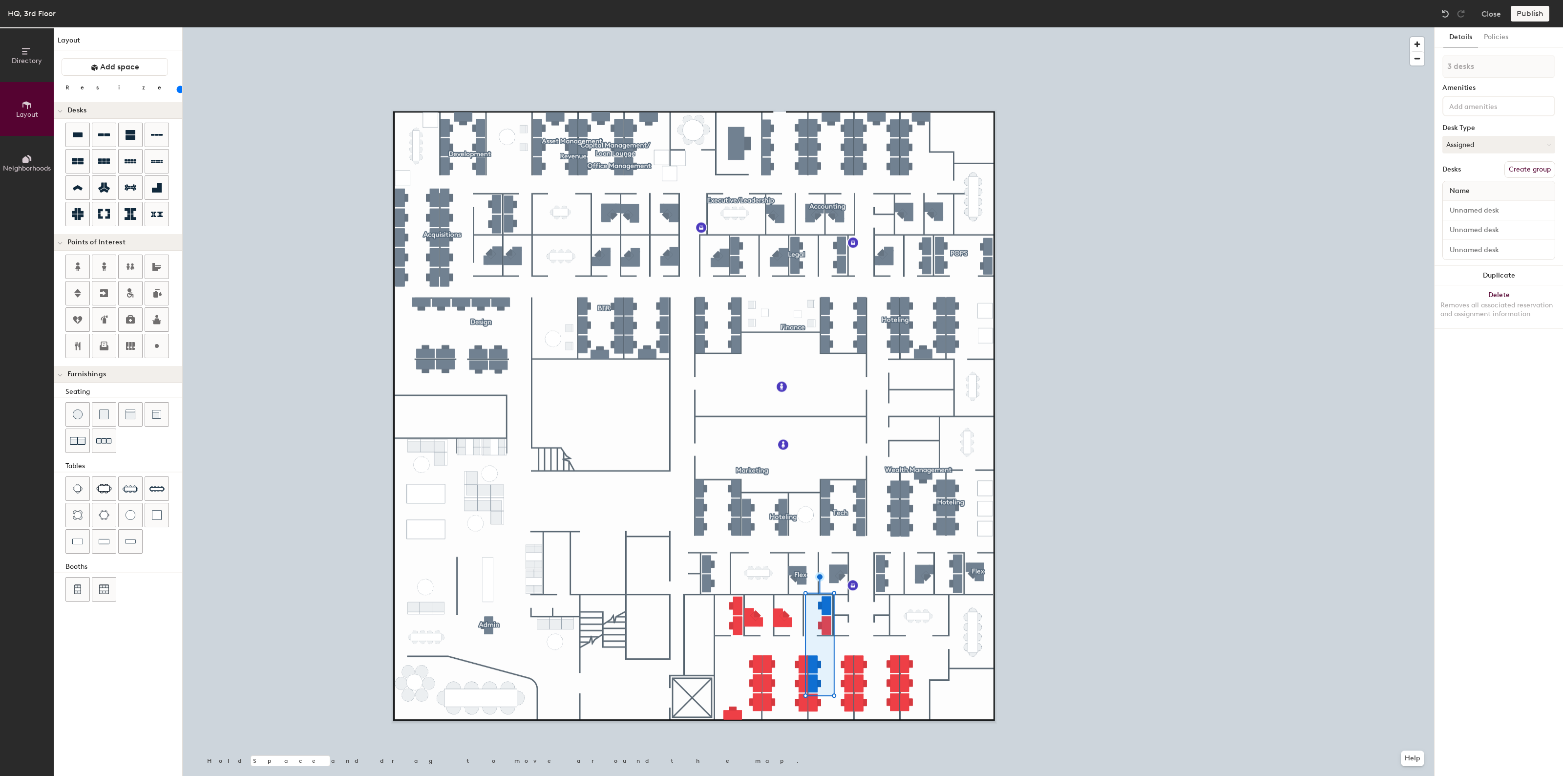
click at [1524, 171] on button "Create group" at bounding box center [1530, 169] width 51 height 17
click at [1373, 74] on div "Directory Layout Neighborhoods Layout Add space Resize Desks Points of Interest…" at bounding box center [781, 401] width 1563 height 748
type input "Pre Construction"
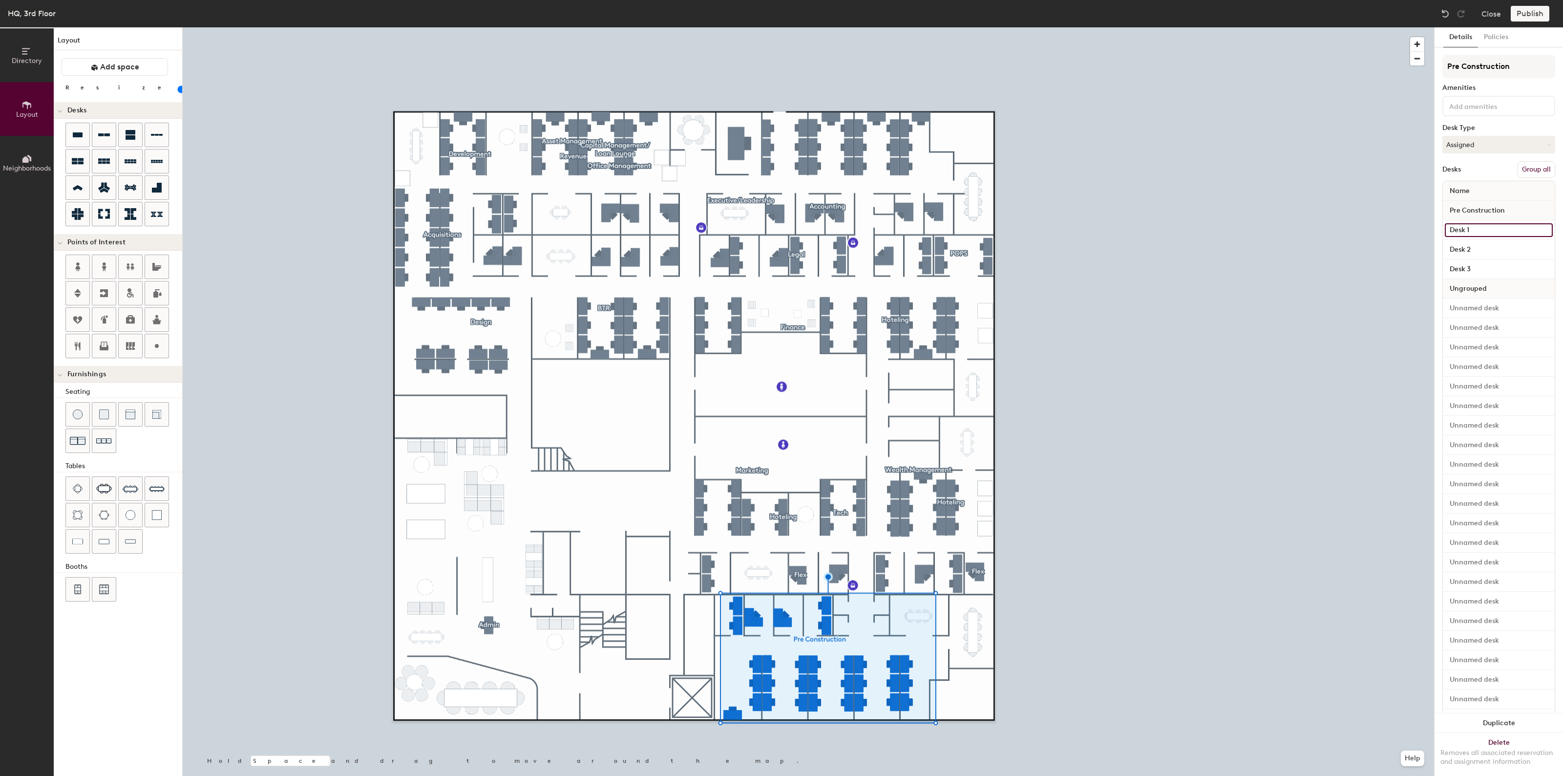
click at [1459, 225] on input "Desk 1" at bounding box center [1499, 230] width 108 height 14
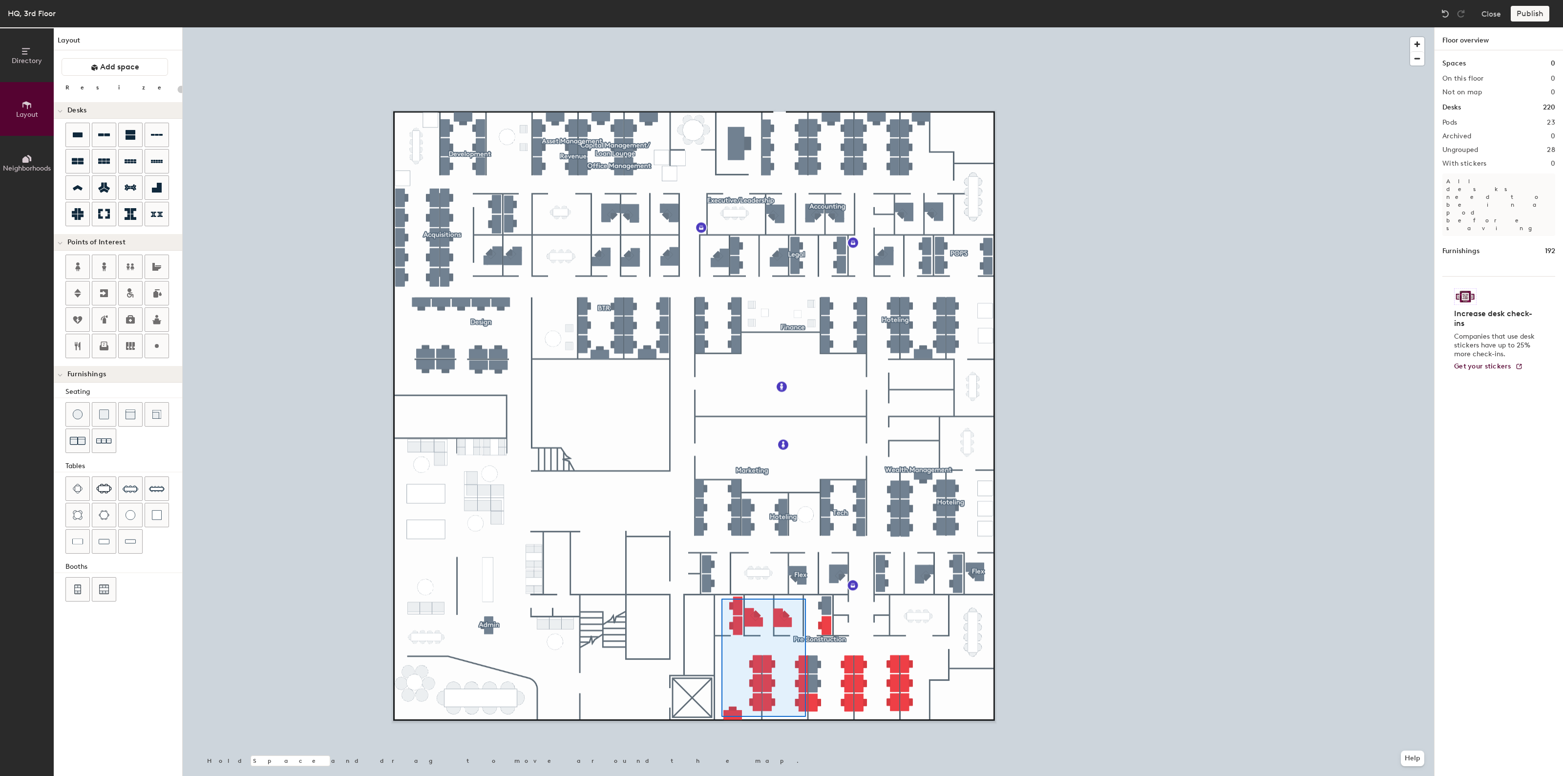
type input "100"
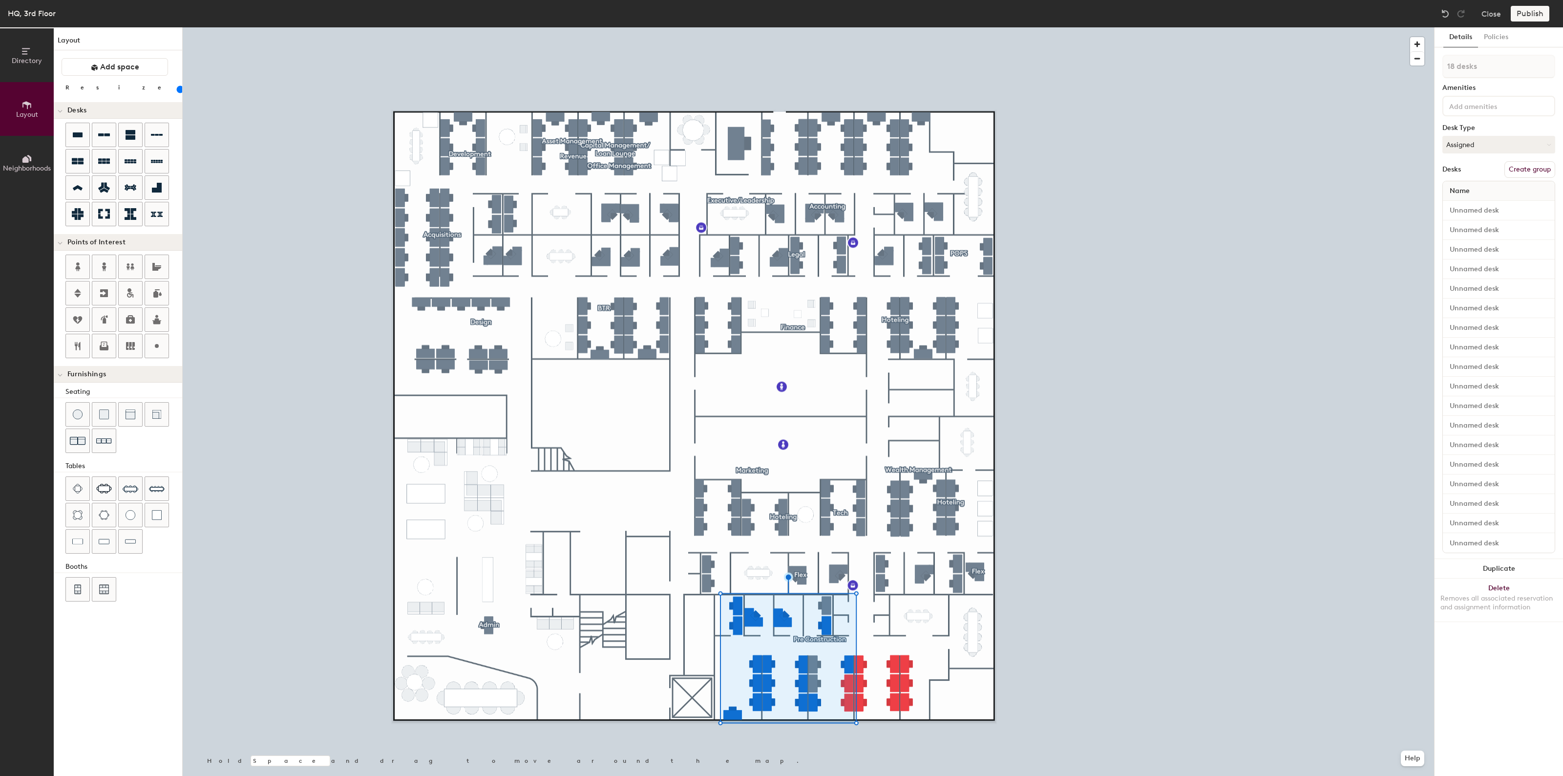
type input "19 desks"
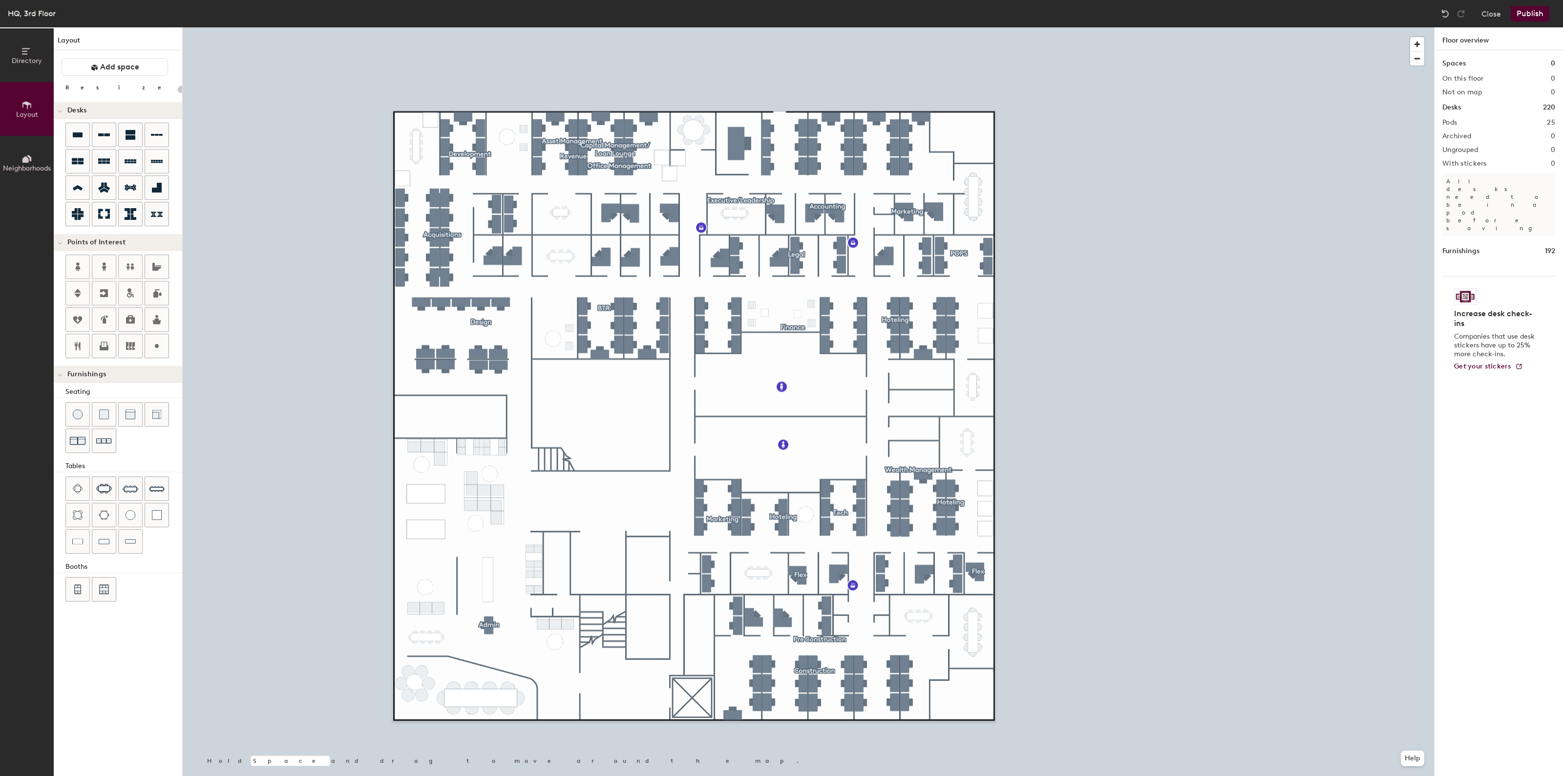
type input "100"
click at [1542, 169] on button "Ungroup" at bounding box center [1538, 169] width 36 height 17
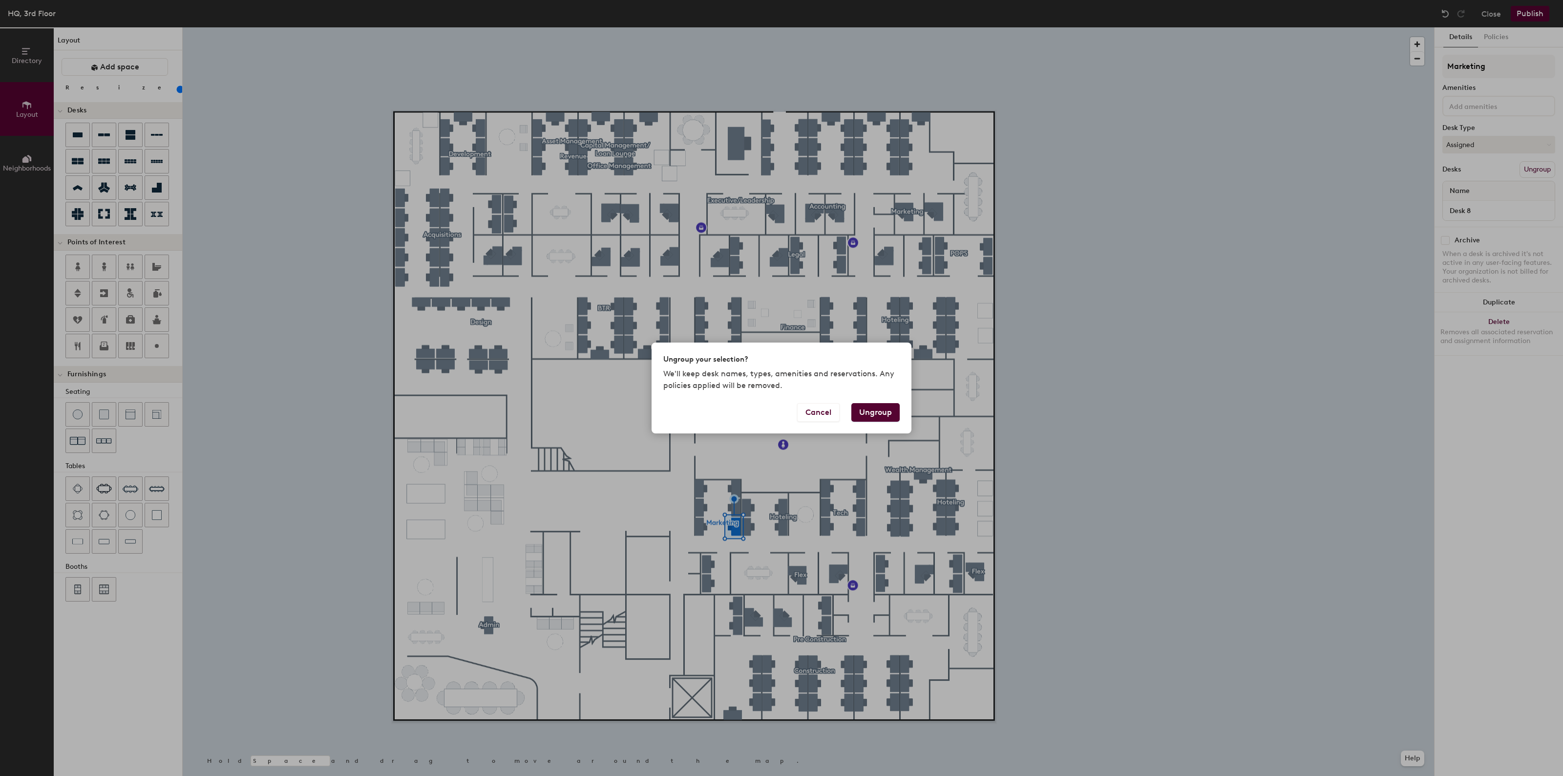
click at [866, 408] on button "Ungroup" at bounding box center [875, 412] width 48 height 19
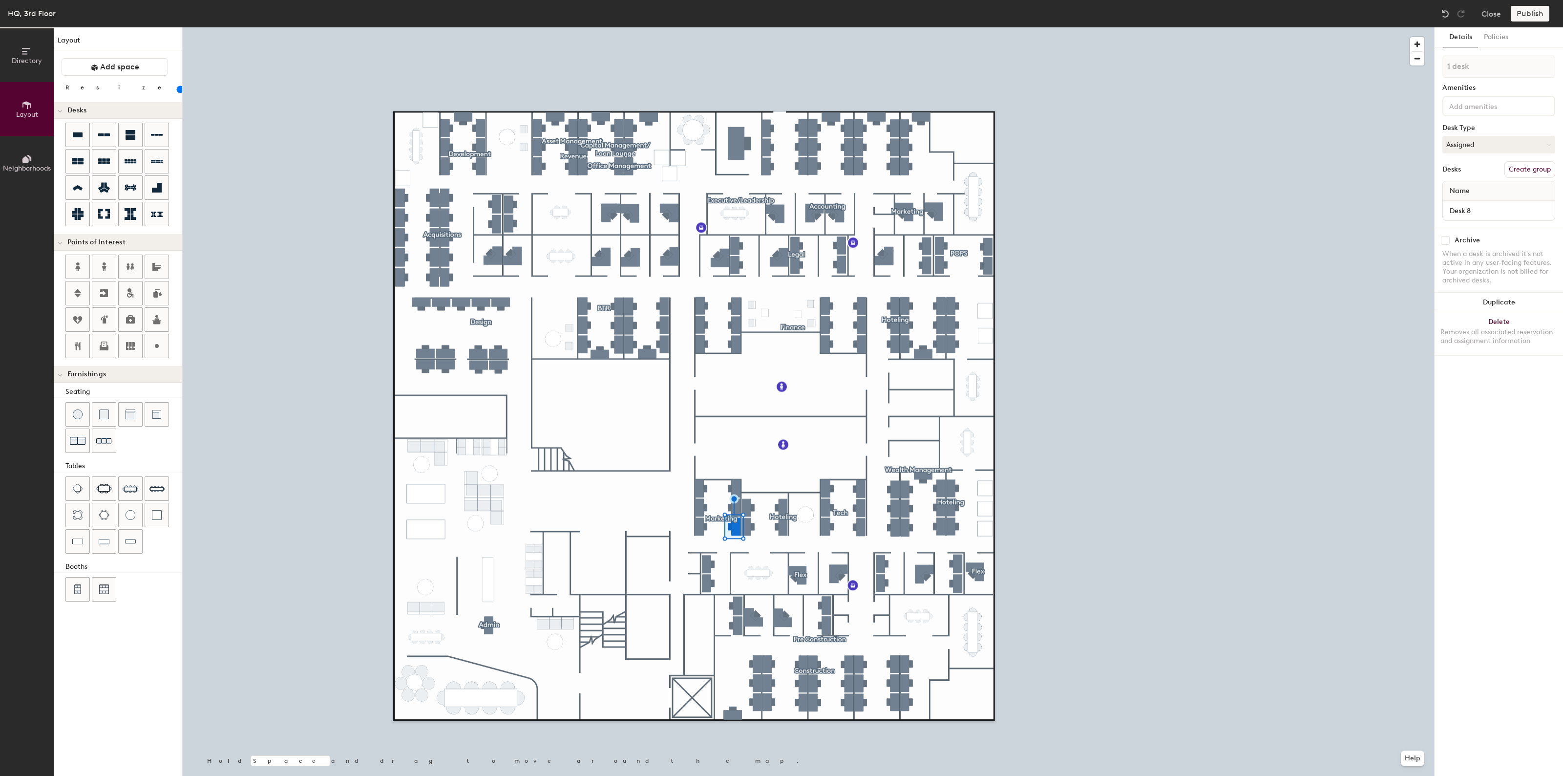
click at [1529, 168] on button "Create group" at bounding box center [1530, 169] width 51 height 17
click at [1387, 74] on div "Directory Layout Neighborhoods Layout Add space Resize Desks Points of Interest…" at bounding box center [781, 401] width 1563 height 748
type input "Hoteling"
type input "100"
click at [1532, 170] on button "Ungroup" at bounding box center [1538, 169] width 36 height 17
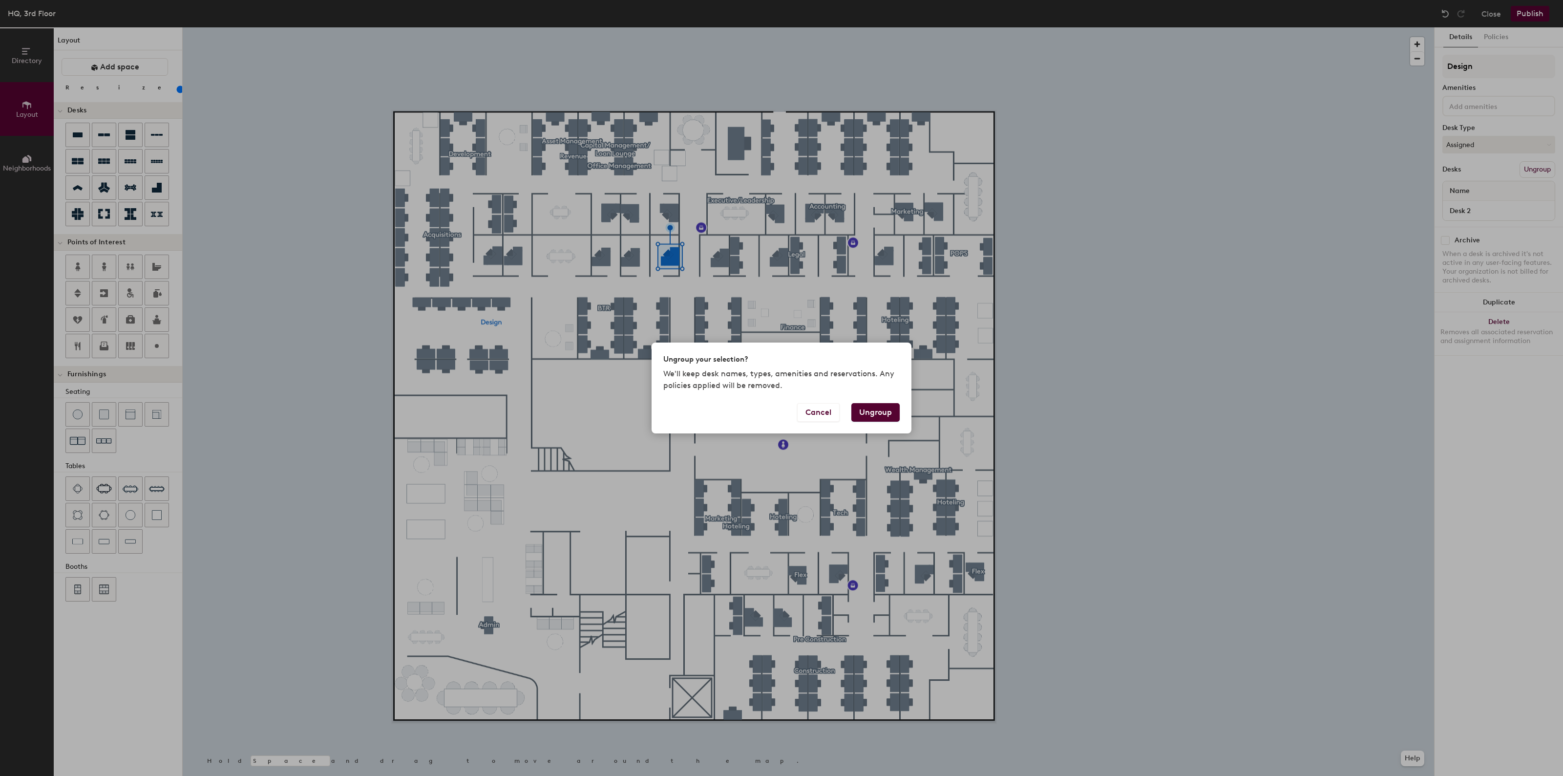
click at [888, 415] on button "Ungroup" at bounding box center [875, 412] width 48 height 19
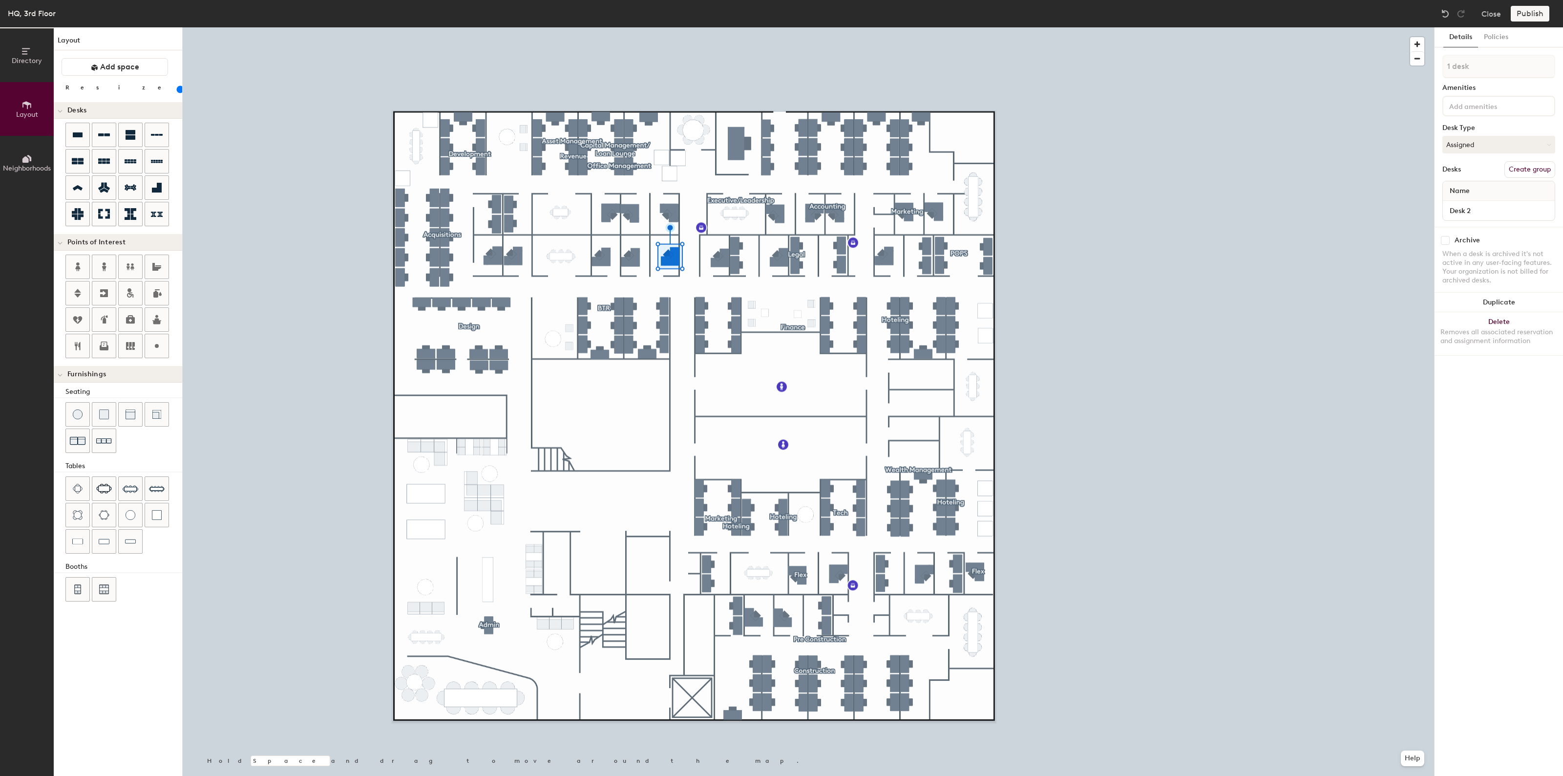
click at [1518, 162] on button "Create group" at bounding box center [1530, 169] width 51 height 17
click at [1370, 76] on div "Directory Layout Neighborhoods Layout Add space Resize Desks Points of Interest…" at bounding box center [781, 401] width 1563 height 748
type input "Design"
type input "100"
click at [1547, 171] on button "Ungroup" at bounding box center [1538, 169] width 36 height 17
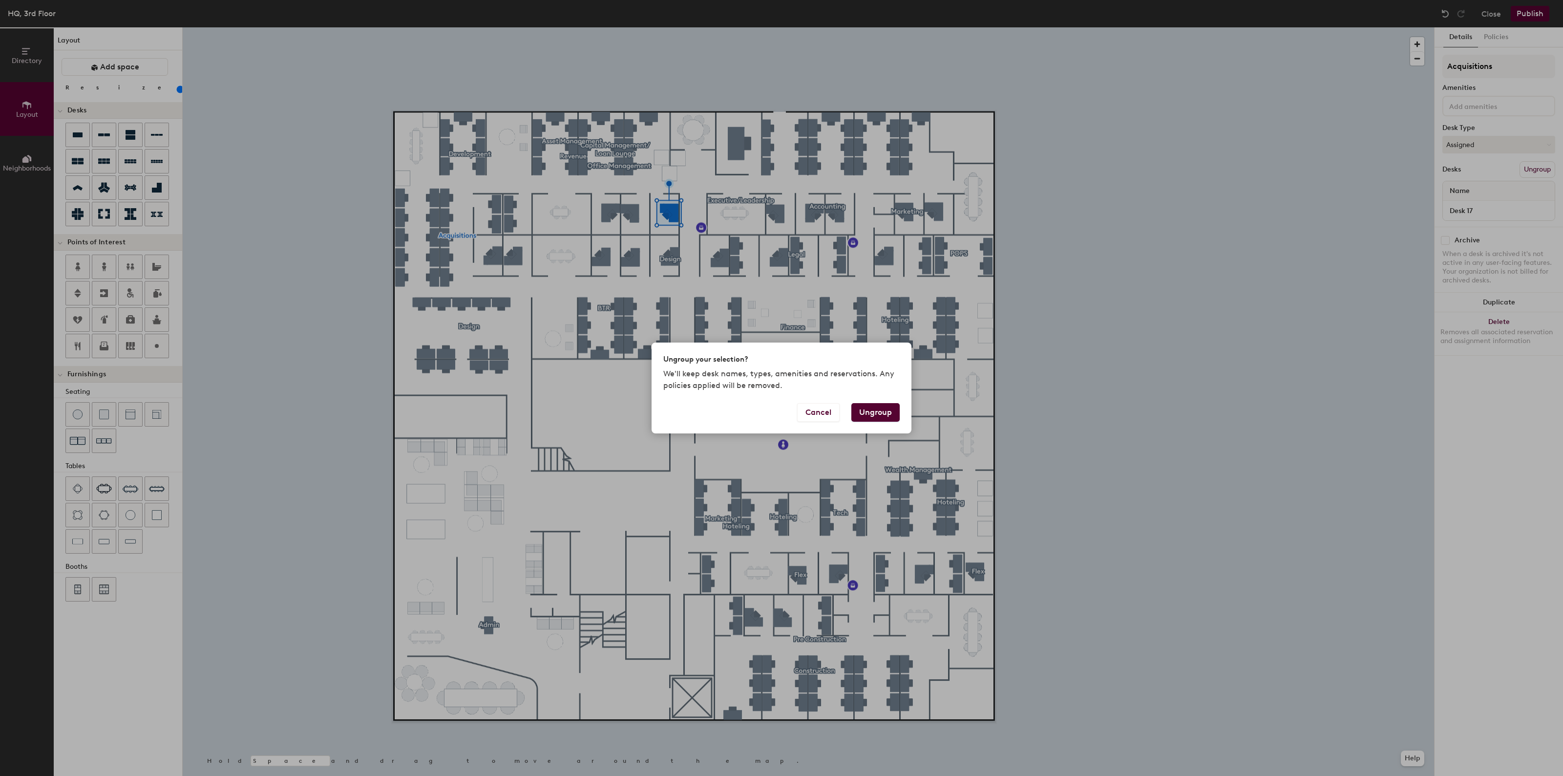
click at [897, 412] on button "Ungroup" at bounding box center [875, 412] width 48 height 19
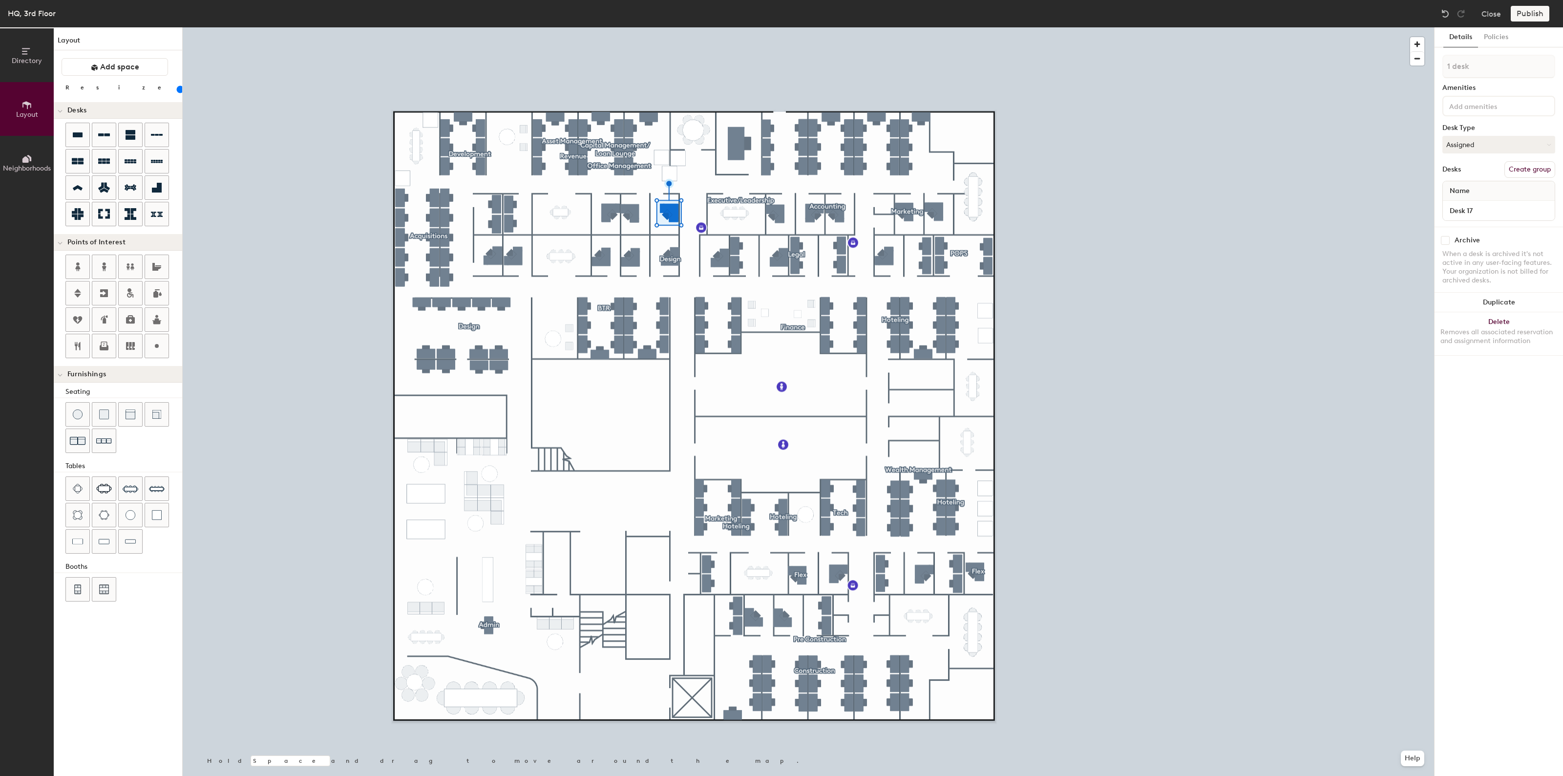
click at [1533, 168] on button "Create group" at bounding box center [1530, 169] width 51 height 17
click at [1410, 74] on div "Directory Layout Neighborhoods Layout Add space Resize Desks Points of Interest…" at bounding box center [781, 401] width 1563 height 748
type input "Acquisitions"
click at [1526, 169] on button "Ungroup" at bounding box center [1538, 169] width 36 height 17
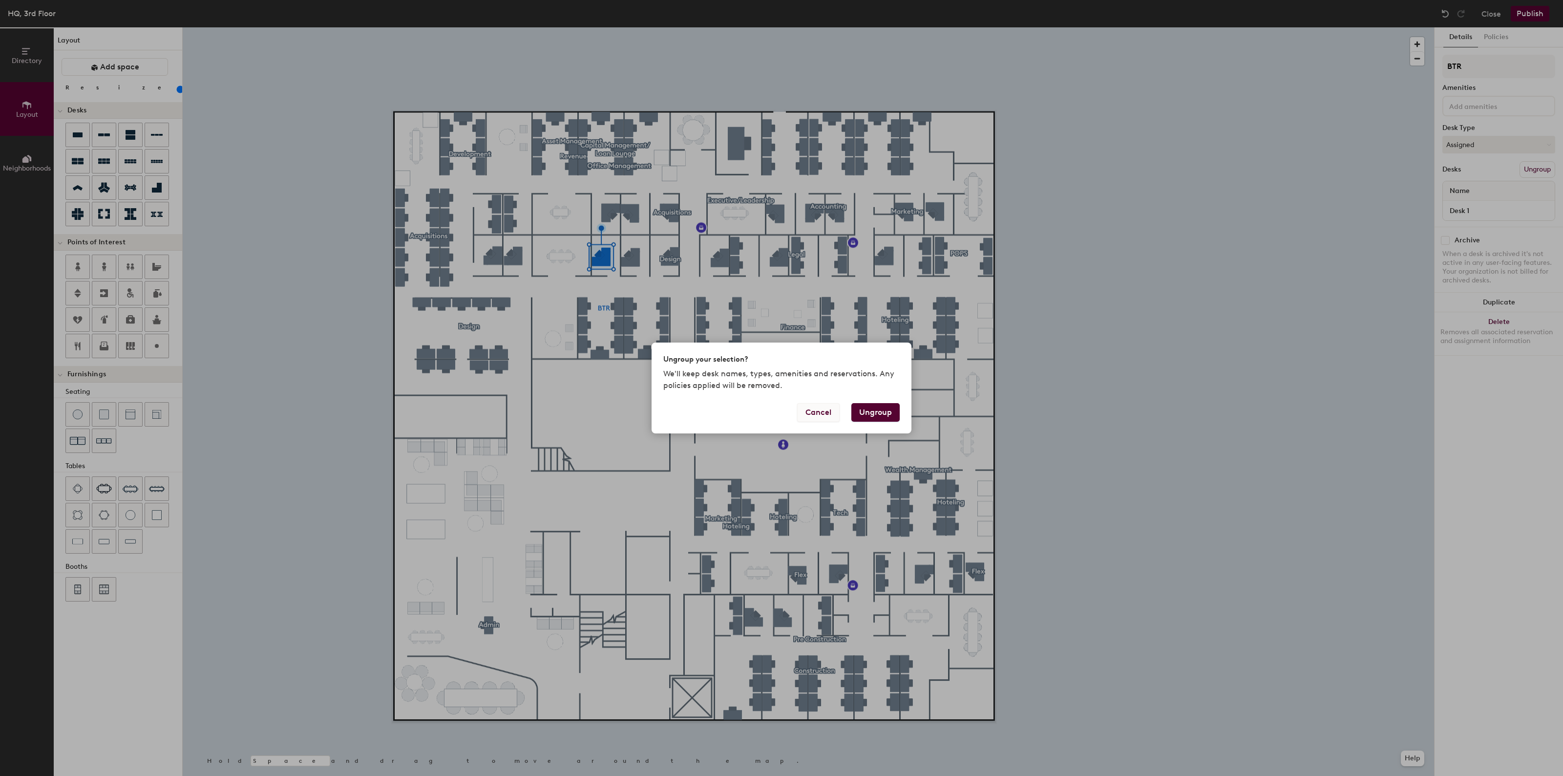
click at [813, 411] on button "Cancel" at bounding box center [818, 412] width 42 height 19
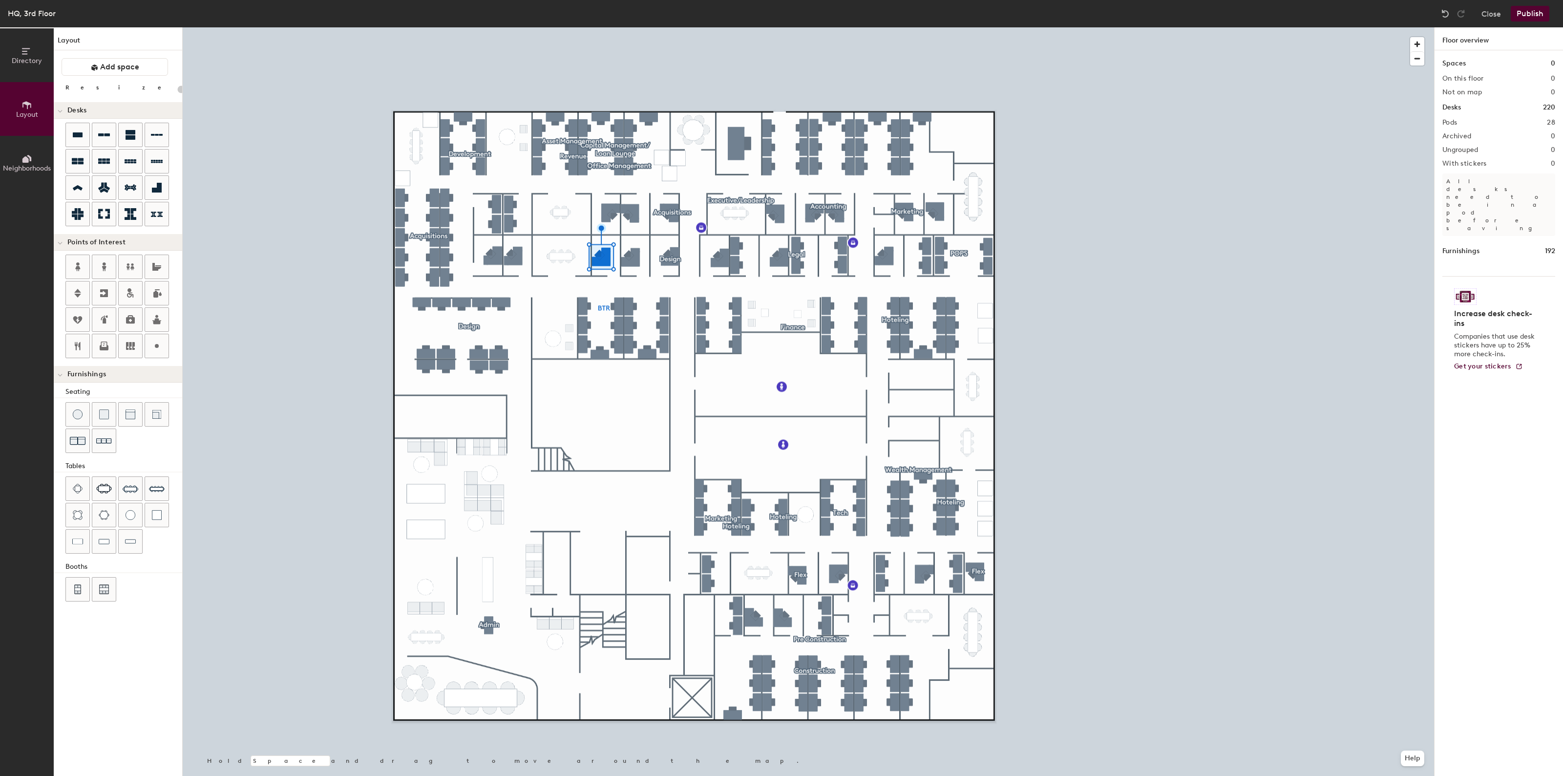
type input "20"
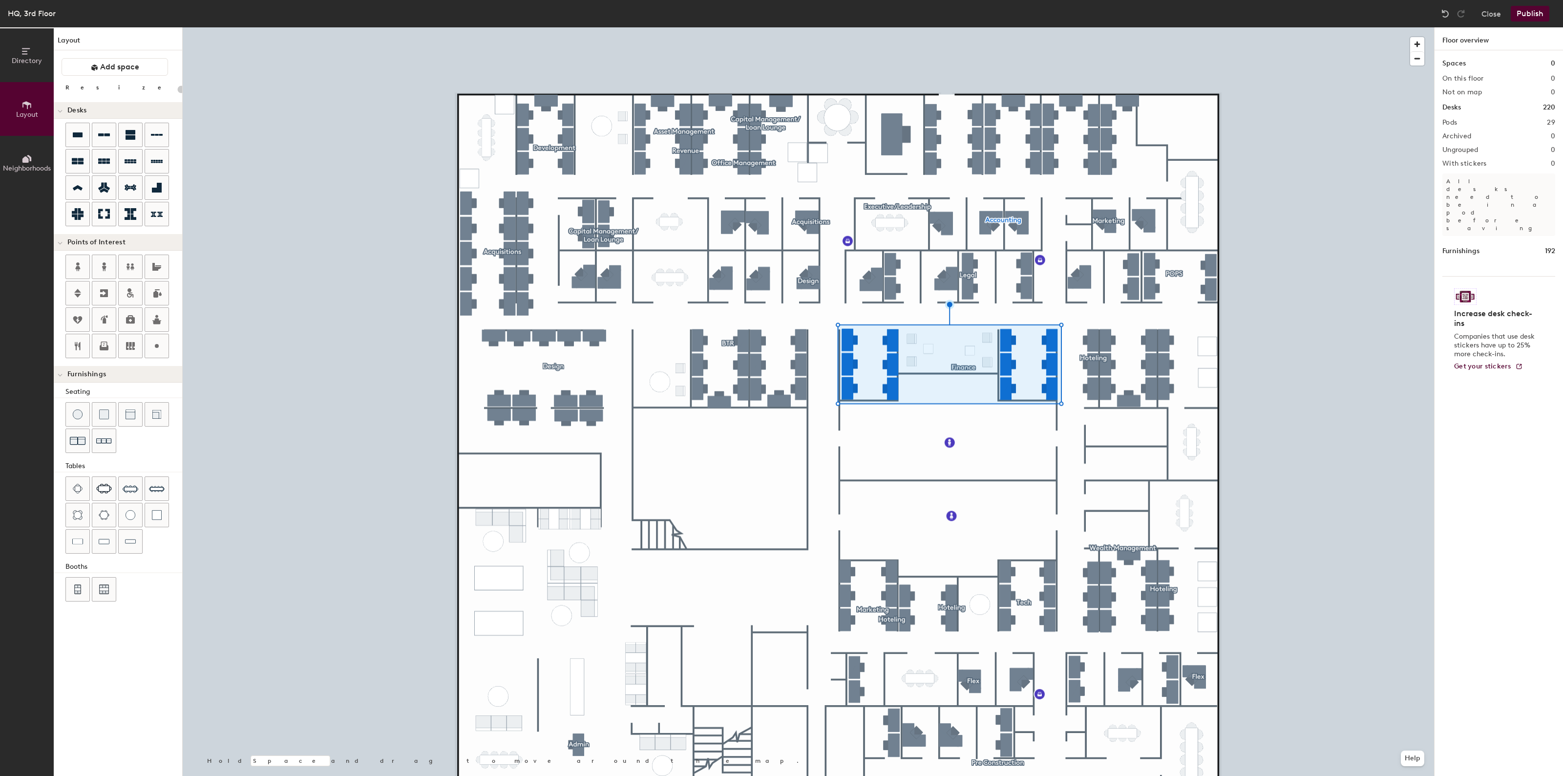
click at [751, 27] on div at bounding box center [808, 27] width 1251 height 0
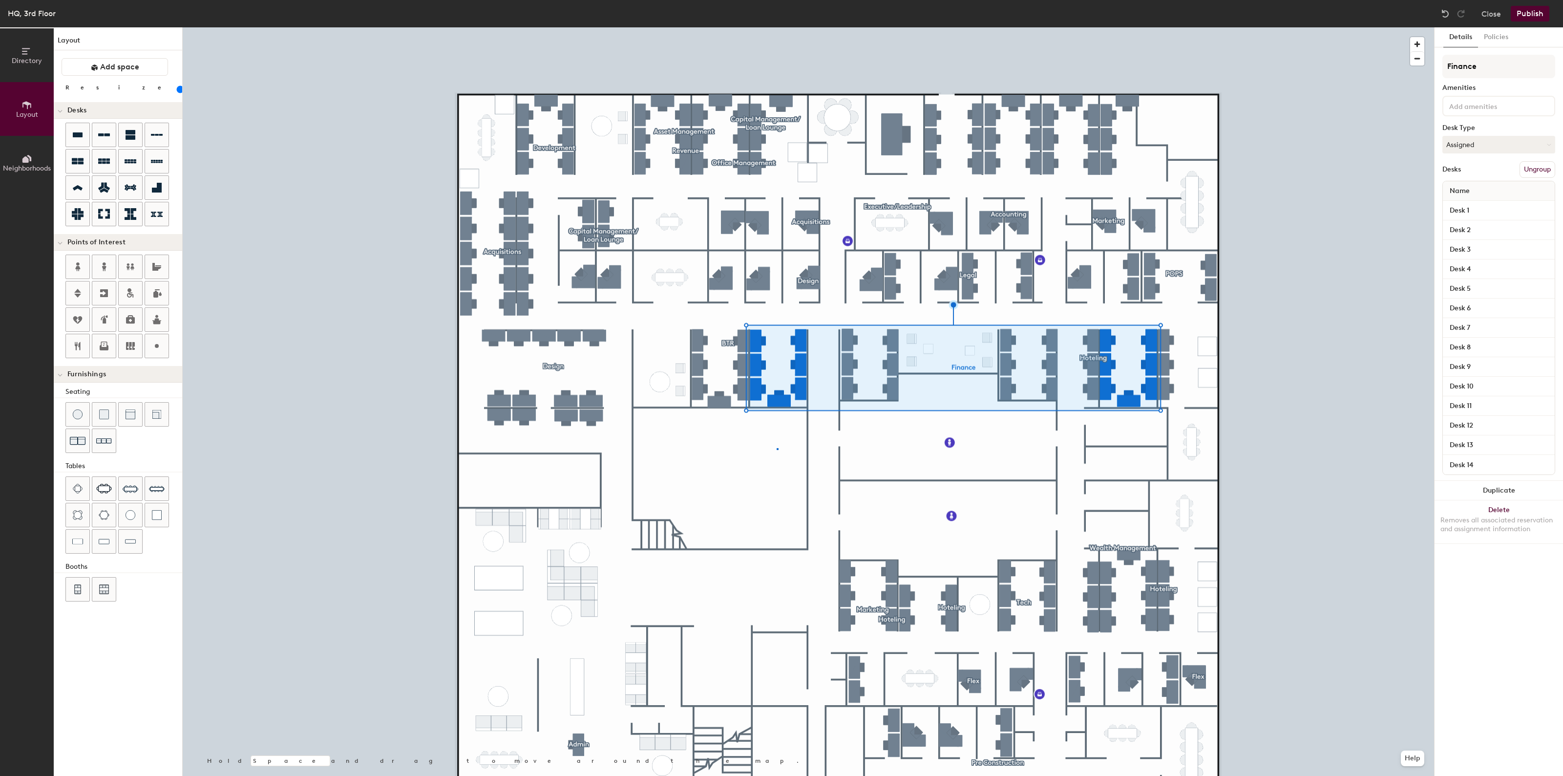
click at [777, 27] on div at bounding box center [808, 27] width 1251 height 0
click at [1530, 172] on button "Ungroup" at bounding box center [1538, 169] width 36 height 17
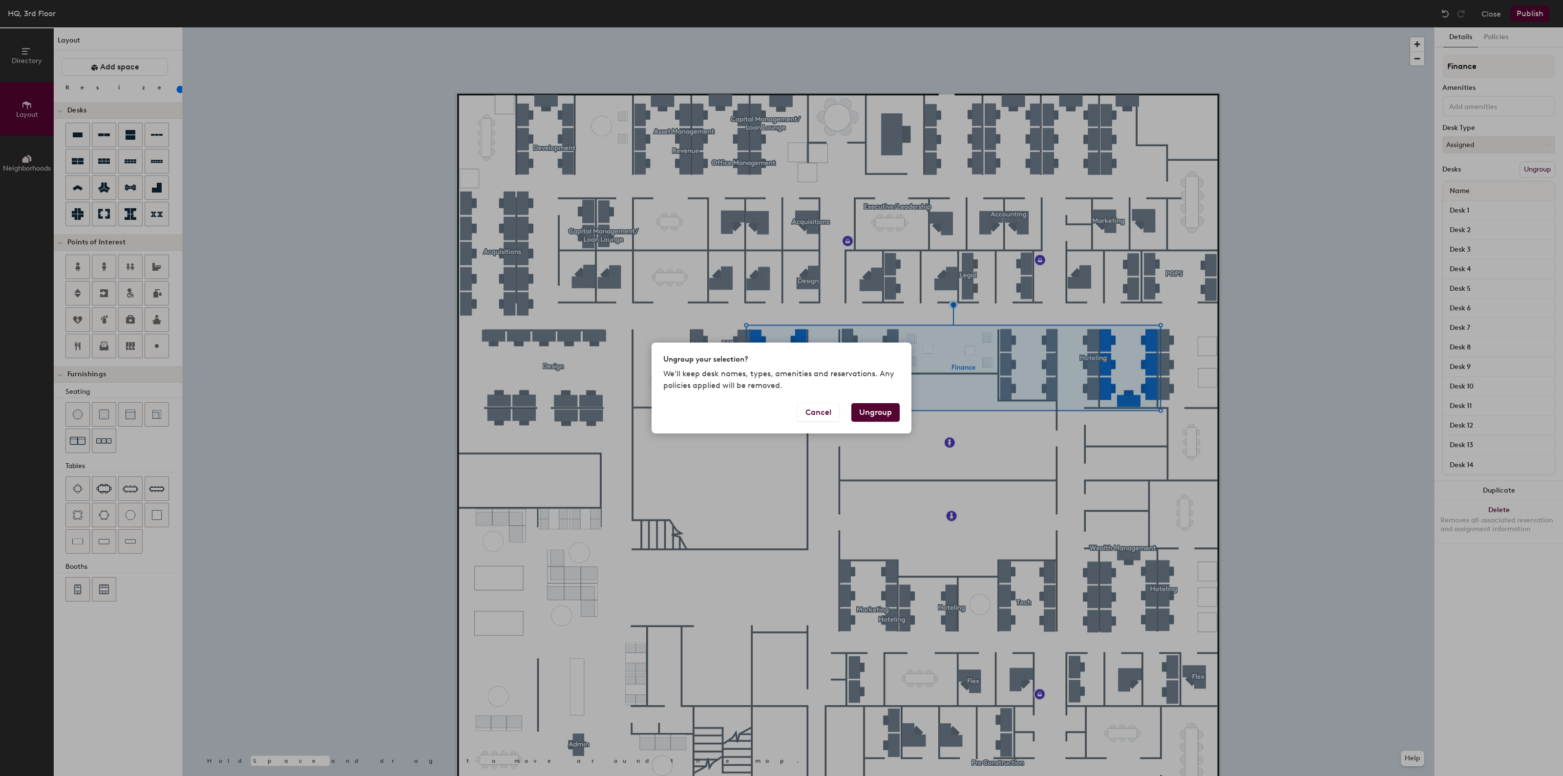
click at [866, 411] on button "Ungroup" at bounding box center [875, 412] width 48 height 19
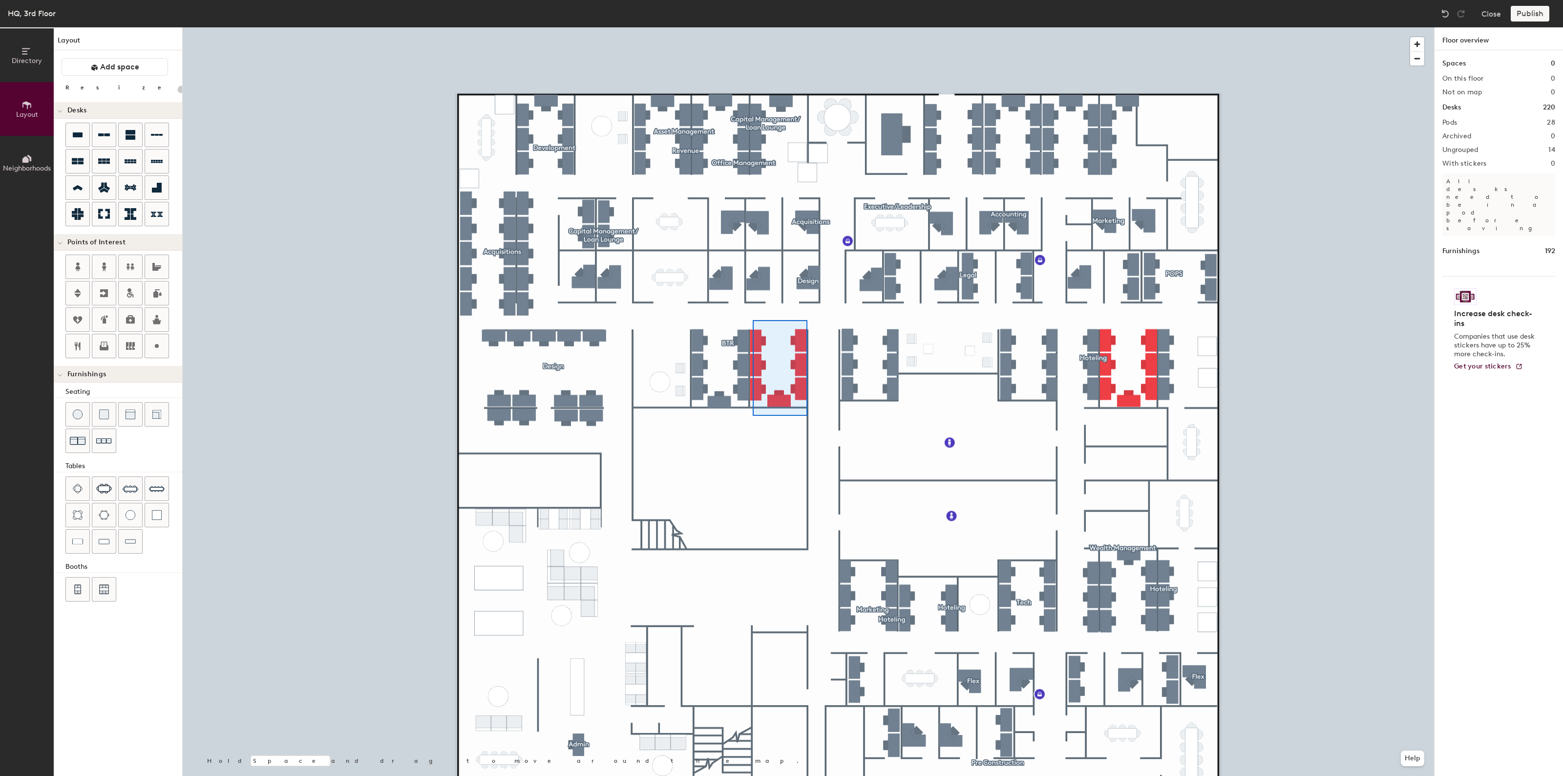
type input "100"
drag, startPoint x: 1515, startPoint y: 166, endPoint x: 1505, endPoint y: 133, distance: 34.2
click at [1513, 166] on button "Create group" at bounding box center [1530, 169] width 51 height 17
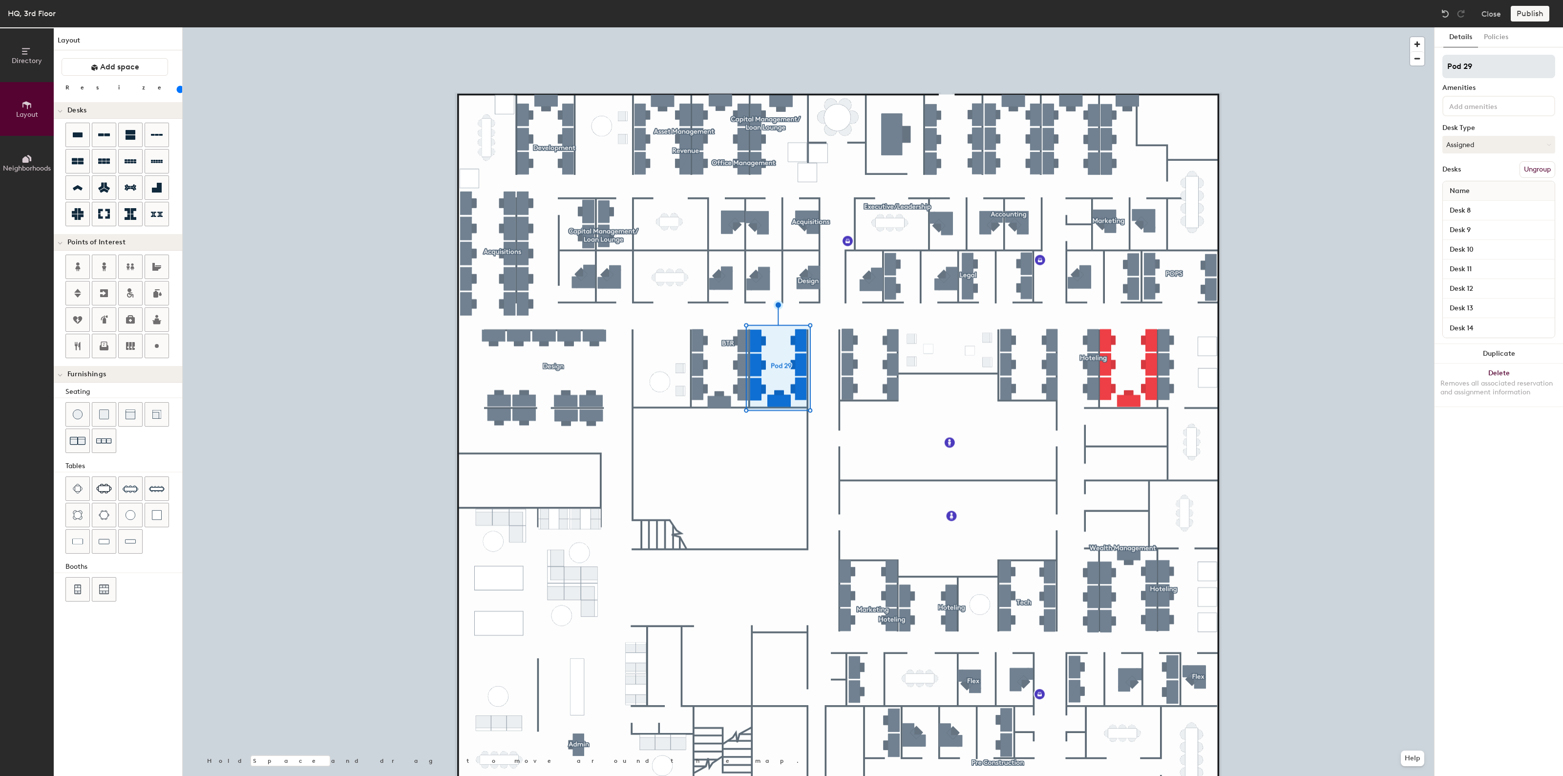
click at [1408, 76] on div "Directory Layout Neighborhoods Layout Add space Resize Desks Points of Interest…" at bounding box center [781, 401] width 1563 height 748
type input "Finance"
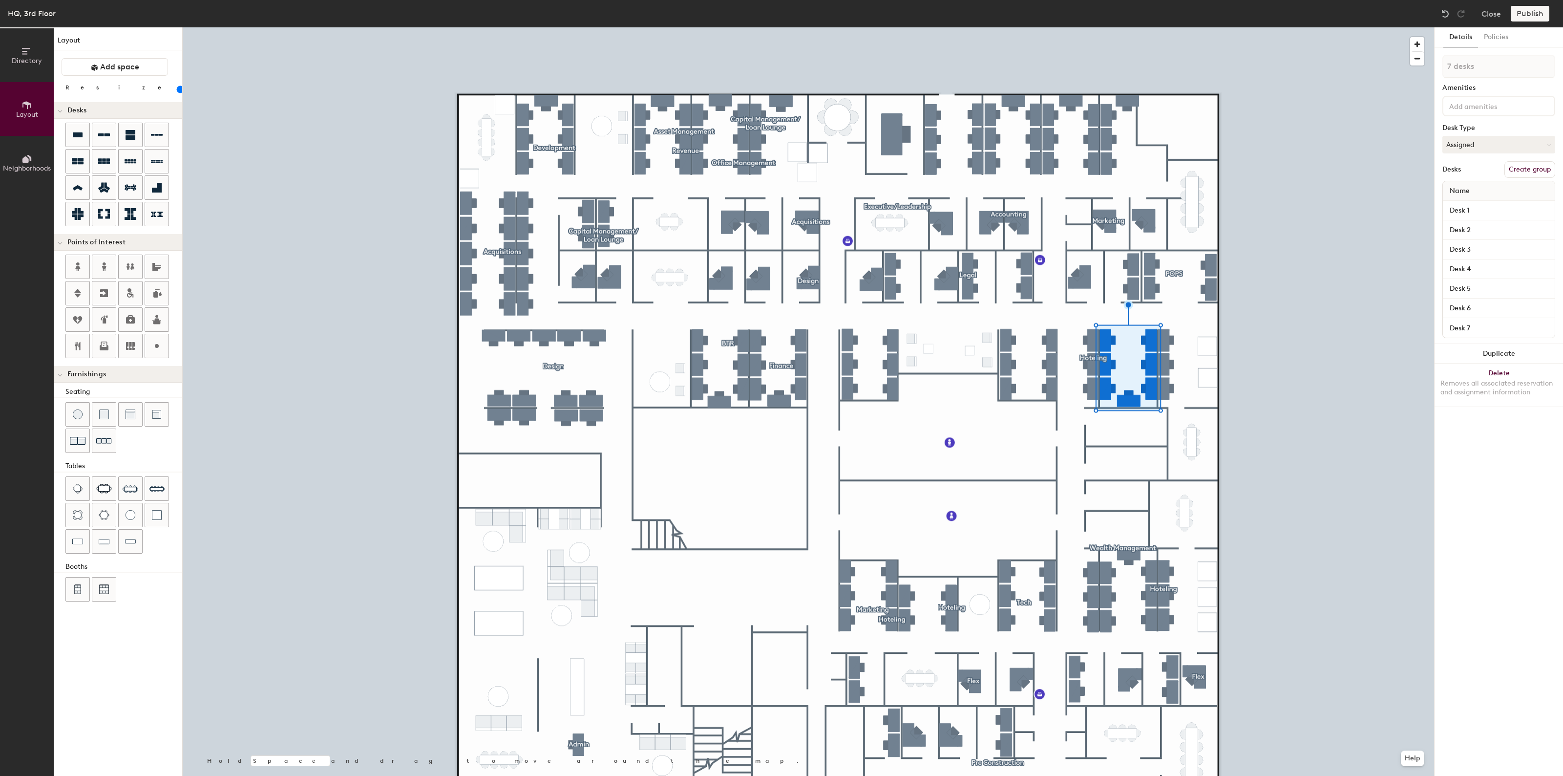
click at [1539, 167] on button "Create group" at bounding box center [1530, 169] width 51 height 17
drag, startPoint x: 1476, startPoint y: 67, endPoint x: 1440, endPoint y: 71, distance: 36.3
click at [1441, 72] on div "Details Policies Pod 30 Amenities Desk Type Assigned Desks Ungroup Name Desk 1 …" at bounding box center [1499, 401] width 128 height 748
type input "Finance"
click at [728, 27] on div at bounding box center [808, 27] width 1251 height 0
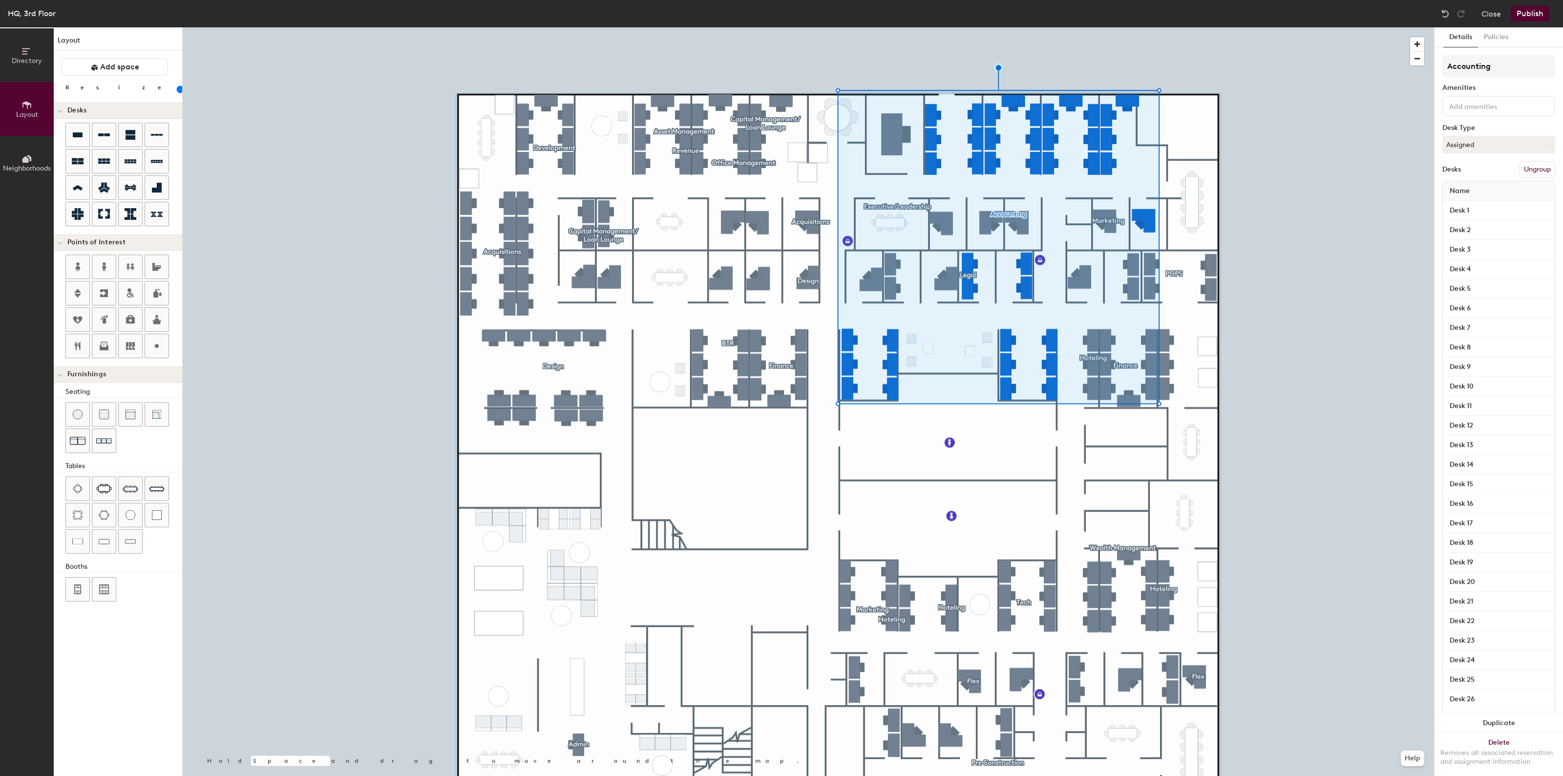
click at [1544, 174] on button "Ungroup" at bounding box center [1538, 169] width 36 height 17
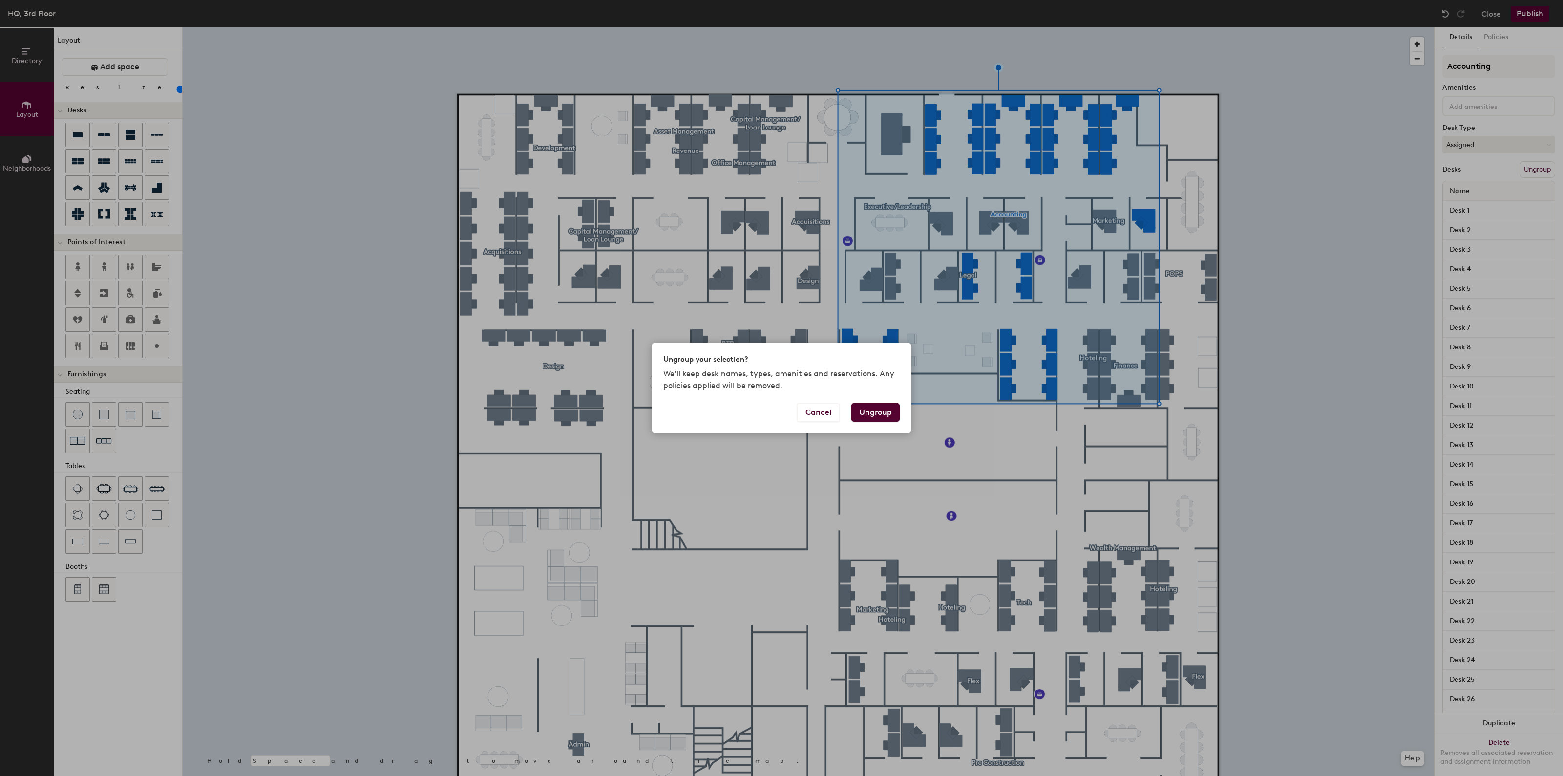
click at [861, 416] on button "Ungroup" at bounding box center [875, 412] width 48 height 19
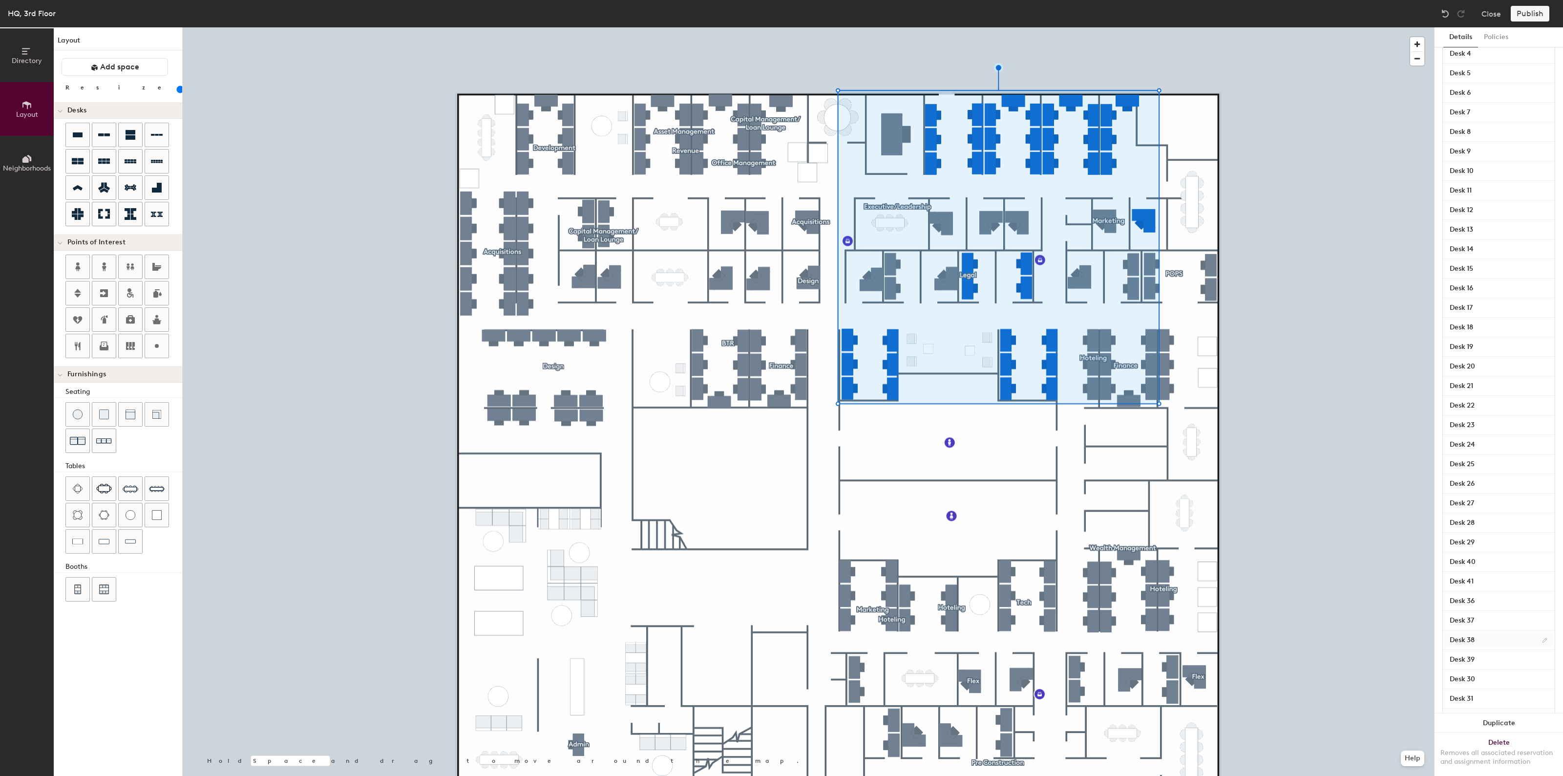
scroll to position [310, 0]
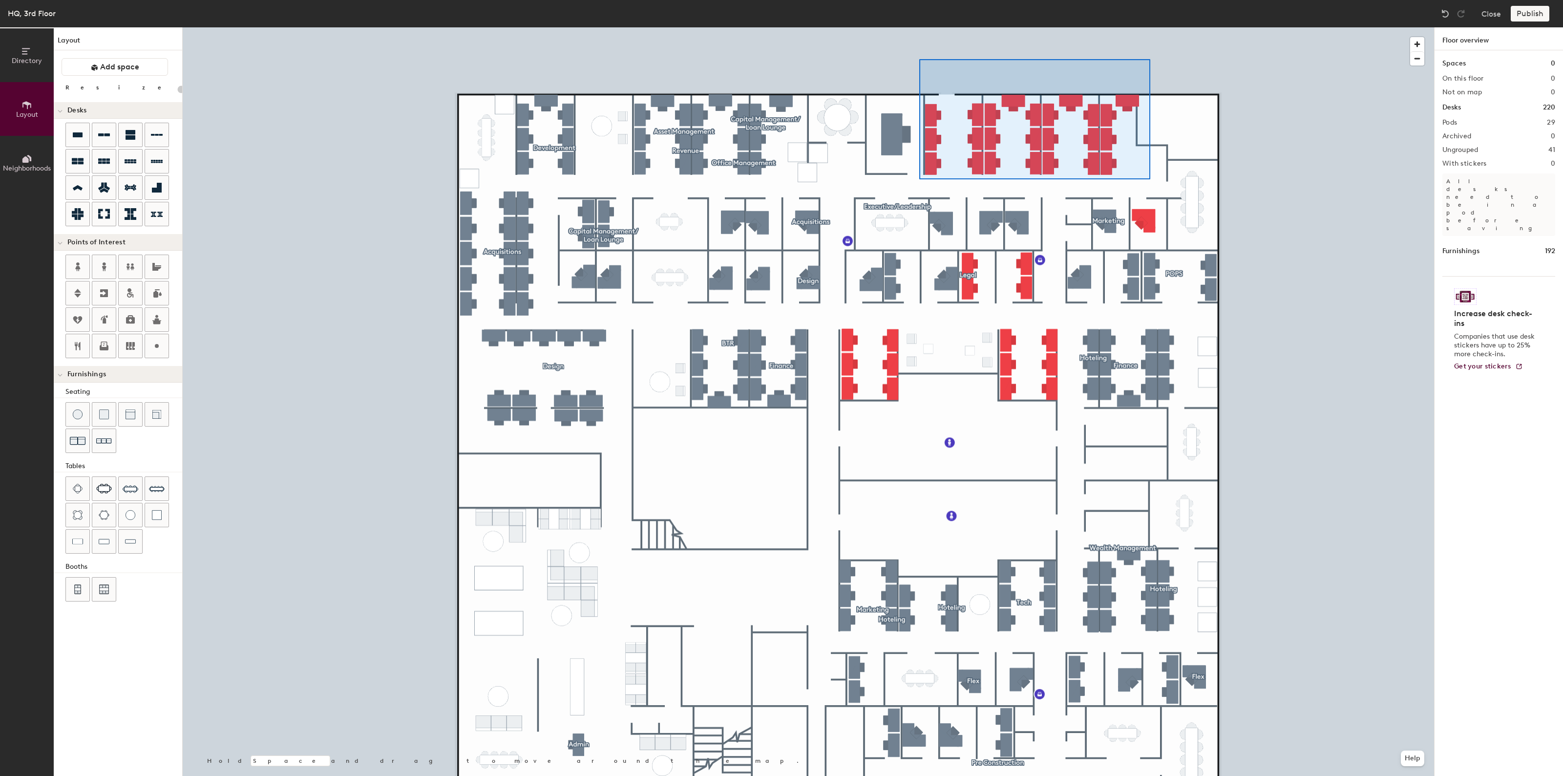
type input "100"
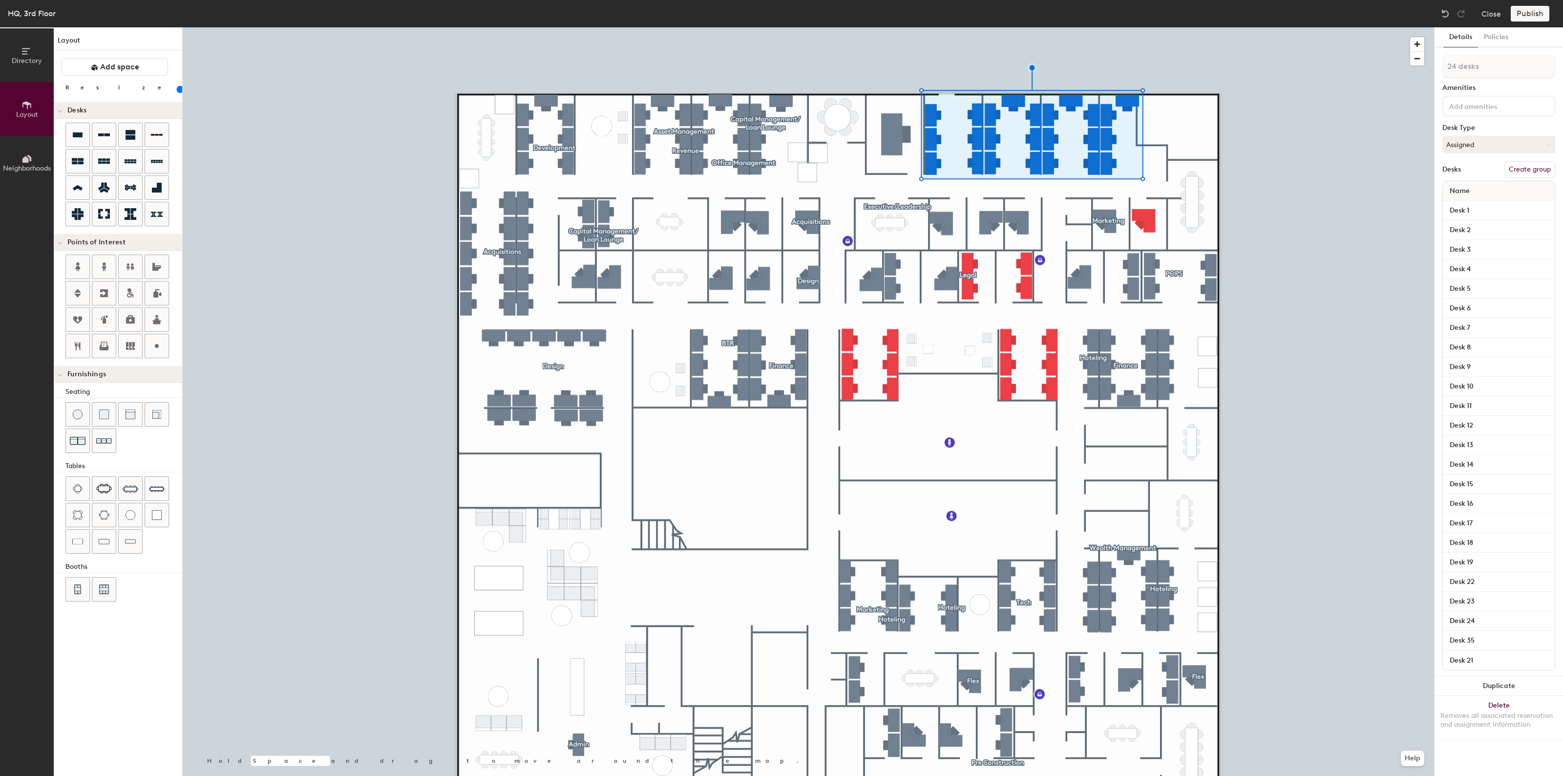
type input "1 desk"
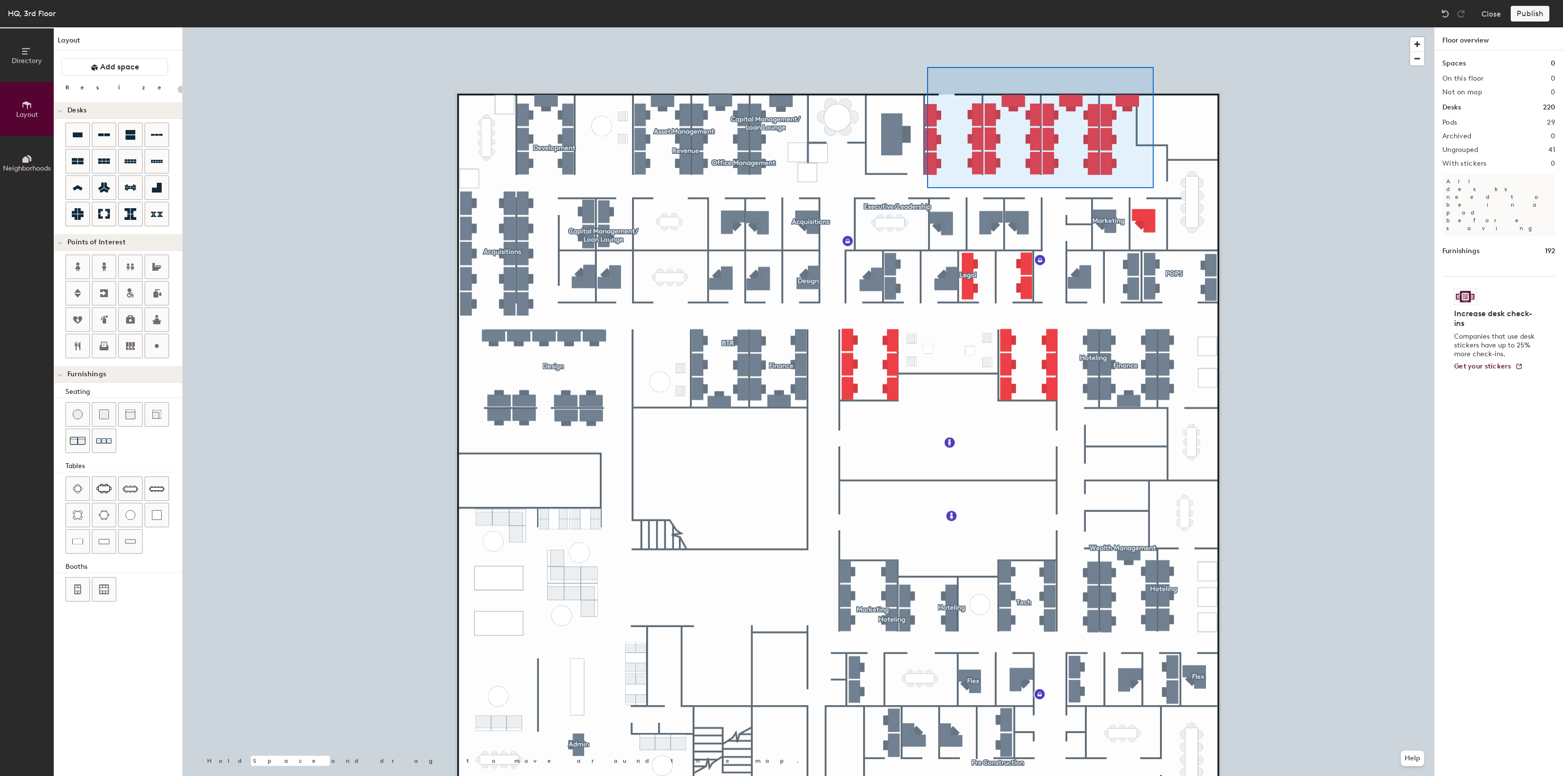
type input "100"
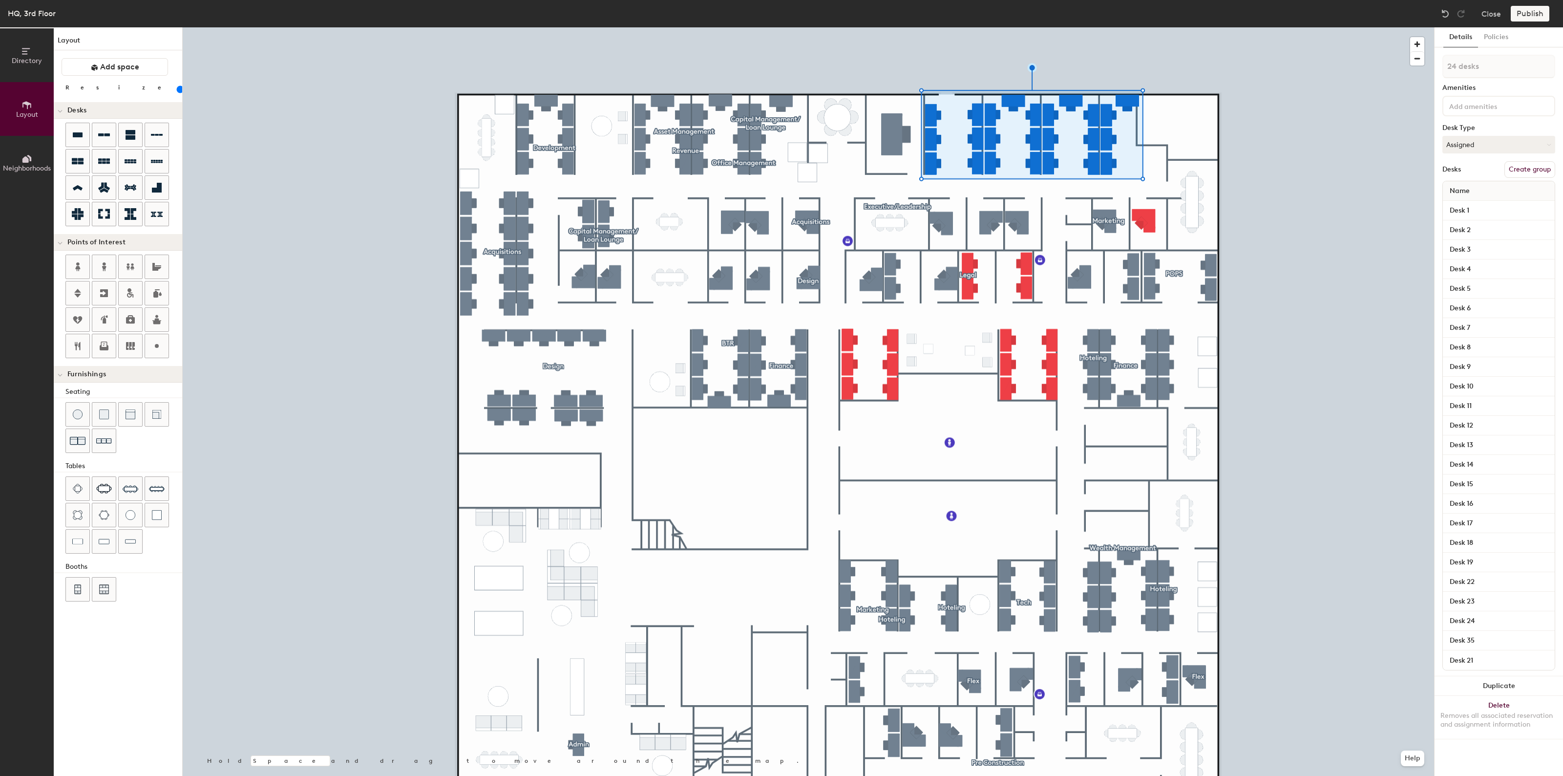
type input "25 desks"
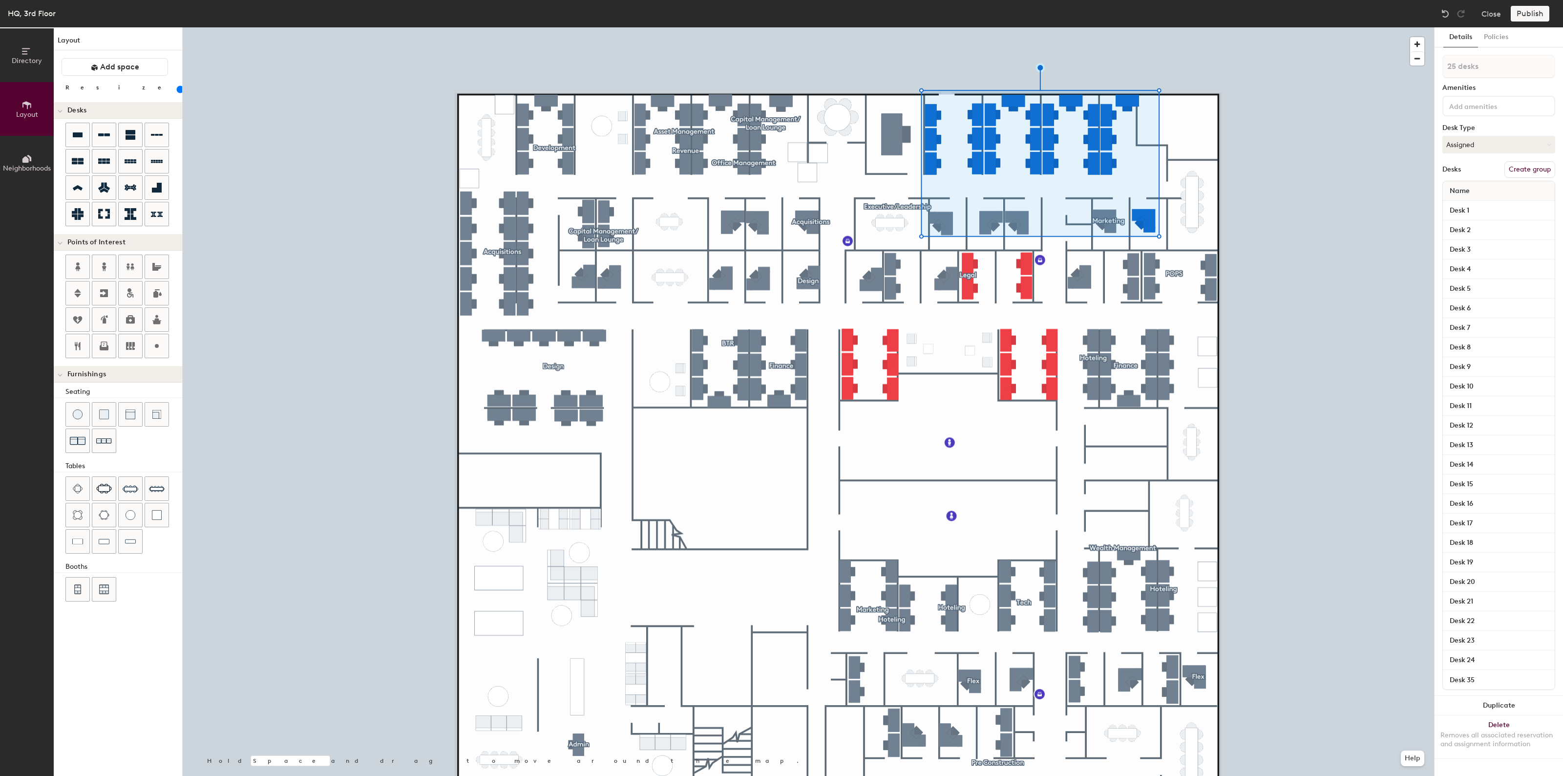
click at [1513, 167] on button "Create group" at bounding box center [1530, 169] width 51 height 17
click at [1381, 67] on div "Directory Layout Neighborhoods Layout Add space Resize Desks Points of Interest…" at bounding box center [781, 401] width 1563 height 748
type input "Accounting"
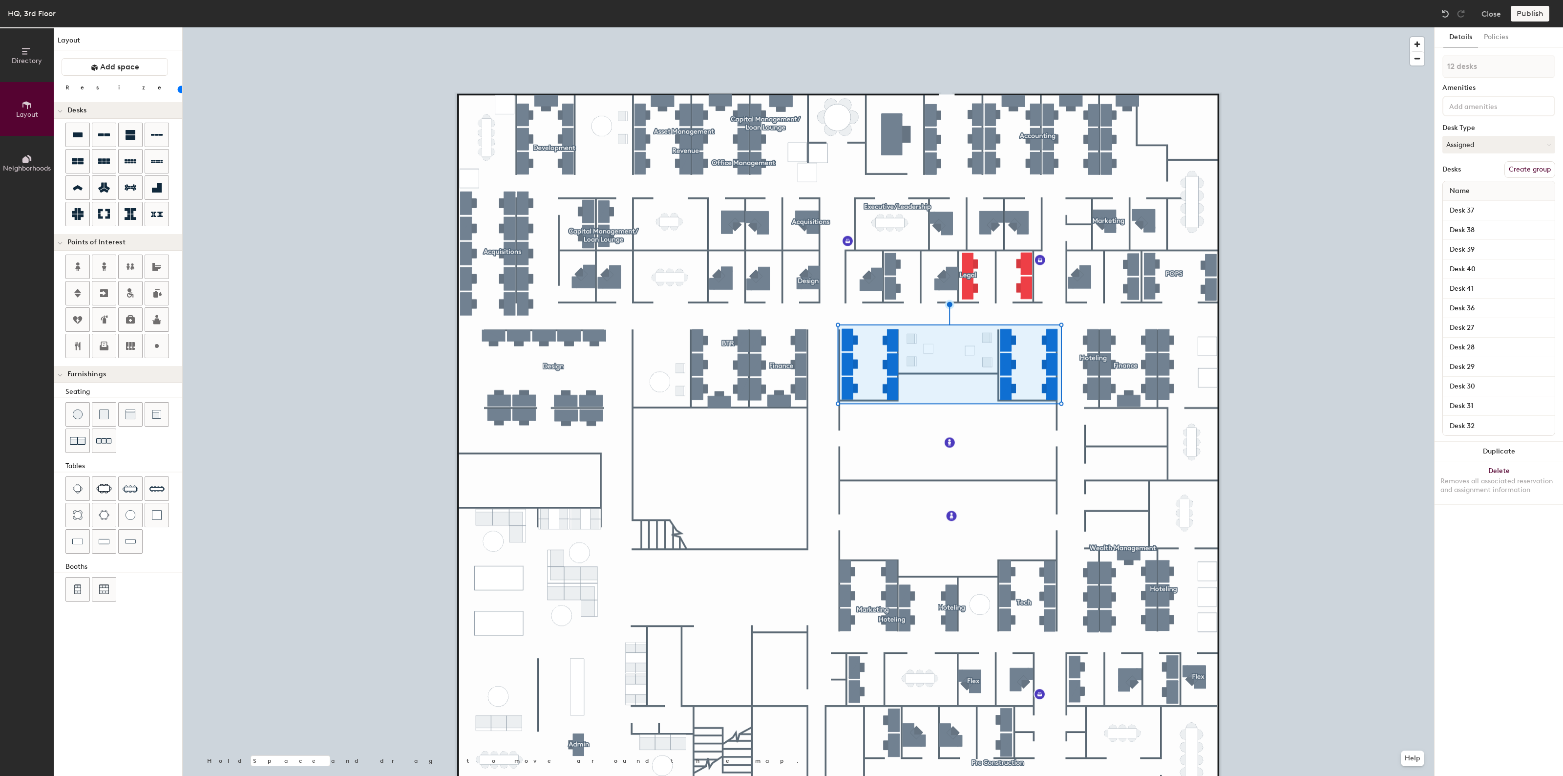
type input "100"
type input "1 desk"
type input "20"
type input "13 desks"
type input "20"
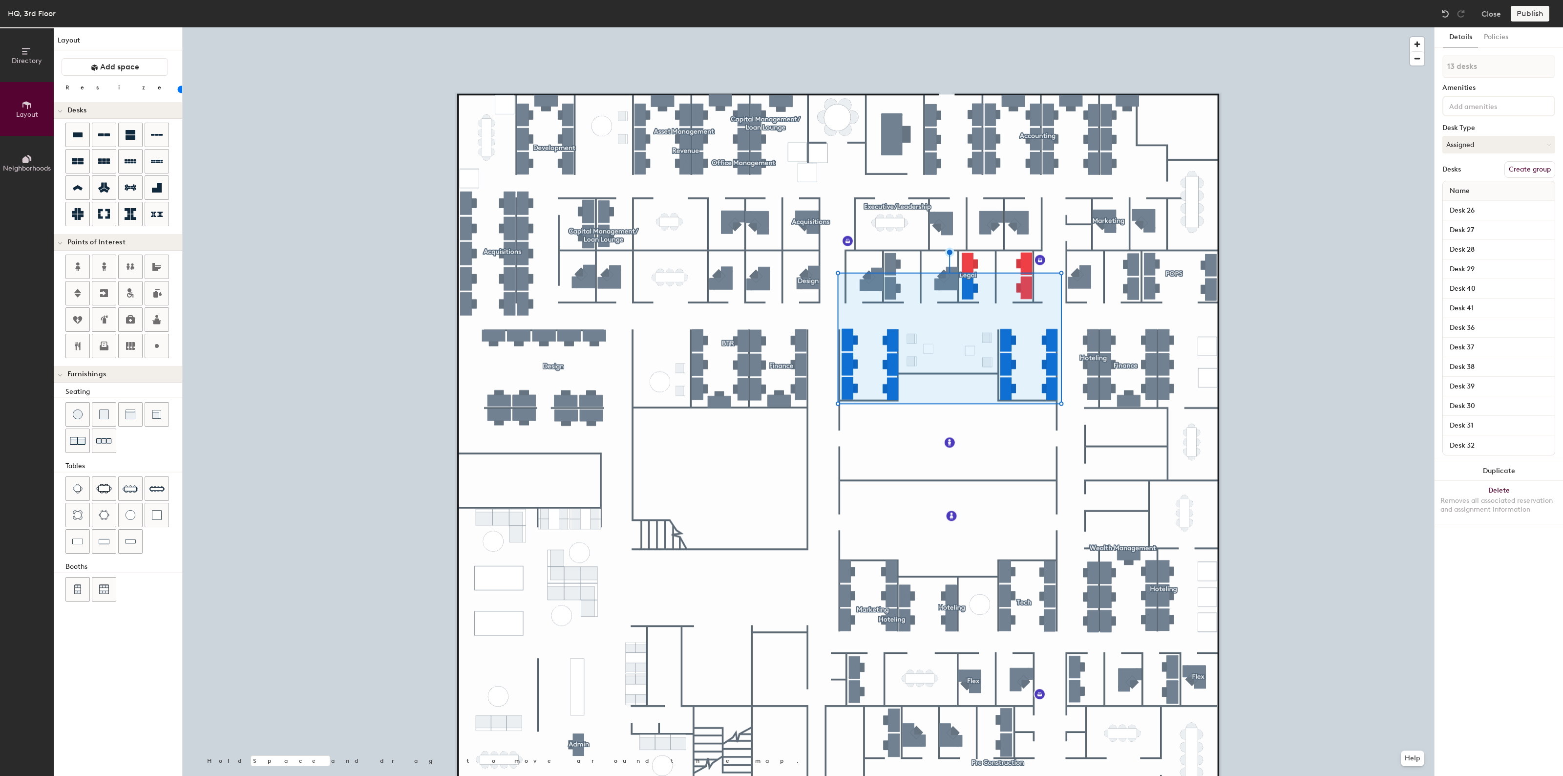
type input "14 desks"
type input "20"
type input "15 desks"
type input "20"
type input "16 desks"
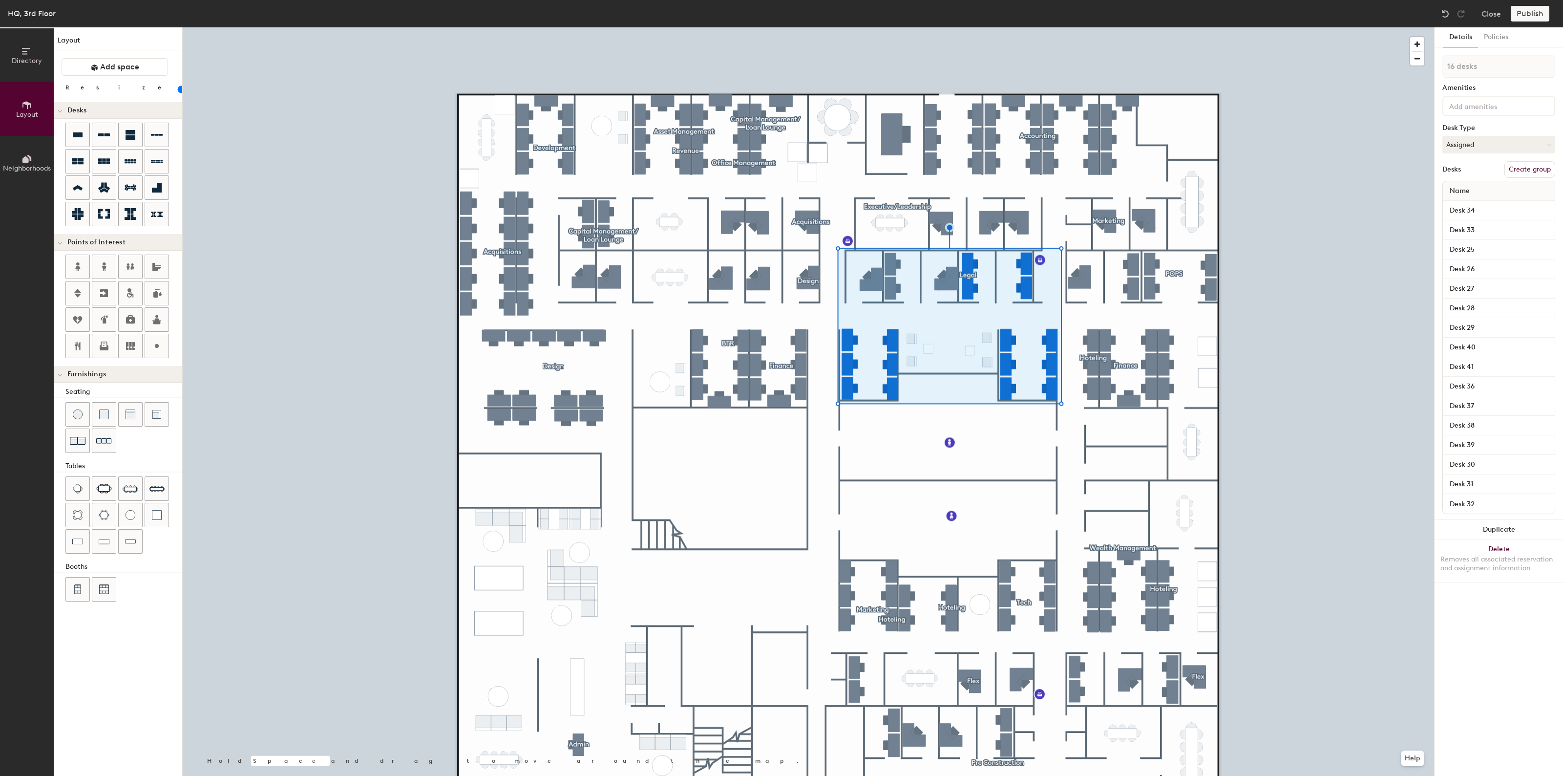
drag, startPoint x: 1527, startPoint y: 170, endPoint x: 1522, endPoint y: 158, distance: 13.5
click at [1527, 170] on button "Create group" at bounding box center [1530, 169] width 51 height 17
click at [1274, 76] on div "Directory Layout Neighborhoods Layout Add space Resize Desks Points of Interest…" at bounding box center [781, 401] width 1563 height 748
type input "20"
type input "A"
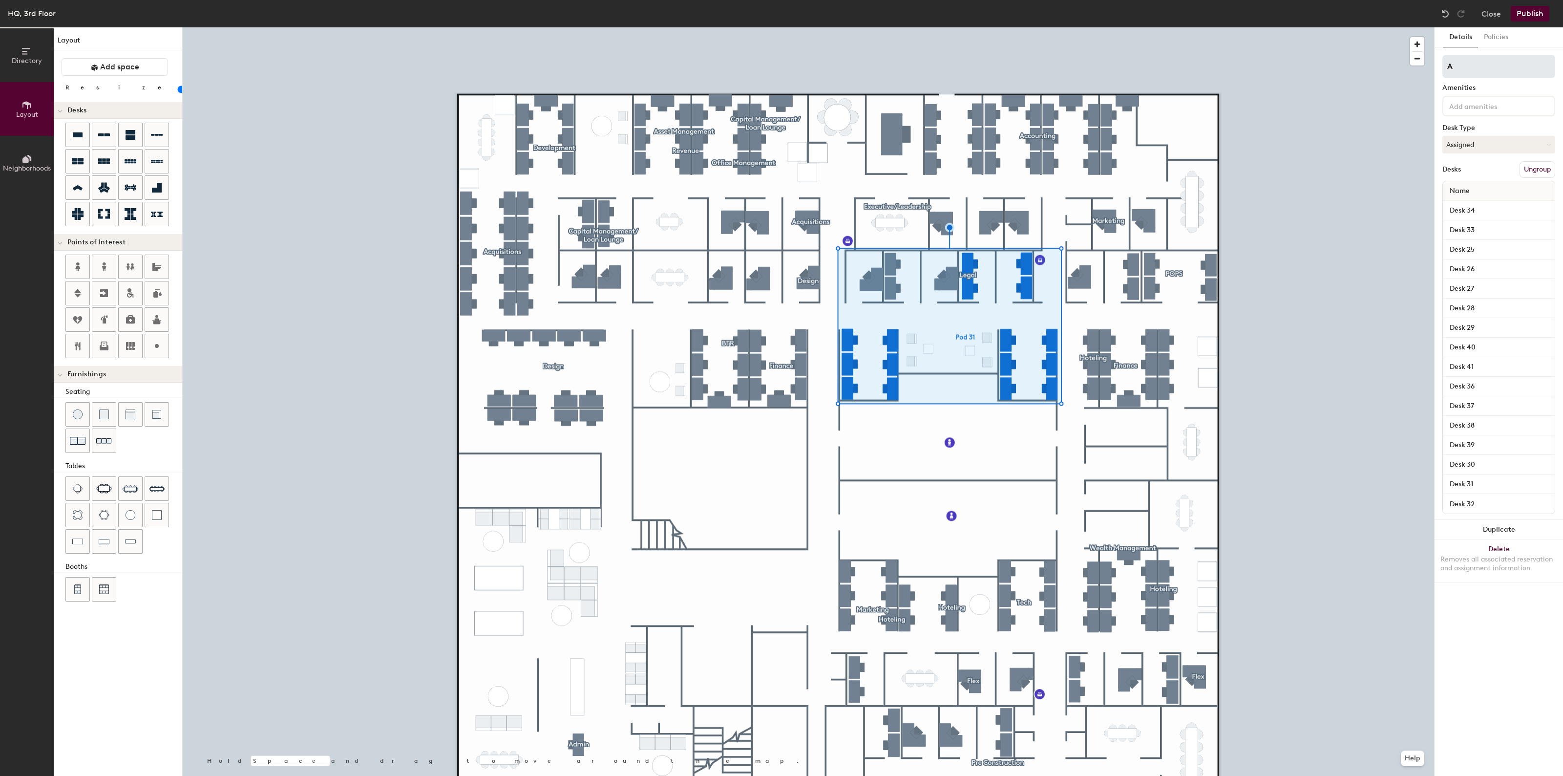
type input "20"
type input "Acc"
type input "20"
type input "Acco"
type input "20"
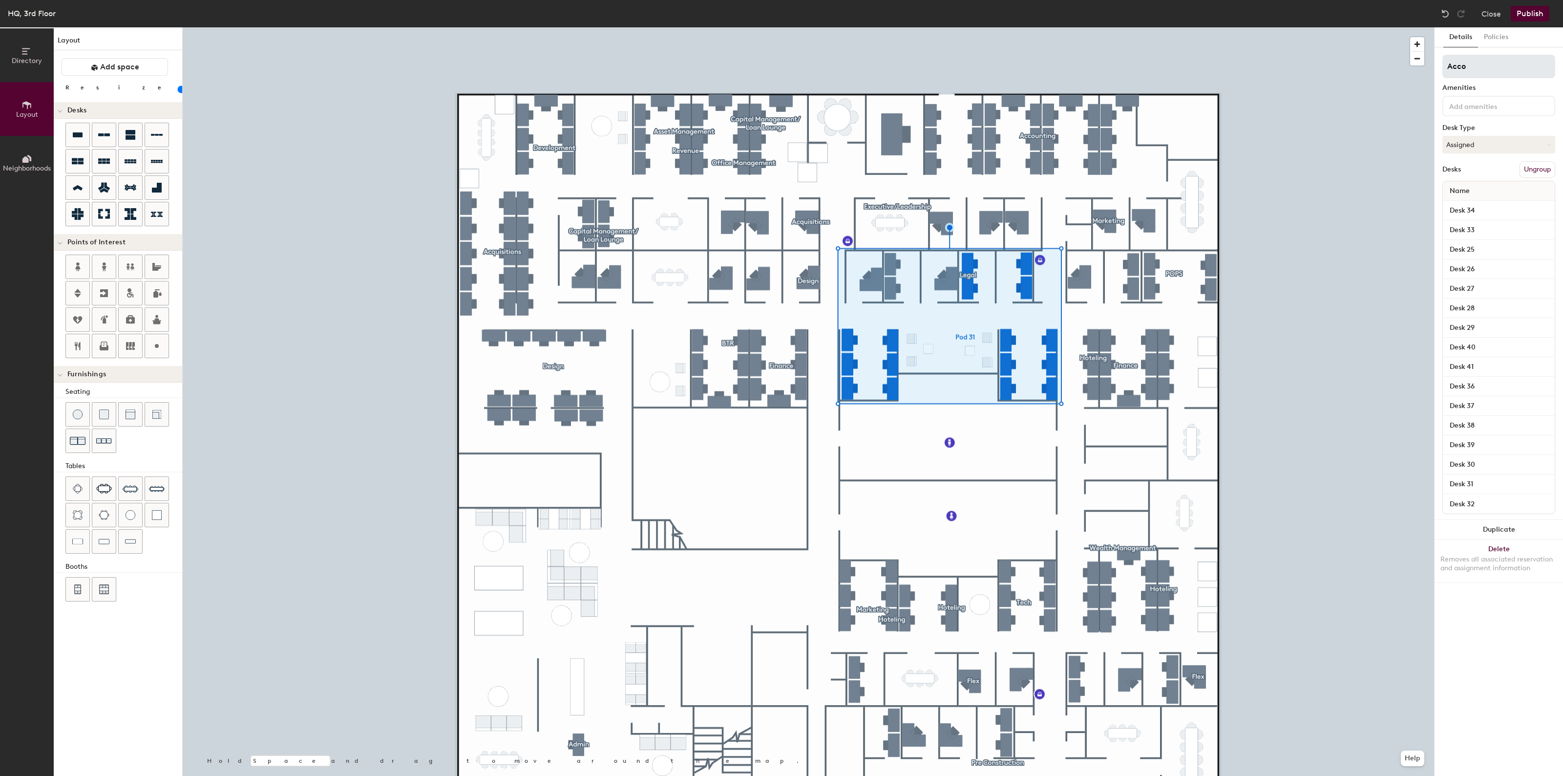
type input "Accou"
type input "20"
type input "Accoun"
type input "20"
type input "Accounting"
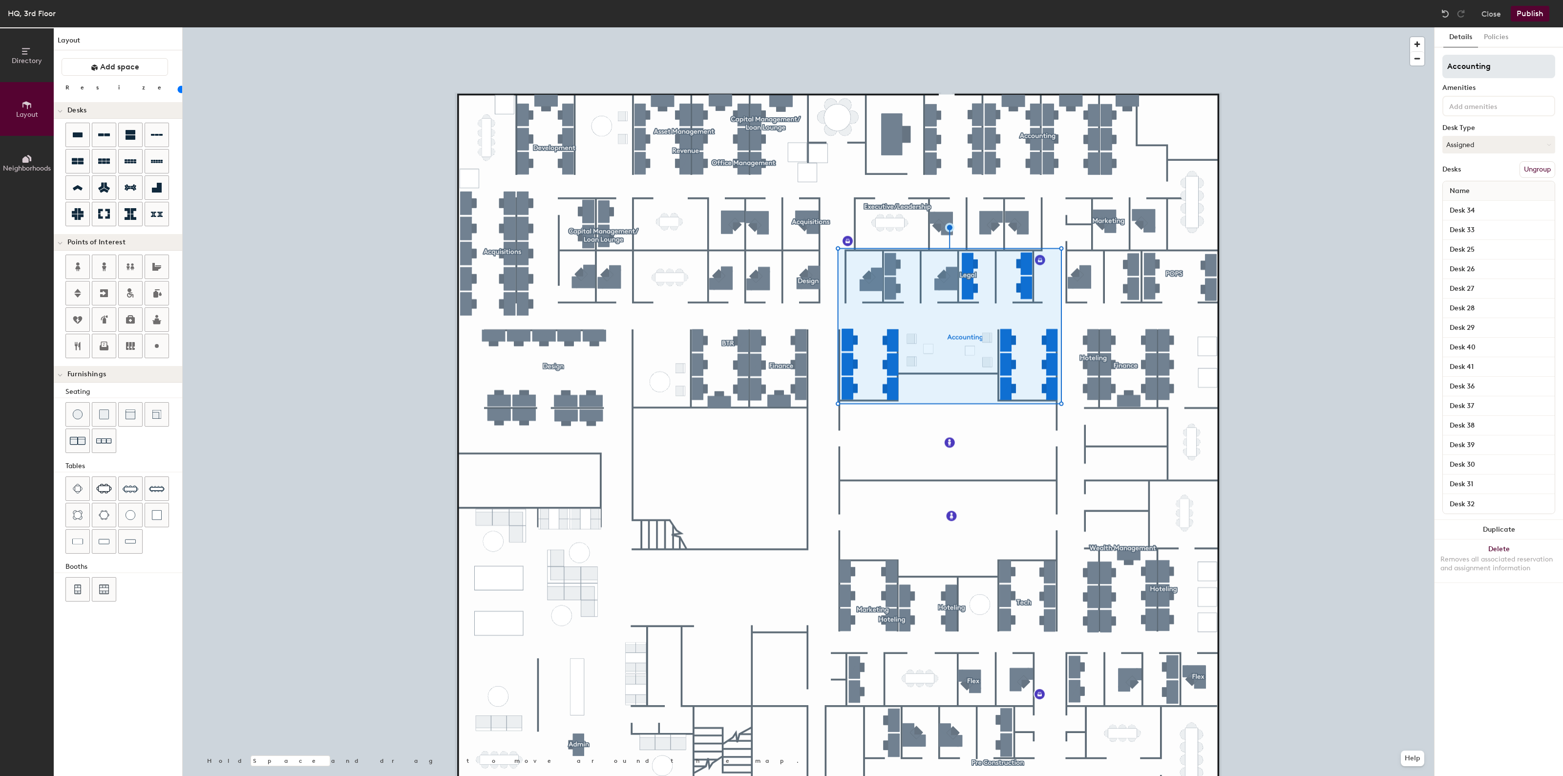
type input "20"
type input "Accounting"
drag, startPoint x: 1478, startPoint y: 66, endPoint x: 1447, endPoint y: 74, distance: 31.3
click at [767, 27] on div at bounding box center [808, 27] width 1251 height 0
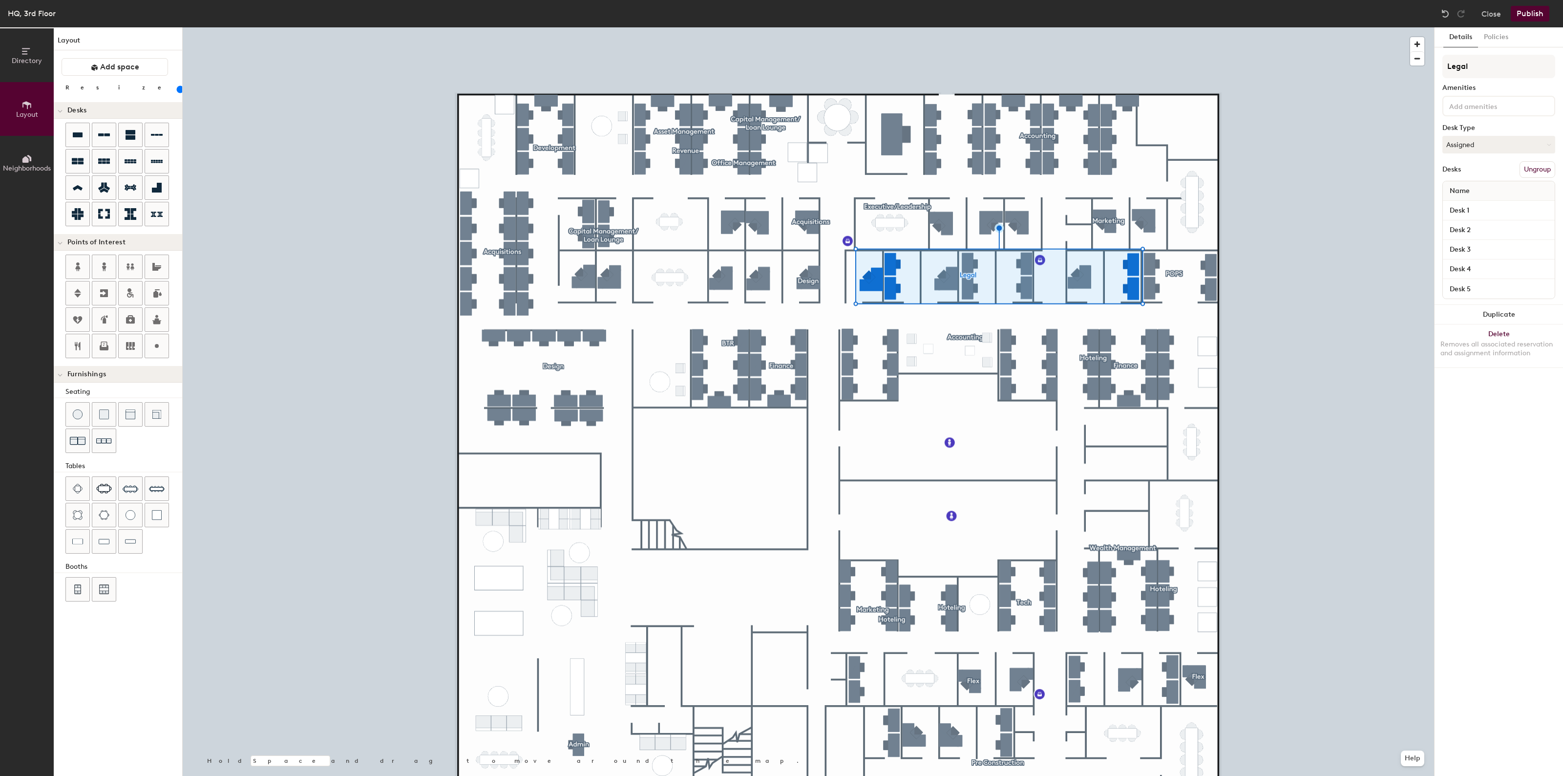
click at [1530, 168] on button "Ungroup" at bounding box center [1538, 169] width 36 height 17
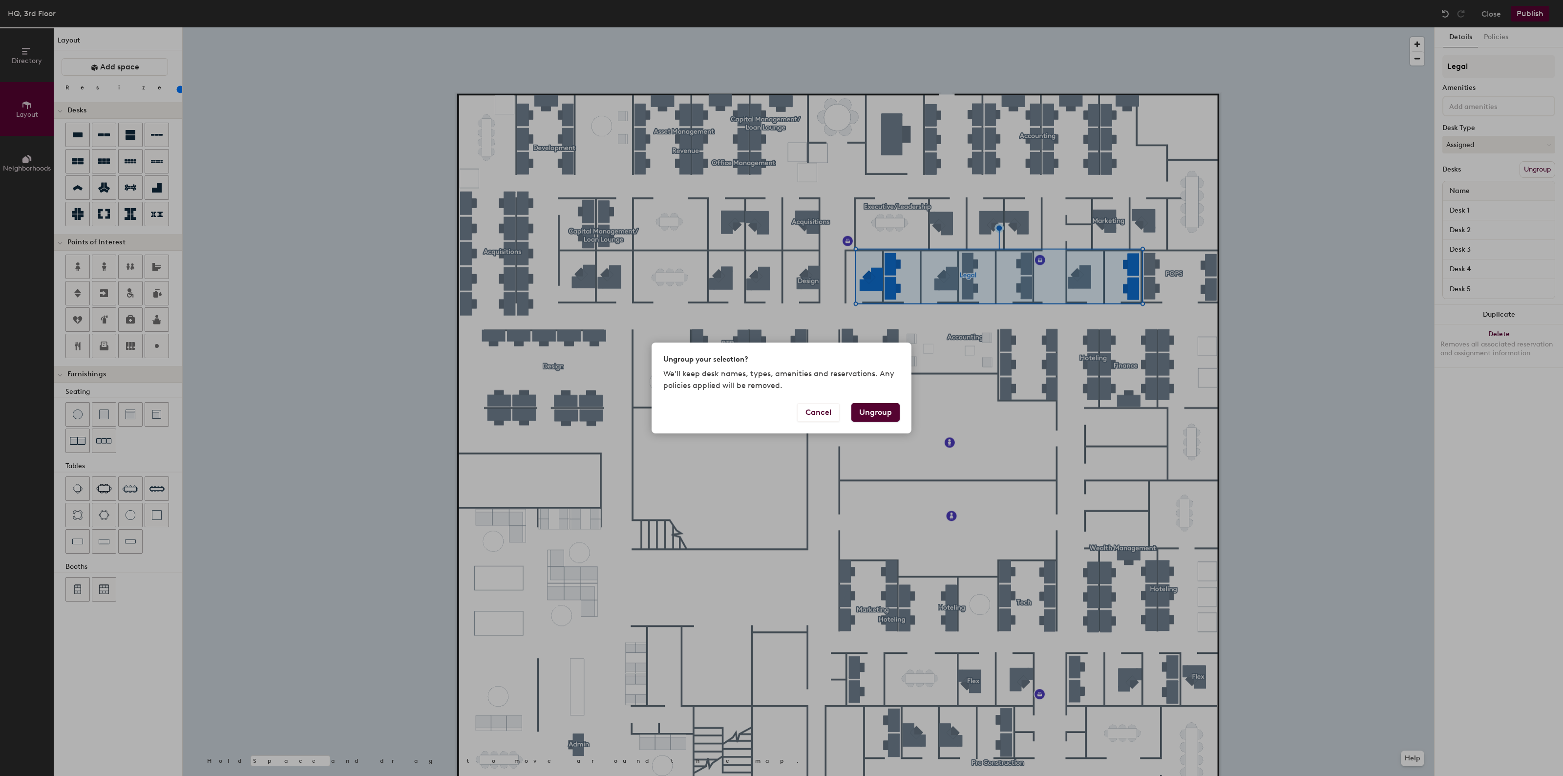
click at [866, 412] on button "Ungroup" at bounding box center [875, 412] width 48 height 19
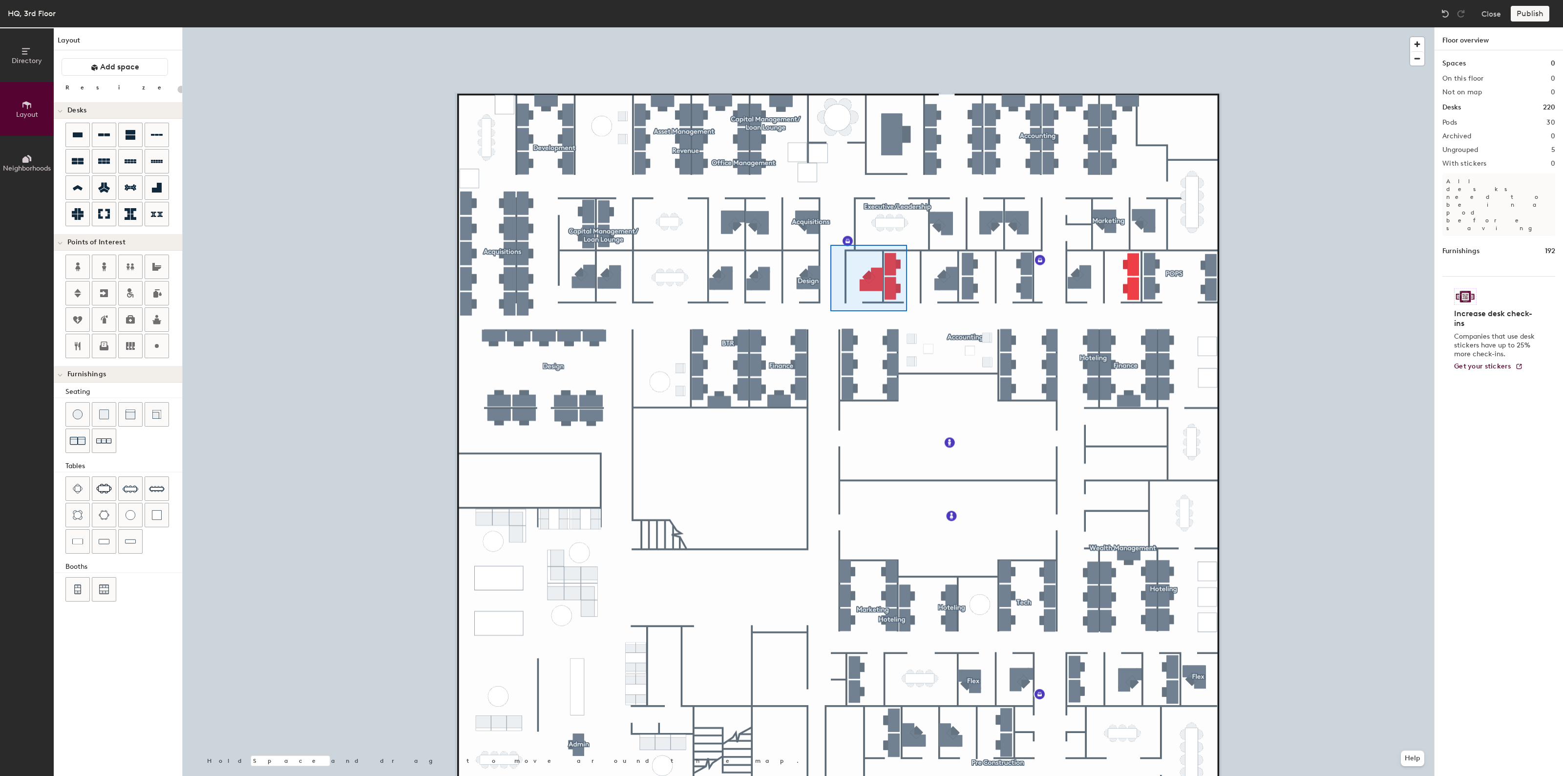
type input "100"
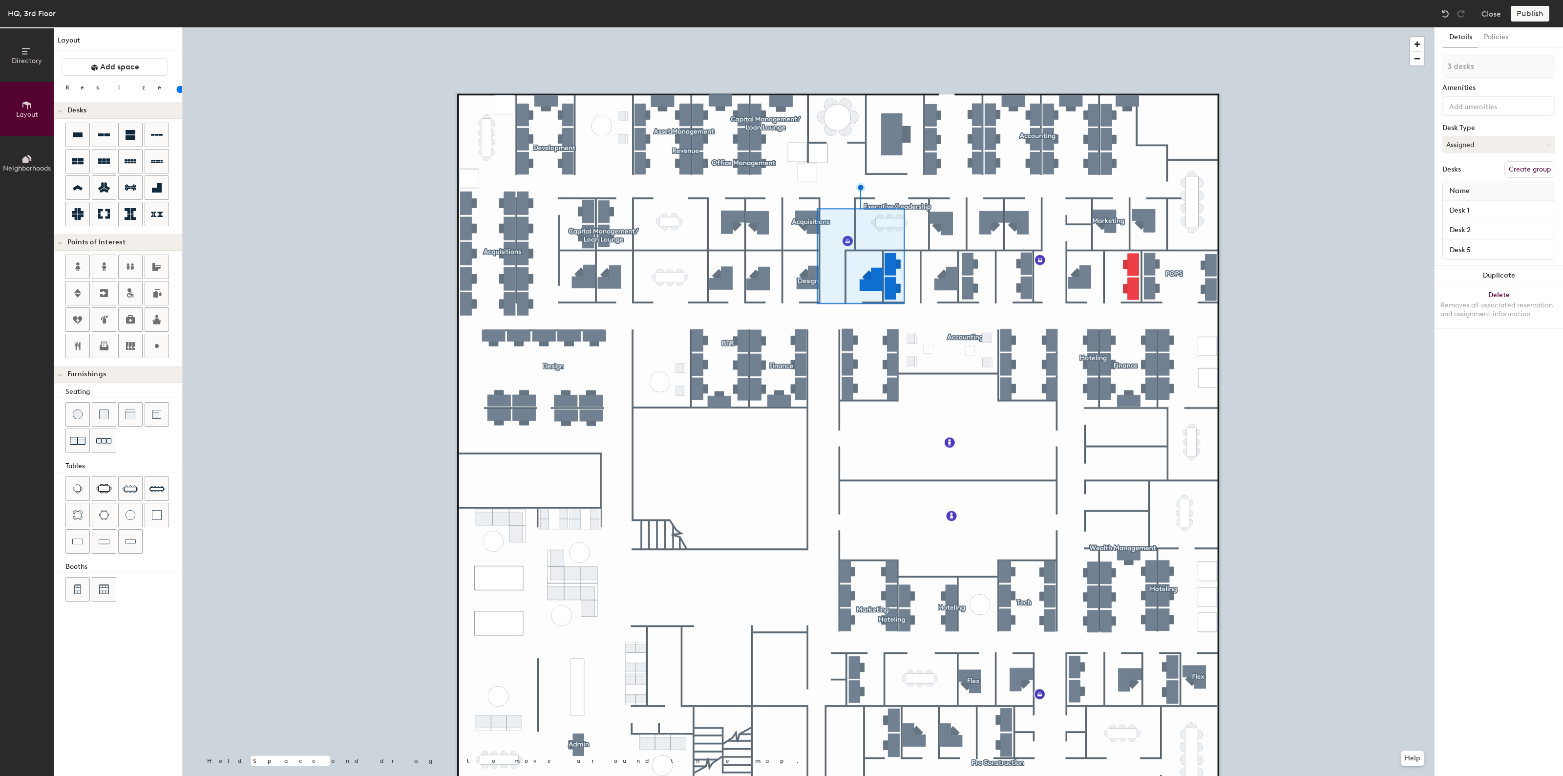
click at [1527, 170] on button "Create group" at bounding box center [1530, 169] width 51 height 17
click at [1415, 68] on div "Directory Layout Neighborhoods Layout Add space Resize Desks Points of Interest…" at bounding box center [781, 401] width 1563 height 748
type input "Legal"
click at [1115, 27] on div at bounding box center [808, 27] width 1251 height 0
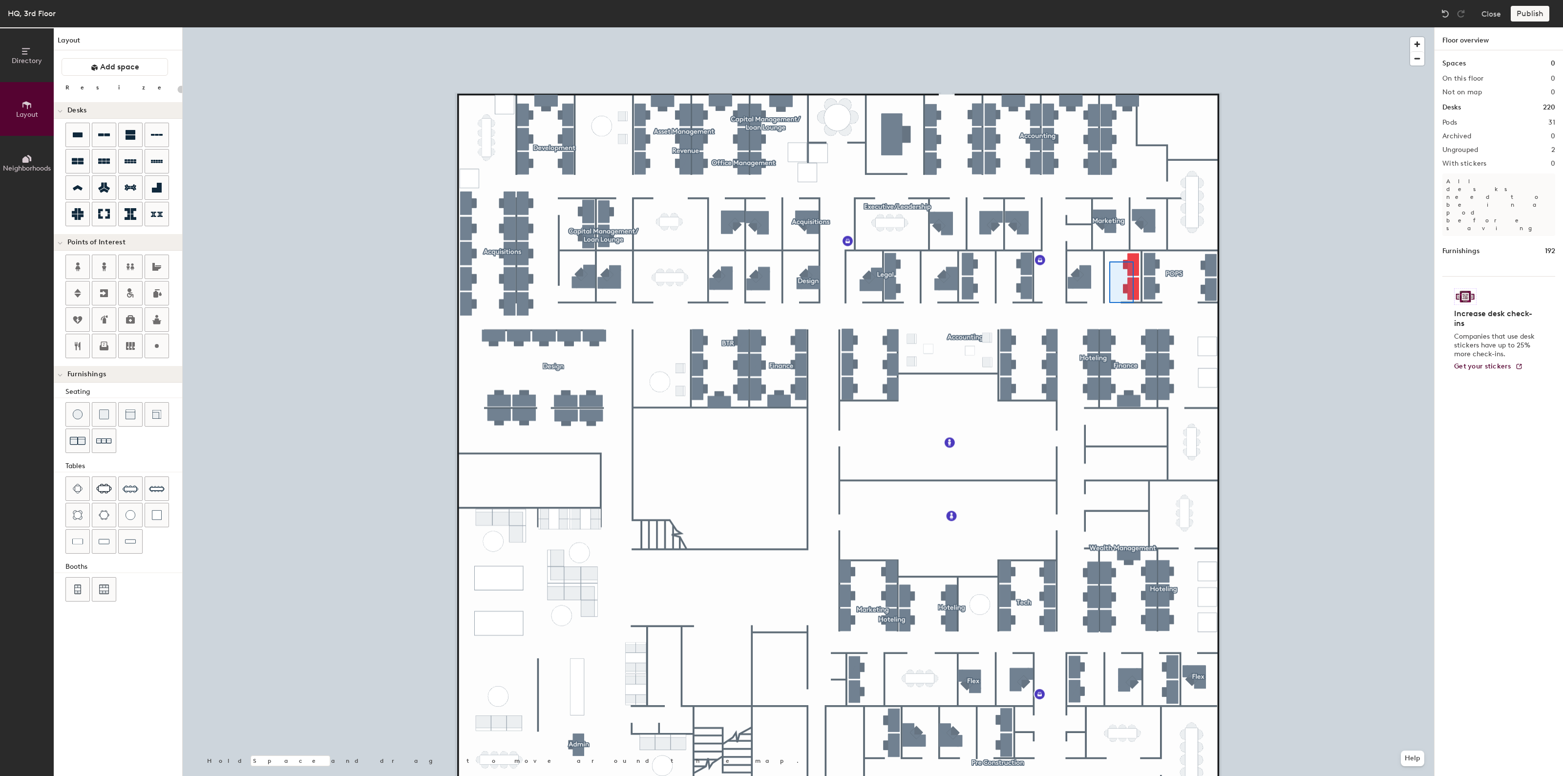
type input "100"
click at [1529, 171] on button "Create group" at bounding box center [1530, 169] width 51 height 17
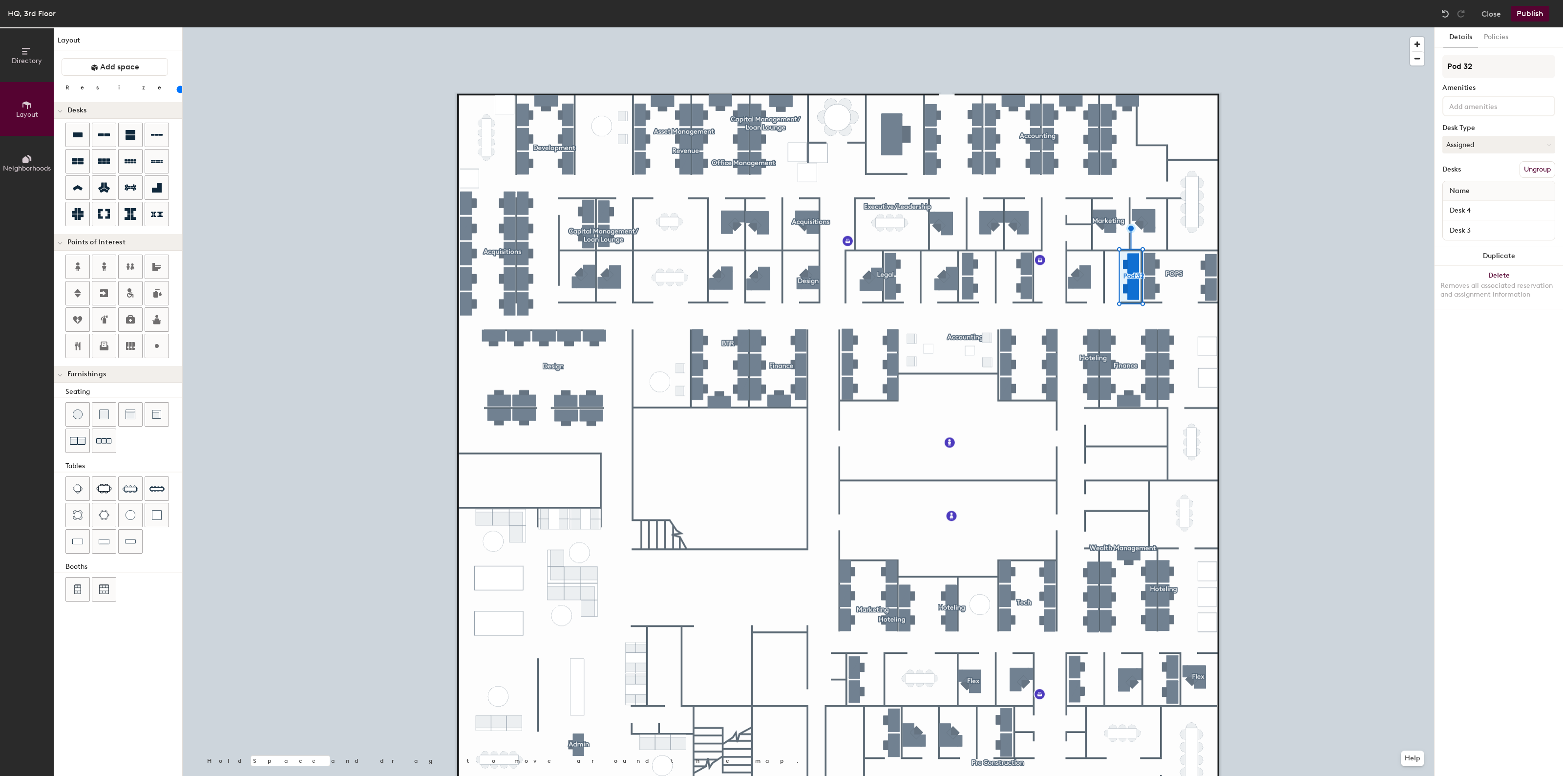
drag, startPoint x: 1487, startPoint y: 69, endPoint x: 1437, endPoint y: 67, distance: 50.3
click at [1437, 67] on div "Details Policies Pod 32 Amenities Desk Type Assigned Desks Ungroup Name Desk 4 …" at bounding box center [1499, 401] width 128 height 748
type input "L"
type input "C"
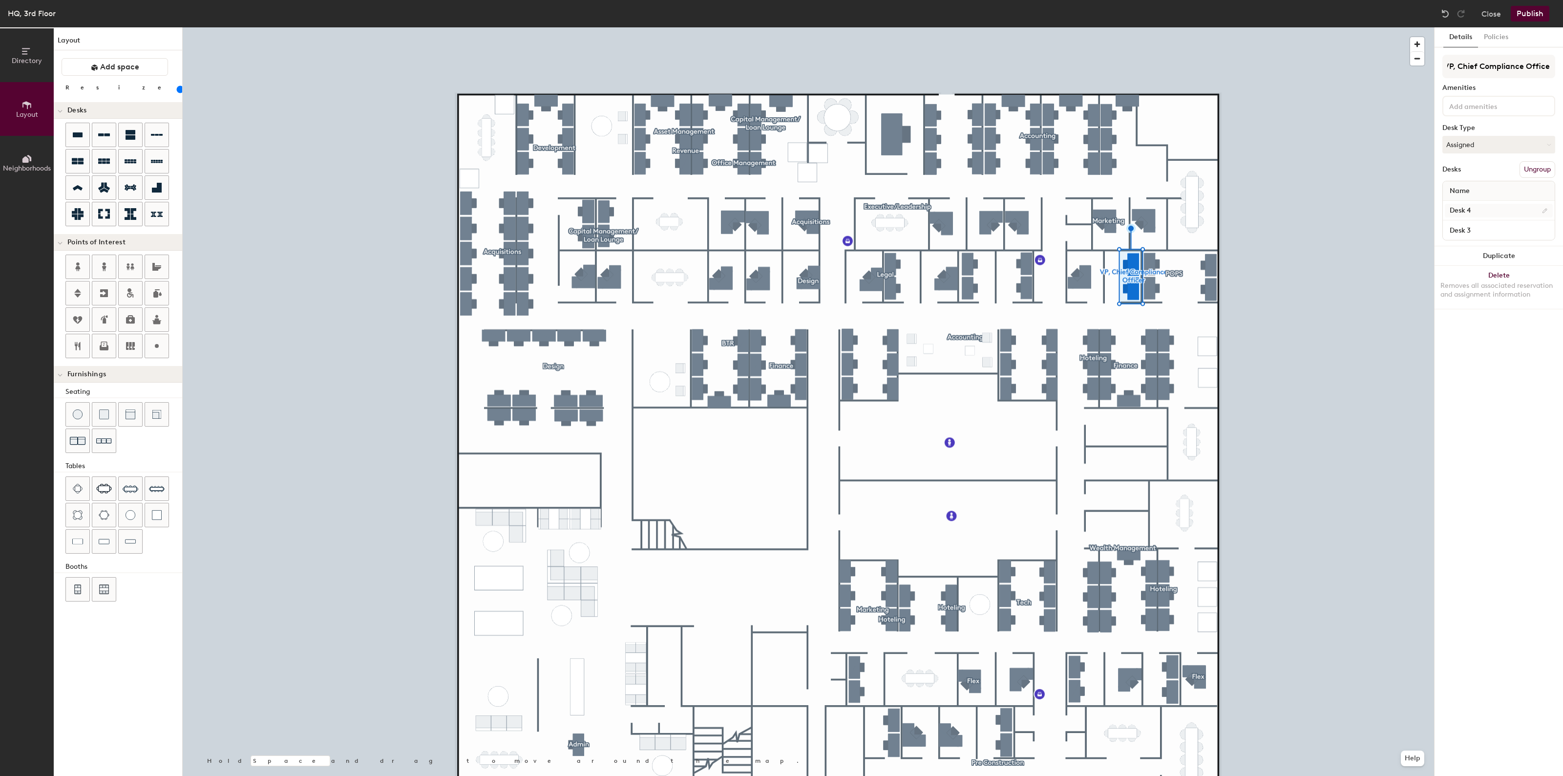
type input "VP, Chief Compliance Officer"
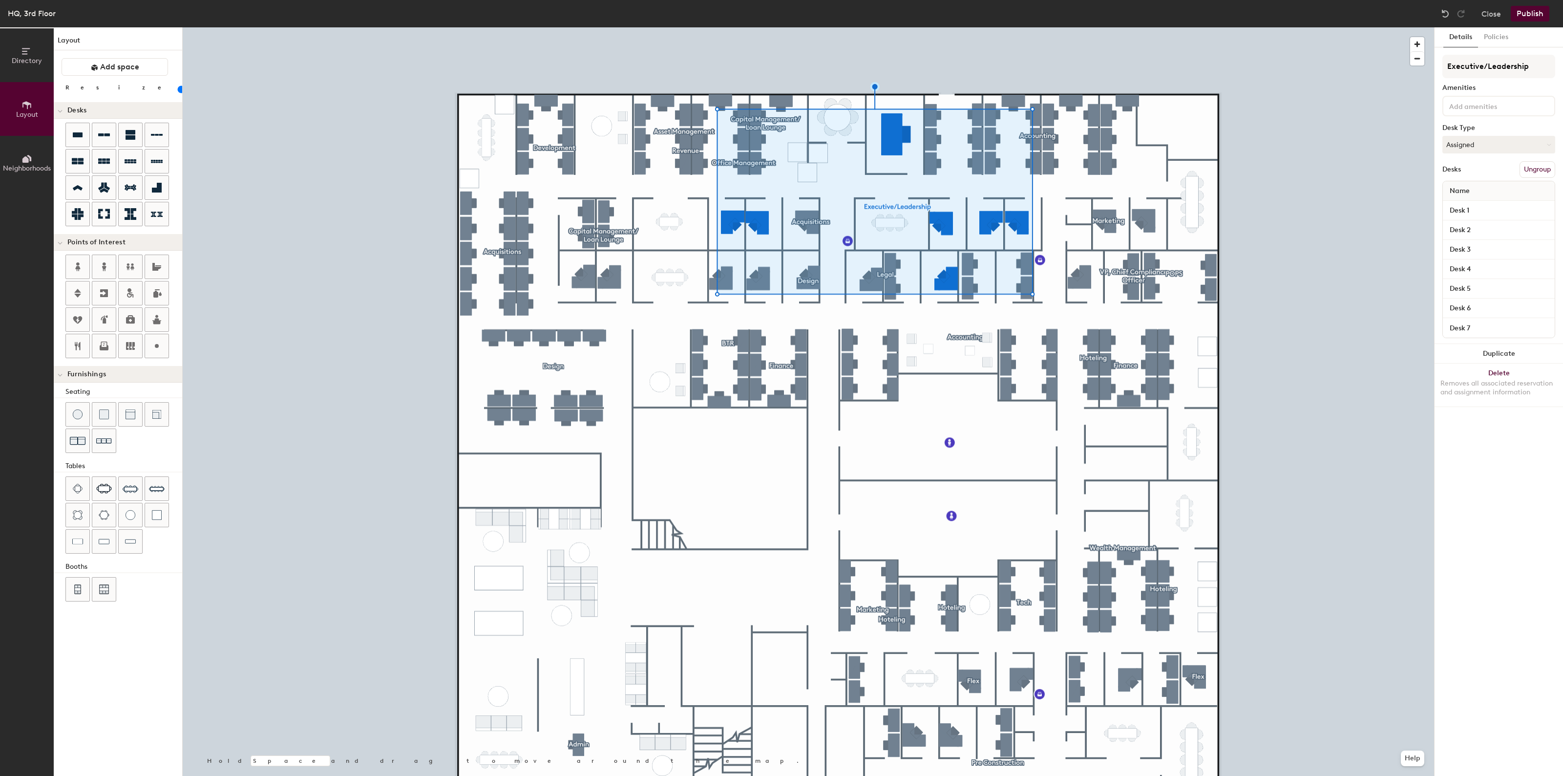
click at [1526, 166] on button "Ungroup" at bounding box center [1538, 169] width 36 height 17
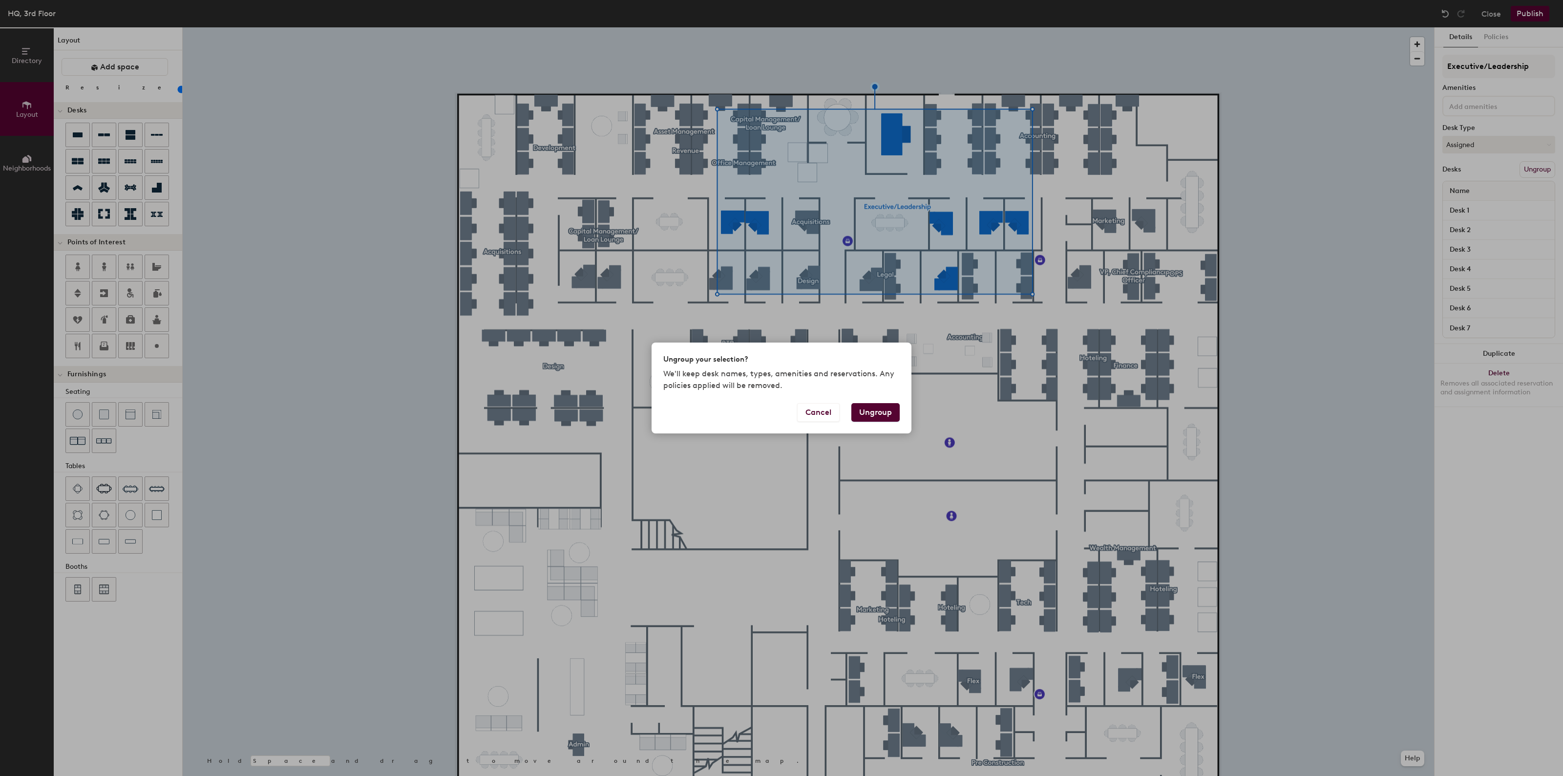
click at [865, 409] on button "Ungroup" at bounding box center [875, 412] width 48 height 19
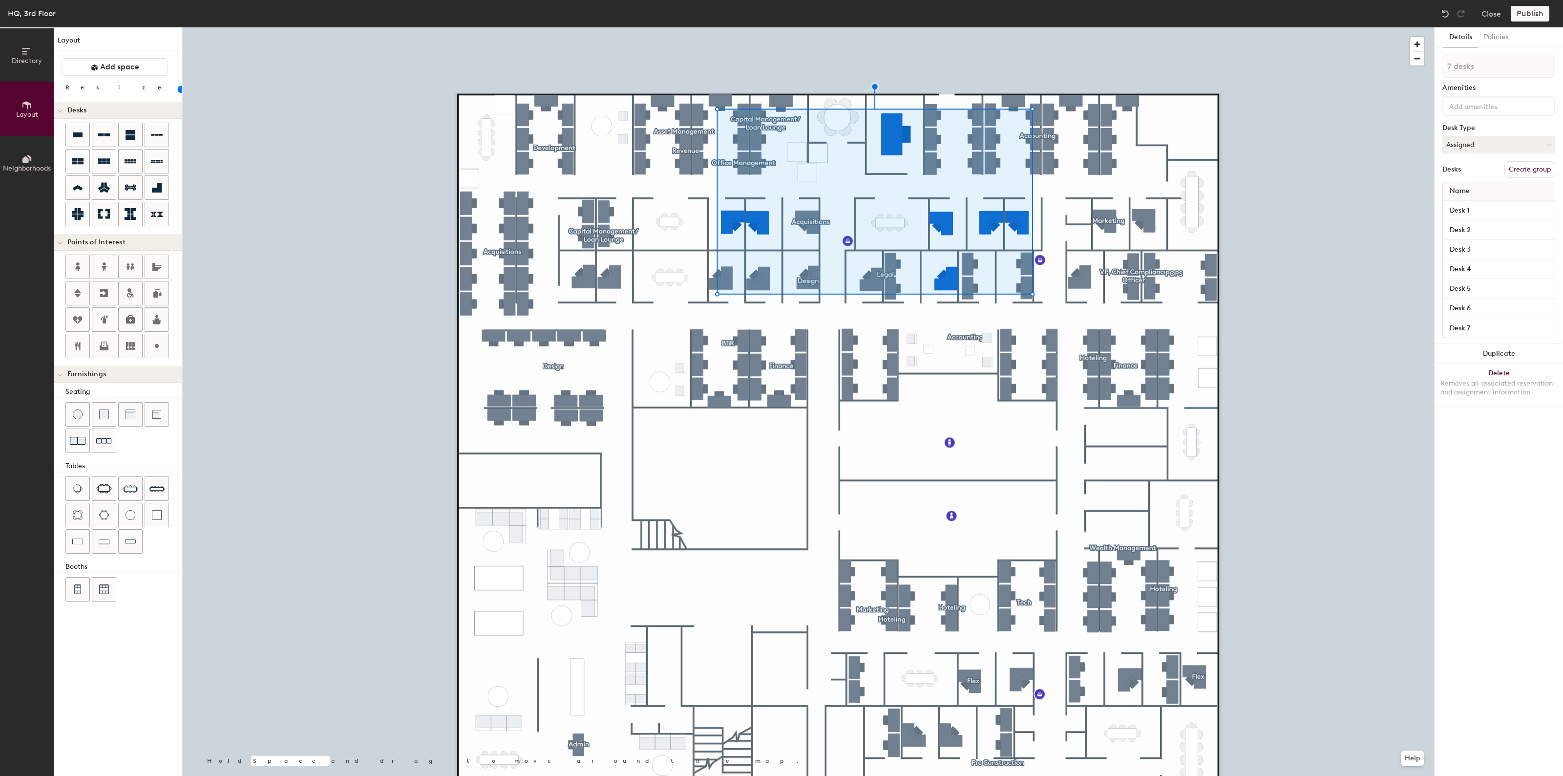
type input "180"
type input "1 desk"
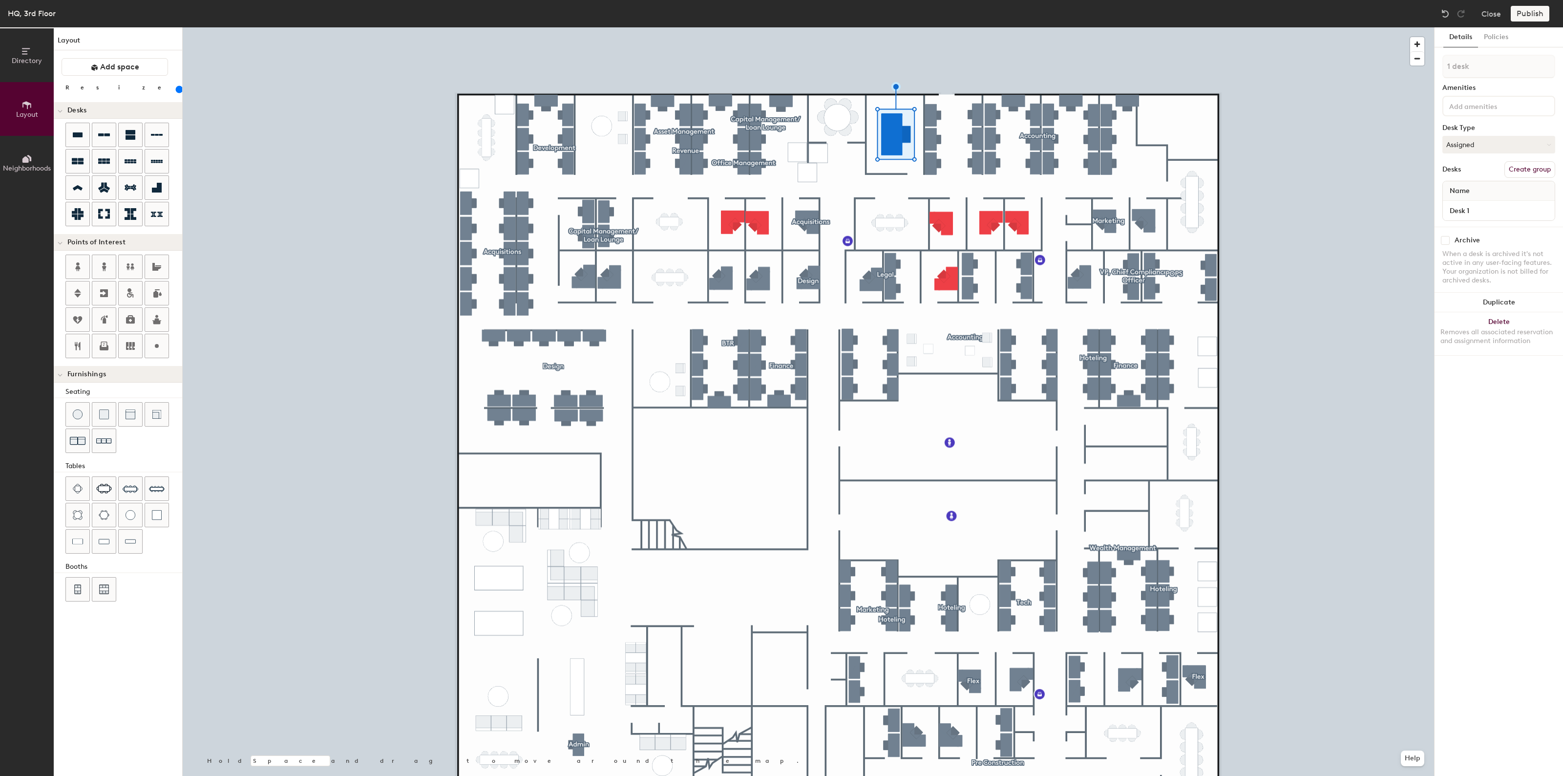
click at [1540, 171] on button "Create group" at bounding box center [1530, 169] width 51 height 17
click at [1429, 66] on div "Directory Layout Neighborhoods Layout Add space Resize Desks Points of Interest…" at bounding box center [781, 401] width 1563 height 748
type input "CEO"
type input "100"
drag, startPoint x: 1464, startPoint y: 64, endPoint x: 1532, endPoint y: 62, distance: 68.4
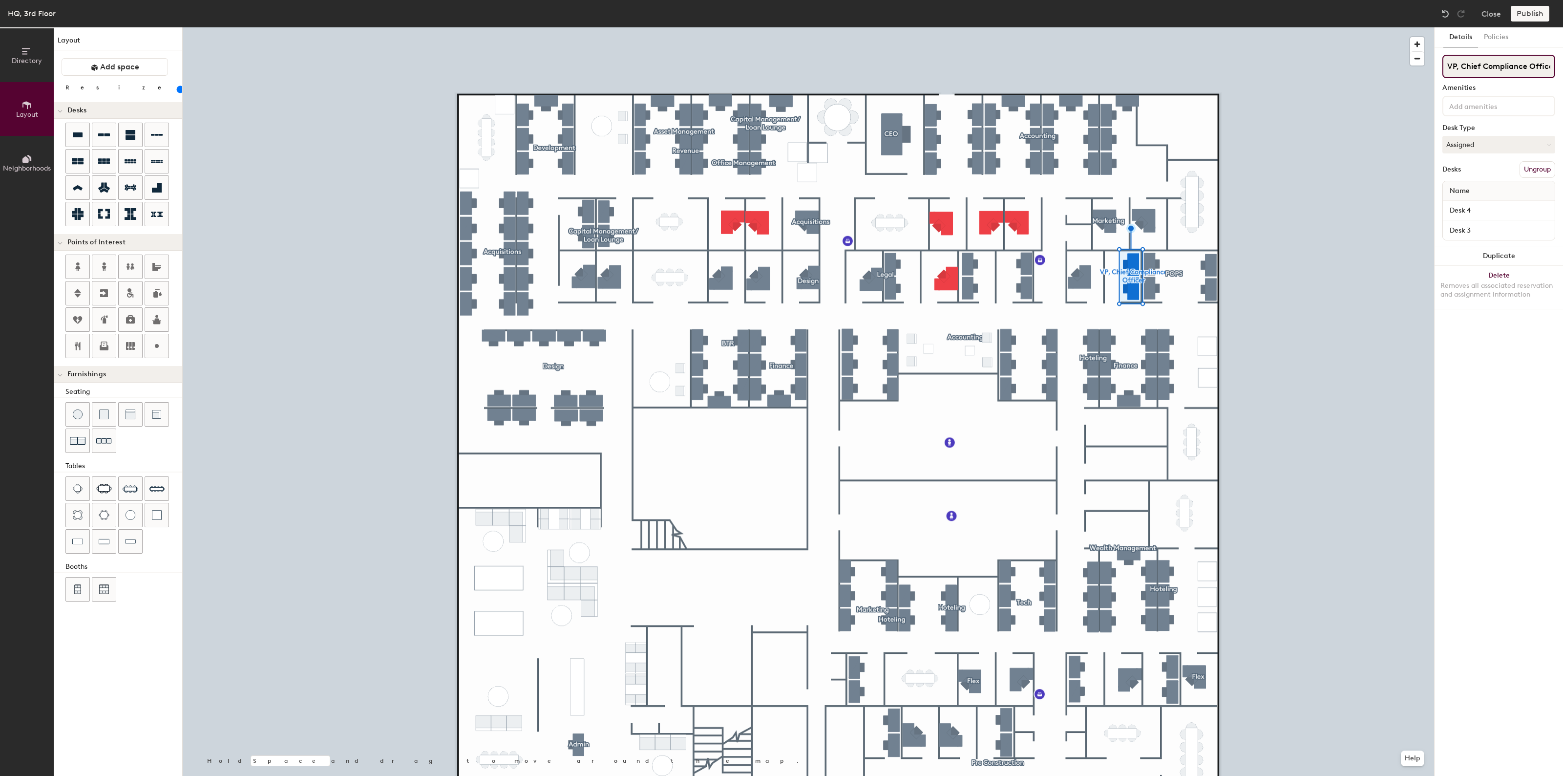
click at [1532, 62] on input "VP, Chief Compliance Officer" at bounding box center [1498, 66] width 113 height 23
click at [1517, 66] on input "VP, Chief Compliance Officer" at bounding box center [1498, 66] width 113 height 23
drag, startPoint x: 1462, startPoint y: 65, endPoint x: 1562, endPoint y: 64, distance: 100.1
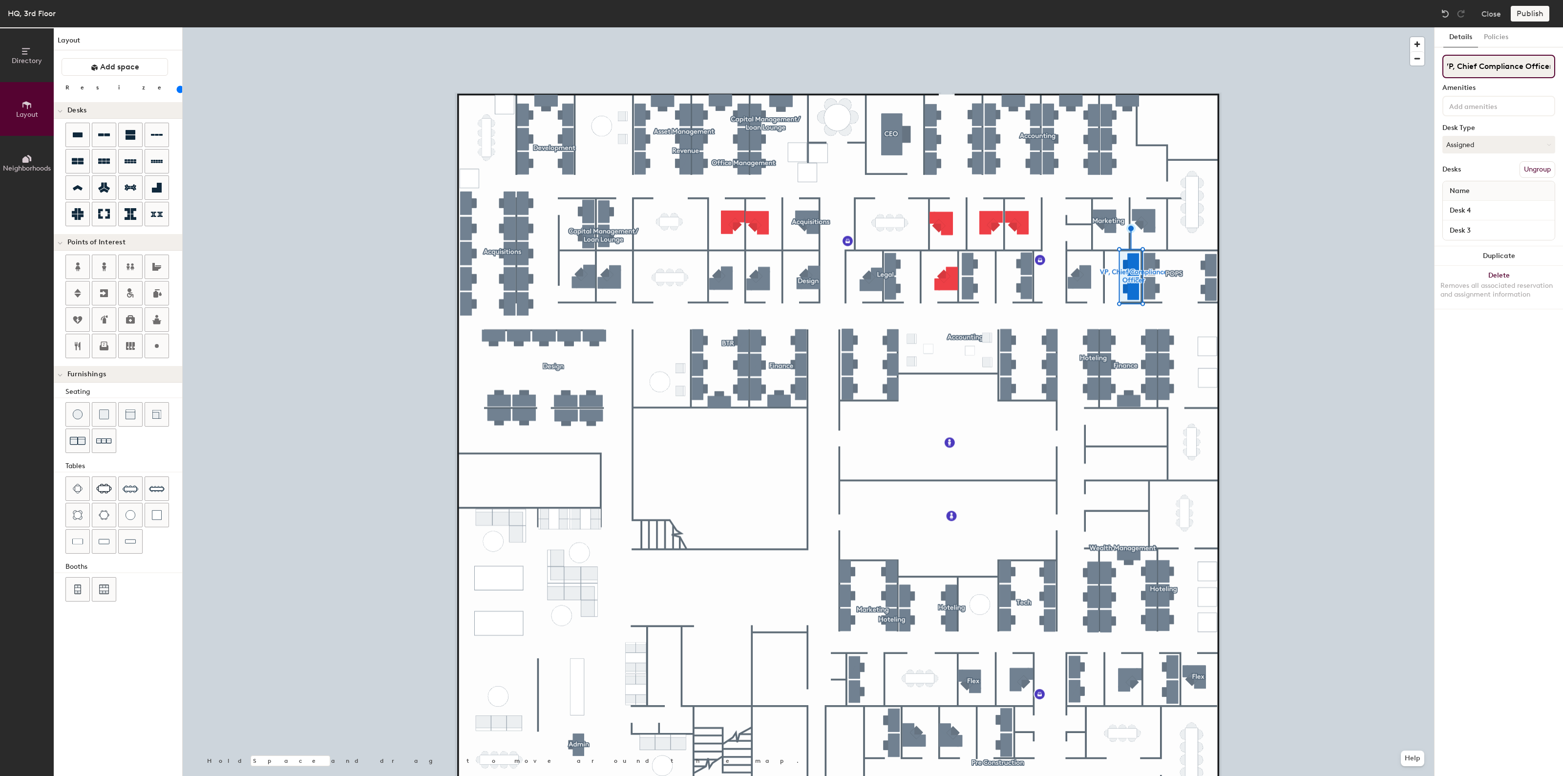
click at [1562, 64] on div "Details Policies VP, Chief Compliance Officer Amenities Desk Type Assigned Desk…" at bounding box center [1499, 401] width 128 height 748
type input "VP, CPO"
click at [1534, 164] on button "Create group" at bounding box center [1530, 169] width 51 height 17
drag, startPoint x: 1483, startPoint y: 64, endPoint x: 1422, endPoint y: 65, distance: 60.6
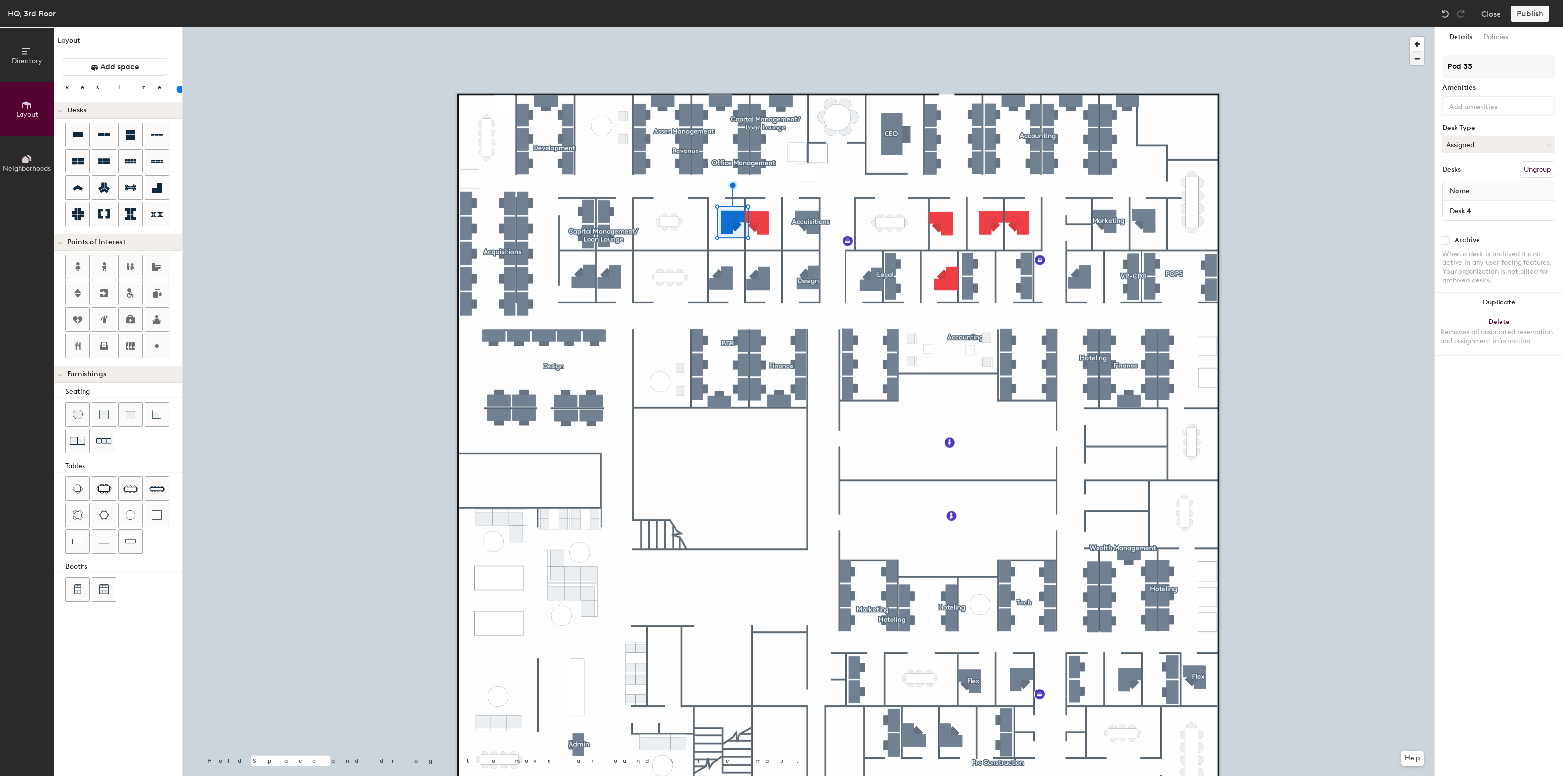
click at [1422, 65] on div "Directory Layout Neighborhoods Layout Add space Resize Desks Points of Interest…" at bounding box center [781, 401] width 1563 height 748
type input "CDO"
click at [1536, 167] on button "Create group" at bounding box center [1530, 169] width 51 height 17
click at [1392, 68] on div "Directory Layout Neighborhoods Layout Add space Resize Desks Points of Interest…" at bounding box center [781, 401] width 1563 height 748
type input "CCO"
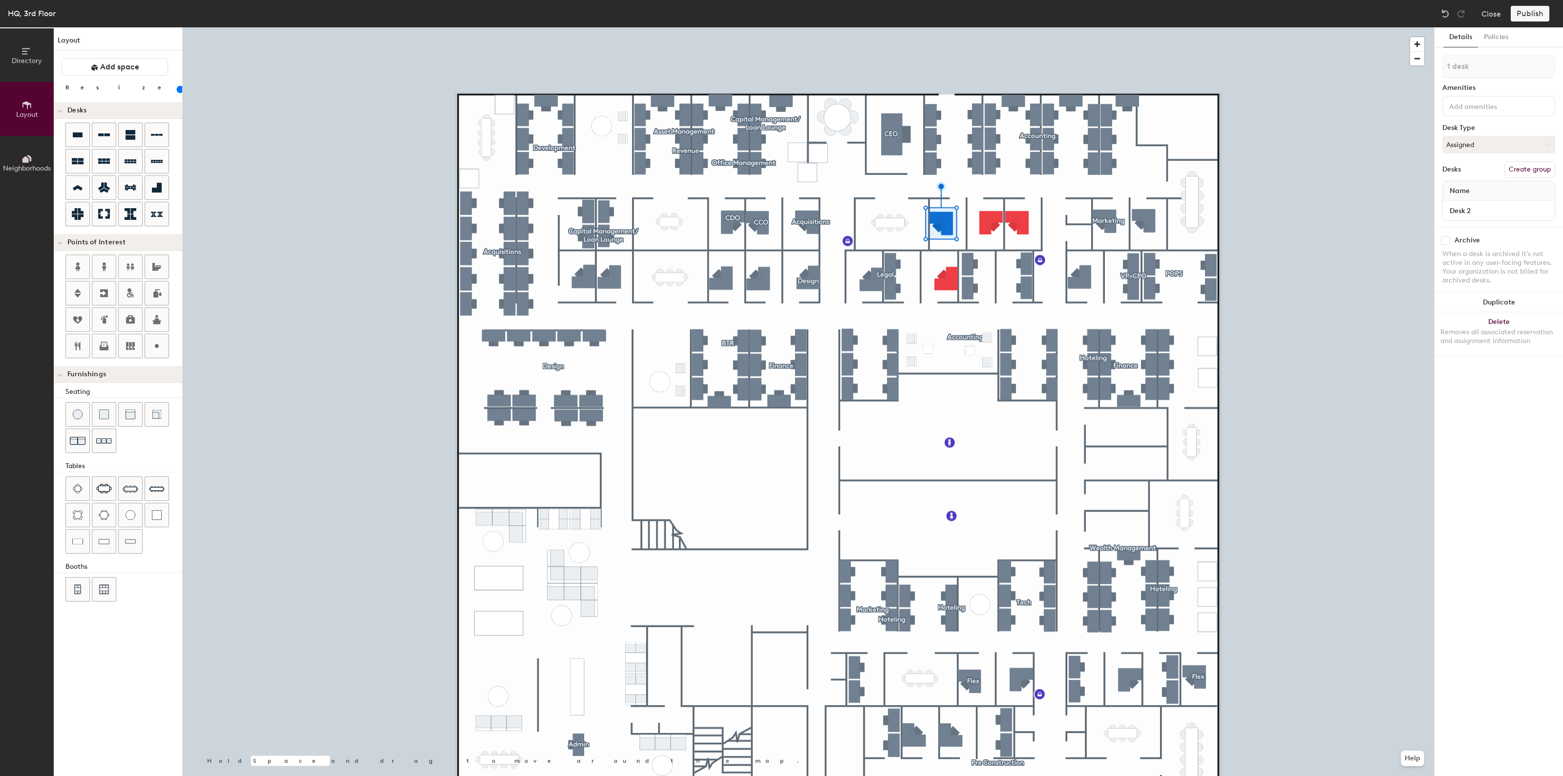
click at [1520, 168] on button "Create group" at bounding box center [1530, 169] width 51 height 17
click at [1417, 69] on div "Directory Layout Neighborhoods Layout Add space Resize Desks Points of Interest…" at bounding box center [781, 401] width 1563 height 748
click at [1463, 71] on input "P" at bounding box center [1498, 66] width 113 height 23
type input "President"
drag, startPoint x: 1529, startPoint y: 166, endPoint x: 1525, endPoint y: 157, distance: 10.1
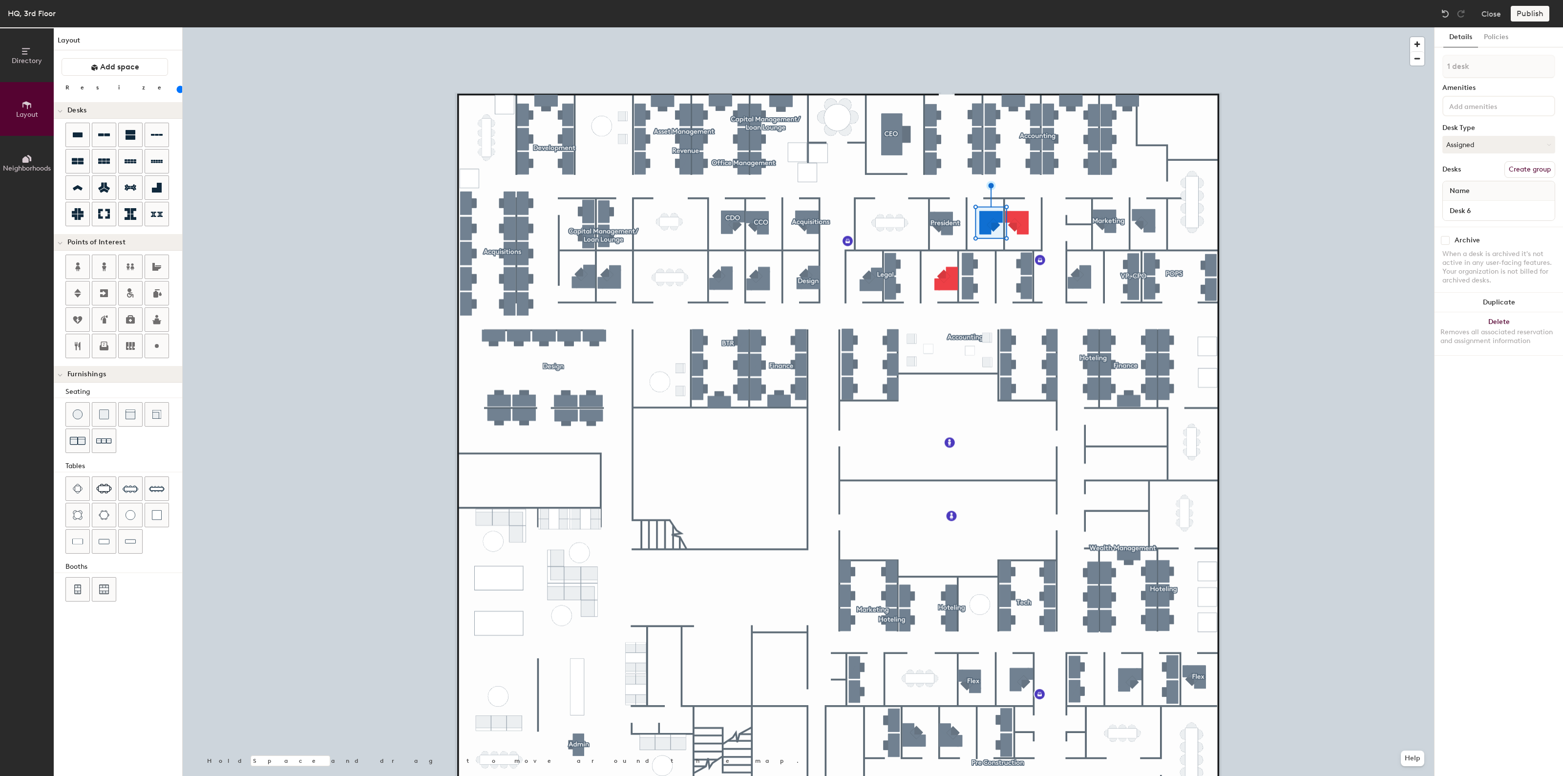
click at [1529, 166] on button "Create group" at bounding box center [1530, 169] width 51 height 17
click at [1378, 70] on div "Directory Layout Neighborhoods Layout Add space Resize Desks Points of Interest…" at bounding box center [781, 401] width 1563 height 748
type input "CIO"
drag, startPoint x: 1535, startPoint y: 165, endPoint x: 1527, endPoint y: 121, distance: 44.7
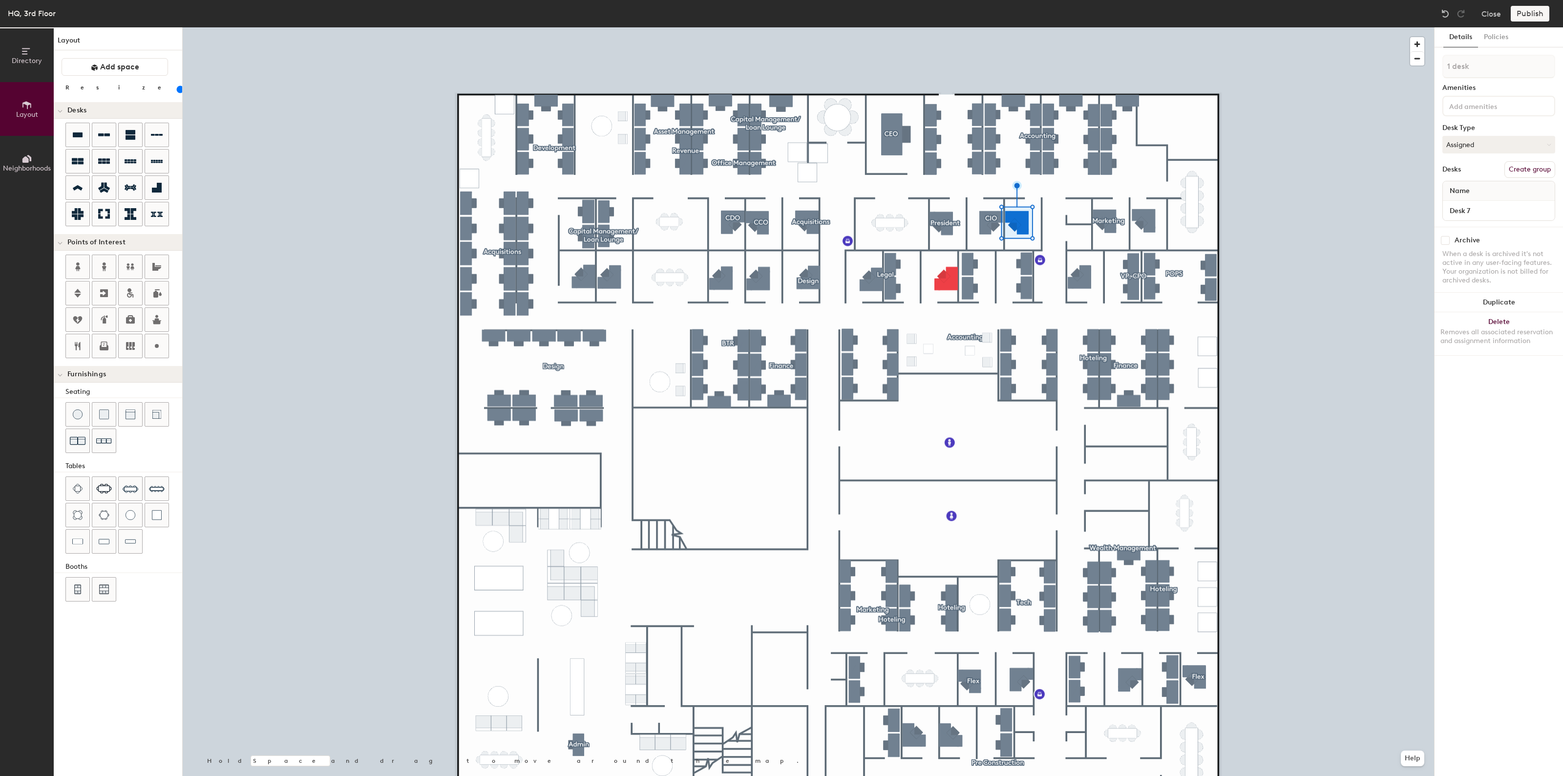
click at [1535, 165] on button "Create group" at bounding box center [1530, 169] width 51 height 17
click at [1403, 68] on div "Directory Layout Neighborhoods Layout Add space Resize Desks Points of Interest…" at bounding box center [781, 401] width 1563 height 748
type input "COO"
click at [943, 27] on div at bounding box center [808, 27] width 1251 height 0
click at [1523, 167] on button "Create group" at bounding box center [1530, 169] width 51 height 17
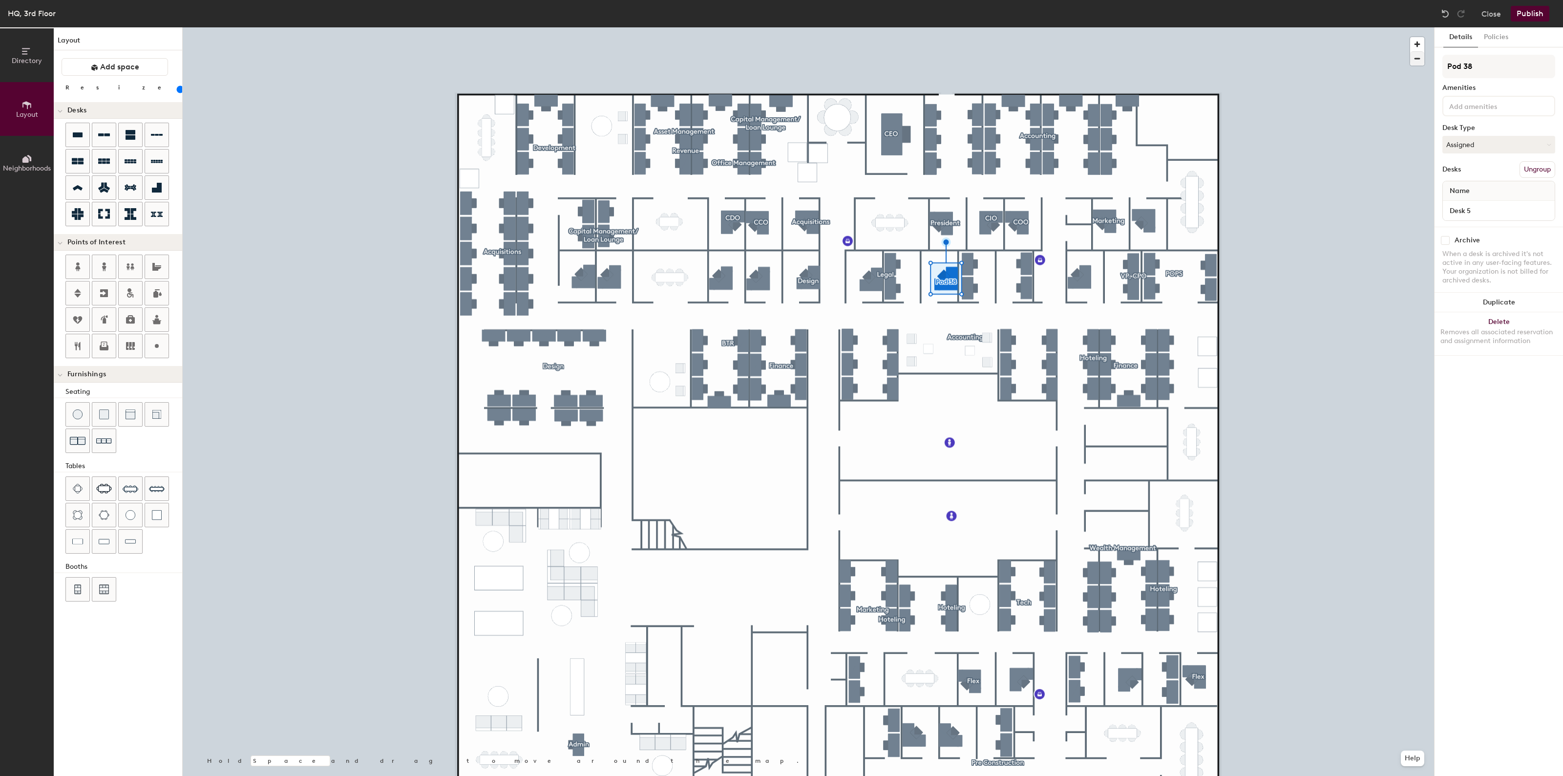
drag, startPoint x: 1484, startPoint y: 64, endPoint x: 1413, endPoint y: 64, distance: 70.8
click at [1413, 64] on div "Directory Layout Neighborhoods Layout Add space Resize Desks Points of Interest…" at bounding box center [781, 401] width 1563 height 748
type input "Founder"
click at [718, 27] on div at bounding box center [808, 27] width 1251 height 0
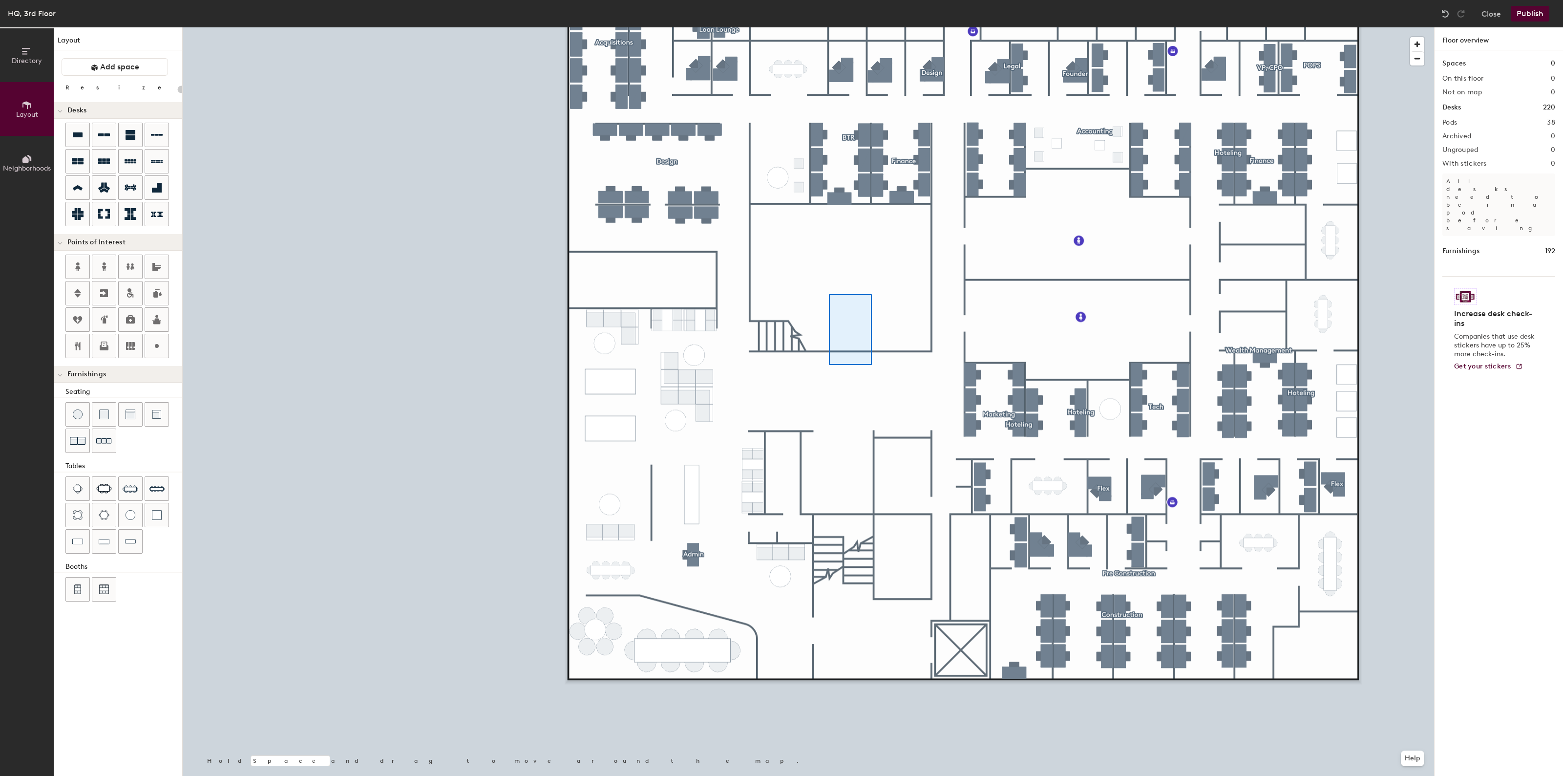
click at [826, 27] on div at bounding box center [808, 27] width 1251 height 0
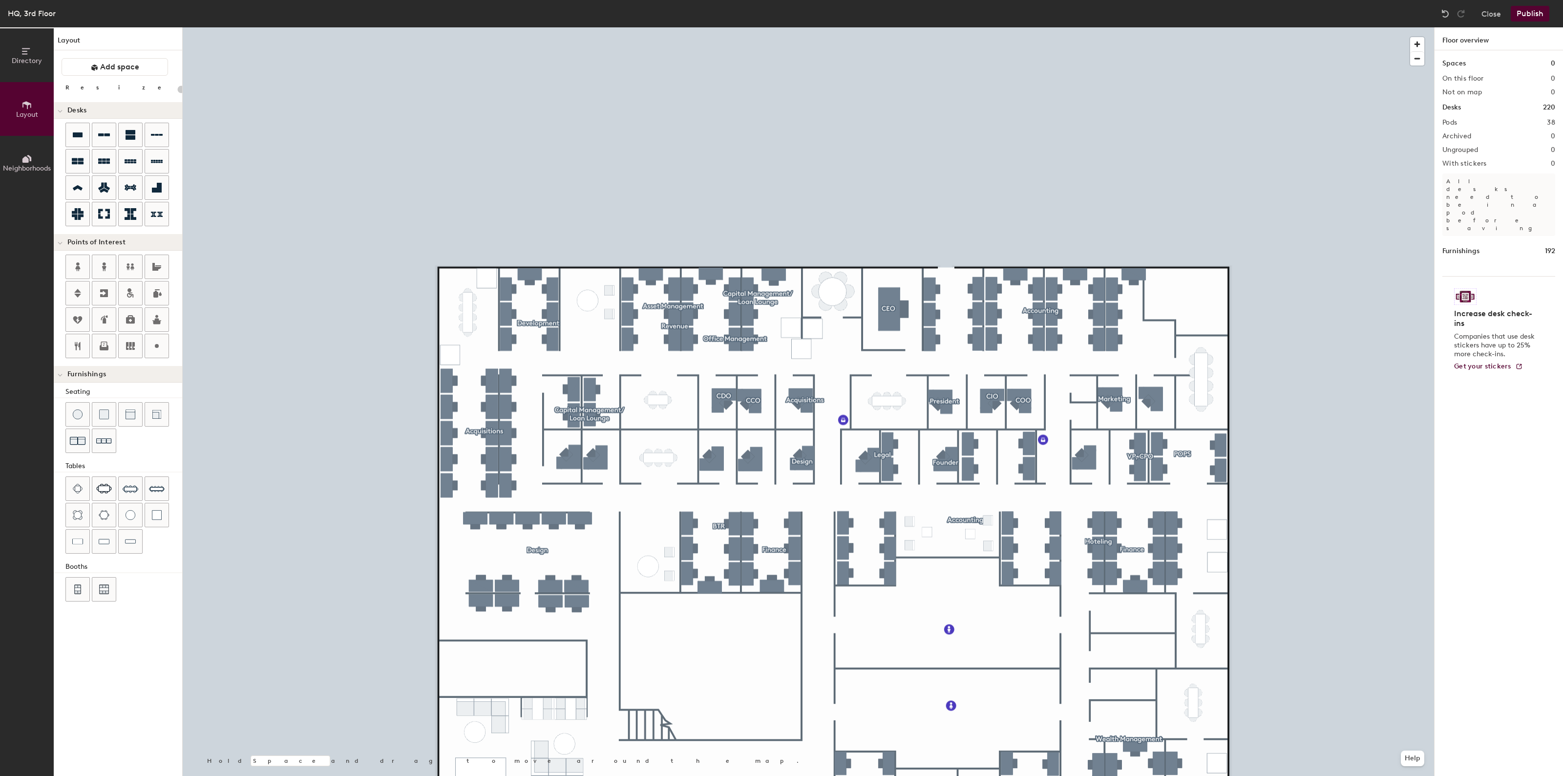
click at [1530, 11] on button "Publish" at bounding box center [1530, 14] width 39 height 16
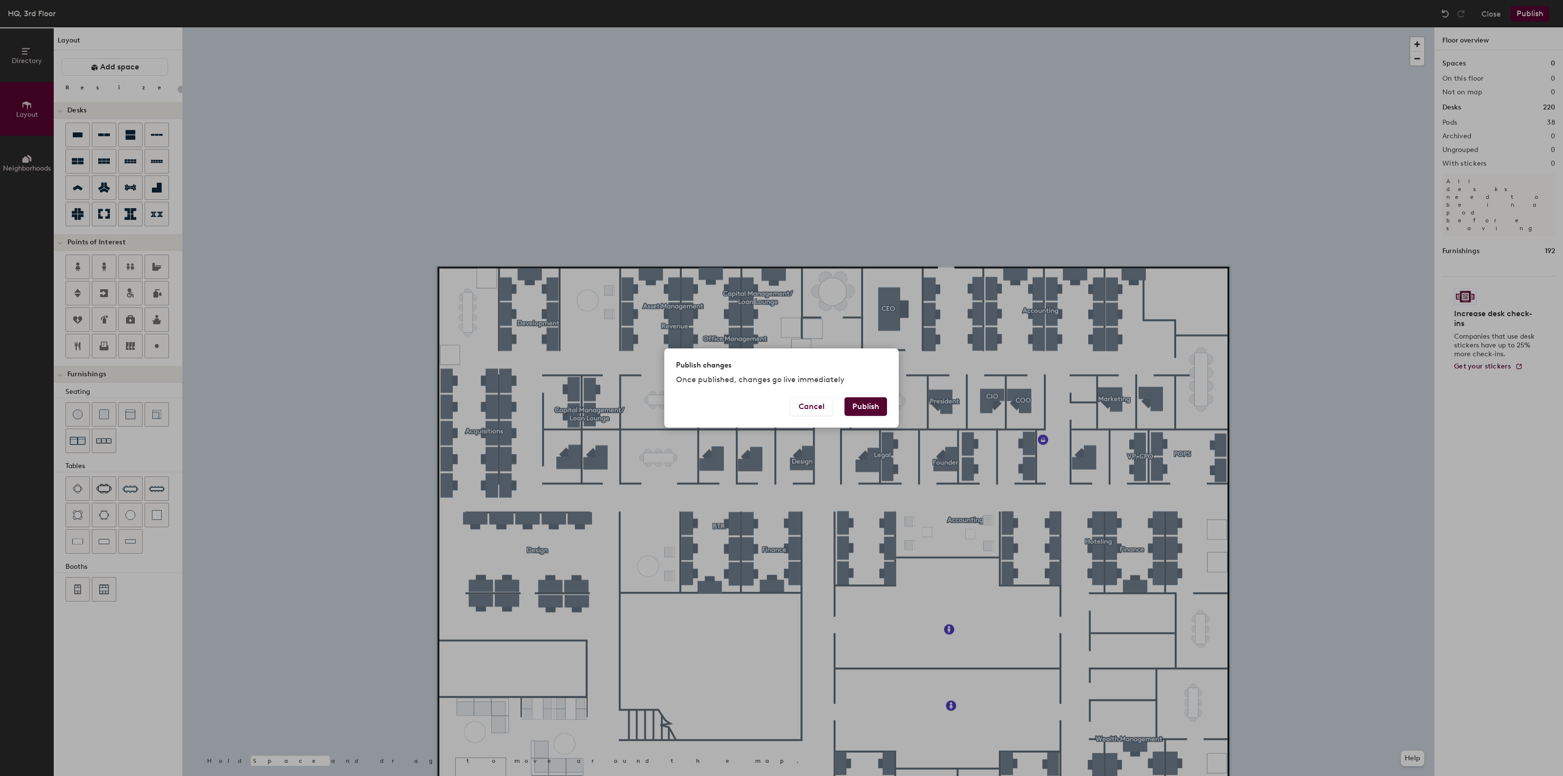
click at [854, 404] on button "Publish" at bounding box center [866, 406] width 42 height 19
type input "20"
